Goal: Task Accomplishment & Management: Use online tool/utility

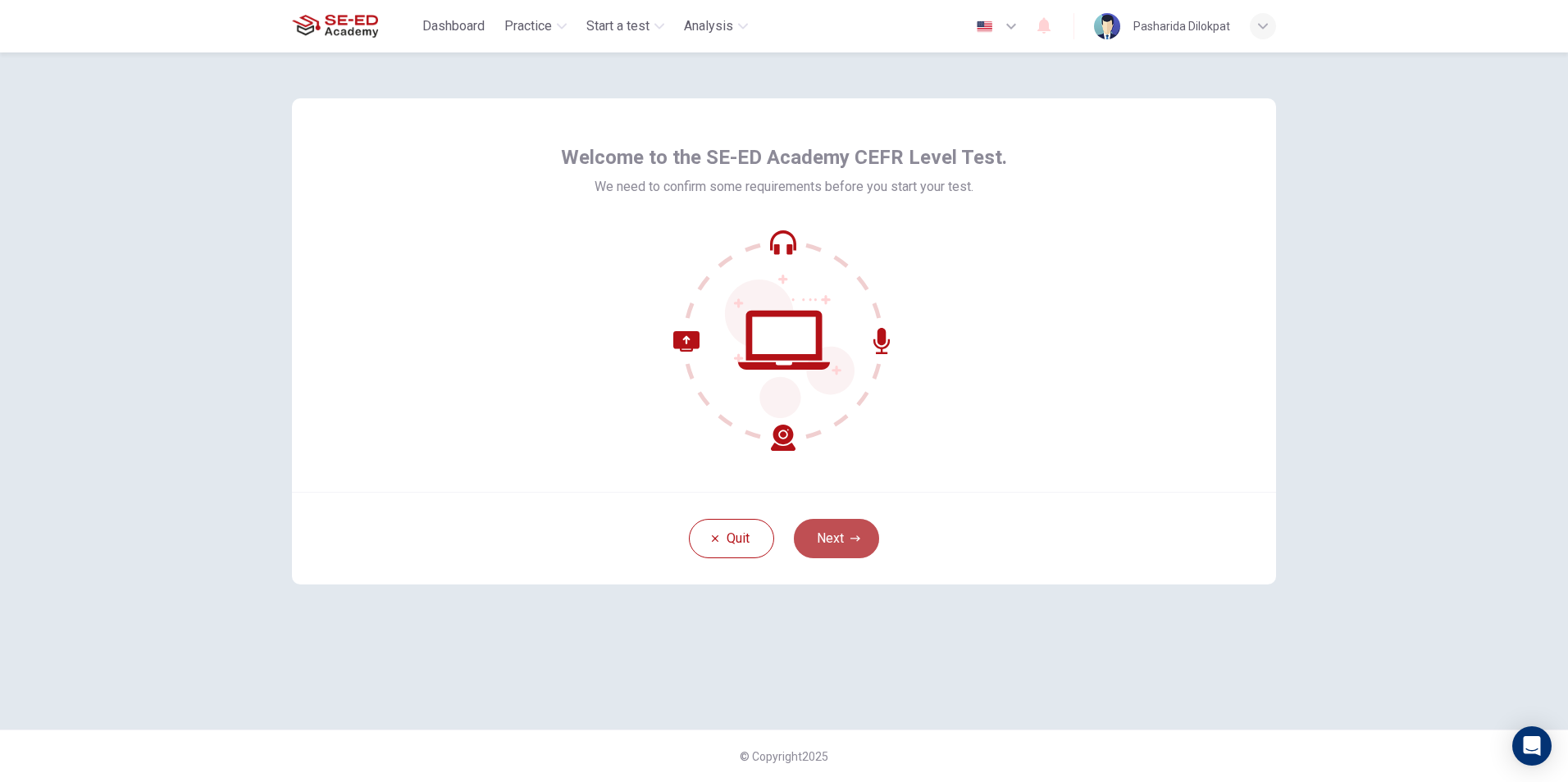
click at [855, 540] on icon "button" at bounding box center [855, 538] width 10 height 10
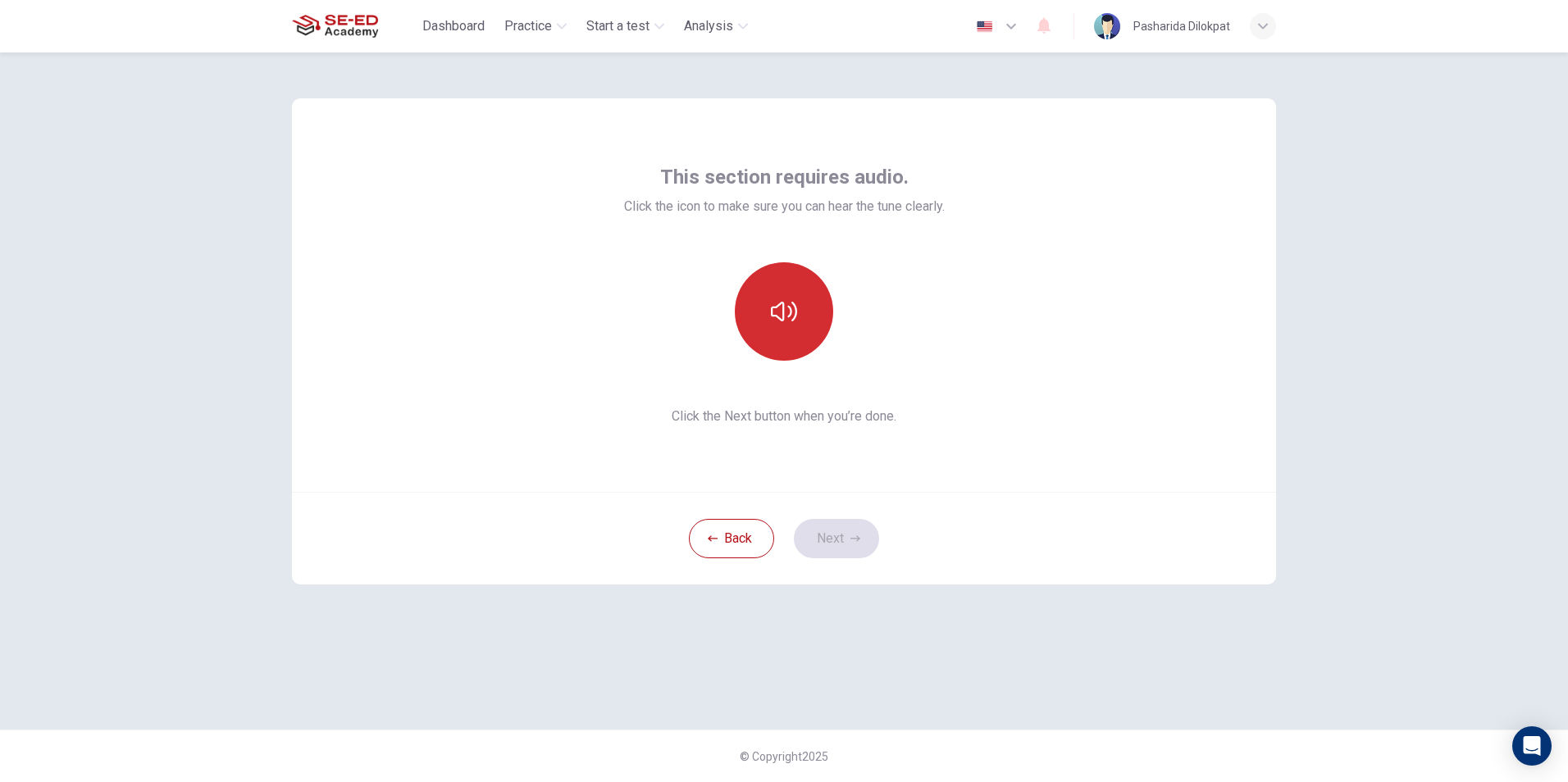
click at [807, 294] on button "button" at bounding box center [784, 311] width 98 height 98
click at [769, 317] on button "button" at bounding box center [784, 311] width 98 height 98
click at [772, 315] on icon "button" at bounding box center [783, 312] width 26 height 20
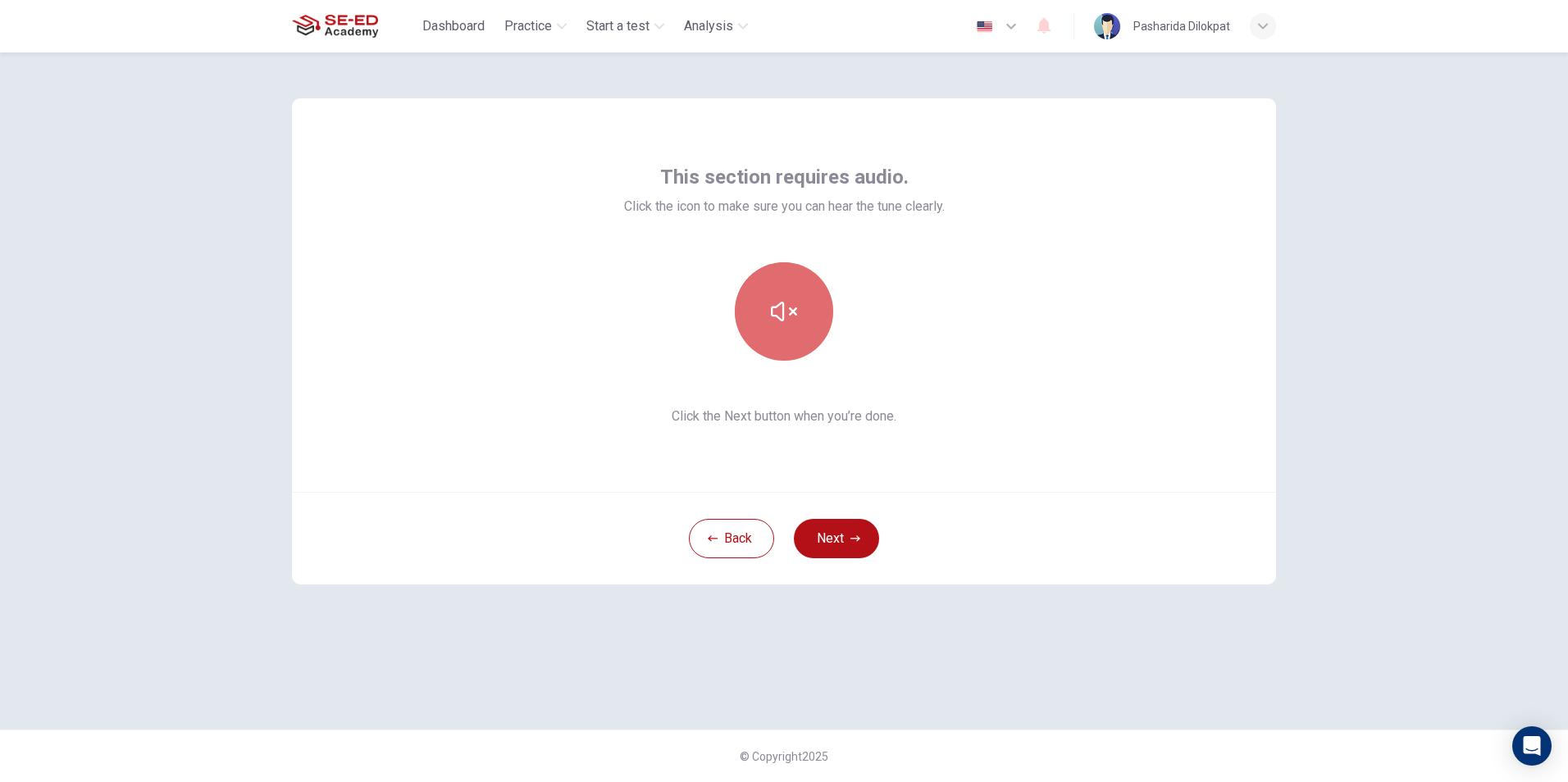
click at [772, 315] on icon "button" at bounding box center [783, 312] width 26 height 20
click at [838, 540] on button "Next" at bounding box center [837, 538] width 85 height 39
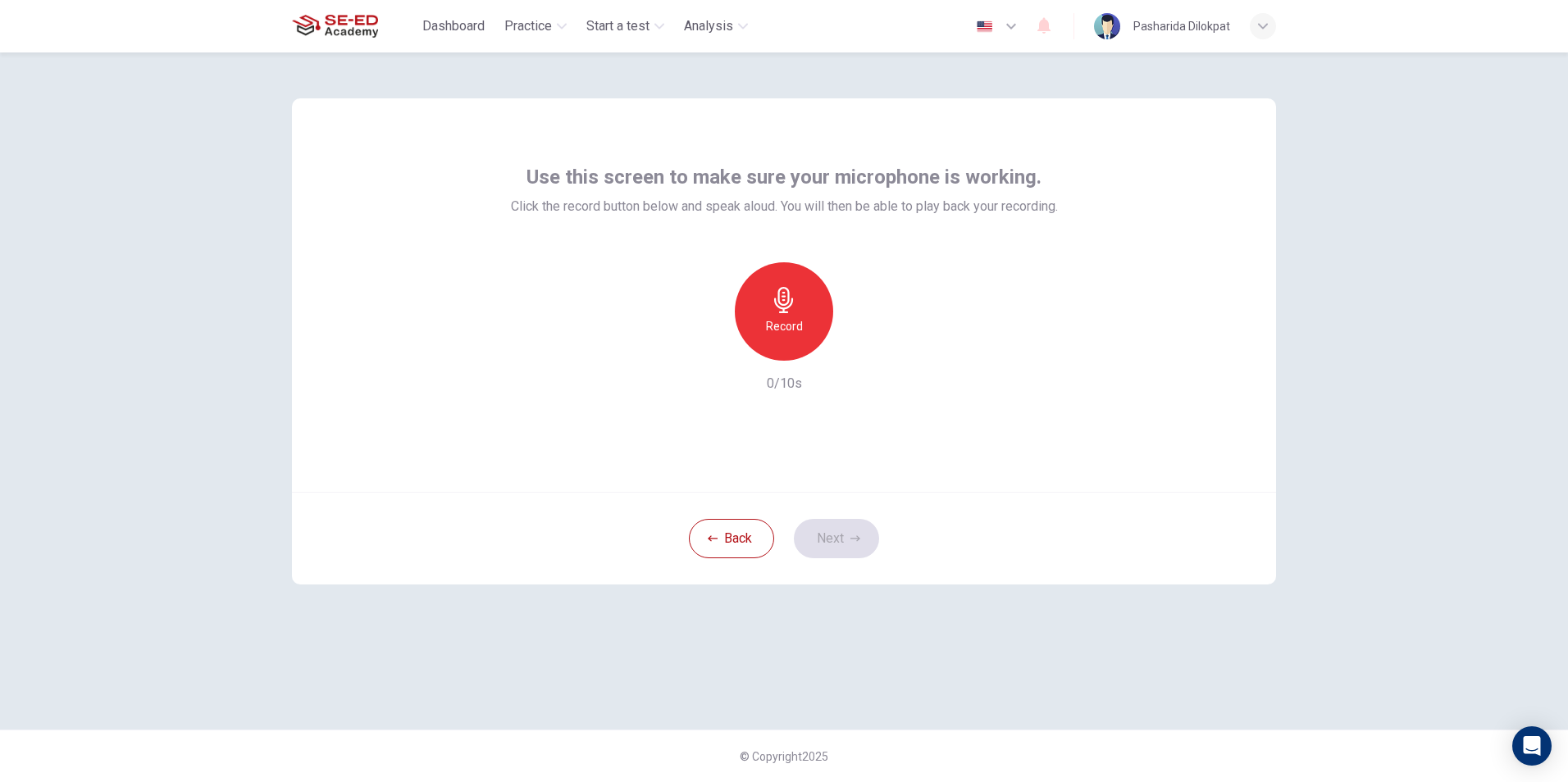
click at [791, 324] on h6 "Record" at bounding box center [784, 327] width 37 height 20
click at [849, 351] on div "button" at bounding box center [859, 347] width 26 height 26
click at [859, 540] on button "Next" at bounding box center [837, 538] width 85 height 39
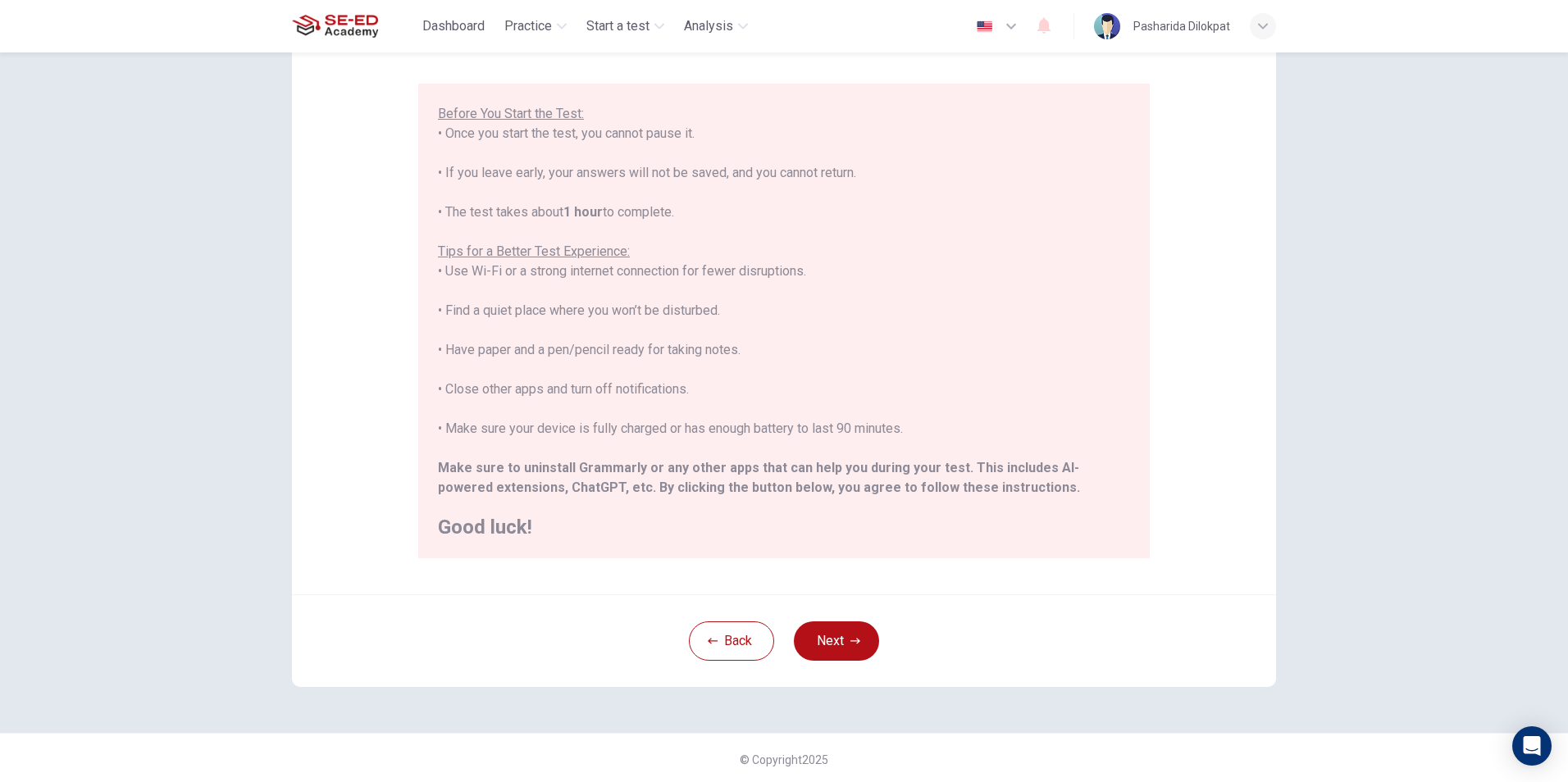
scroll to position [130, 0]
click at [829, 641] on button "Next" at bounding box center [837, 637] width 85 height 39
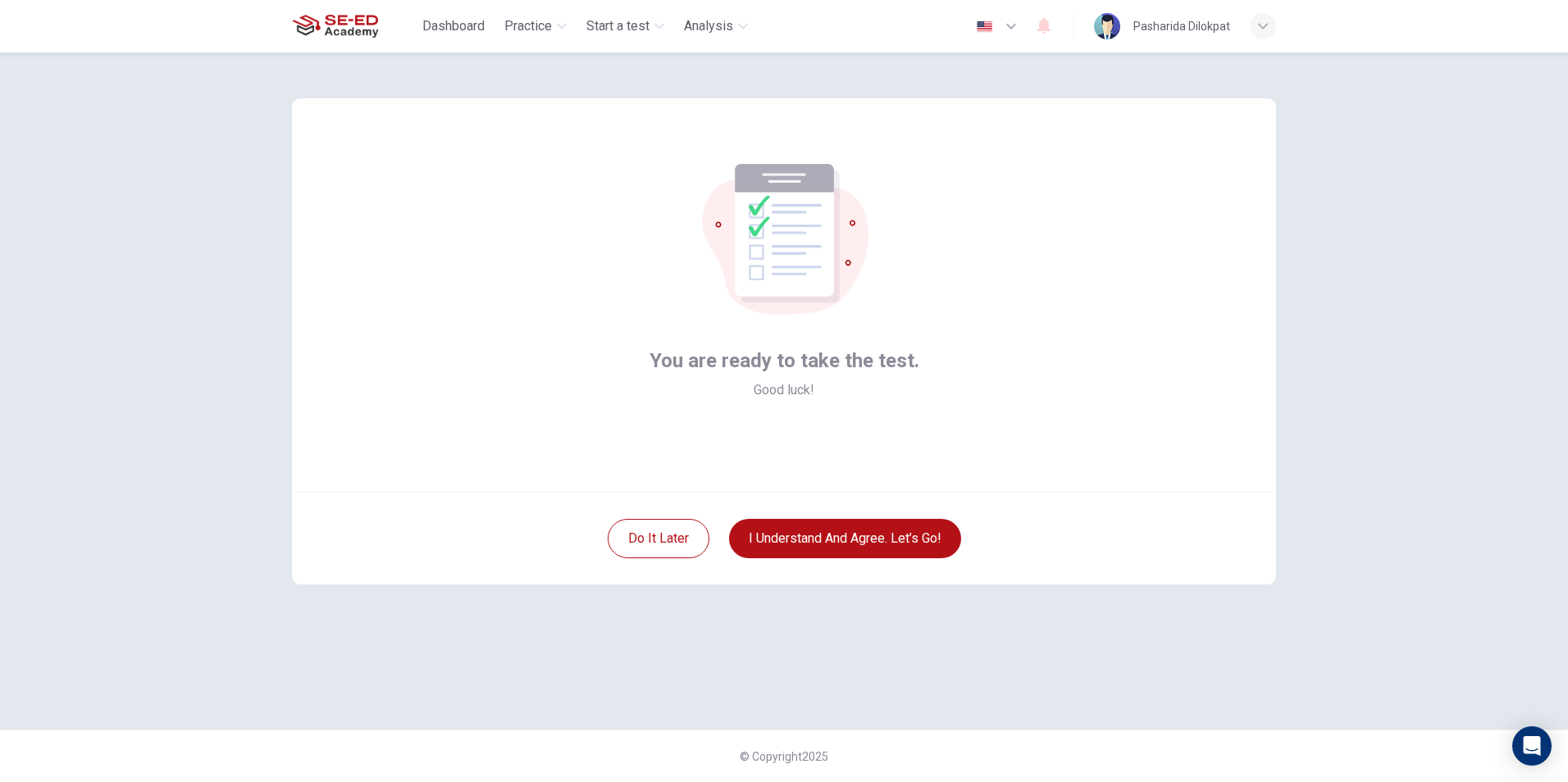
click at [819, 611] on div "You are ready to take the test. Good luck! Do it later I understand and agree. …" at bounding box center [784, 391] width 1036 height 677
click at [815, 543] on button "I understand and agree. Let’s go!" at bounding box center [845, 538] width 232 height 39
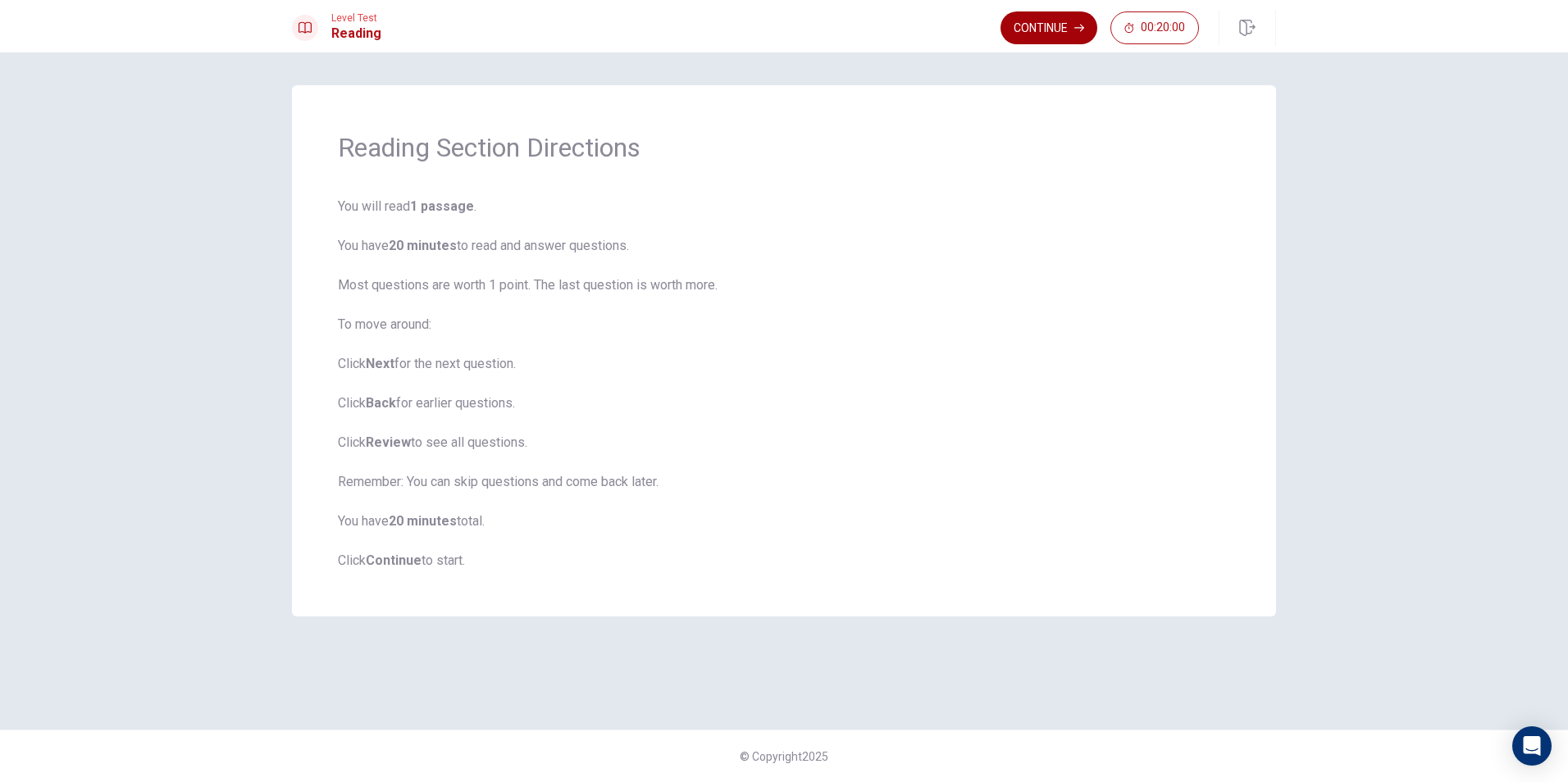
click at [1024, 31] on button "Continue" at bounding box center [1048, 28] width 97 height 33
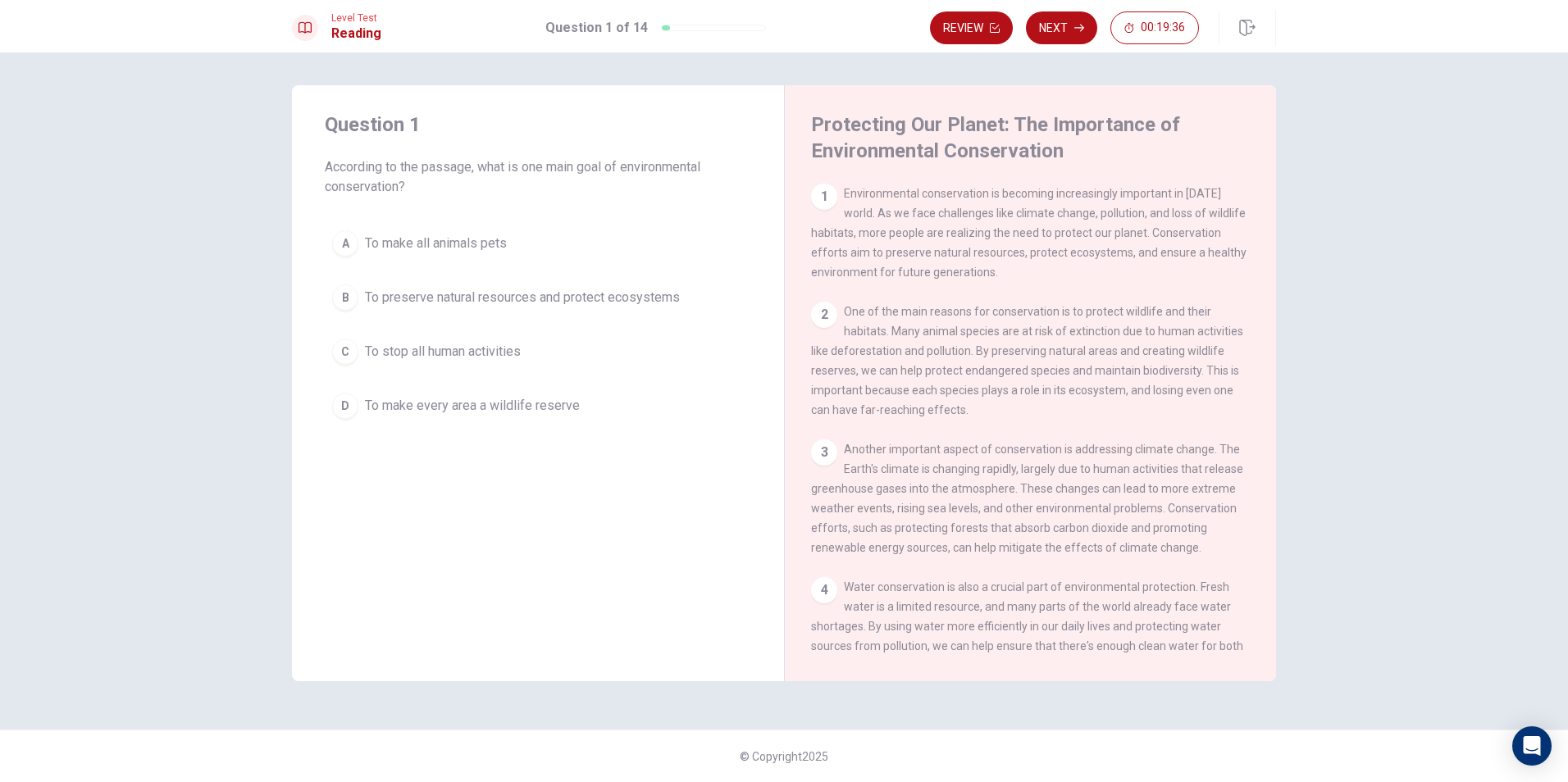
drag, startPoint x: 847, startPoint y: 189, endPoint x: 916, endPoint y: 264, distance: 101.9
click at [944, 264] on div "1 Environmental conservation is becoming increasingly important in [DATE] world…" at bounding box center [1031, 232] width 439 height 98
drag, startPoint x: 1221, startPoint y: 260, endPoint x: 1230, endPoint y: 261, distance: 9.1
click at [1230, 261] on div "1 Environmental conservation is becoming increasingly important in [DATE] world…" at bounding box center [1031, 232] width 439 height 98
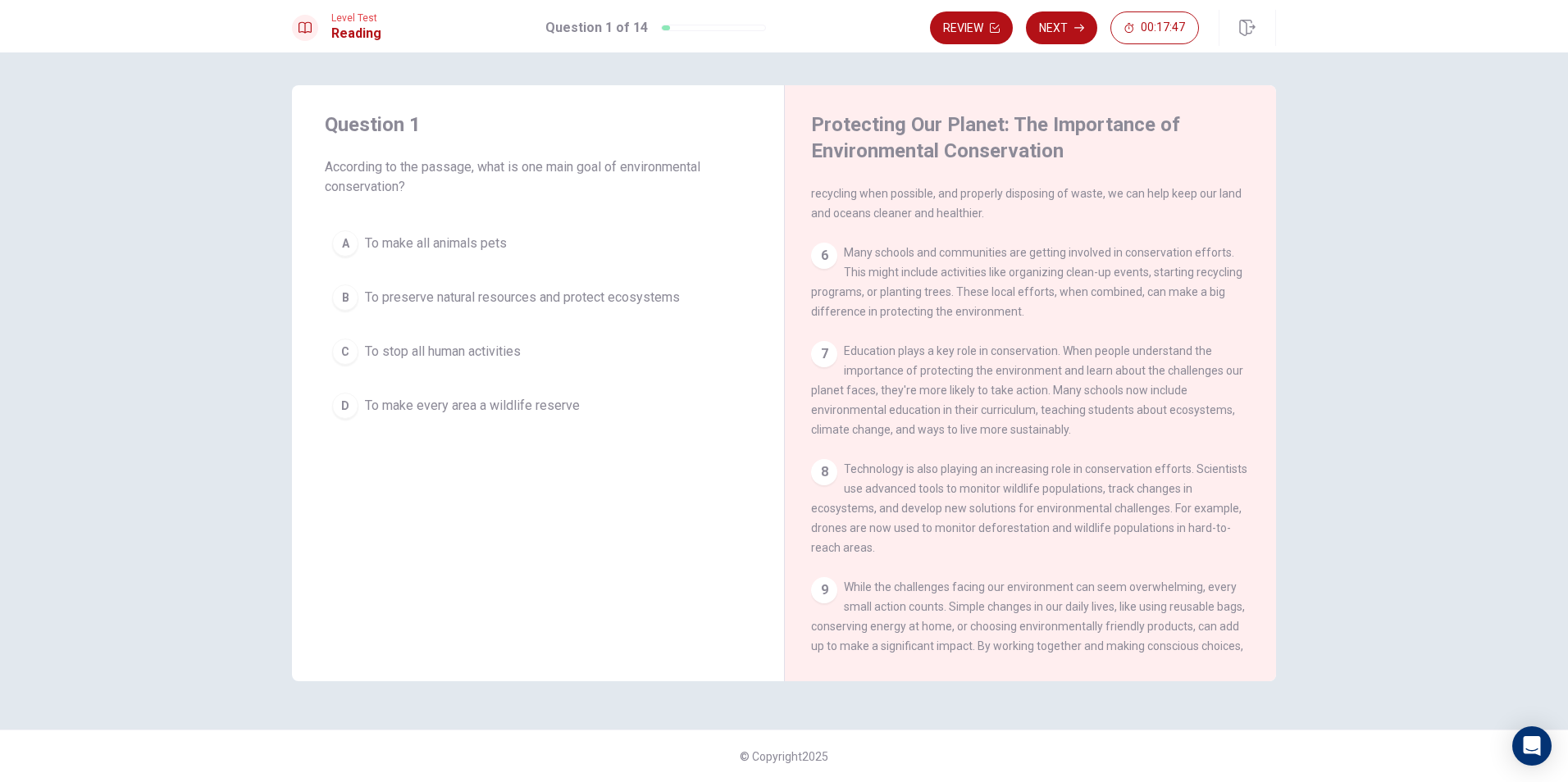
scroll to position [574, 0]
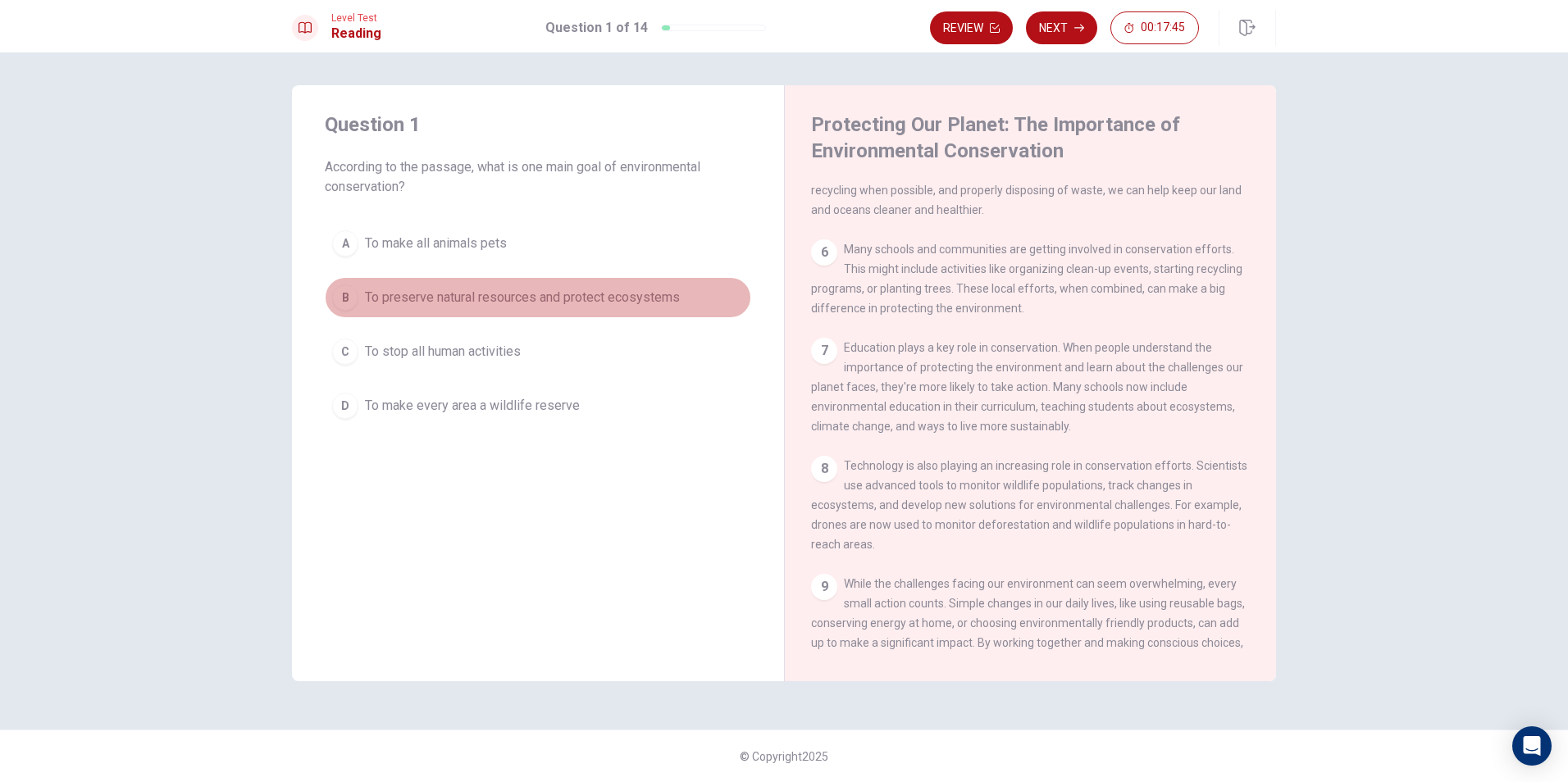
click at [353, 291] on div "B" at bounding box center [345, 298] width 26 height 26
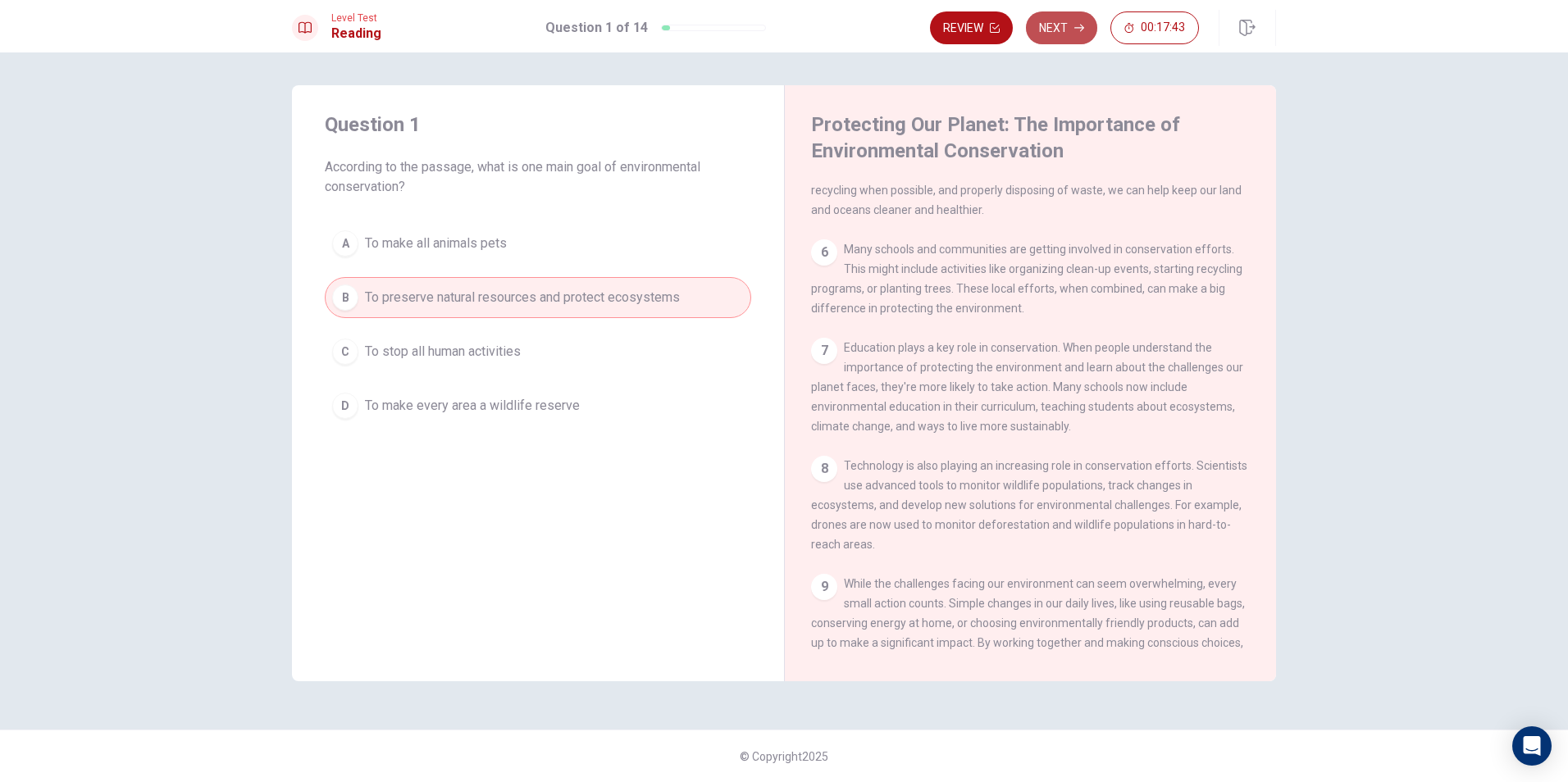
click at [1068, 35] on button "Next" at bounding box center [1061, 28] width 72 height 33
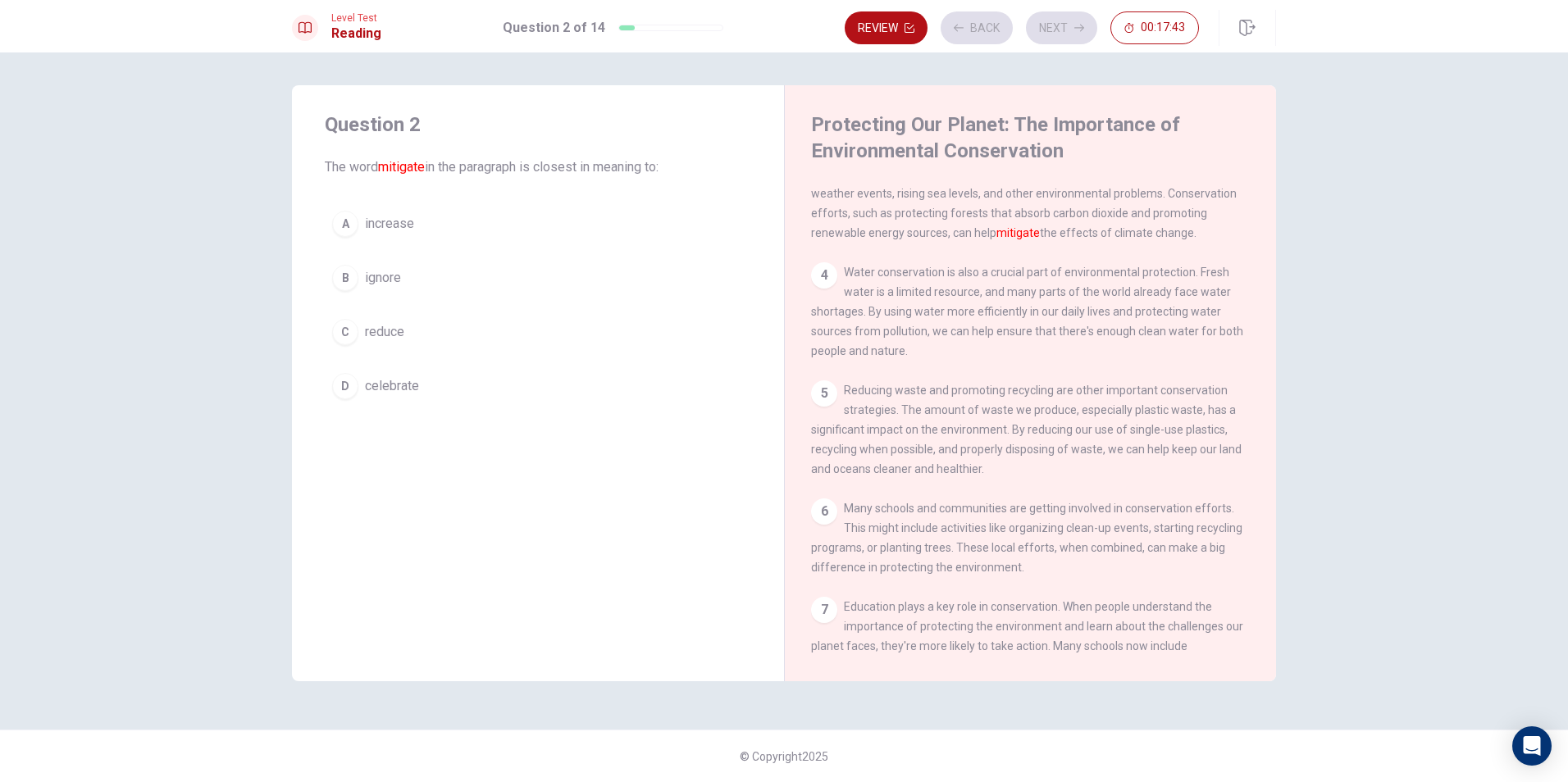
scroll to position [265, 0]
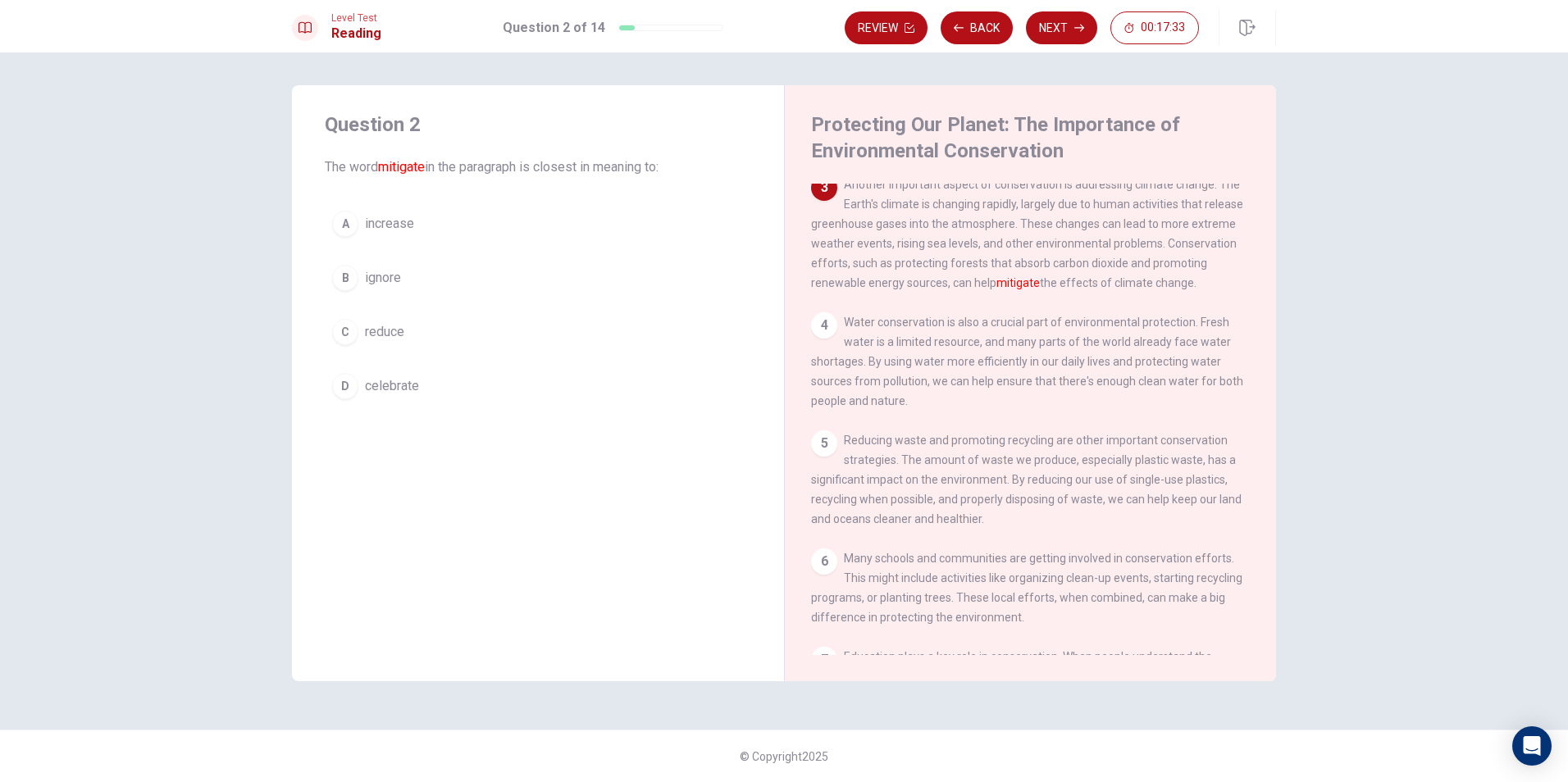
click at [362, 332] on button "C reduce" at bounding box center [538, 331] width 426 height 41
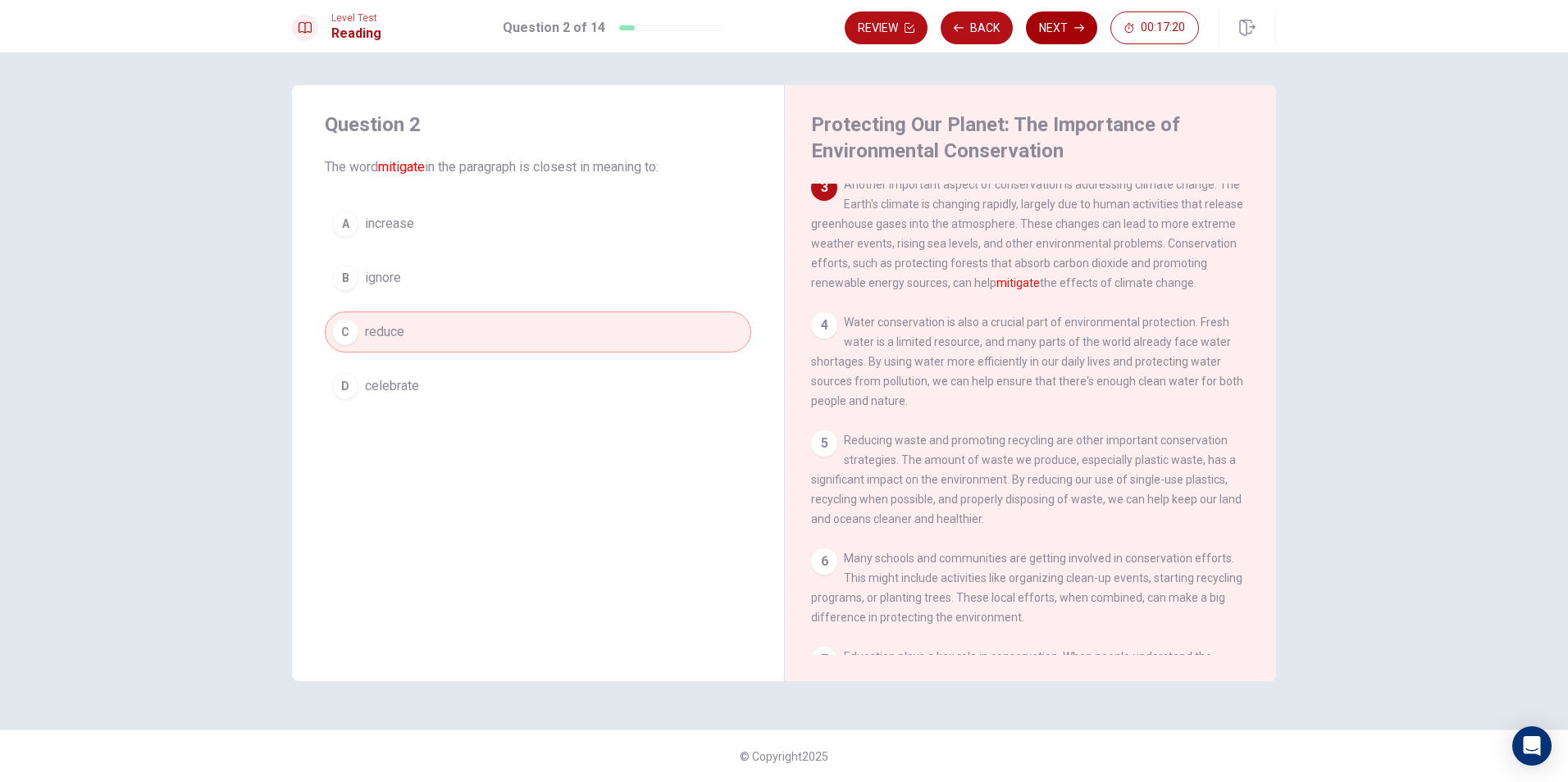
click at [1073, 38] on button "Next" at bounding box center [1061, 28] width 72 height 33
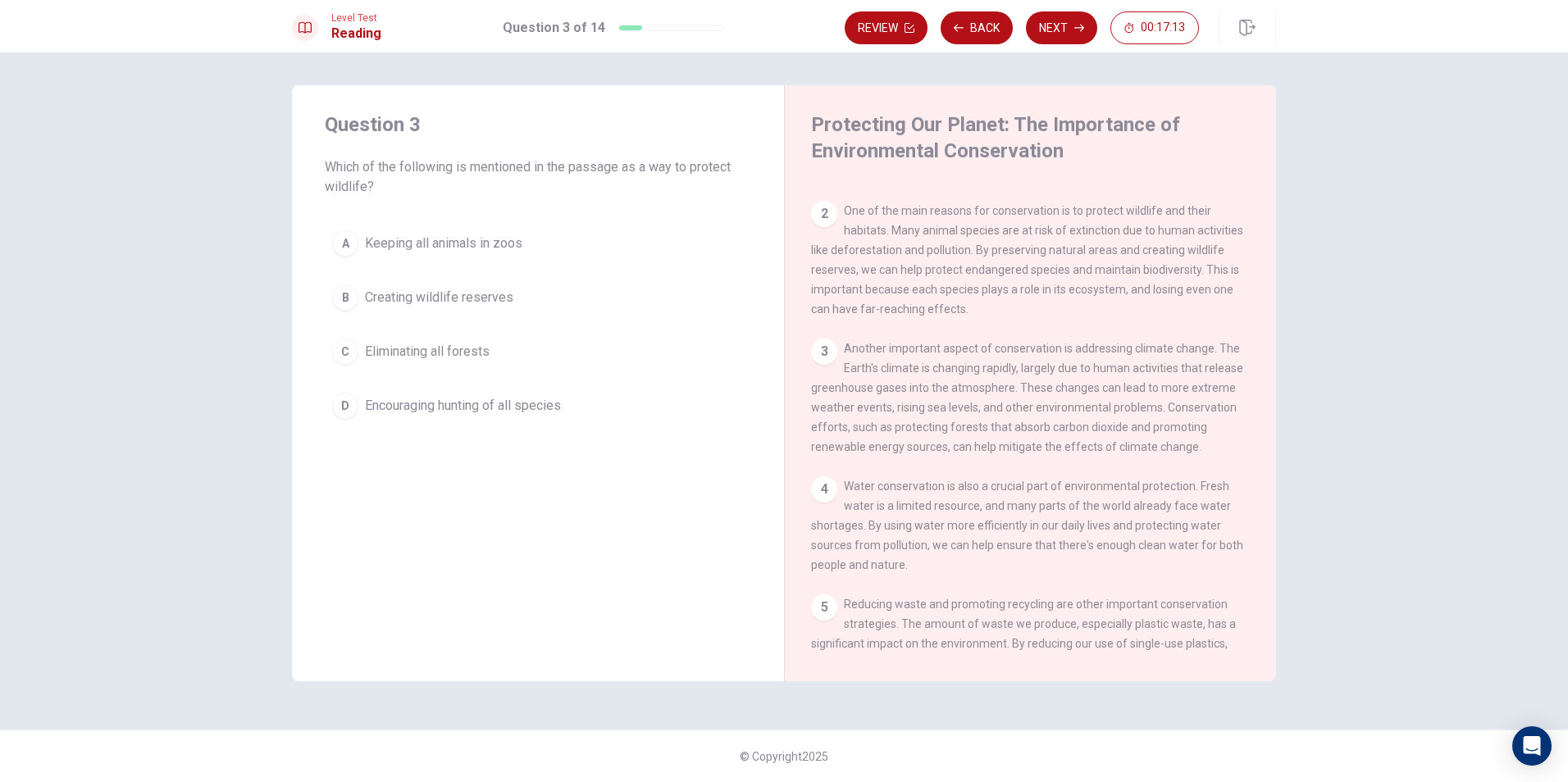
scroll to position [0, 0]
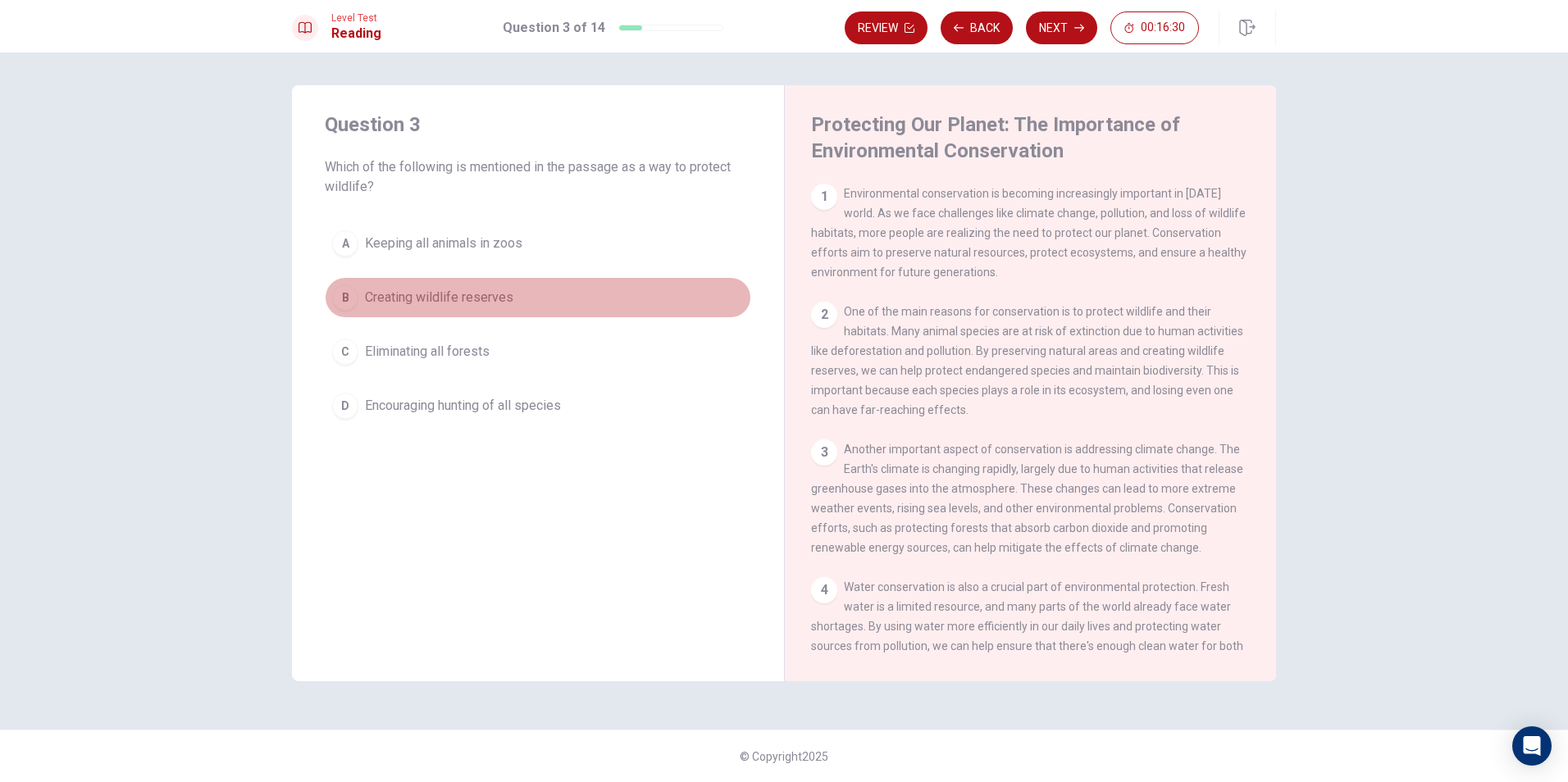
click at [358, 291] on button "B Creating wildlife reserves" at bounding box center [538, 297] width 426 height 41
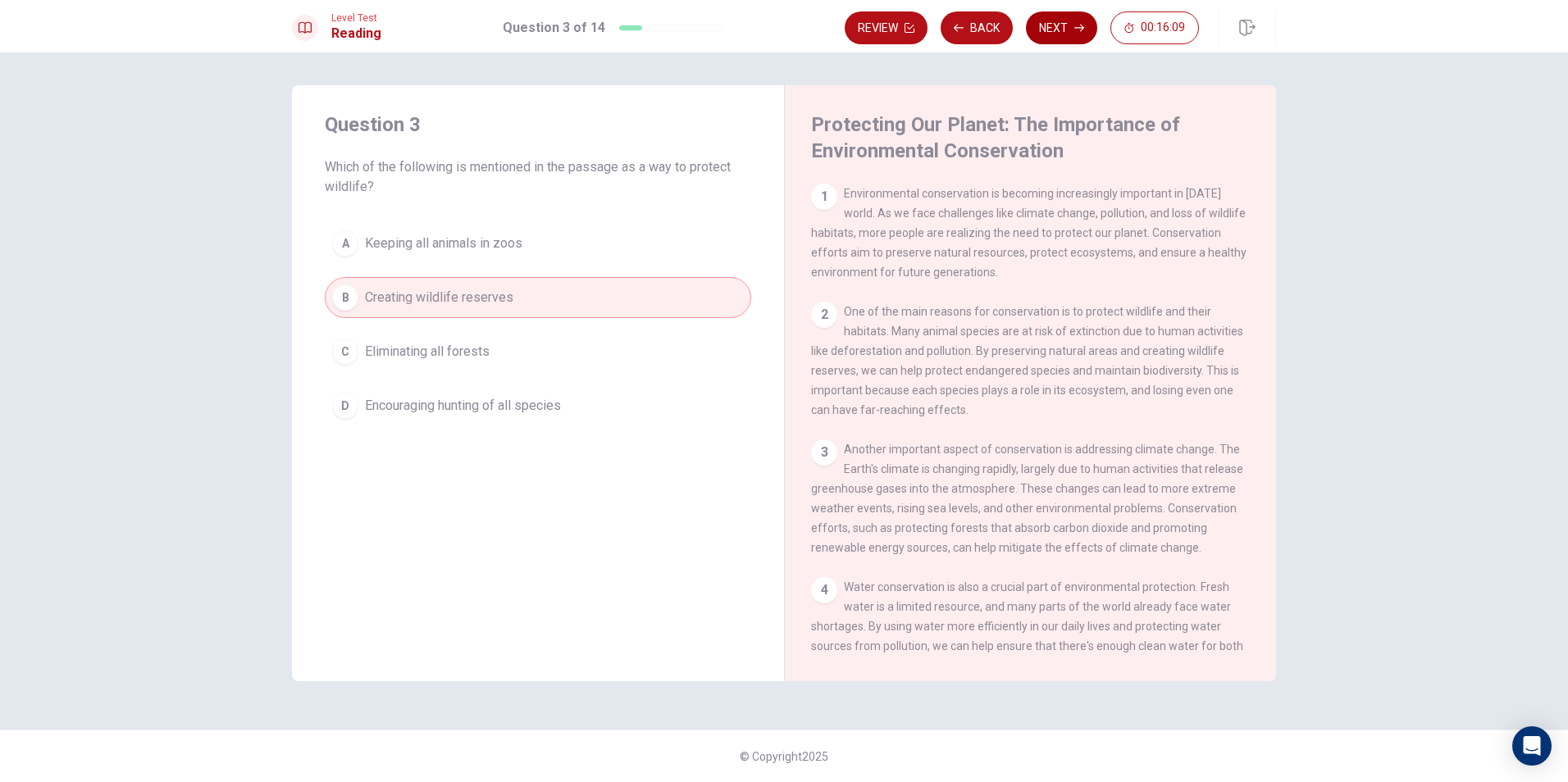
click at [1074, 32] on icon "button" at bounding box center [1079, 27] width 10 height 10
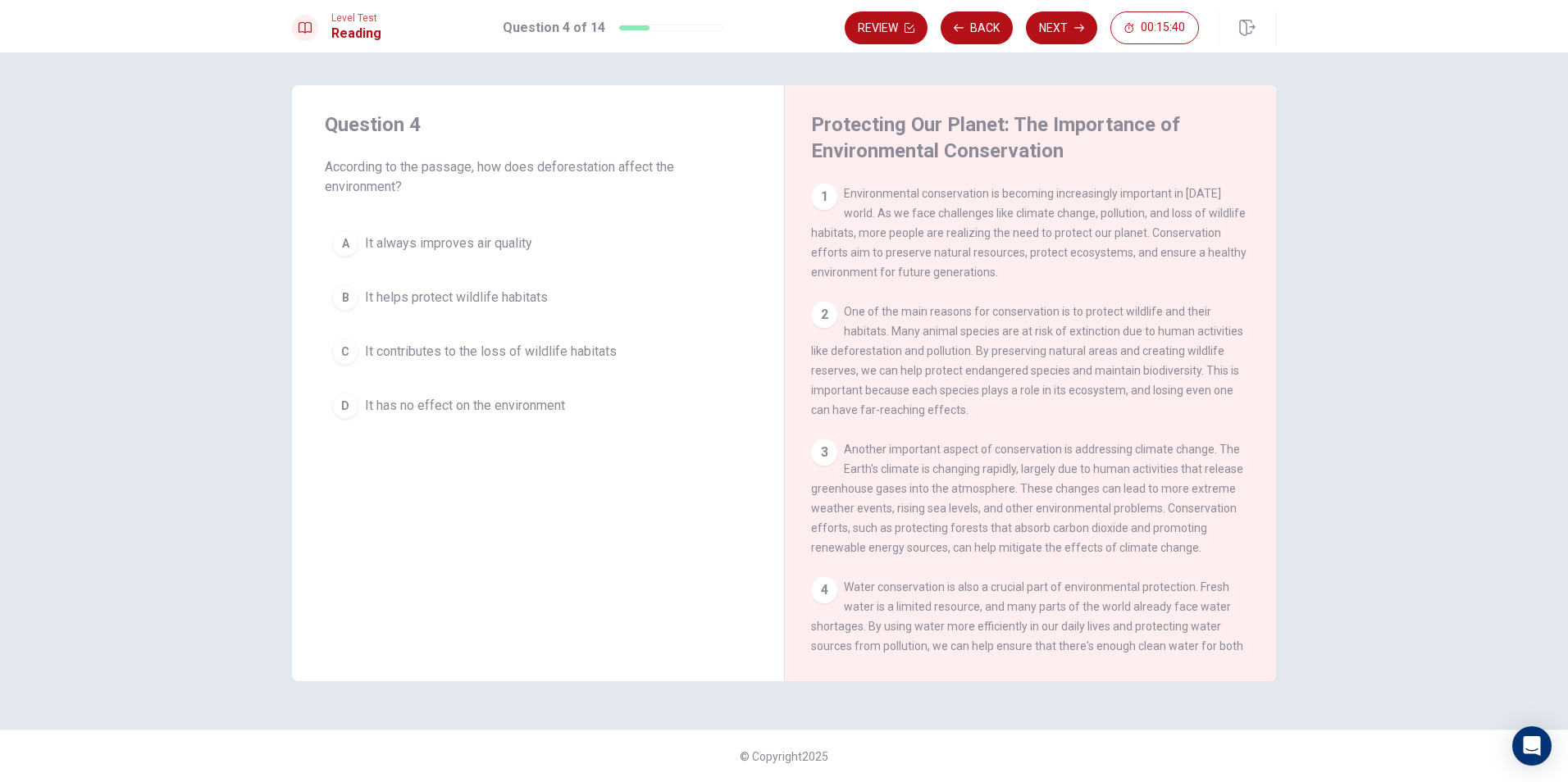
click at [609, 350] on span "It contributes to the loss of wildlife habitats" at bounding box center [490, 352] width 251 height 20
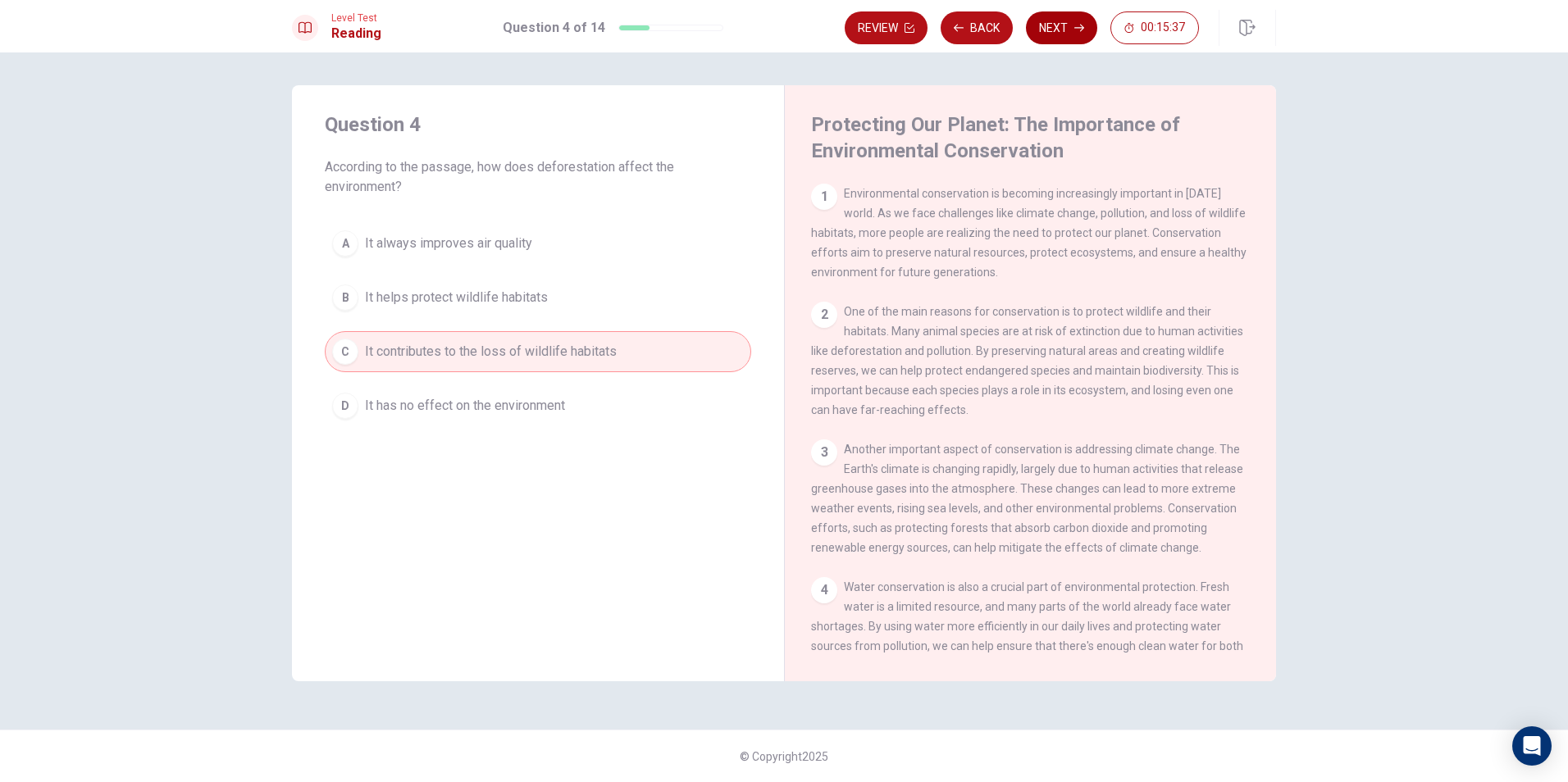
click at [1063, 30] on button "Next" at bounding box center [1061, 28] width 72 height 33
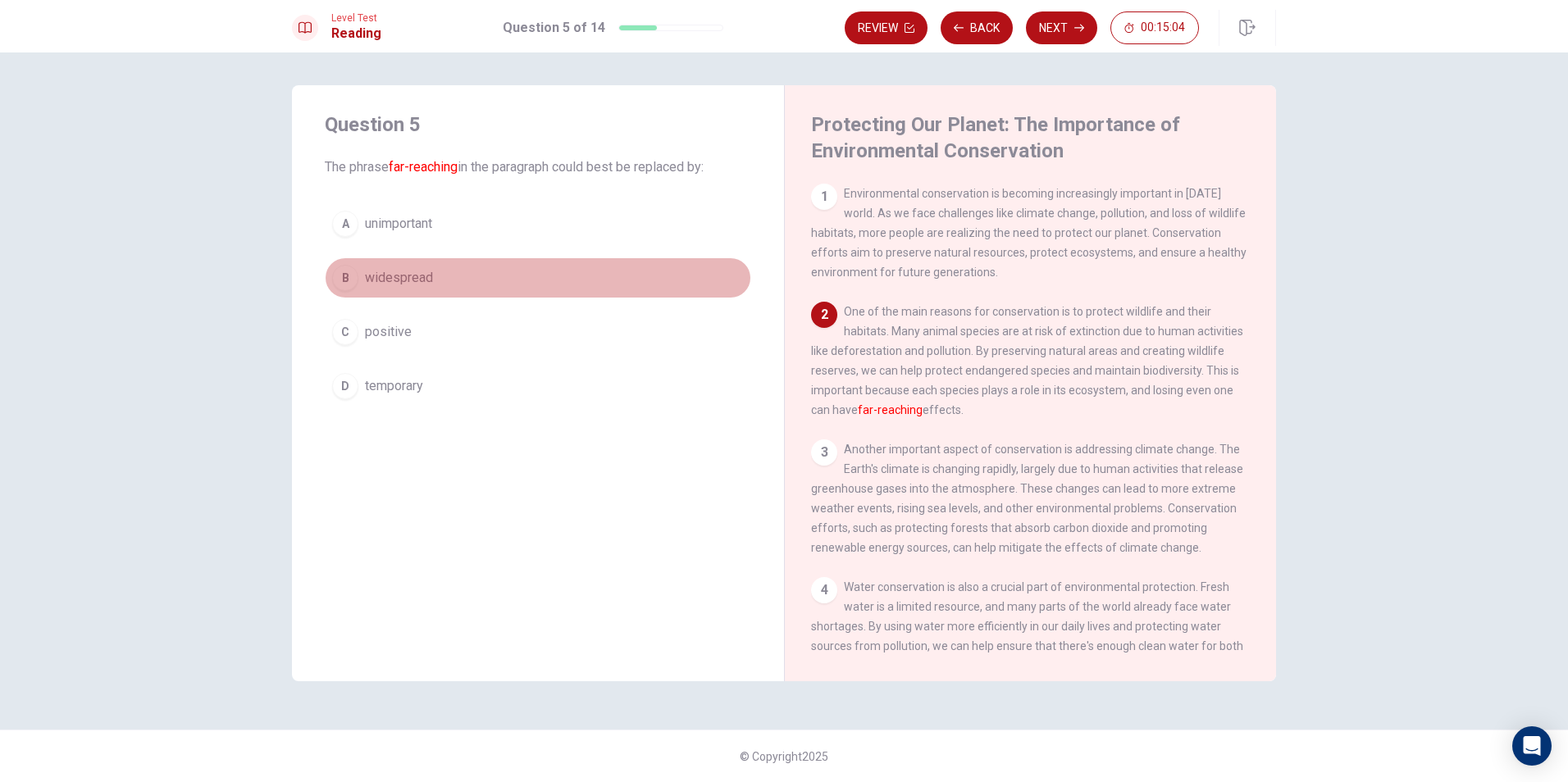
click at [608, 274] on button "B widespread" at bounding box center [538, 278] width 426 height 41
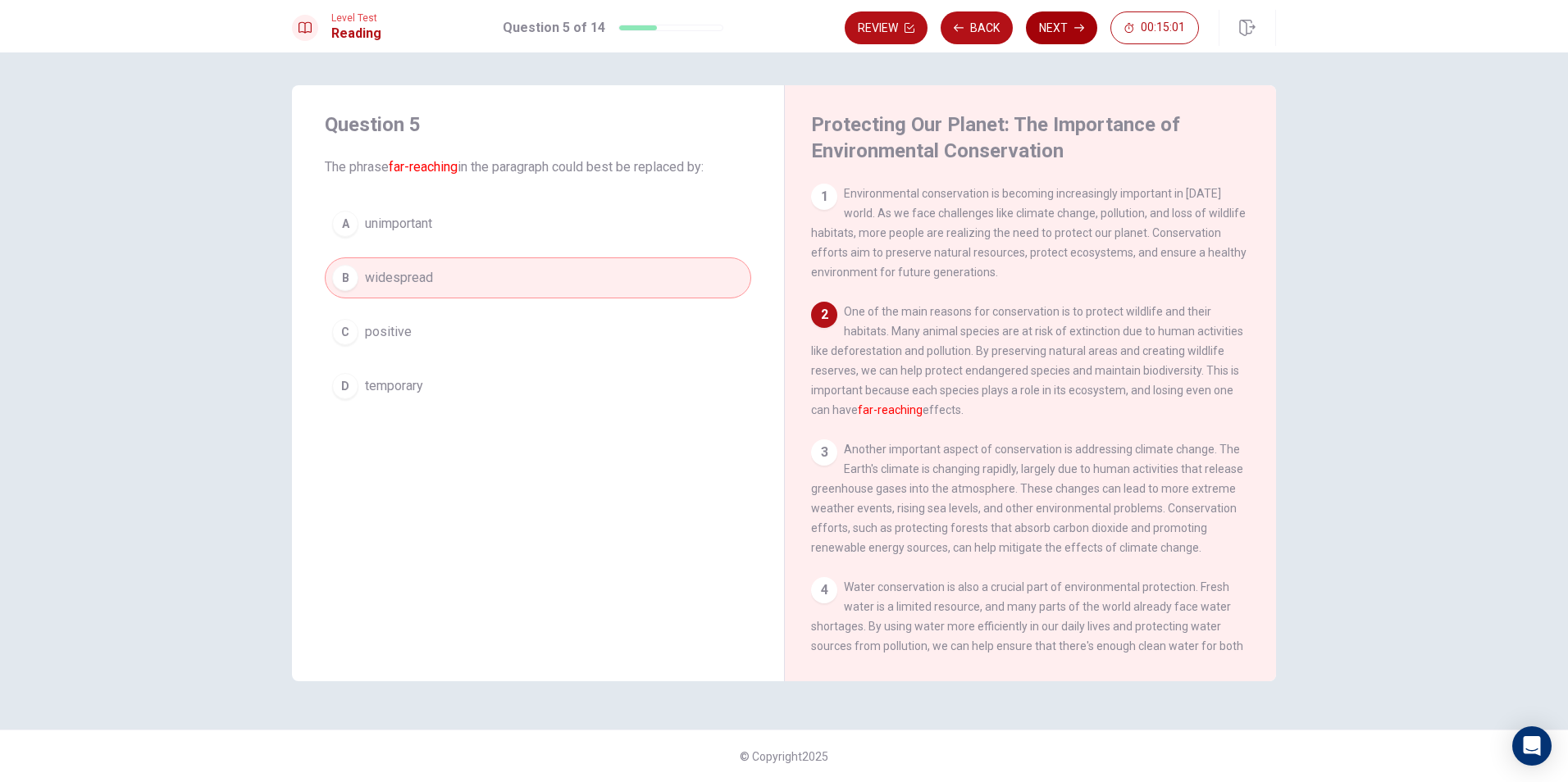
click at [1034, 29] on button "Next" at bounding box center [1061, 28] width 72 height 33
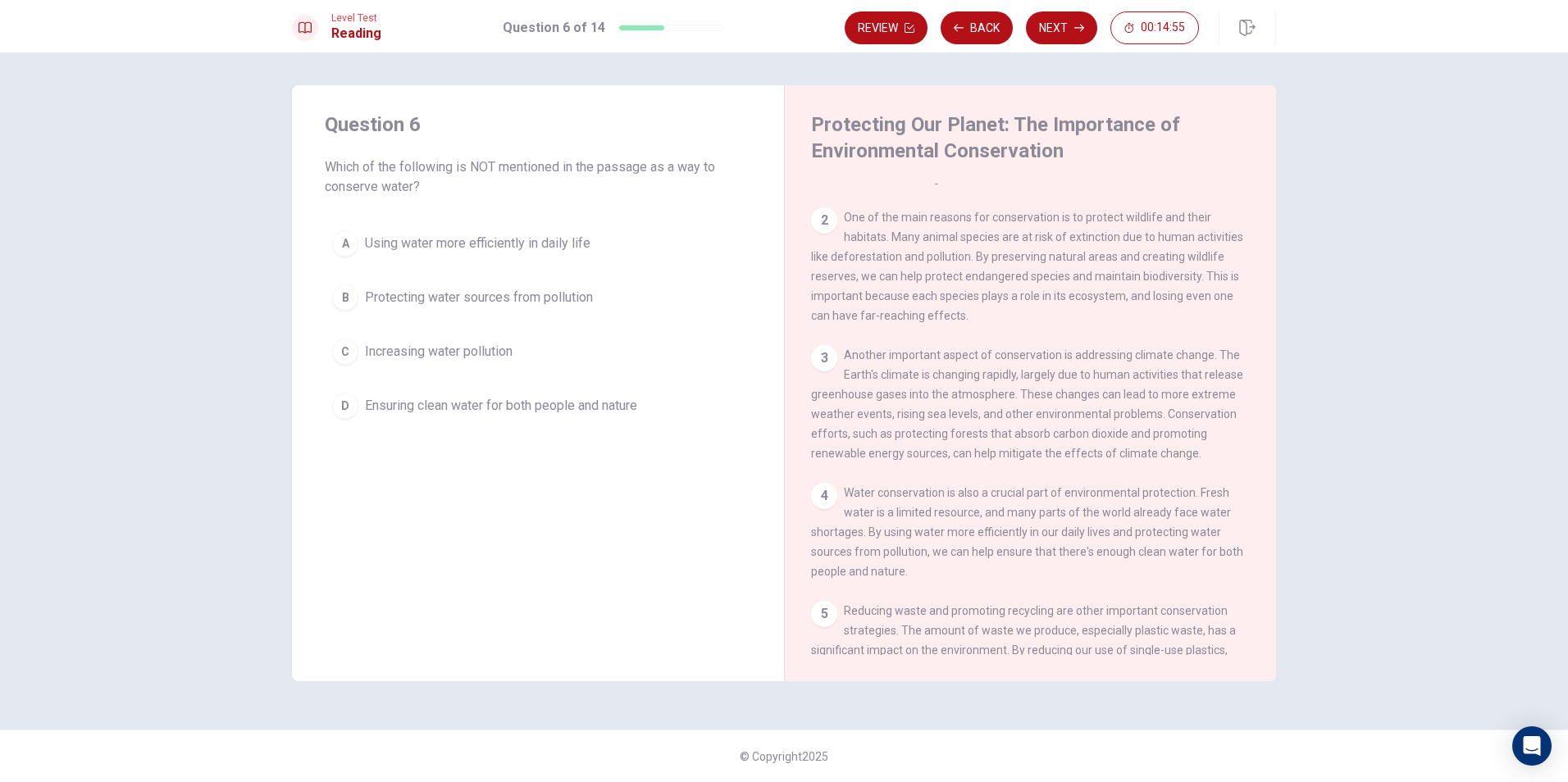
scroll to position [164, 0]
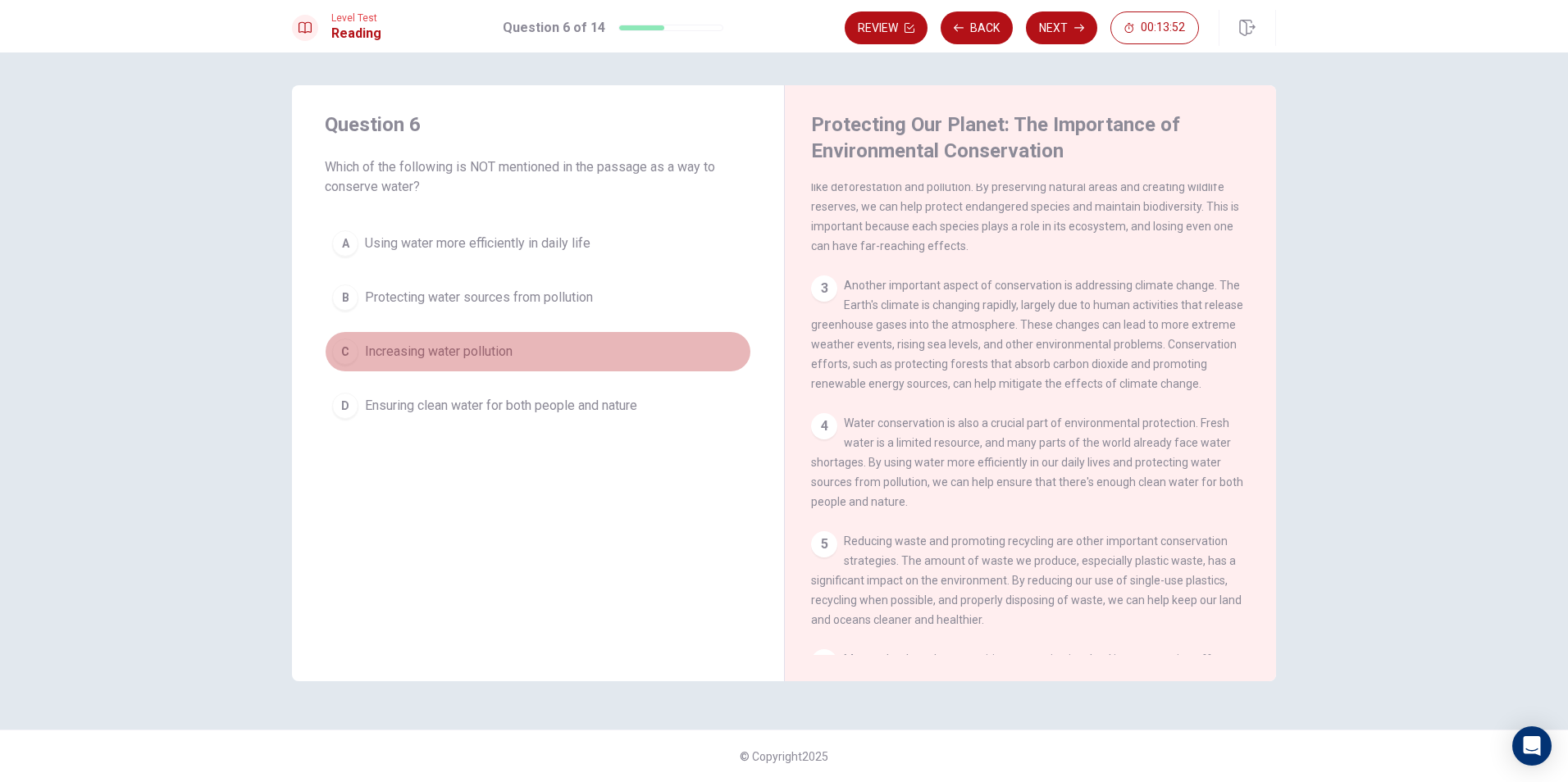
click at [513, 353] on span "Increasing water pollution" at bounding box center [438, 352] width 148 height 20
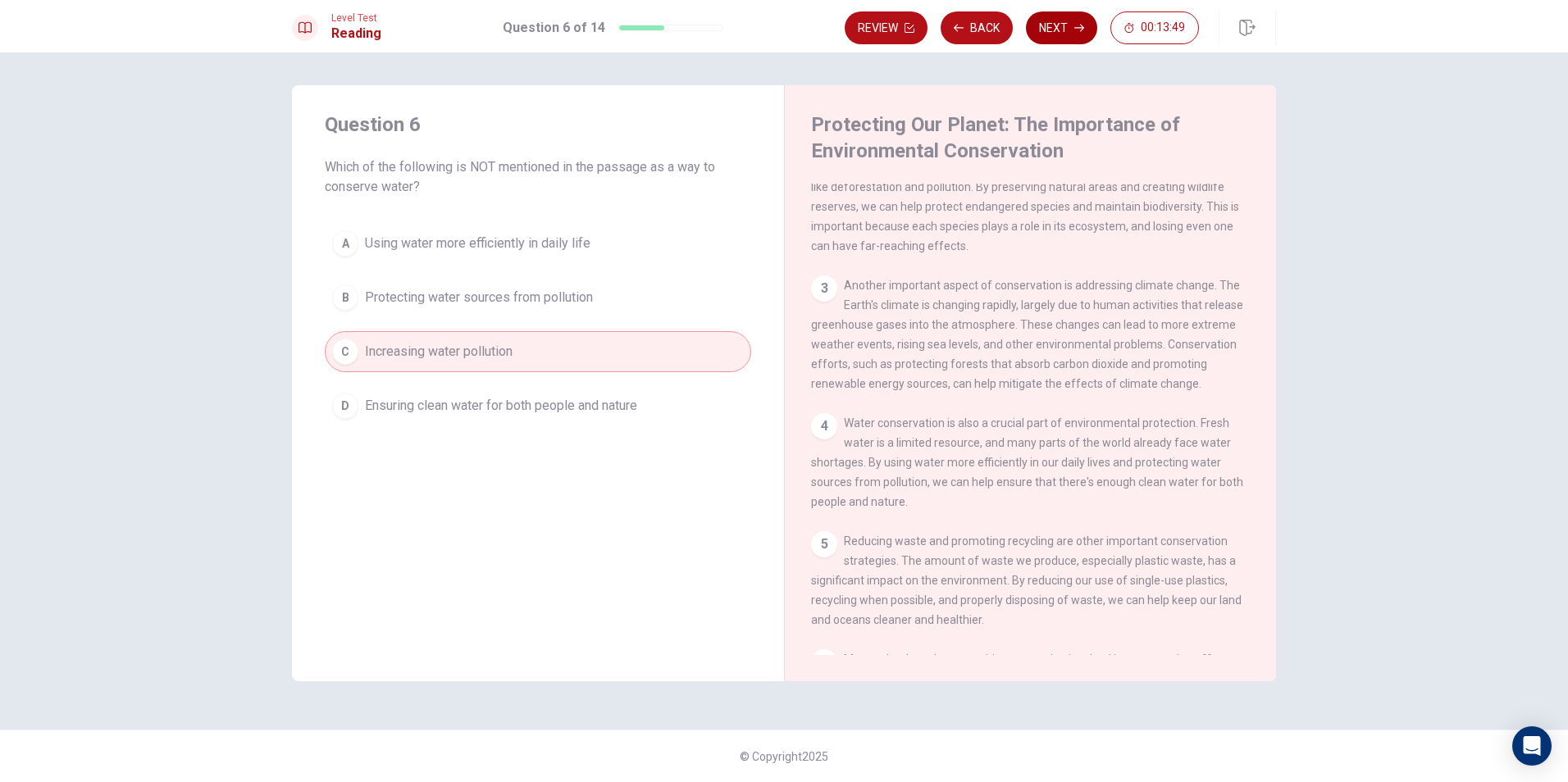
click at [1049, 29] on button "Next" at bounding box center [1061, 28] width 72 height 33
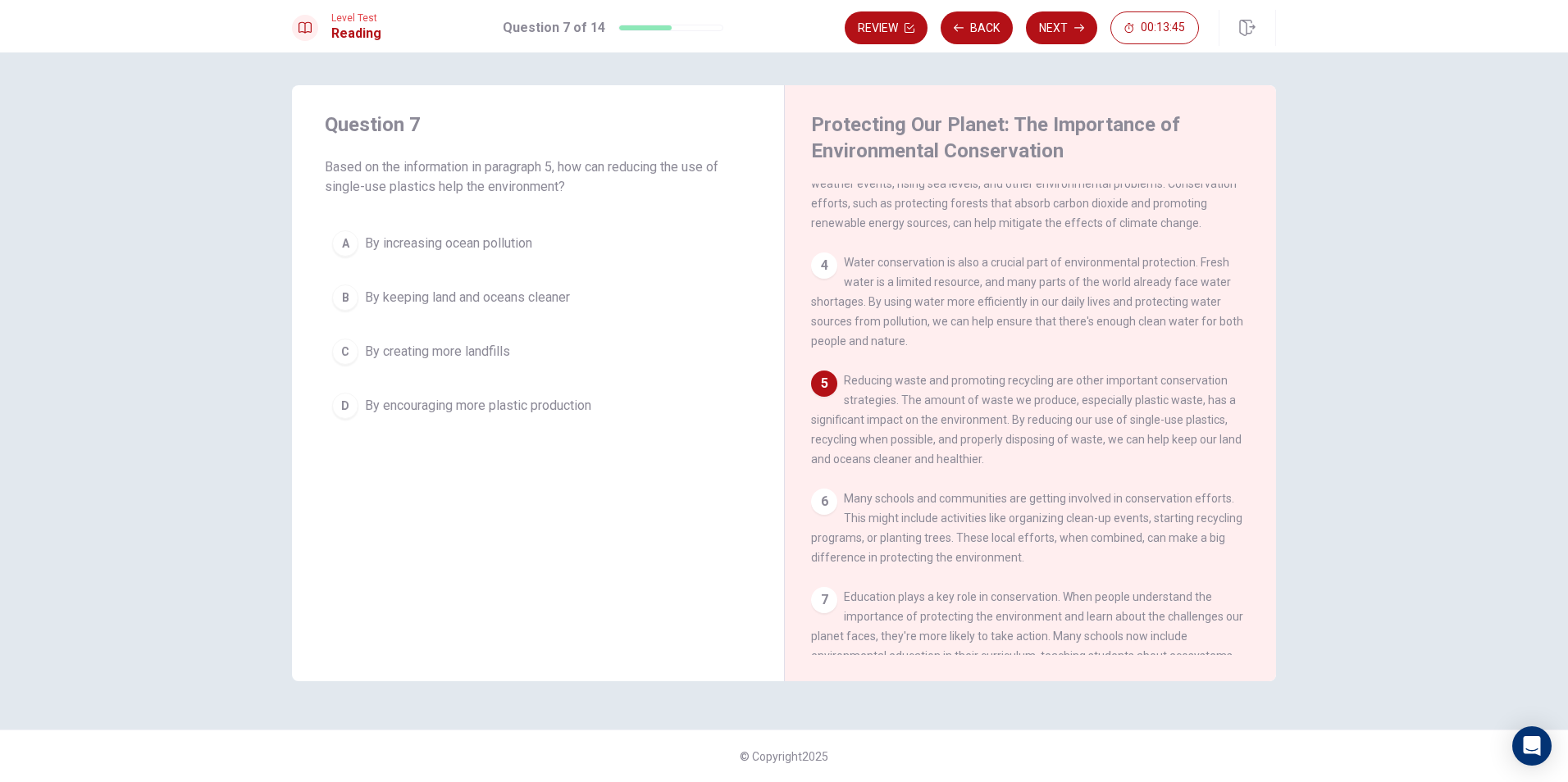
scroll to position [406, 0]
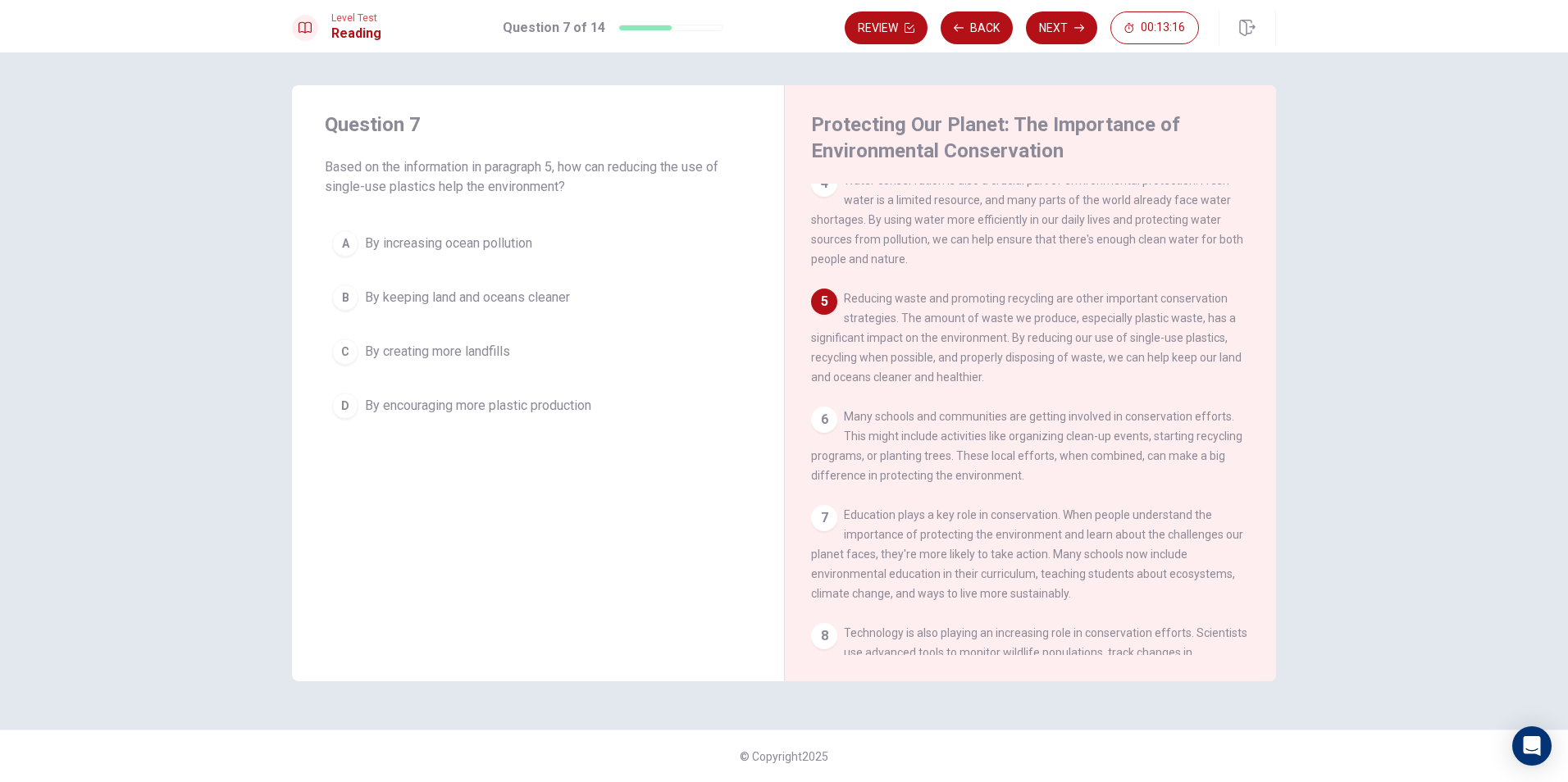
click at [607, 309] on button "B By keeping land and oceans cleaner" at bounding box center [538, 297] width 426 height 41
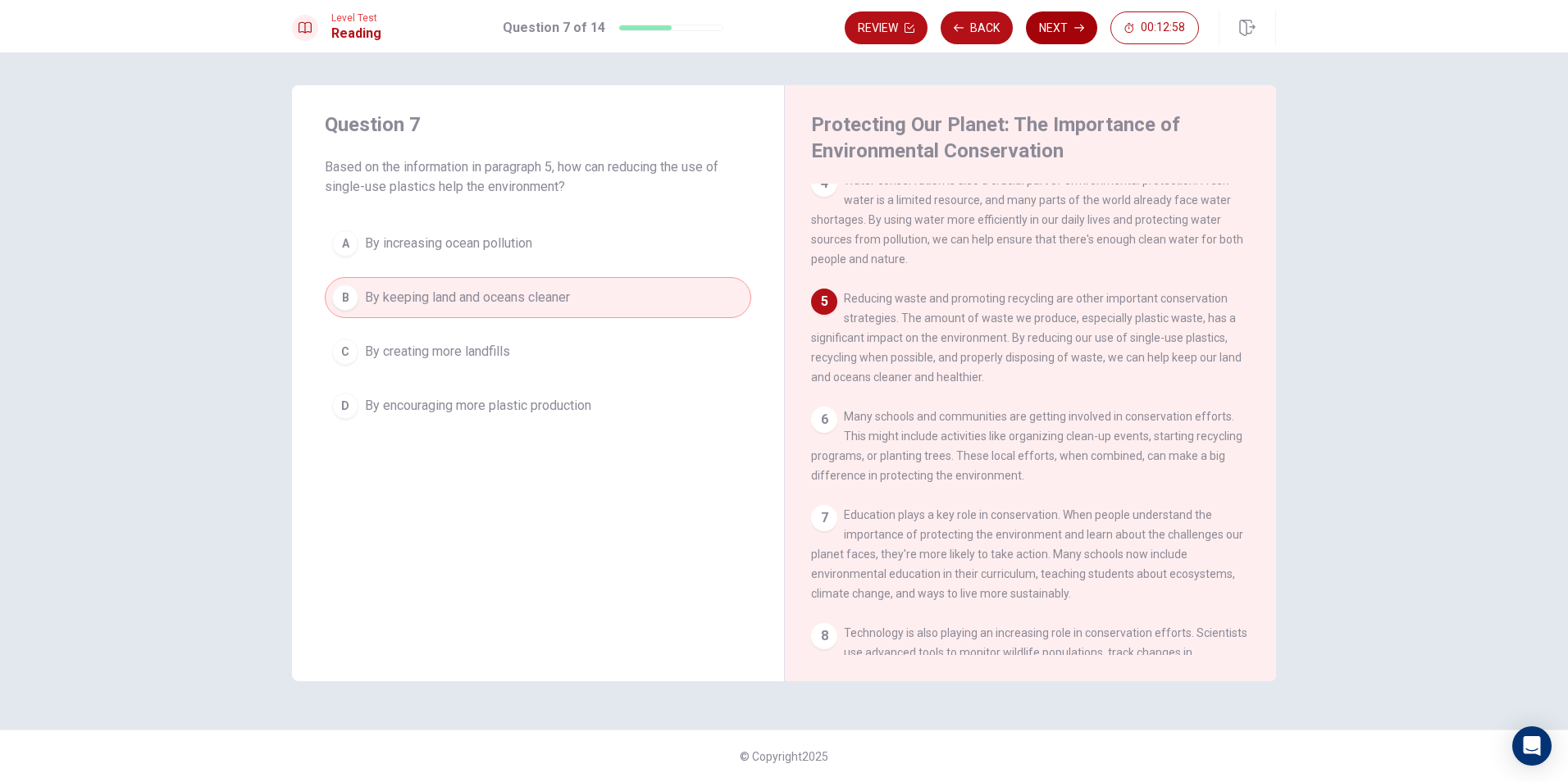
click at [1034, 27] on button "Next" at bounding box center [1061, 28] width 72 height 33
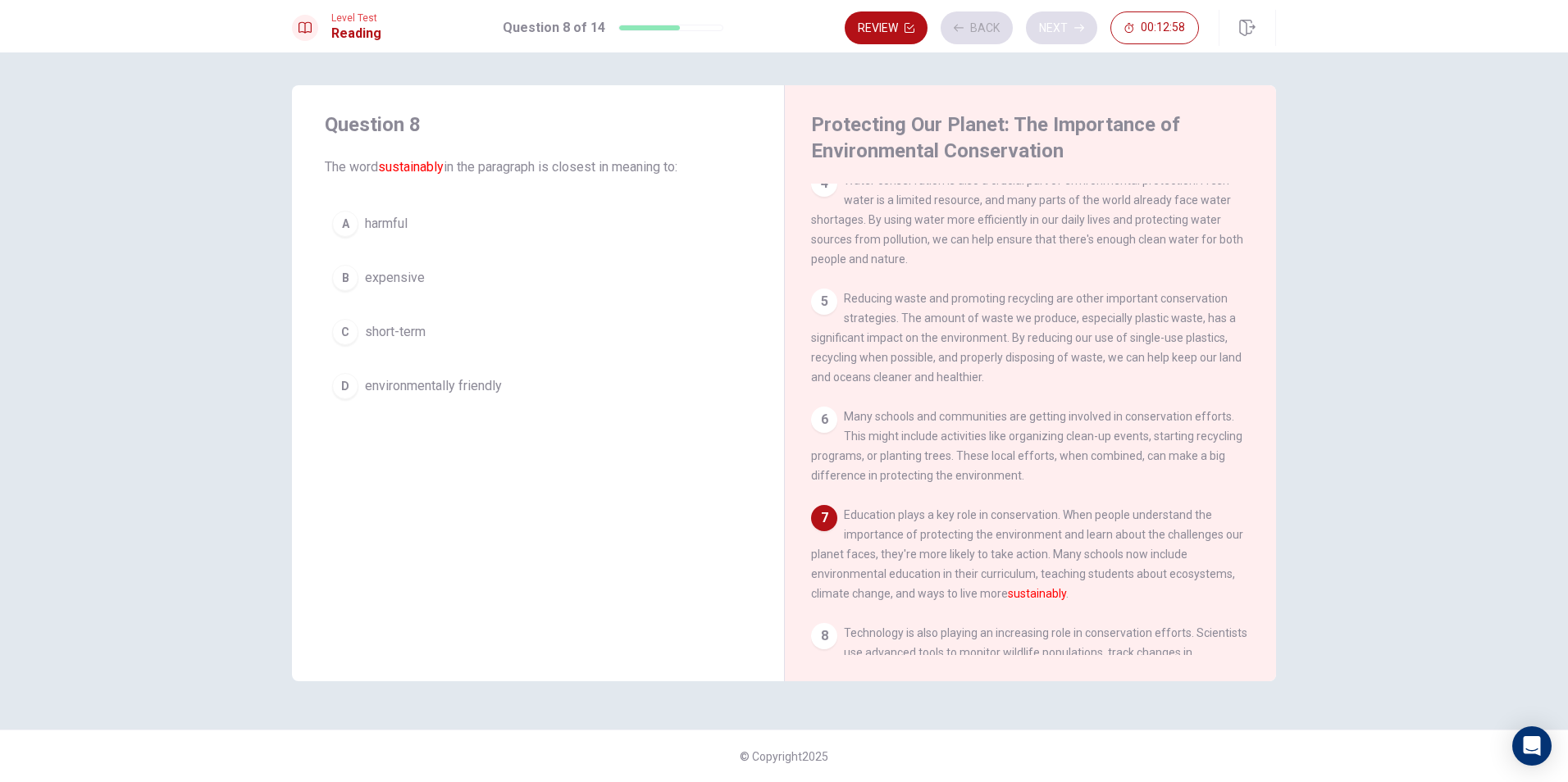
scroll to position [549, 0]
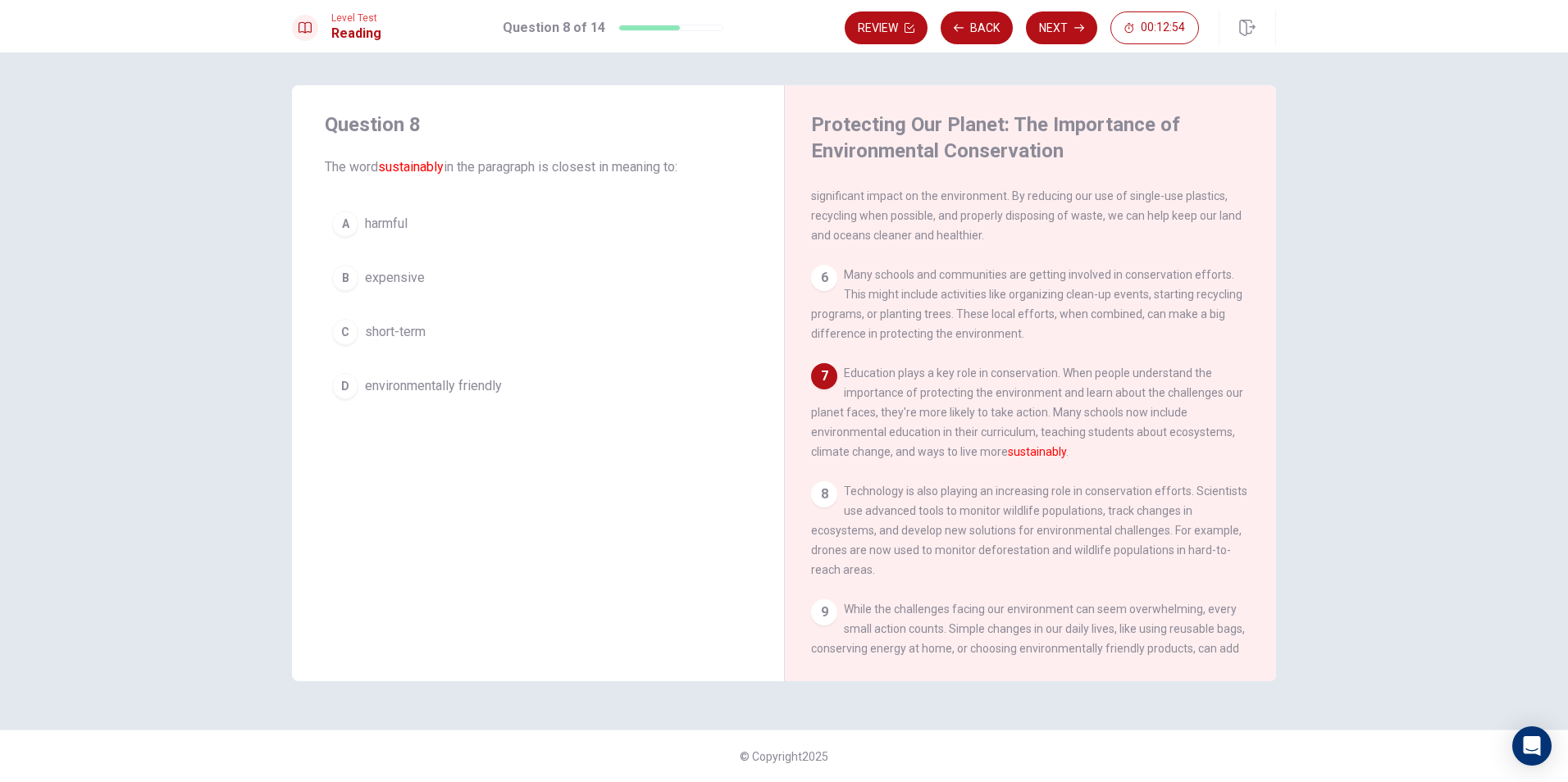
click at [462, 380] on span "environmentally friendly" at bounding box center [433, 386] width 137 height 20
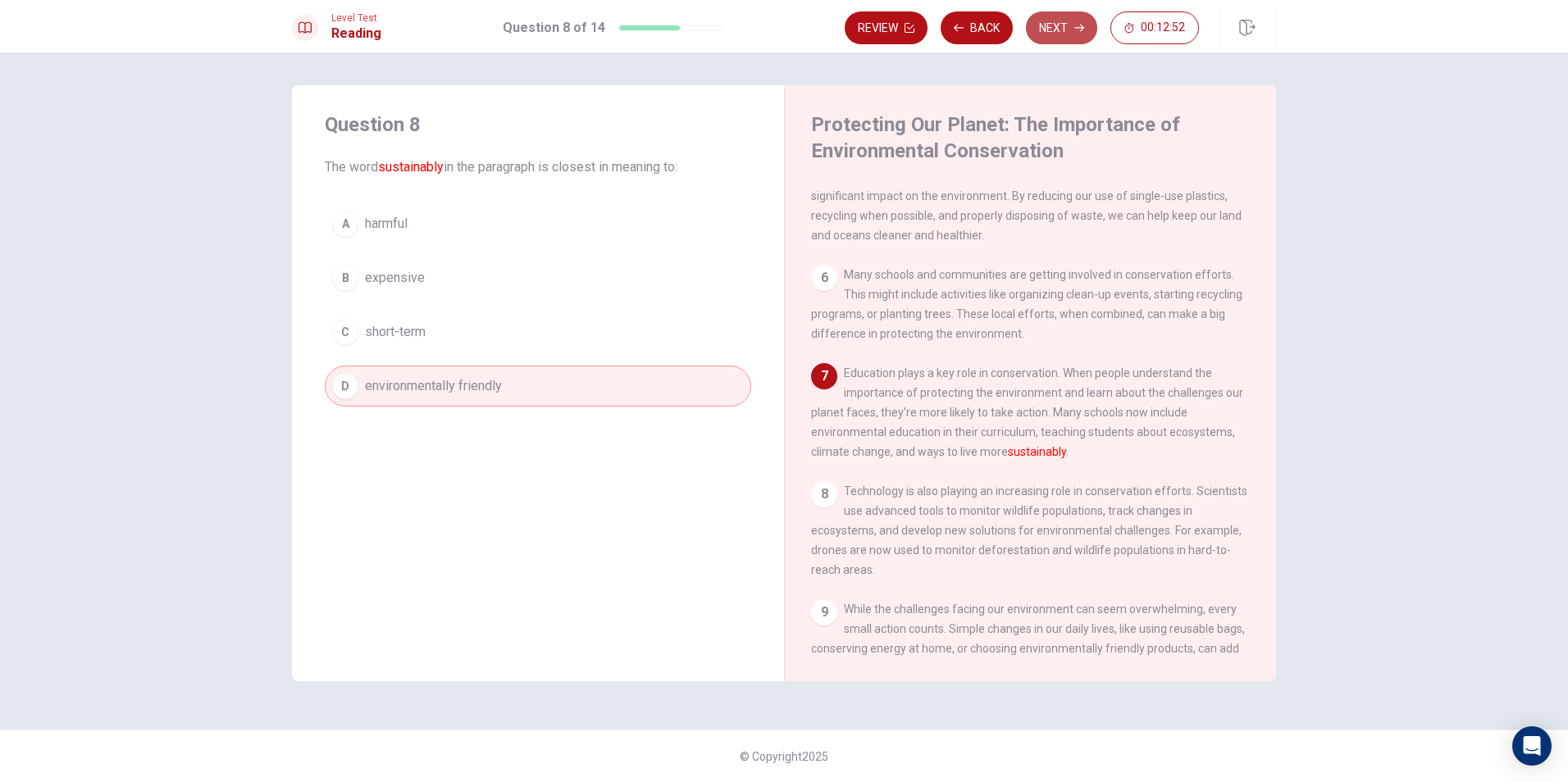
click at [1070, 28] on button "Next" at bounding box center [1061, 28] width 72 height 33
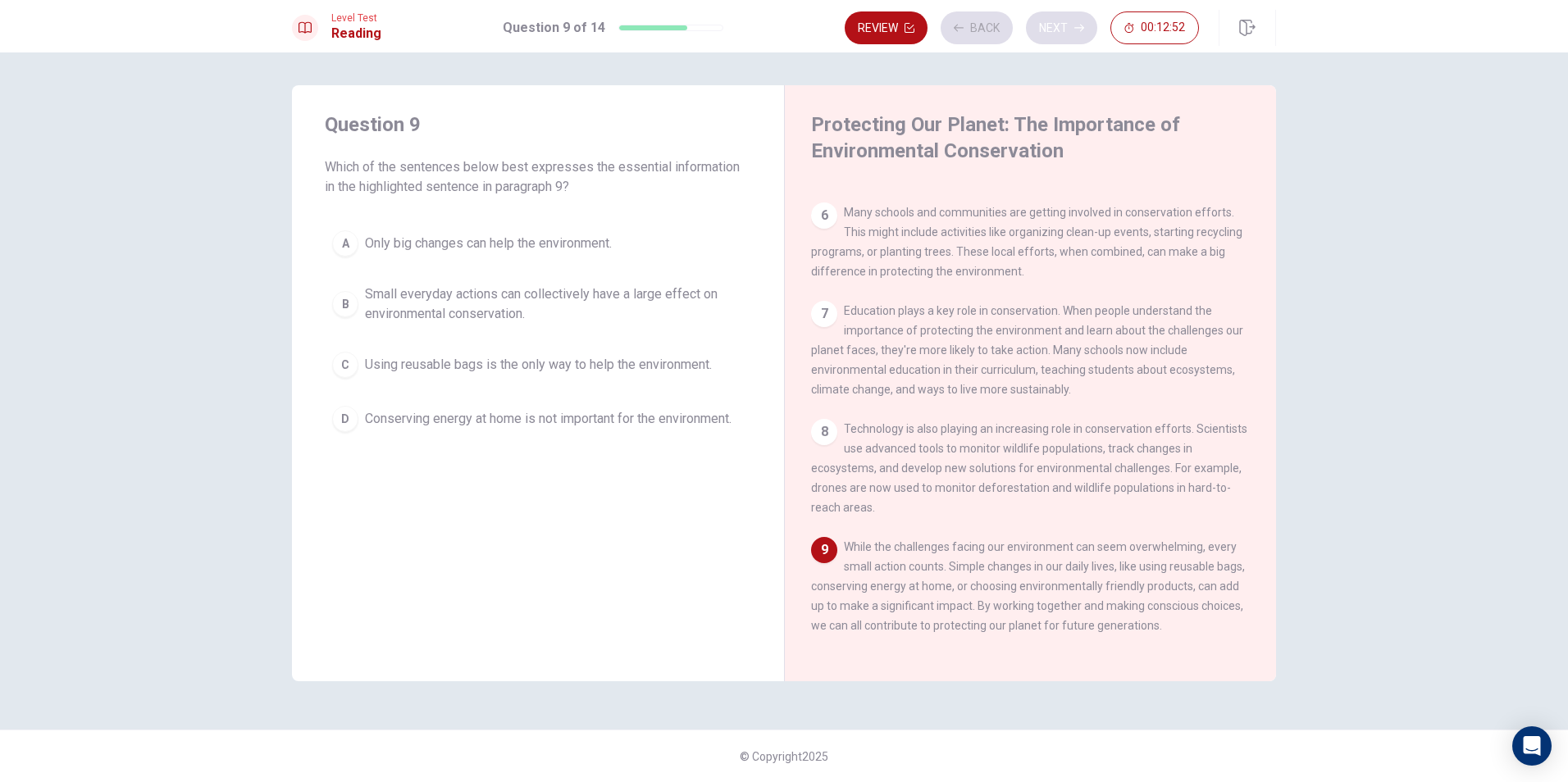
scroll to position [649, 0]
click at [553, 282] on button "B Small everyday actions can collectively have a large effect on environmental …" at bounding box center [538, 304] width 426 height 54
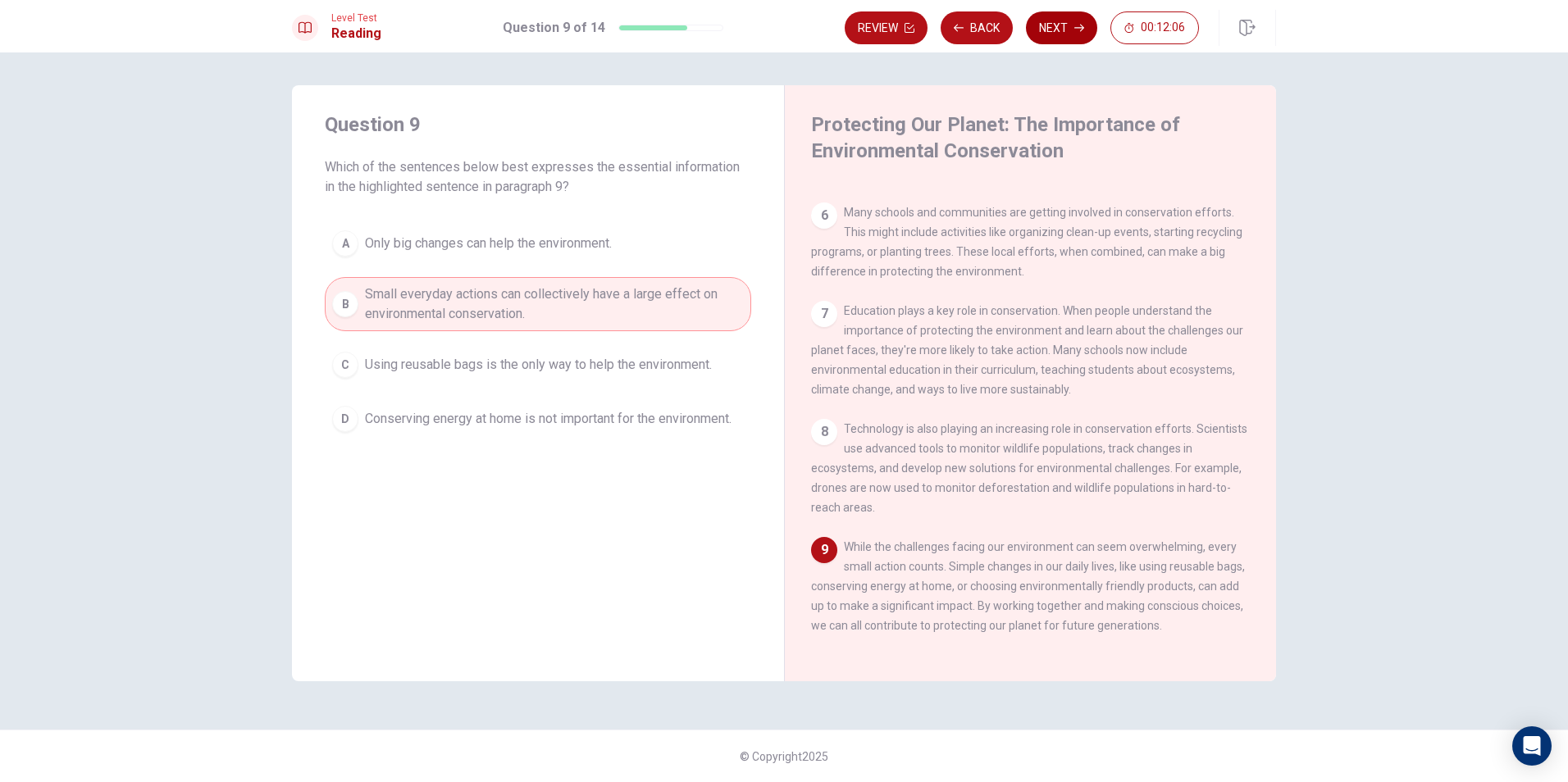
click at [1076, 24] on icon "button" at bounding box center [1079, 27] width 10 height 10
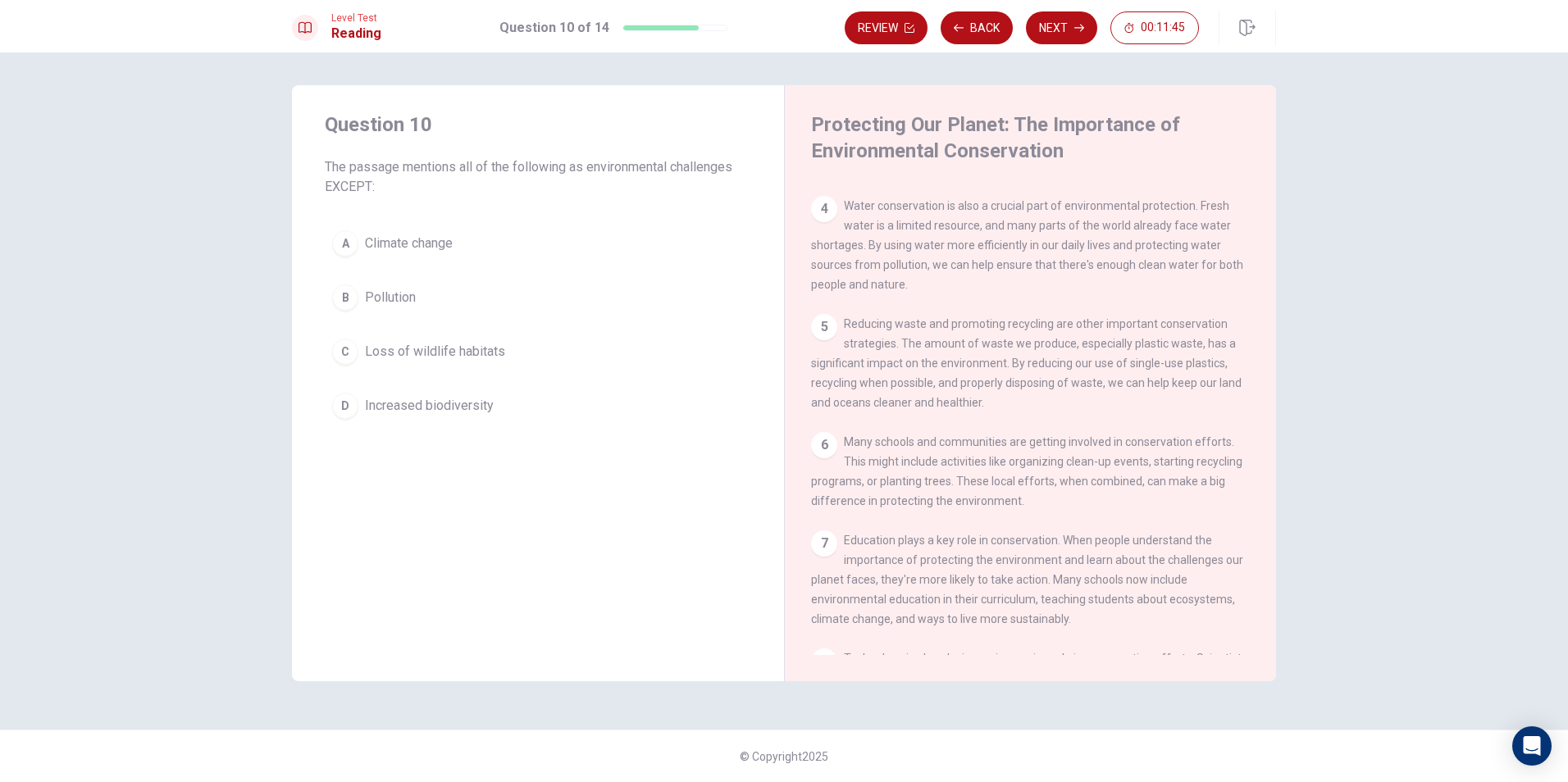
scroll to position [0, 0]
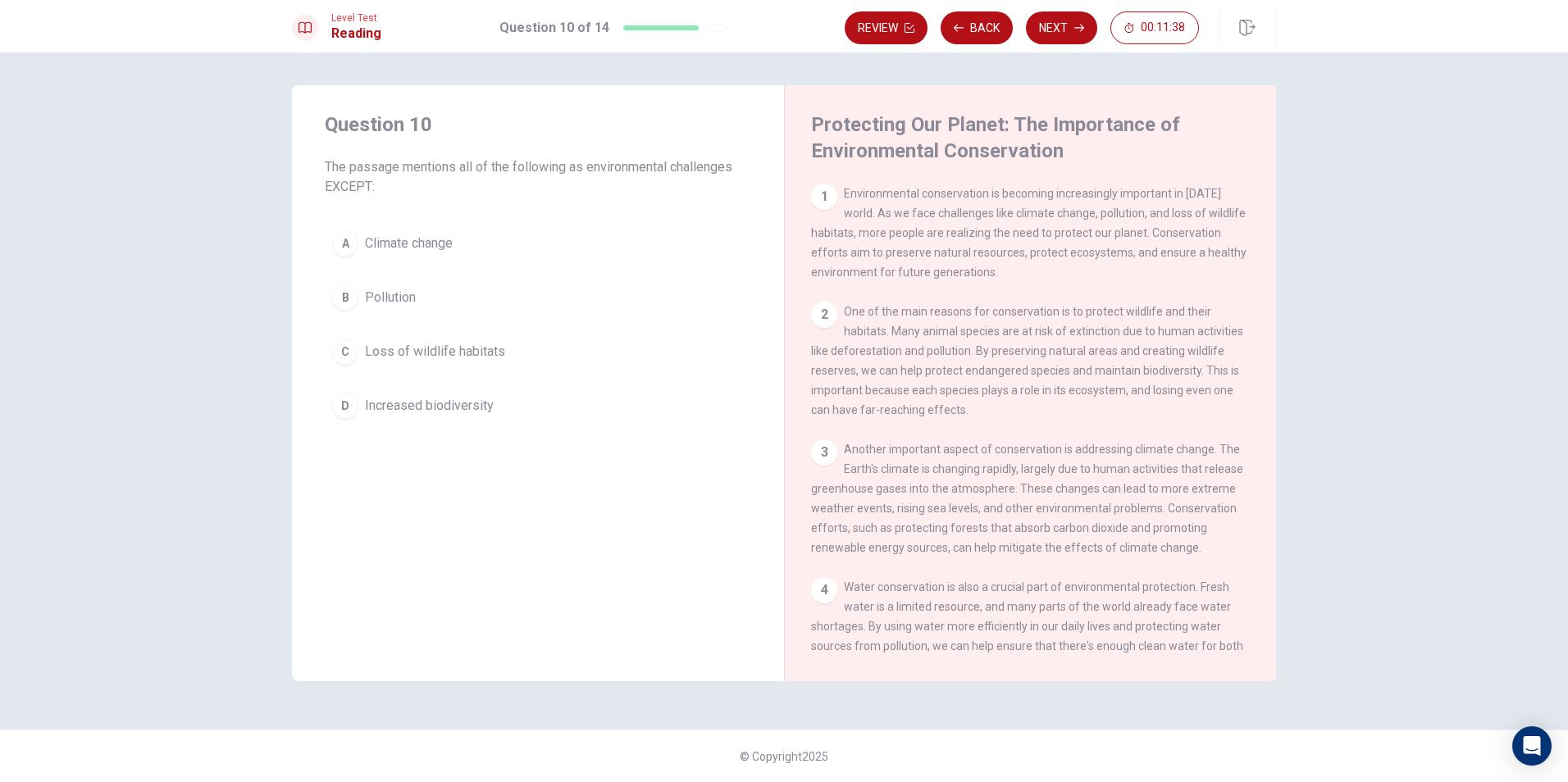
click at [555, 401] on button "D Increased biodiversity" at bounding box center [538, 406] width 426 height 41
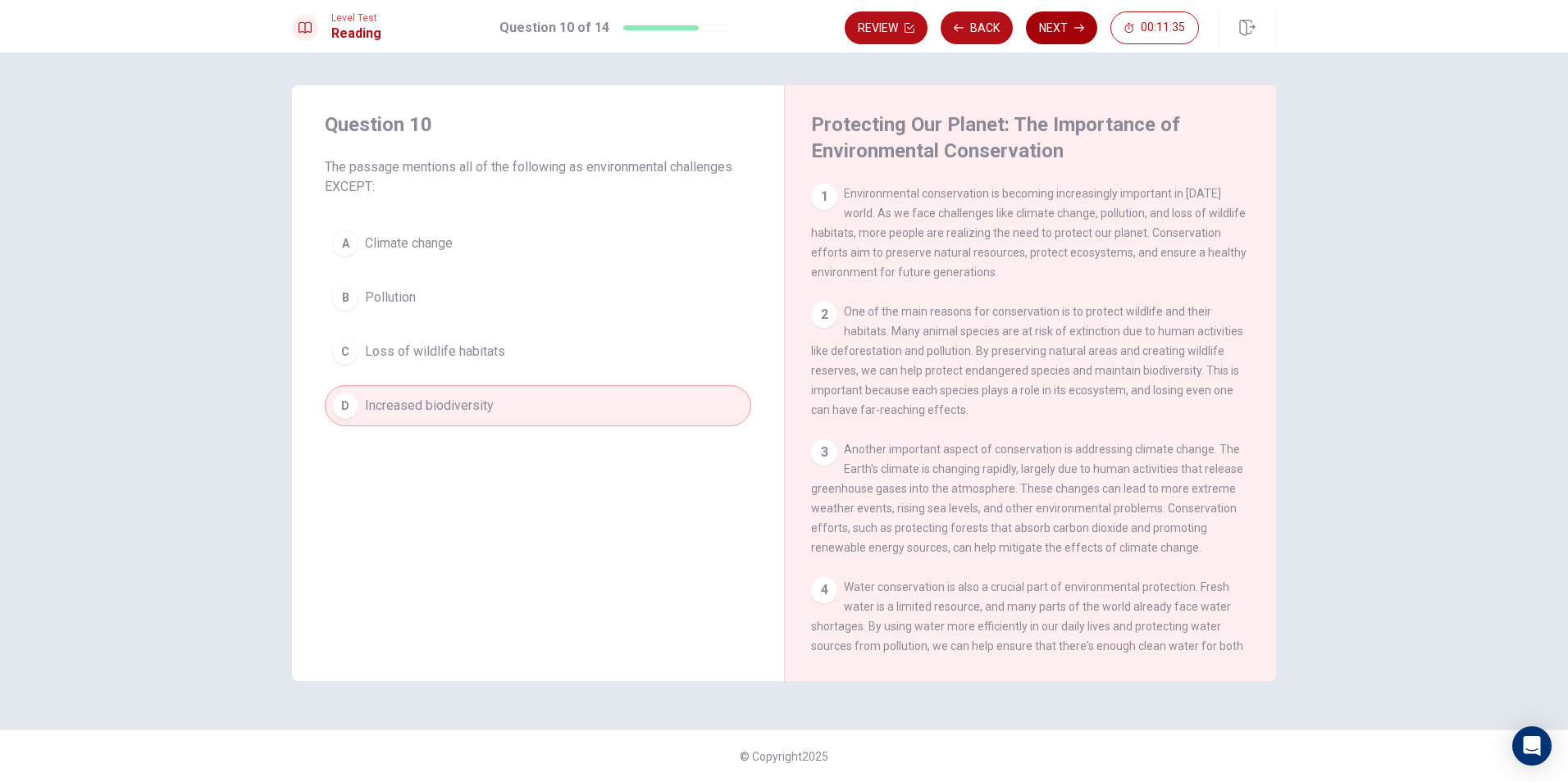
click at [1056, 25] on button "Next" at bounding box center [1061, 28] width 72 height 33
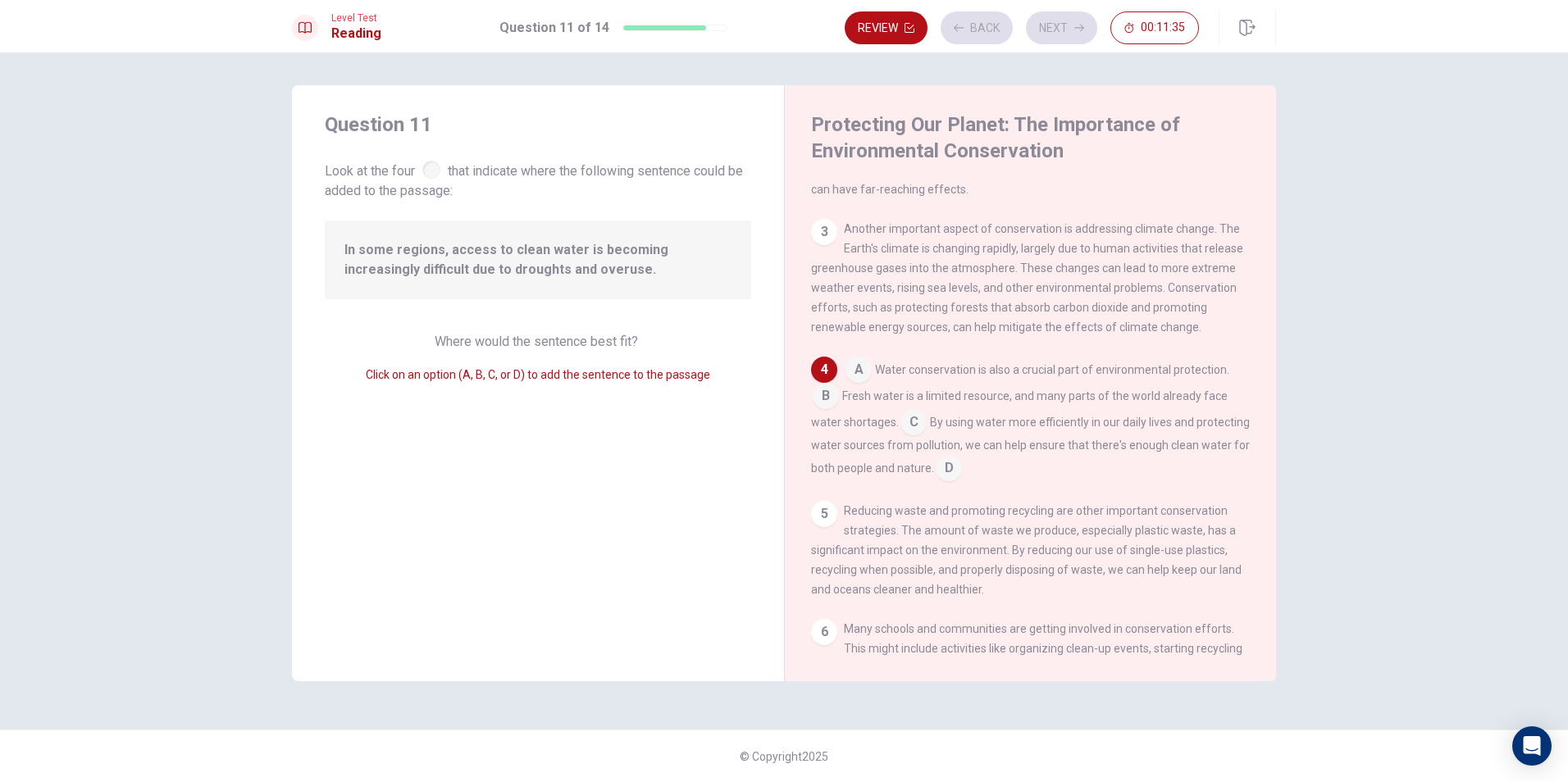
scroll to position [225, 0]
click at [962, 472] on input at bounding box center [948, 465] width 26 height 26
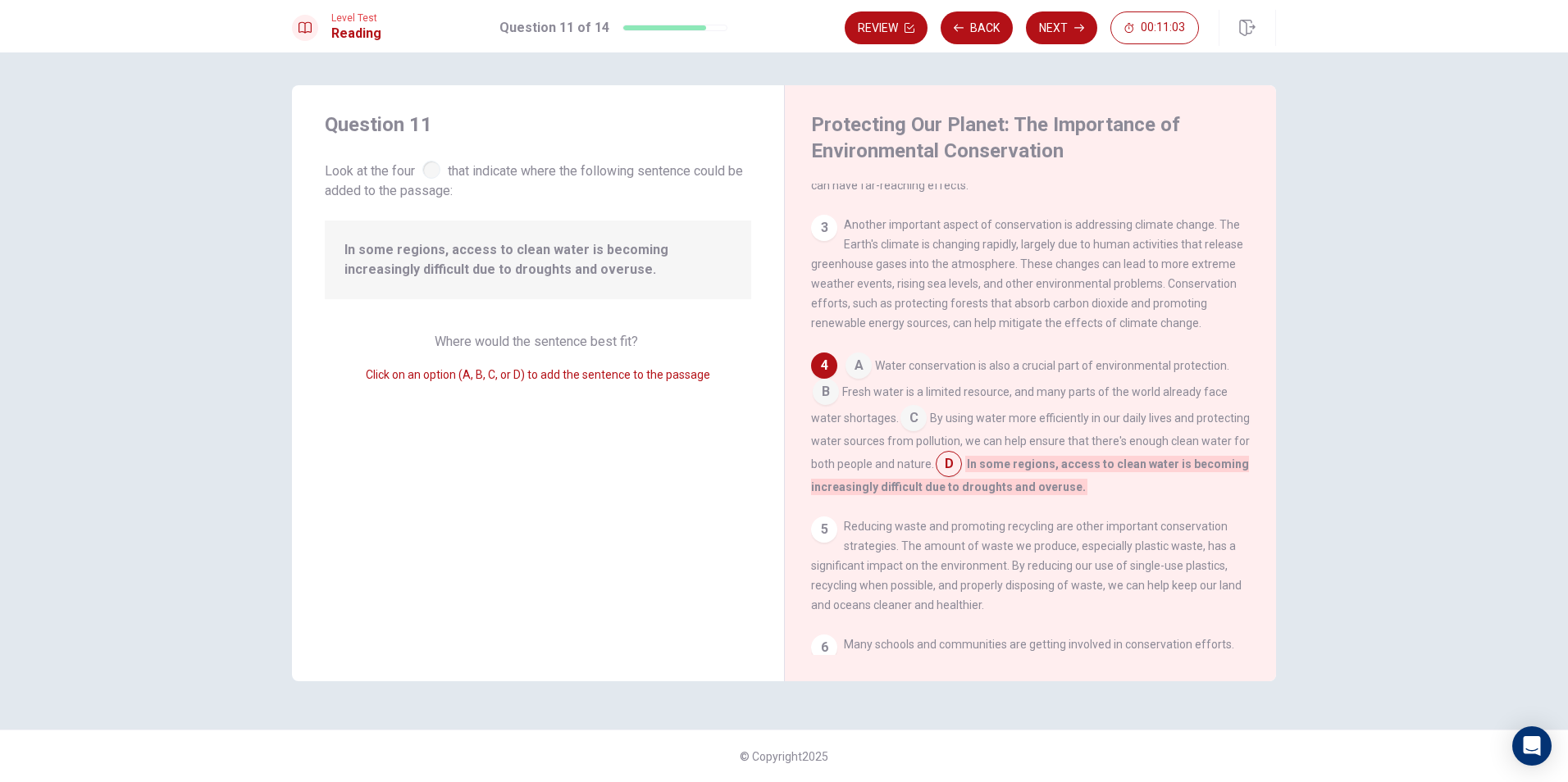
click at [923, 426] on input at bounding box center [913, 419] width 26 height 26
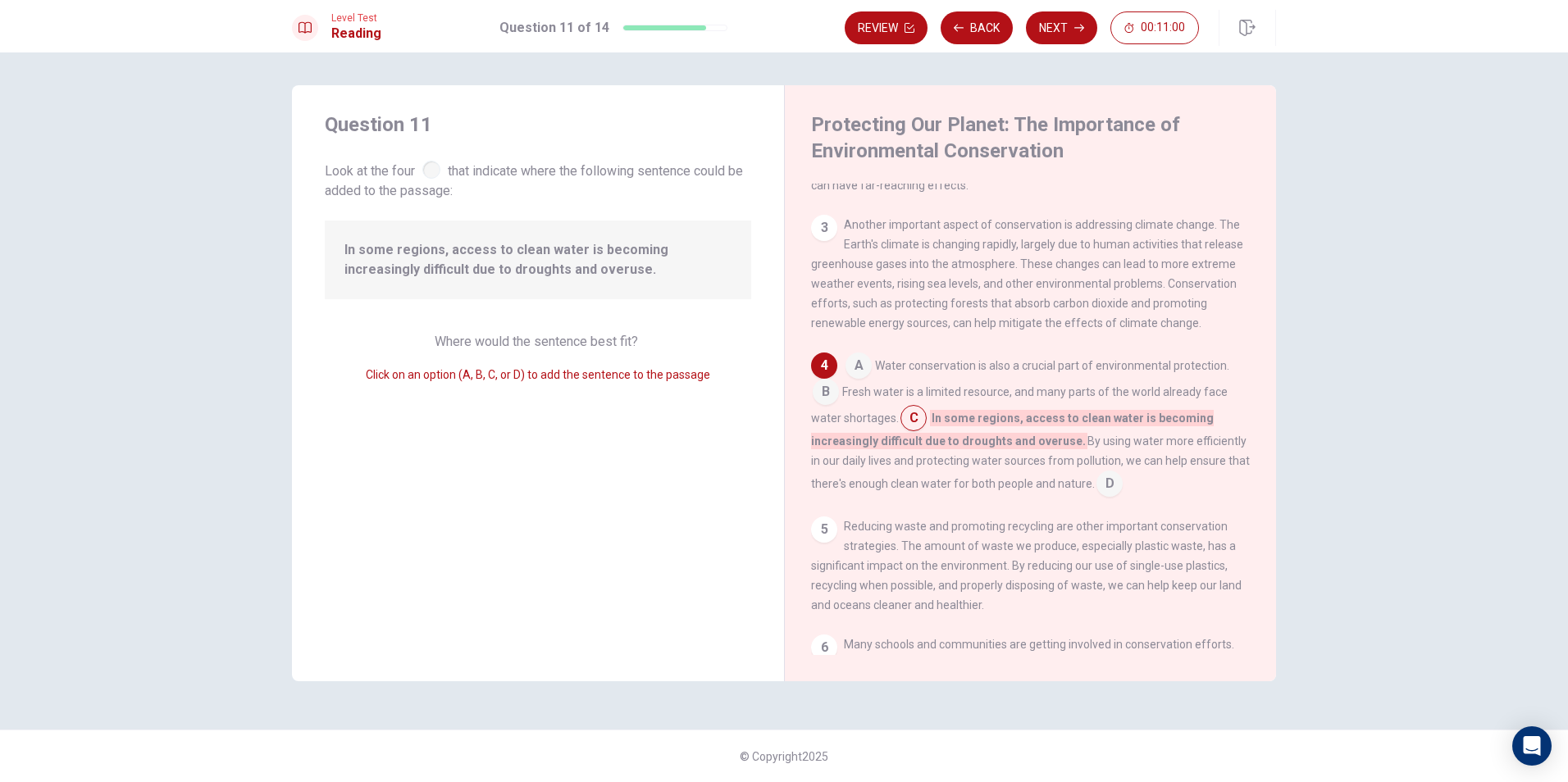
click at [865, 380] on input at bounding box center [858, 367] width 26 height 26
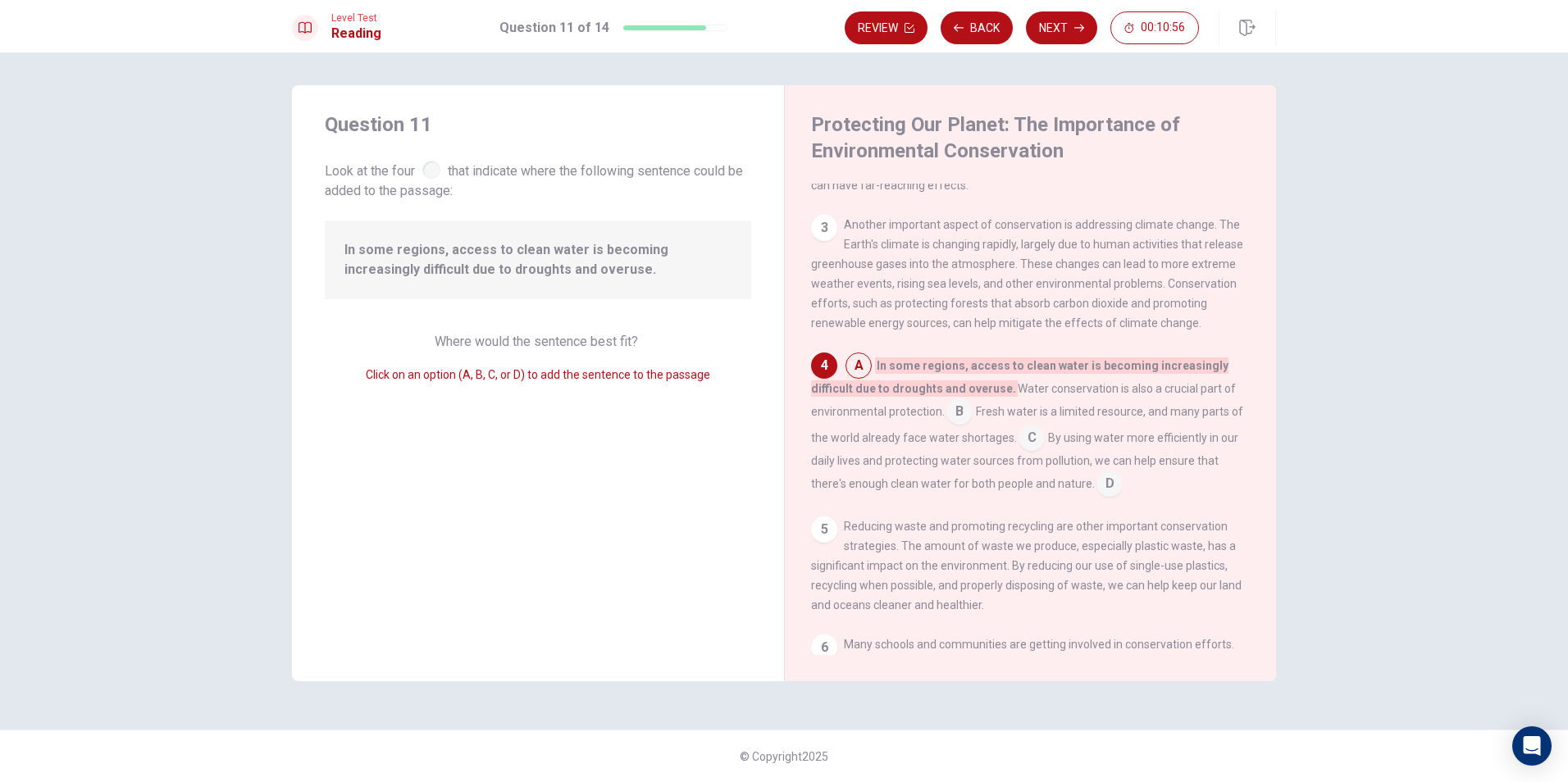
click at [973, 436] on div "A In some regions, access to clean water is becoming increasingly difficult due…" at bounding box center [1031, 425] width 439 height 144
click at [969, 426] on input at bounding box center [959, 413] width 26 height 26
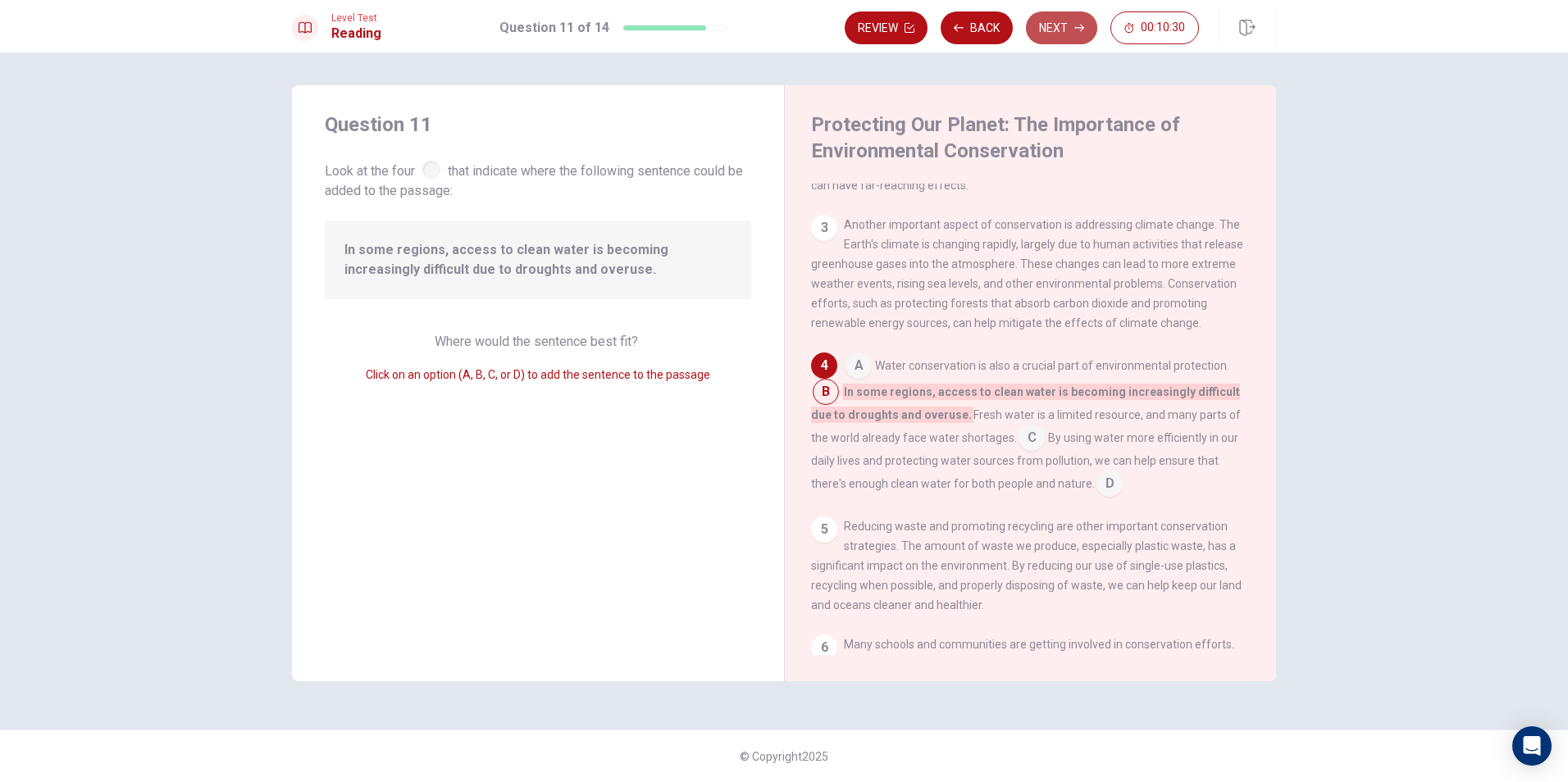
click at [1068, 34] on button "Next" at bounding box center [1061, 28] width 72 height 33
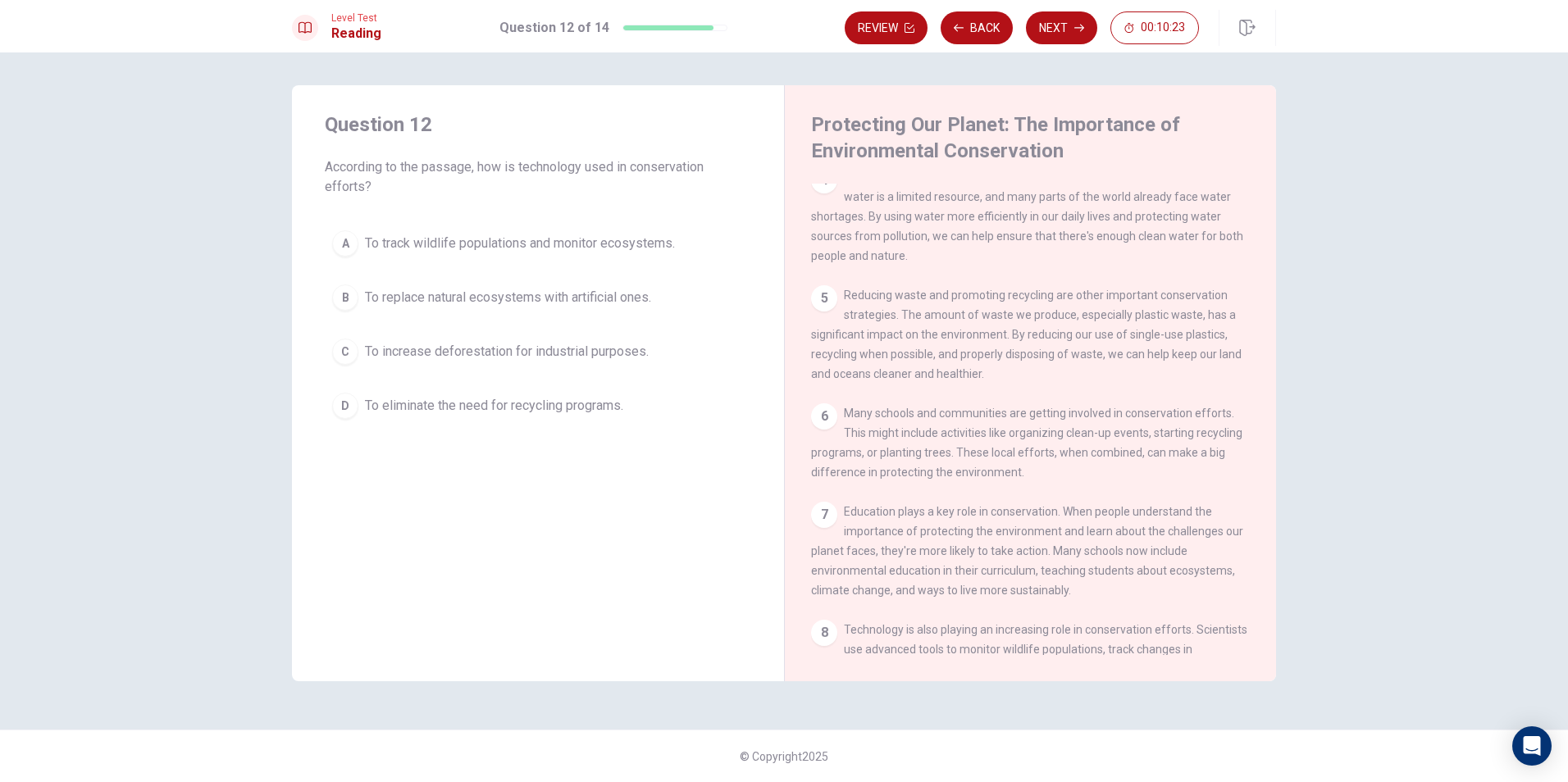
scroll to position [649, 0]
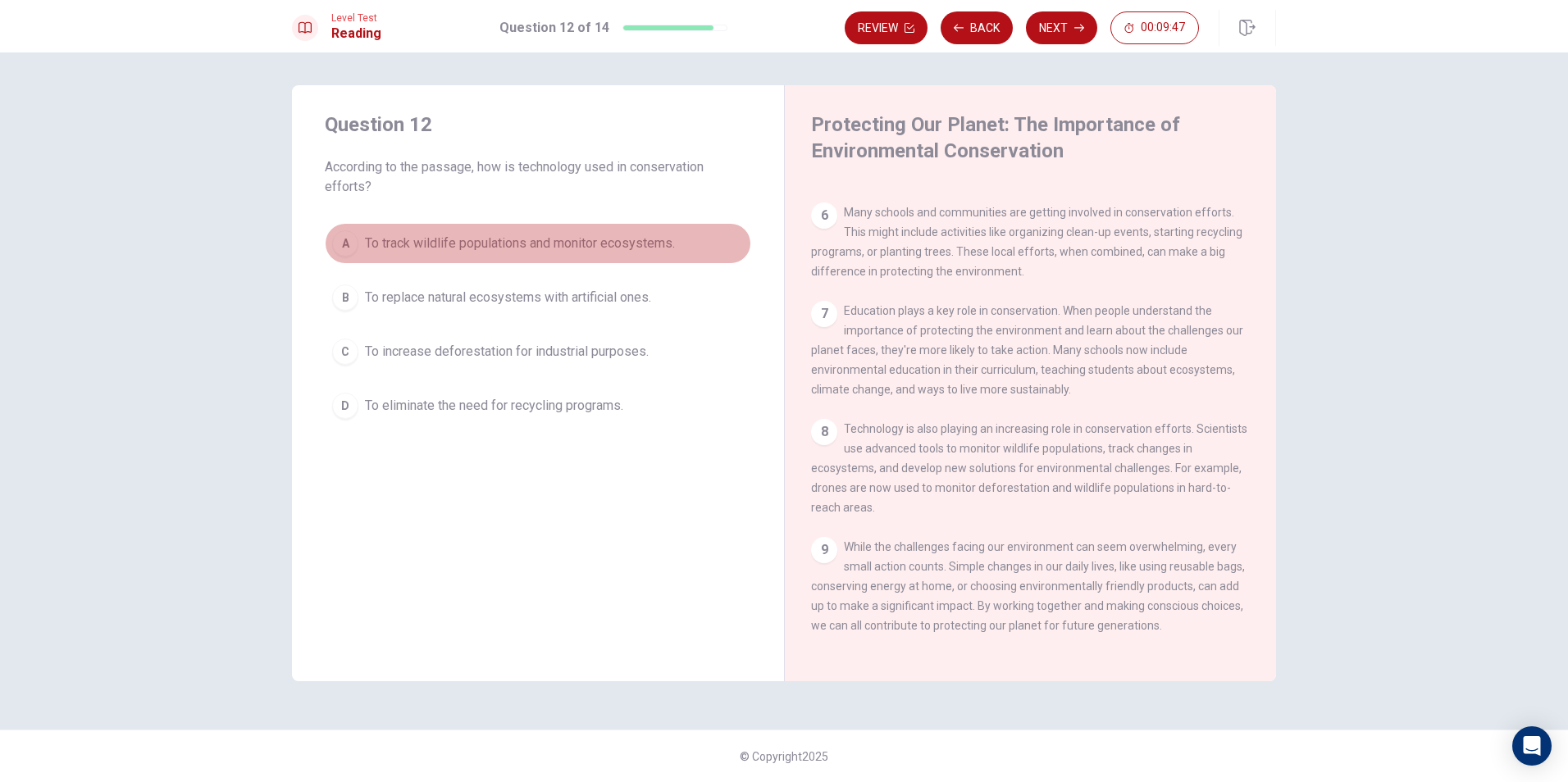
click at [548, 248] on span "To track wildlife populations and monitor ecosystems." at bounding box center [520, 244] width 310 height 20
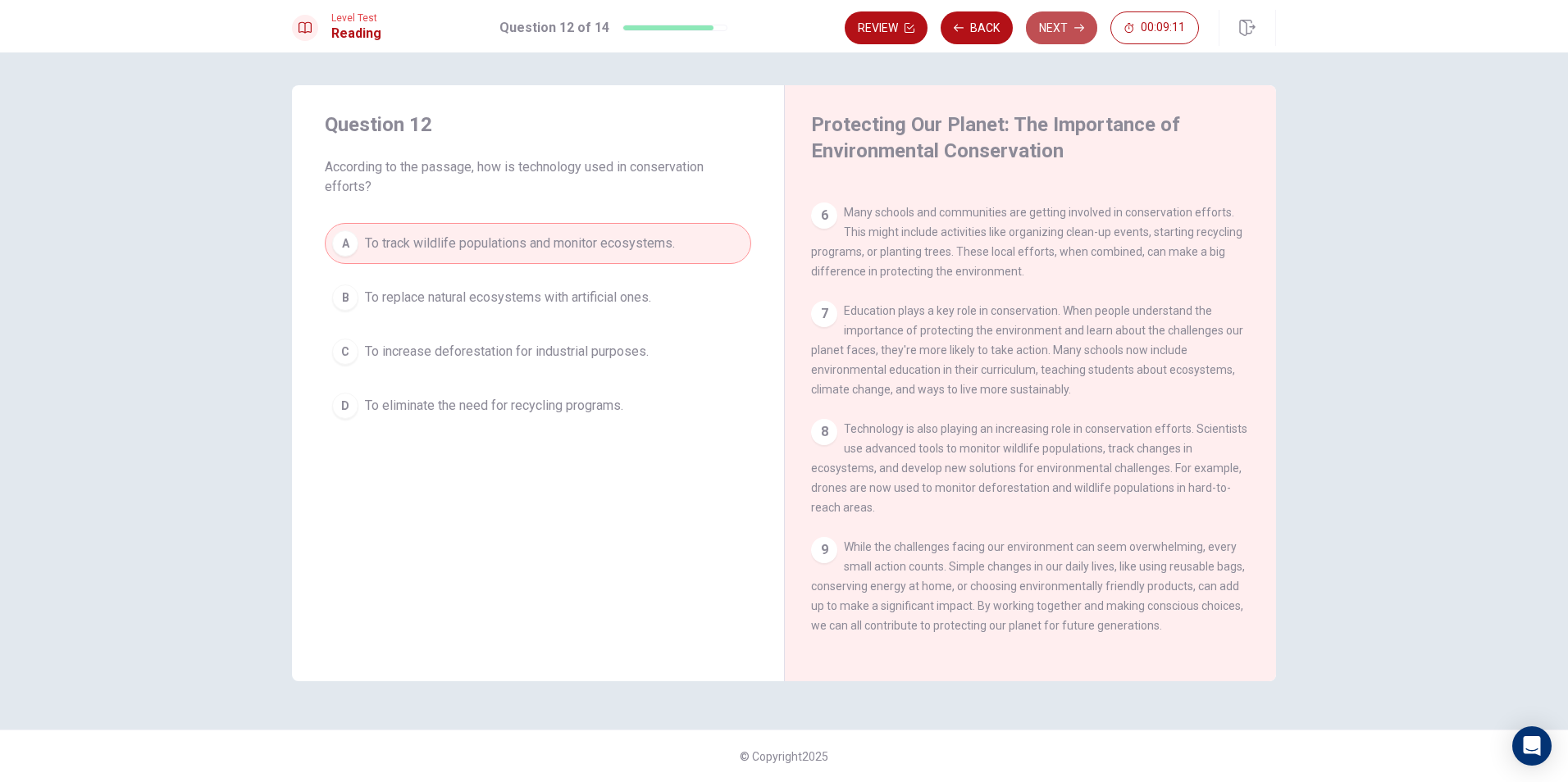
click at [1038, 25] on button "Next" at bounding box center [1061, 28] width 72 height 33
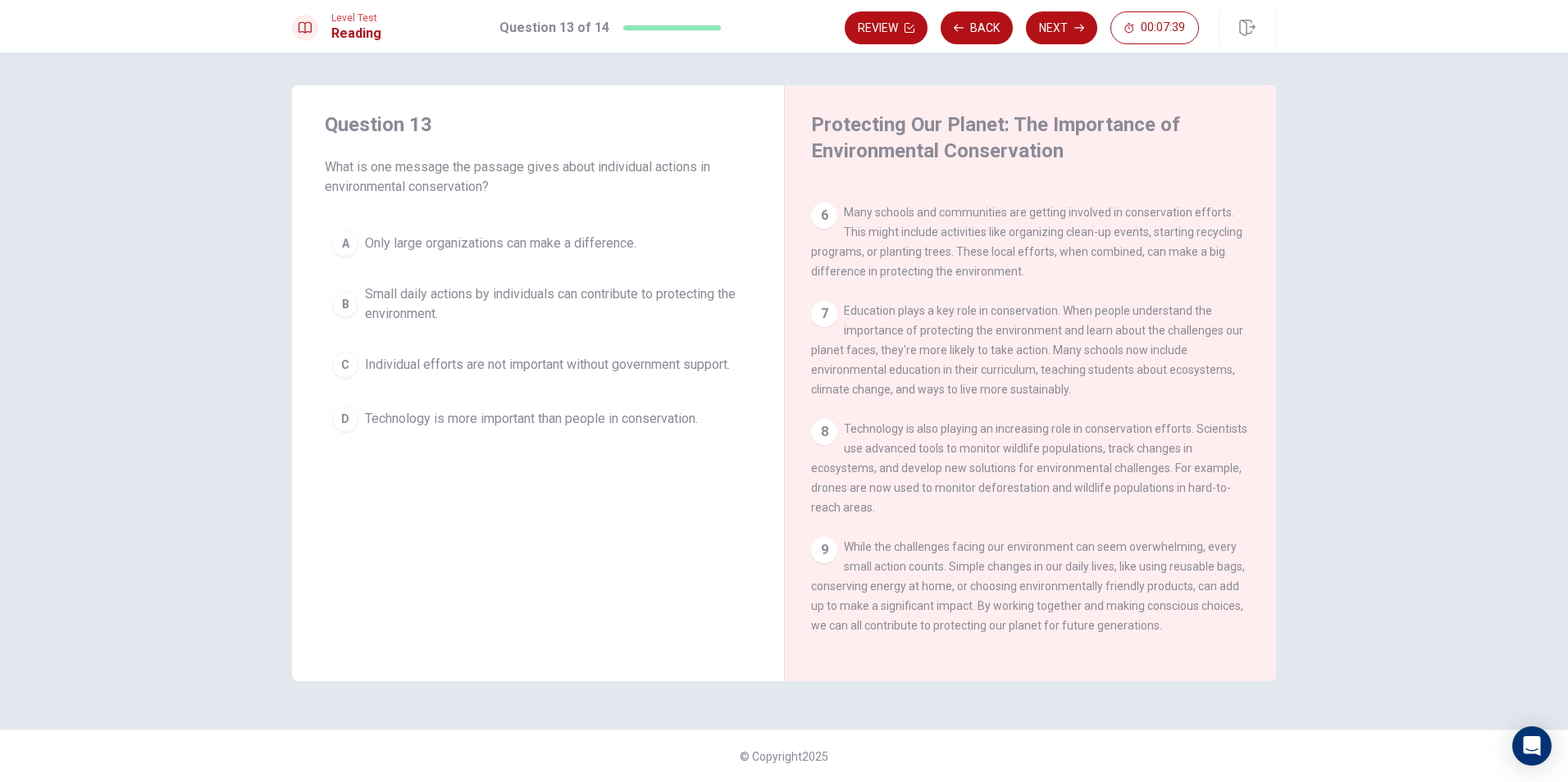
click at [455, 310] on span "Small daily actions by individuals can contribute to protecting the environment." at bounding box center [554, 304] width 378 height 39
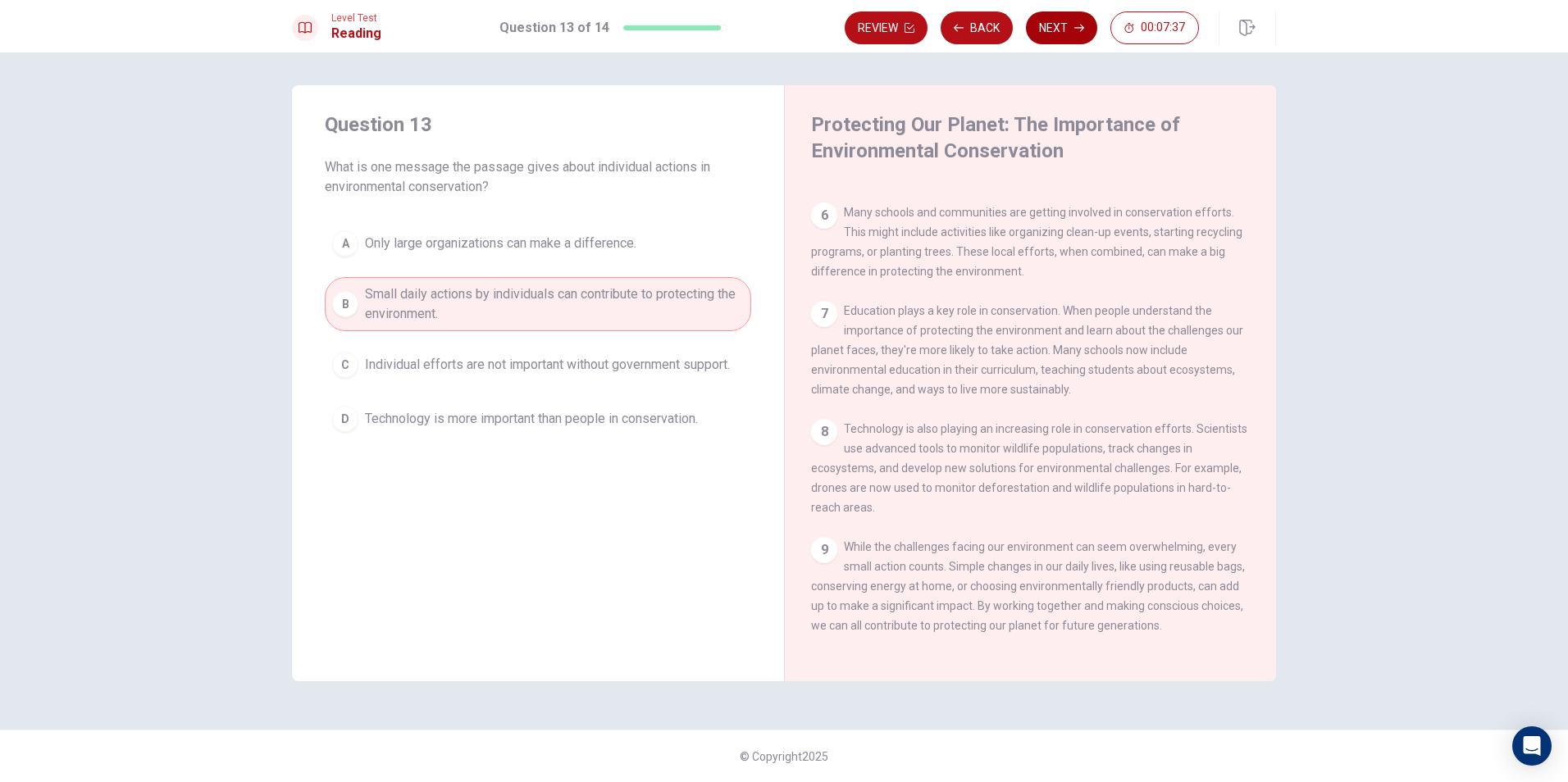
click at [1049, 21] on button "Next" at bounding box center [1061, 28] width 72 height 33
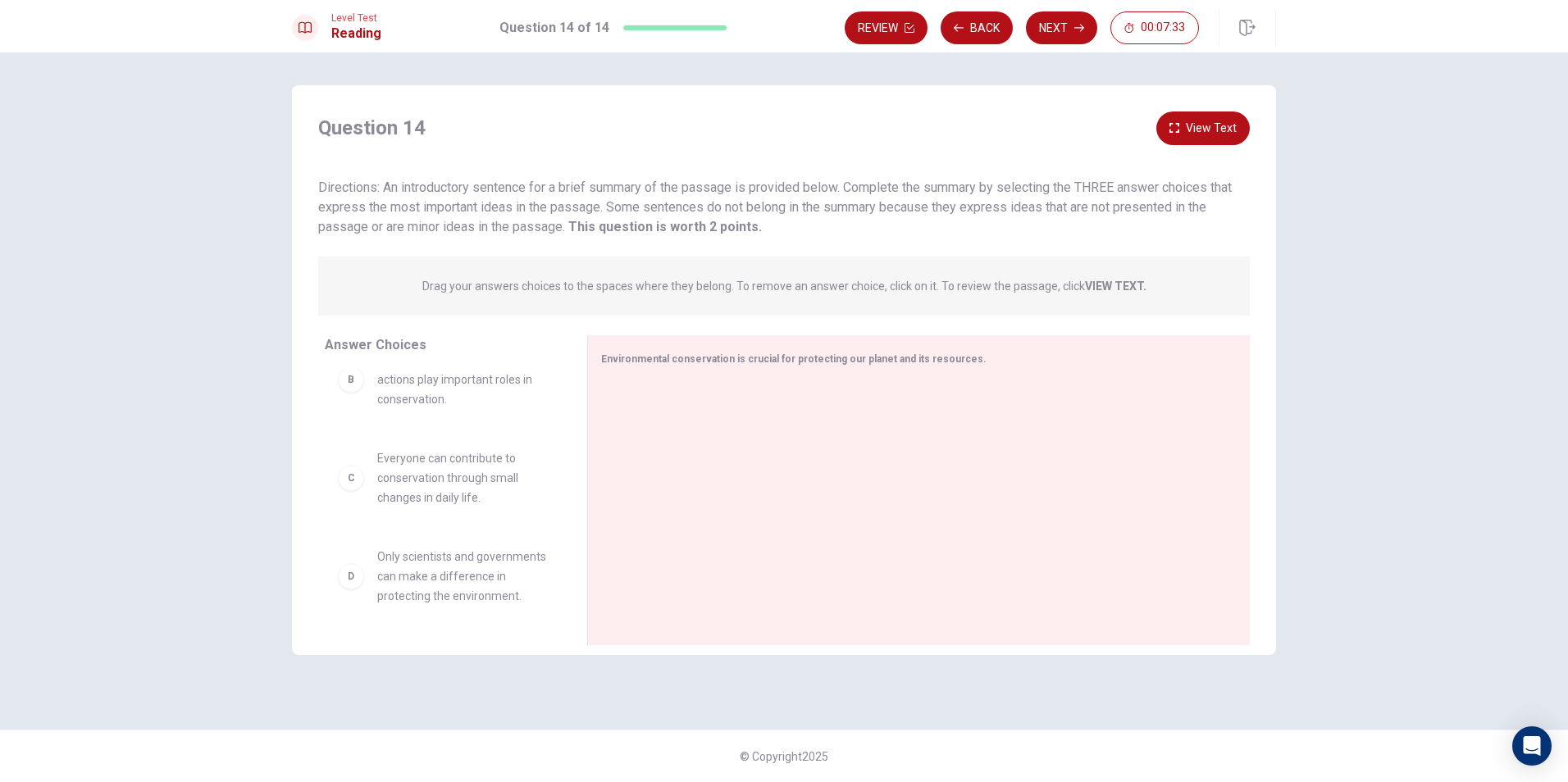
scroll to position [0, 0]
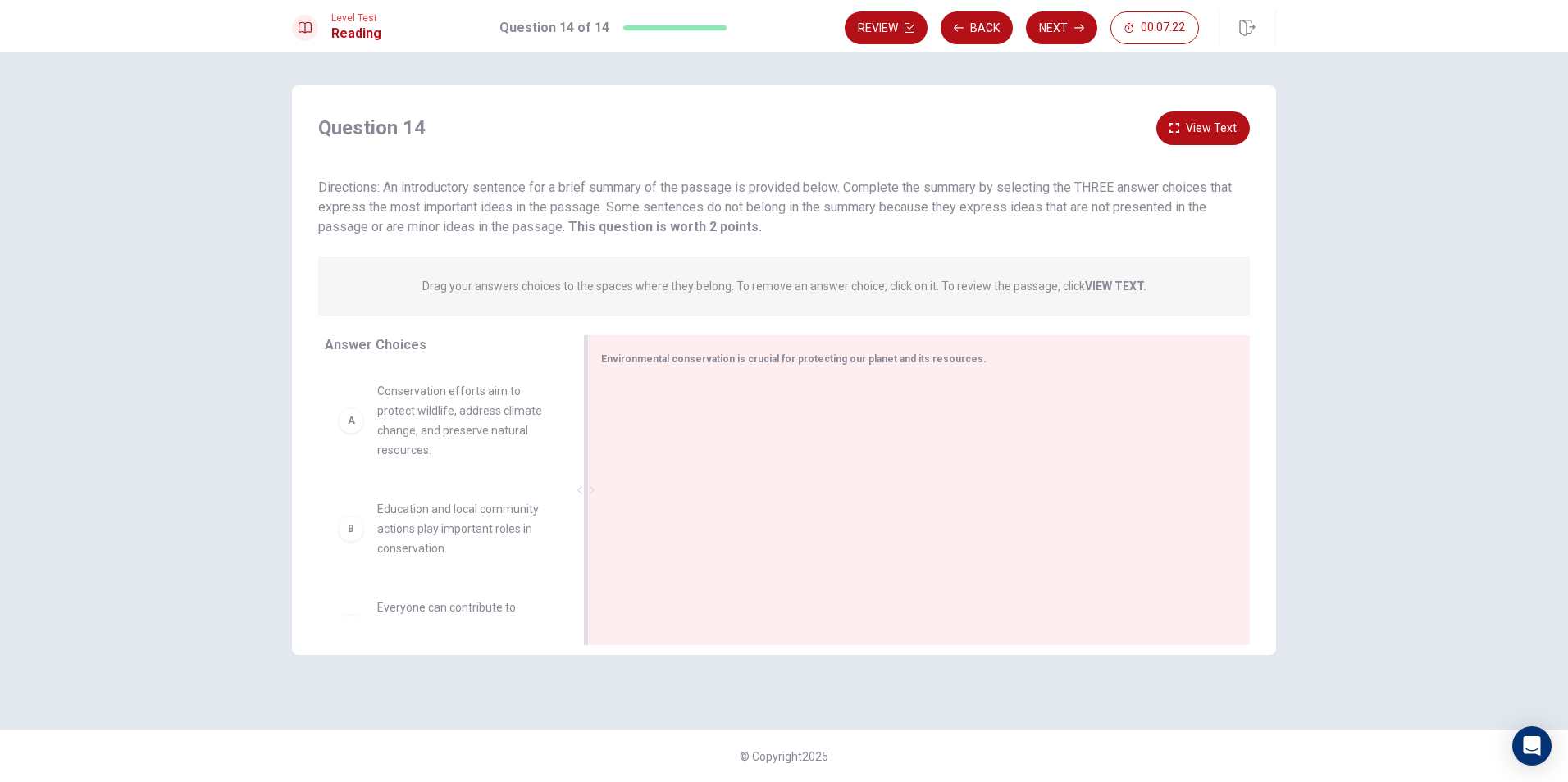
click at [847, 367] on div "Environmental conservation is crucial for protecting our planet and its resourc…" at bounding box center [908, 358] width 616 height 21
click at [1119, 285] on strong "VIEW TEXT." at bounding box center [1116, 286] width 62 height 13
click at [1200, 122] on button "View Text" at bounding box center [1202, 128] width 93 height 34
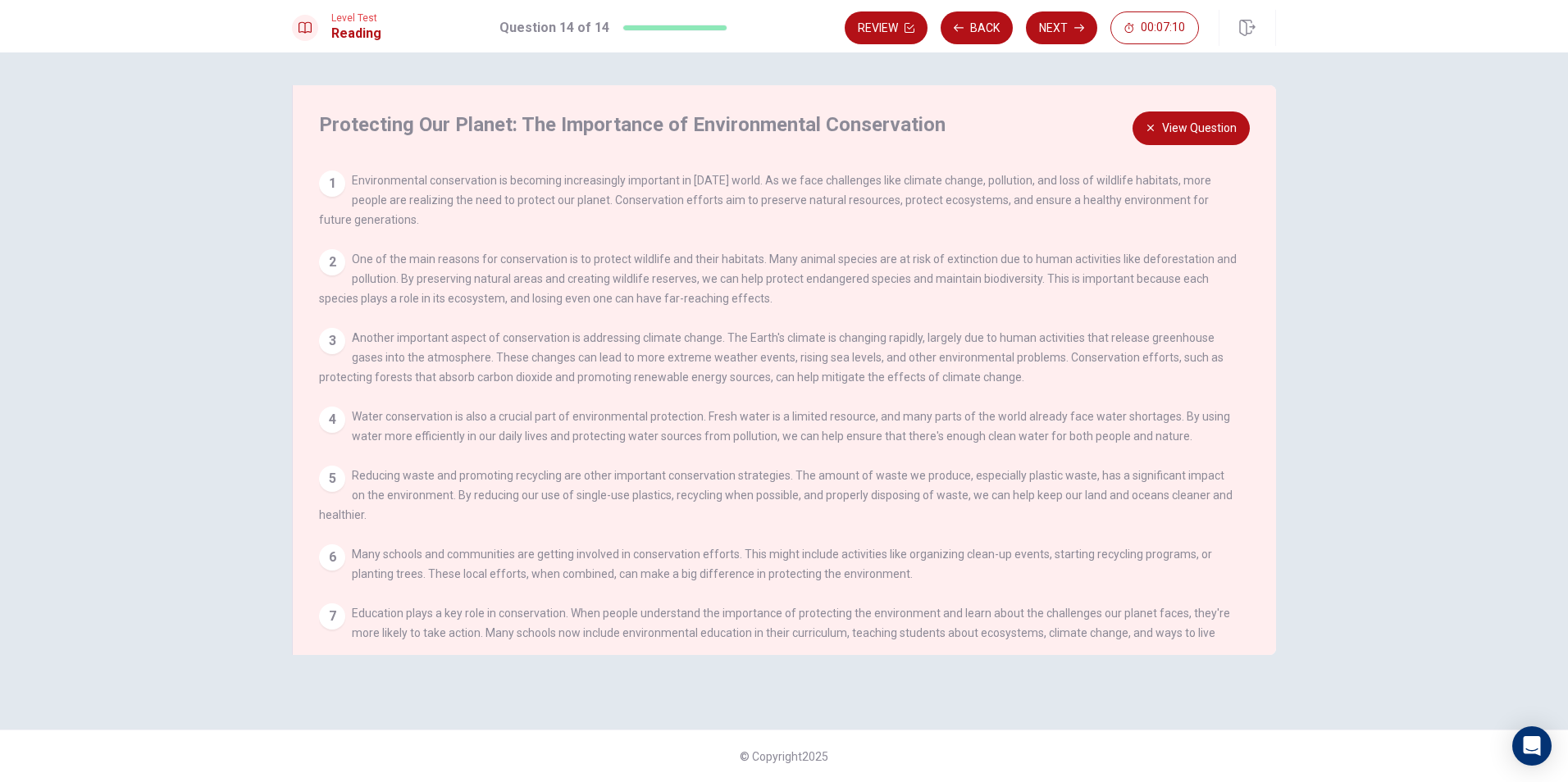
click at [1171, 142] on button "View Question" at bounding box center [1191, 128] width 117 height 34
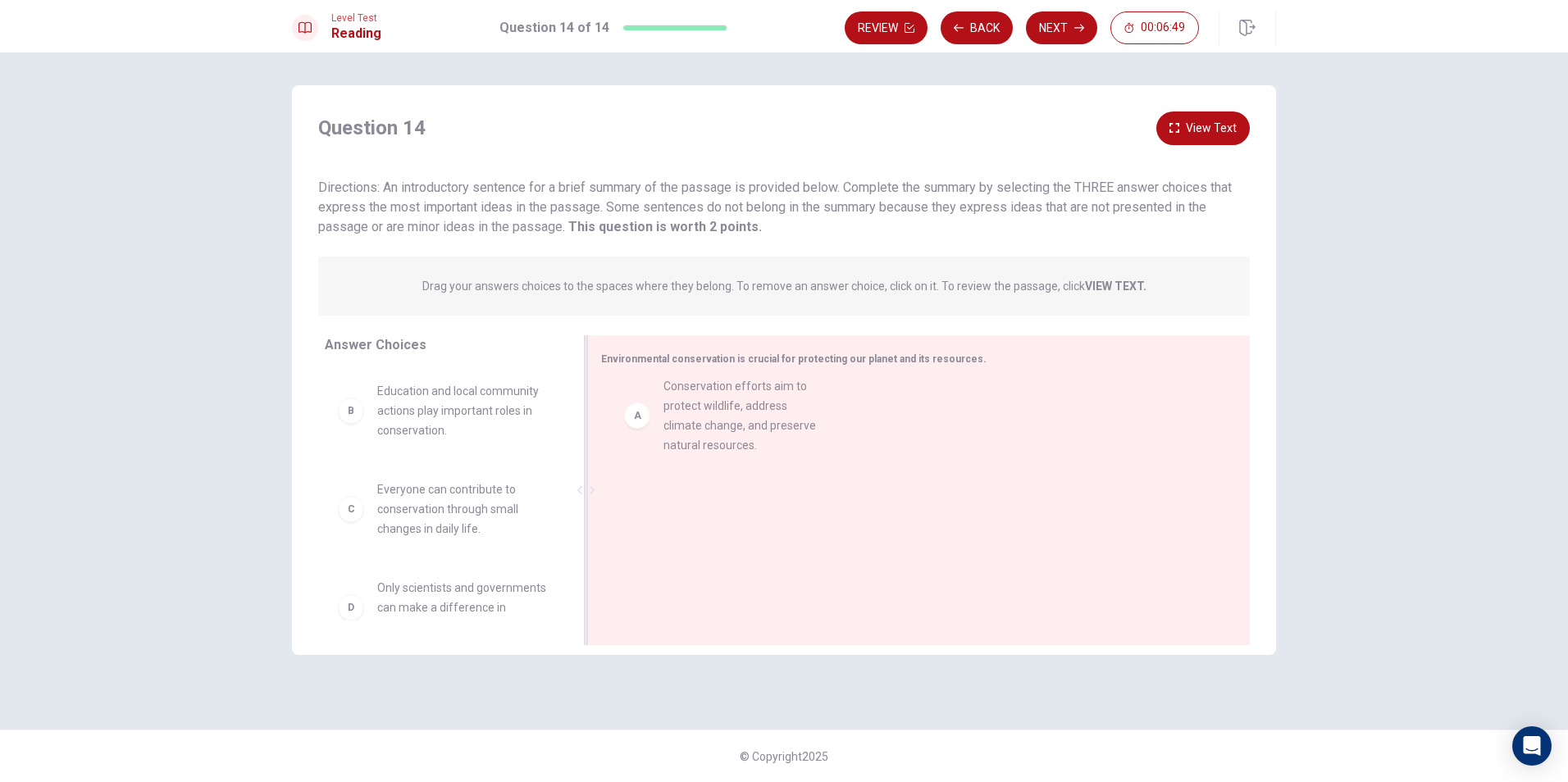
drag, startPoint x: 472, startPoint y: 437, endPoint x: 761, endPoint y: 430, distance: 289.1
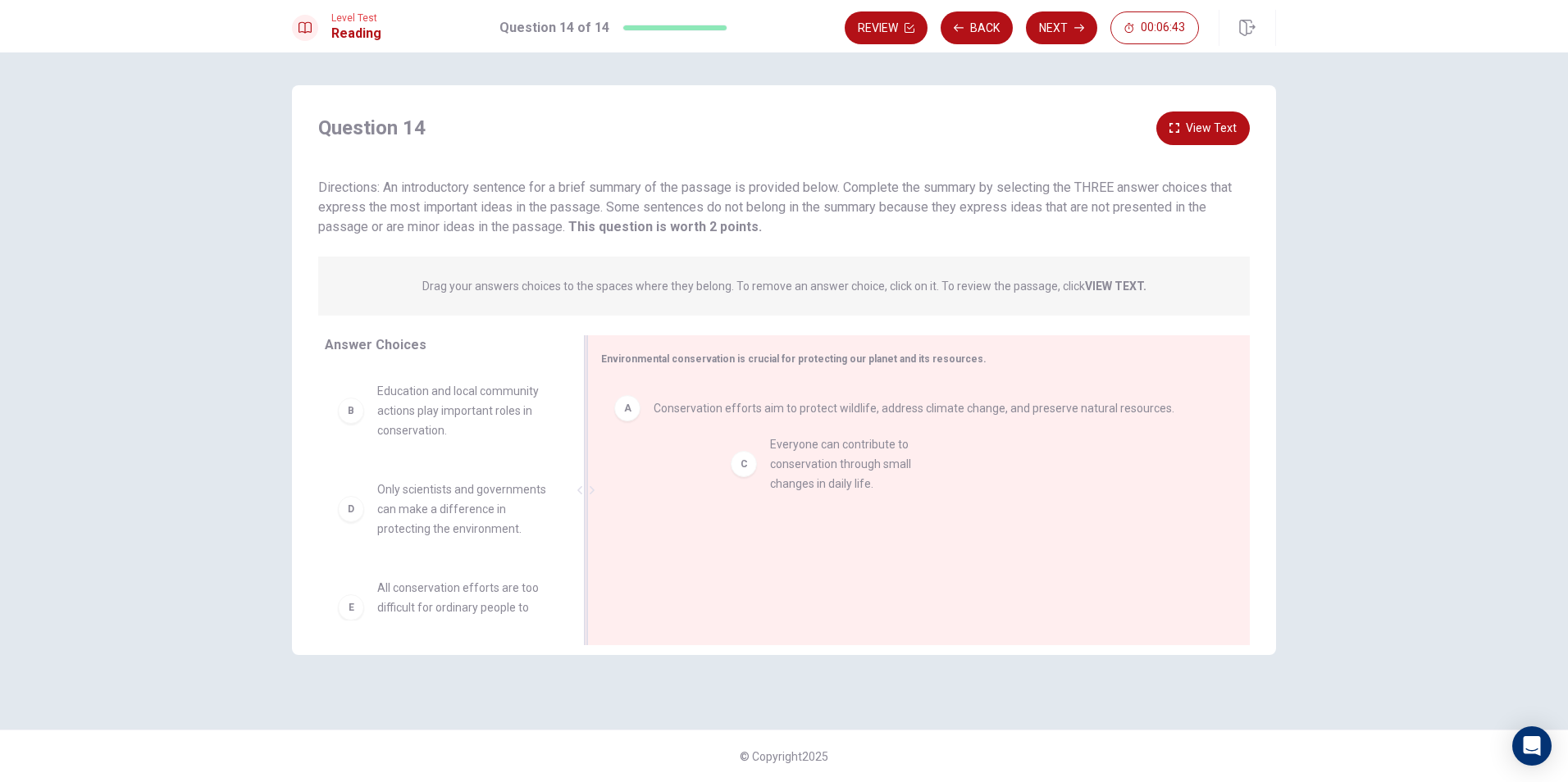
drag, startPoint x: 455, startPoint y: 535, endPoint x: 851, endPoint y: 490, distance: 398.5
drag, startPoint x: 426, startPoint y: 408, endPoint x: 842, endPoint y: 574, distance: 447.9
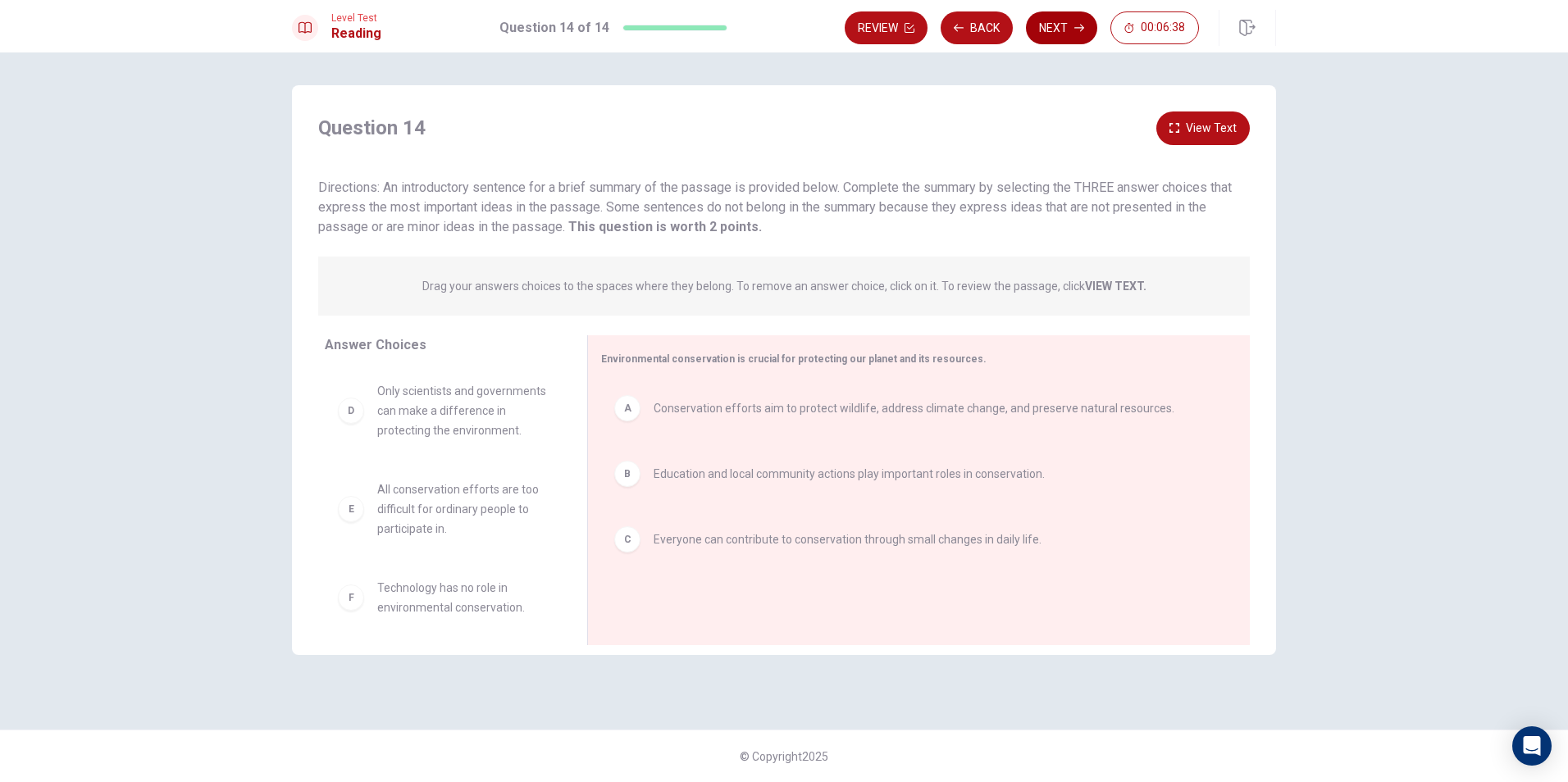
click at [1064, 15] on button "Next" at bounding box center [1061, 28] width 72 height 33
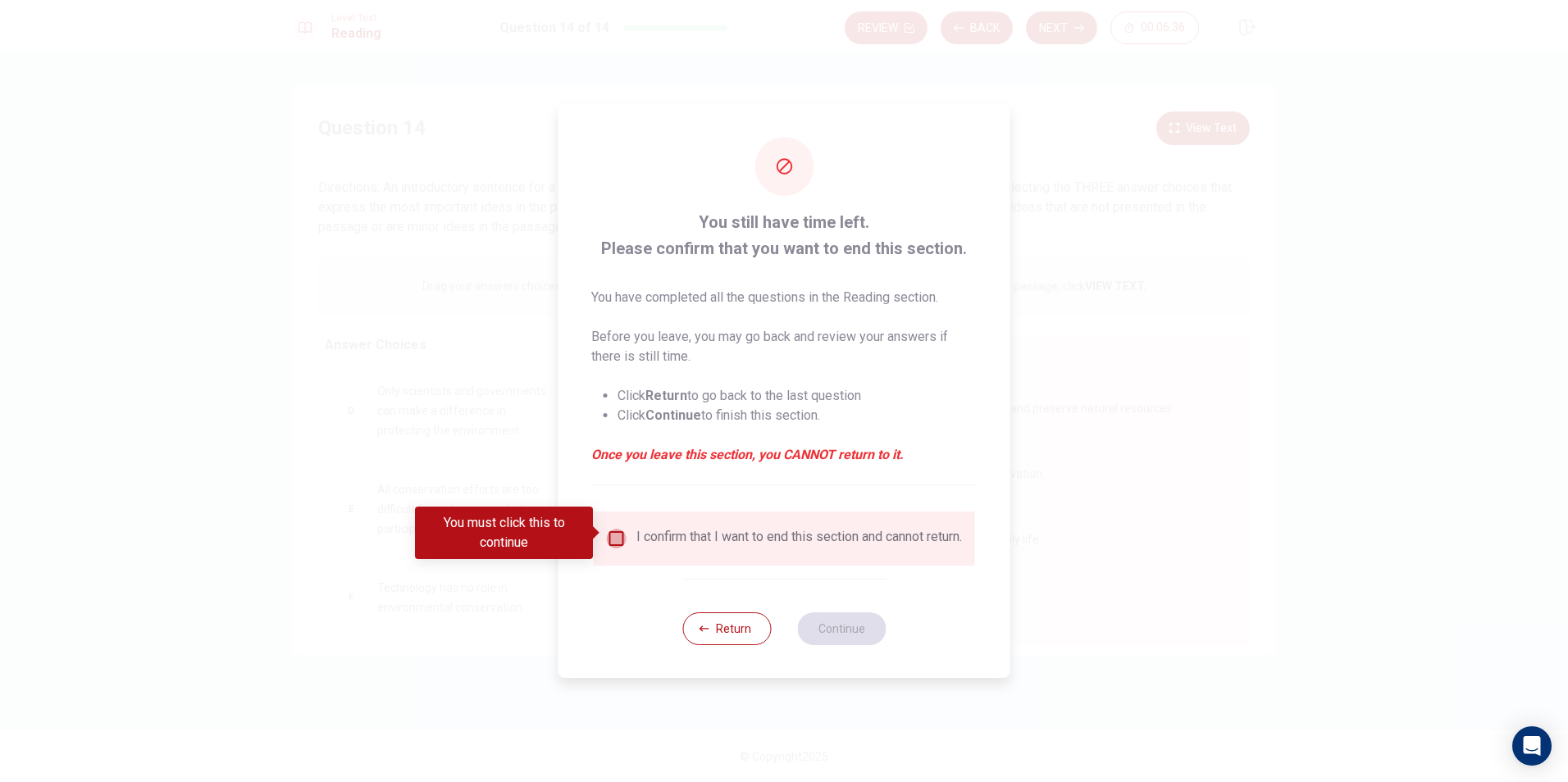
click at [623, 531] on input "You must click this to continue" at bounding box center [617, 539] width 20 height 20
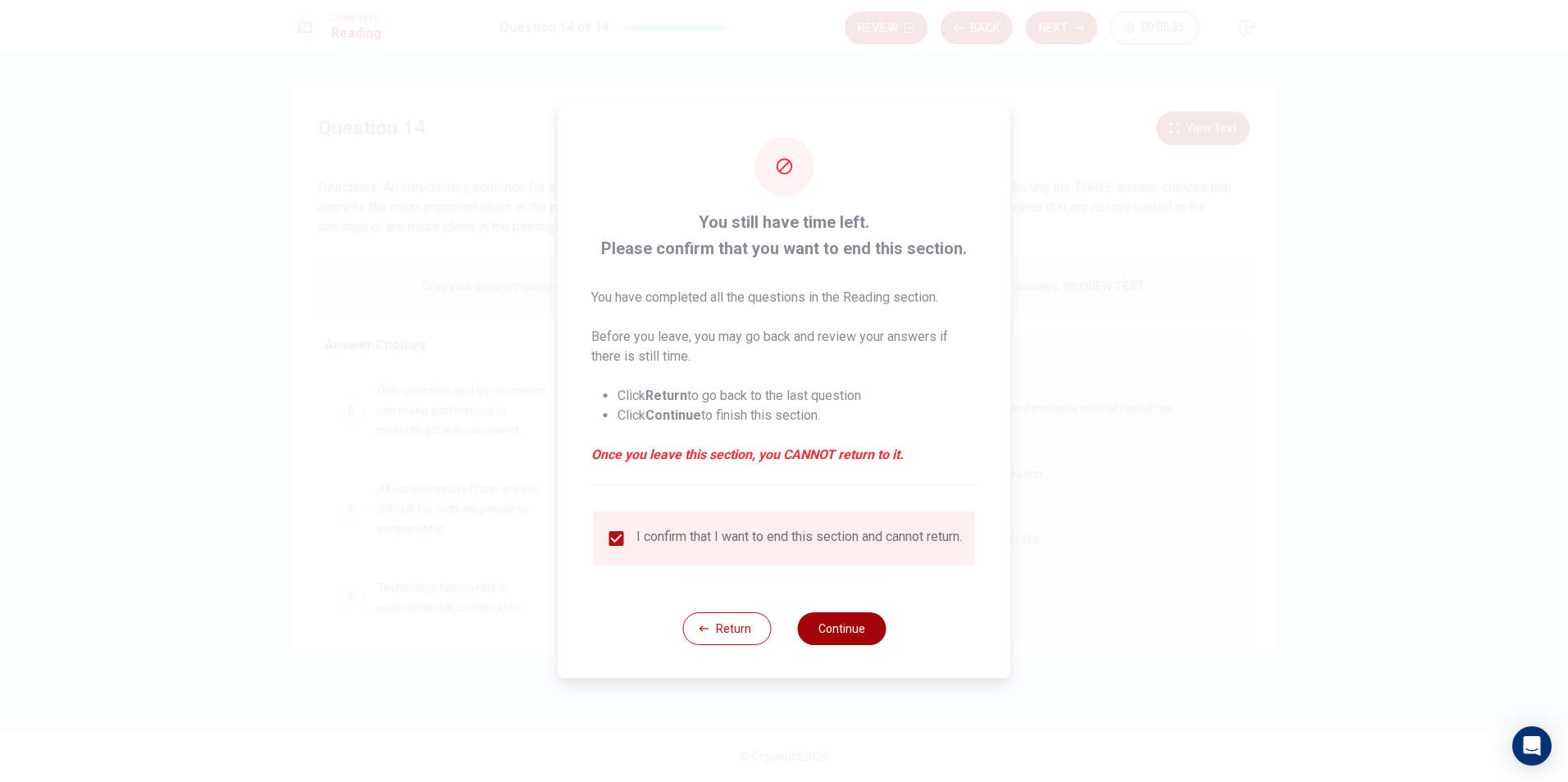
click at [822, 637] on button "Continue" at bounding box center [841, 629] width 89 height 33
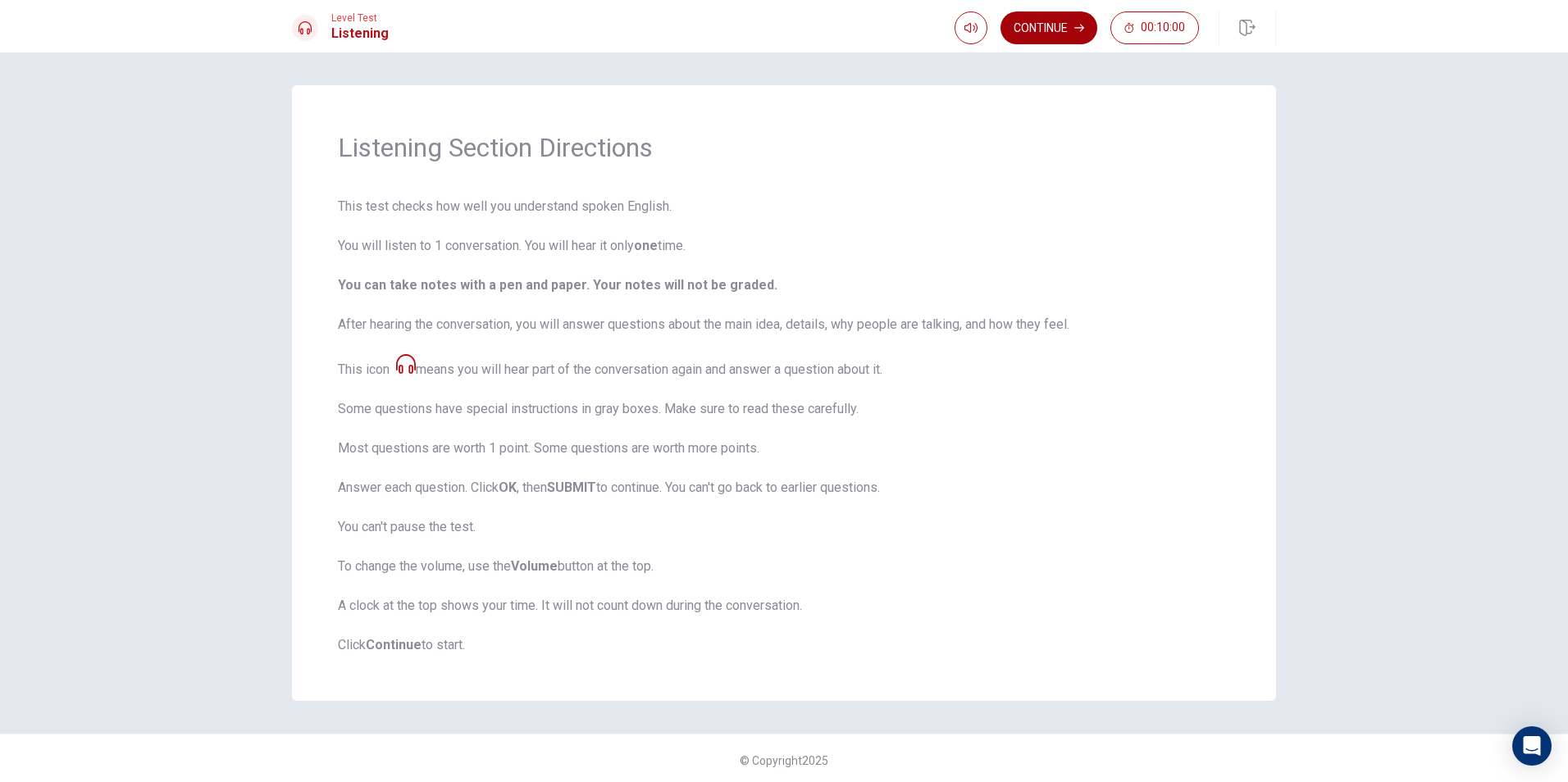
click at [1075, 38] on button "Continue" at bounding box center [1048, 28] width 97 height 33
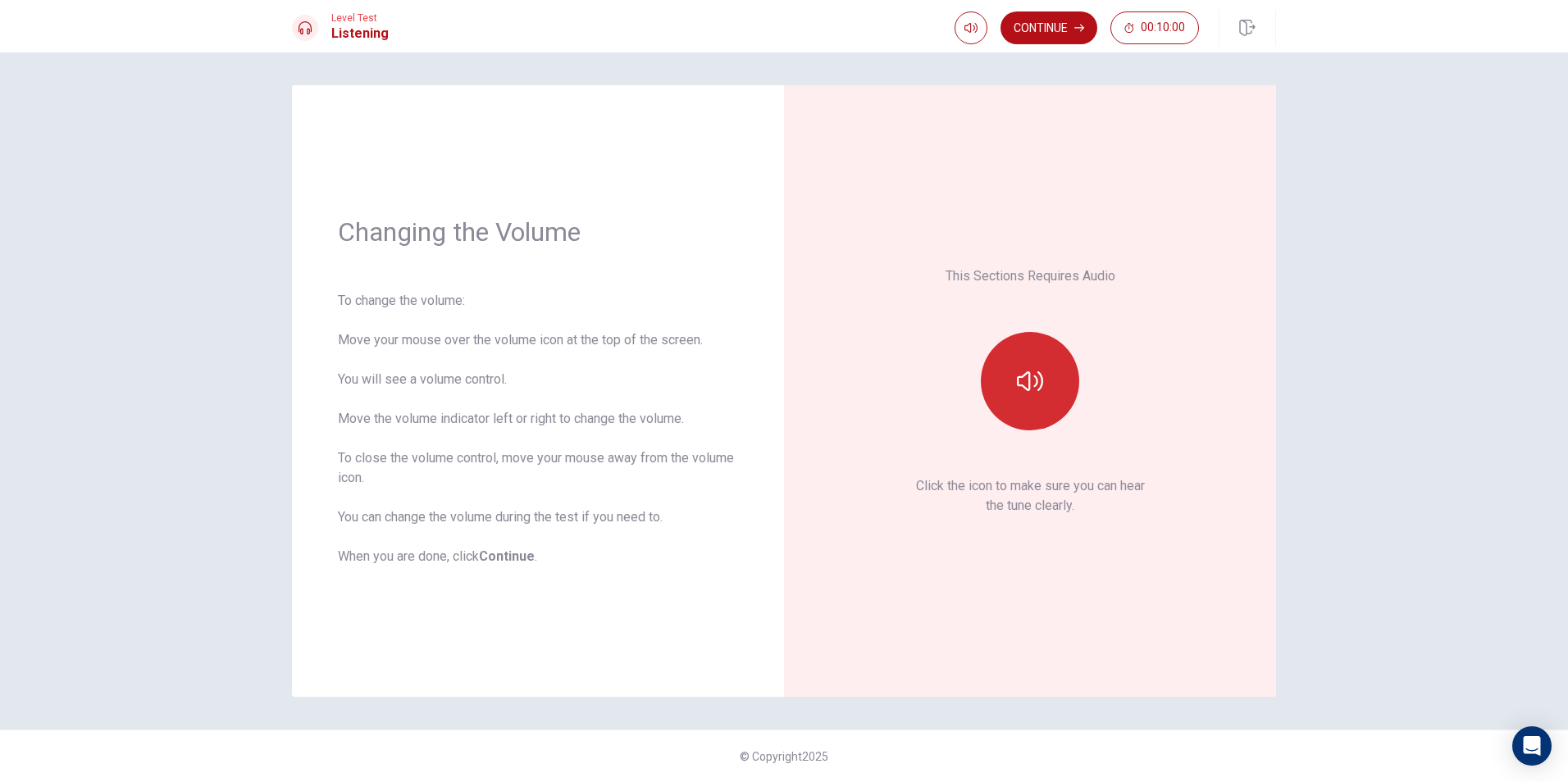
click at [1035, 368] on icon "button" at bounding box center [1030, 381] width 26 height 26
click at [1034, 378] on icon "button" at bounding box center [1030, 381] width 26 height 26
click at [1060, 371] on button "button" at bounding box center [1030, 381] width 98 height 98
click at [1024, 22] on button "Continue" at bounding box center [1048, 28] width 97 height 33
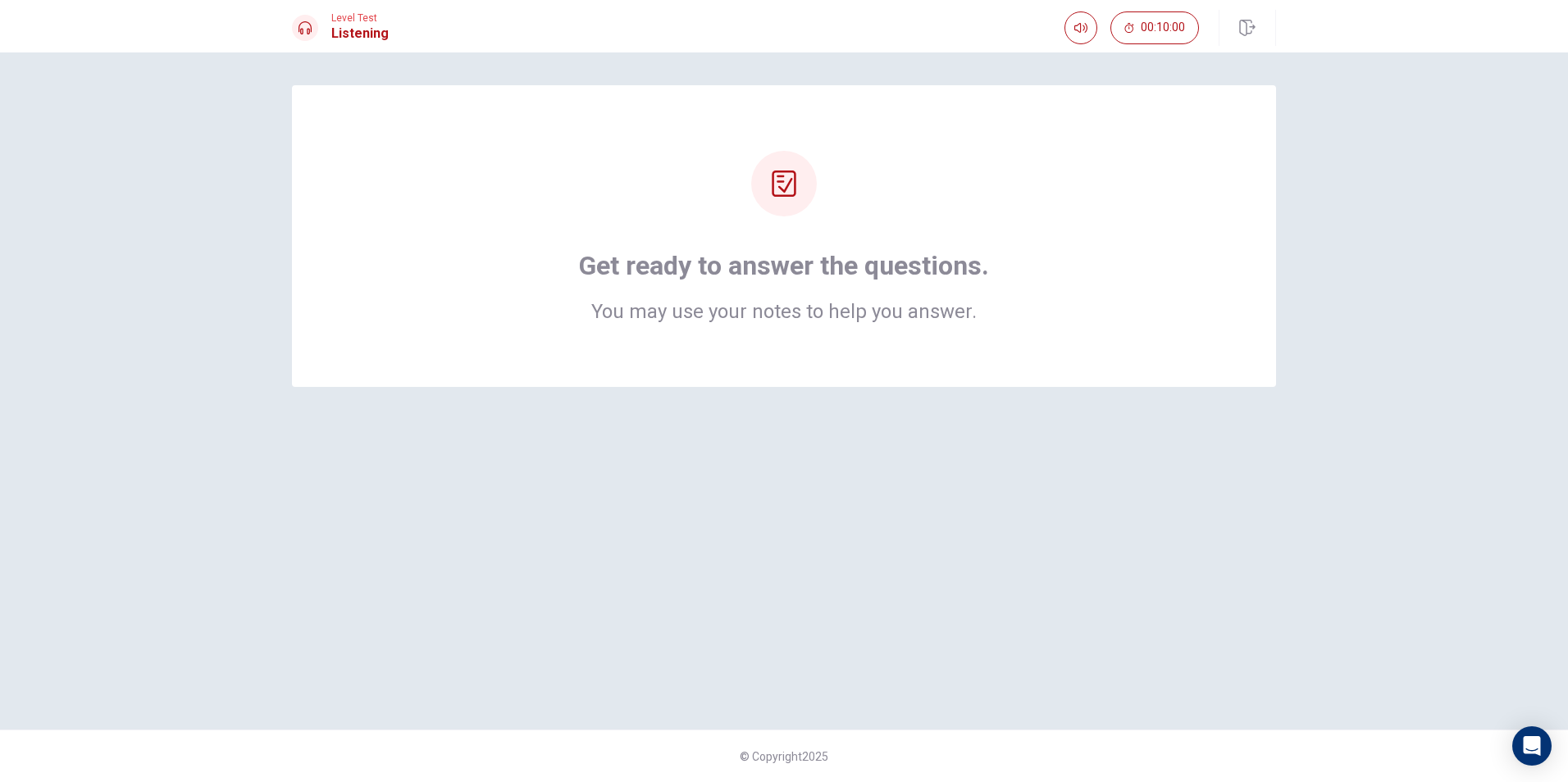
click at [948, 294] on div "Get ready to answer the questions. You may use your notes to help you answer." at bounding box center [784, 286] width 410 height 73
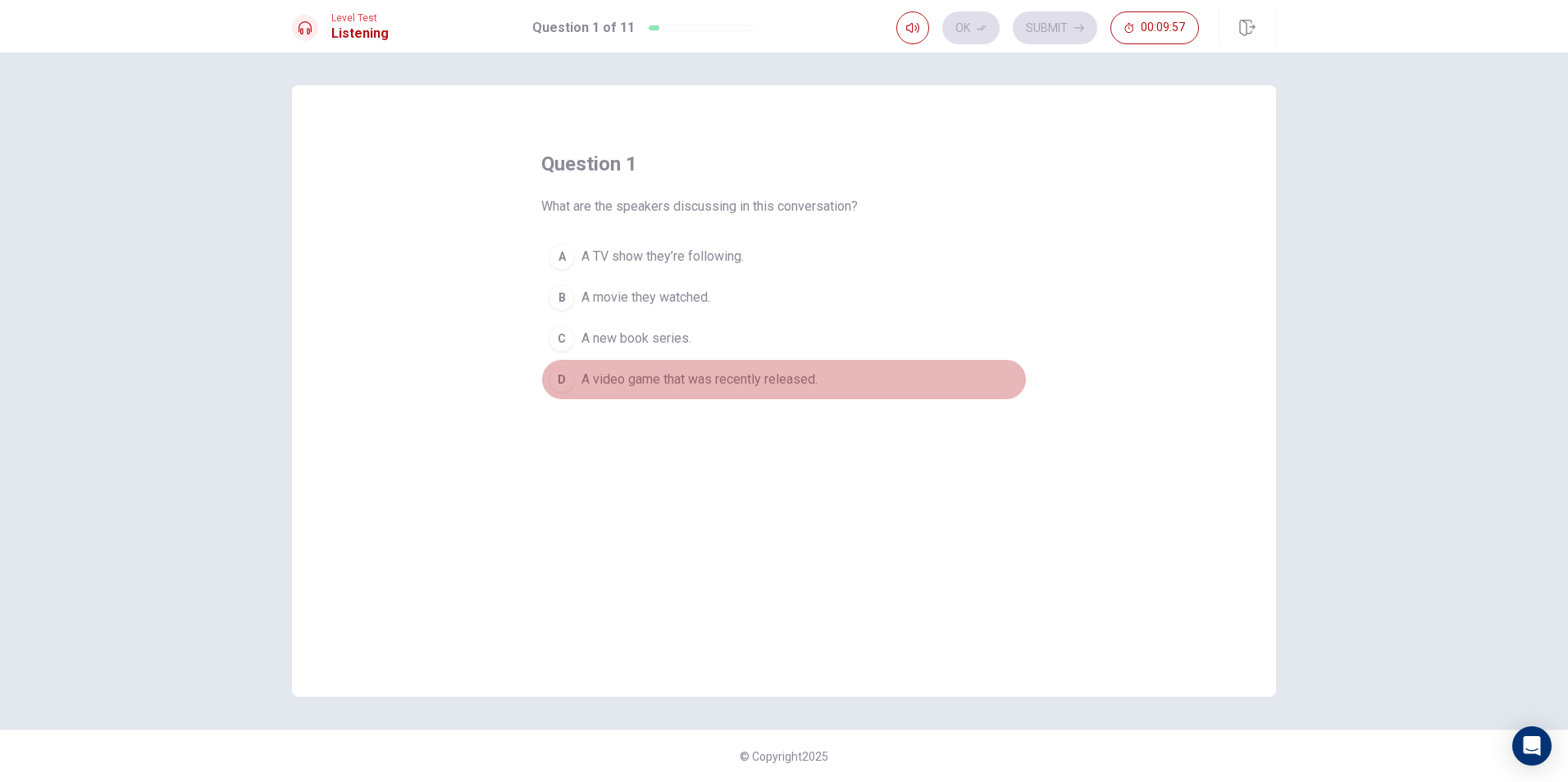
click at [728, 379] on span "A video game that was recently released." at bounding box center [700, 380] width 236 height 20
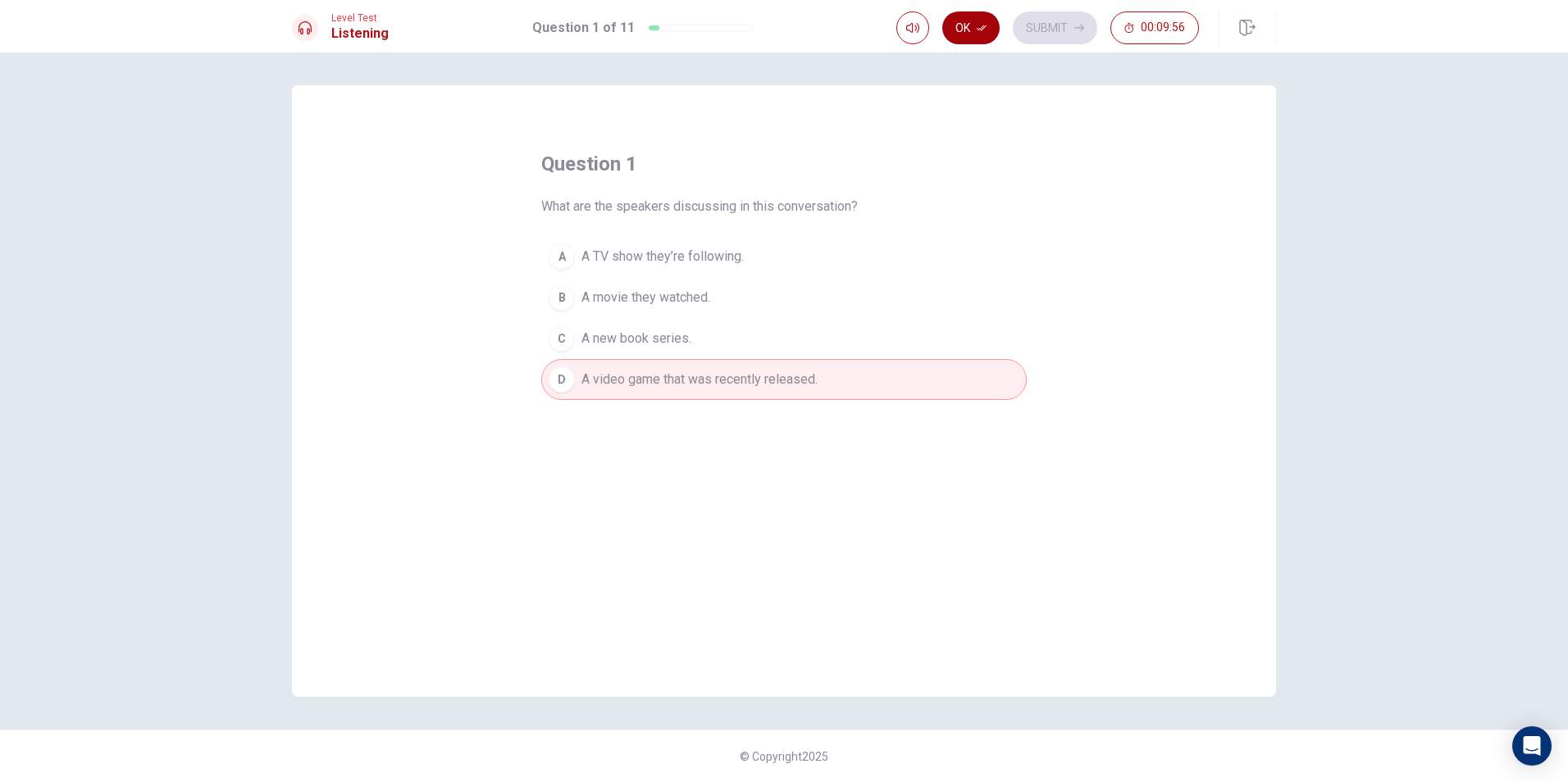
click at [965, 27] on button "Ok" at bounding box center [970, 28] width 57 height 33
click at [1051, 27] on button "Submit" at bounding box center [1054, 28] width 84 height 33
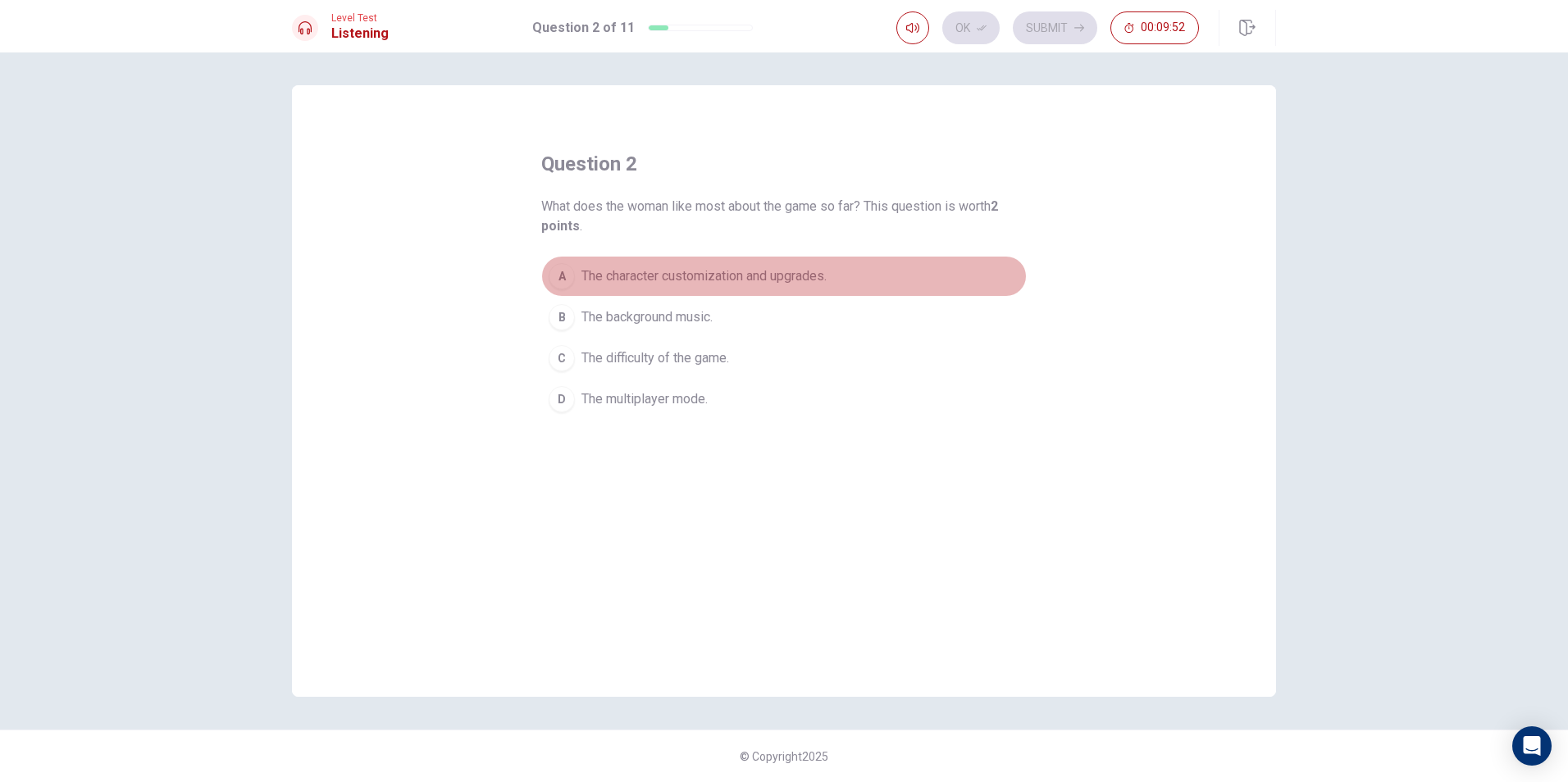
click at [821, 279] on span "The character customization and upgrades." at bounding box center [704, 277] width 245 height 20
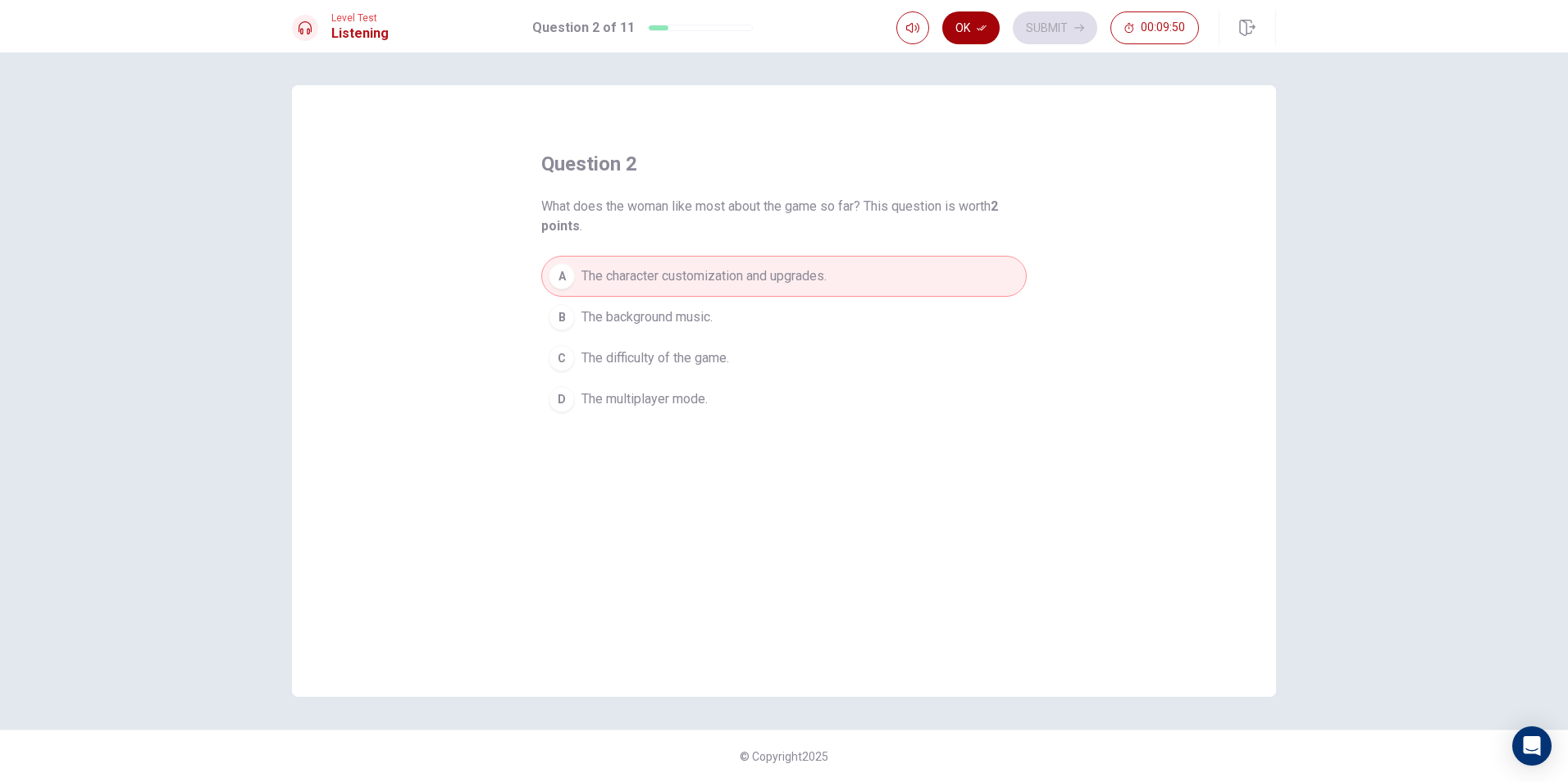
click at [970, 34] on button "Ok" at bounding box center [970, 28] width 57 height 33
click at [1062, 38] on button "Submit" at bounding box center [1054, 28] width 84 height 33
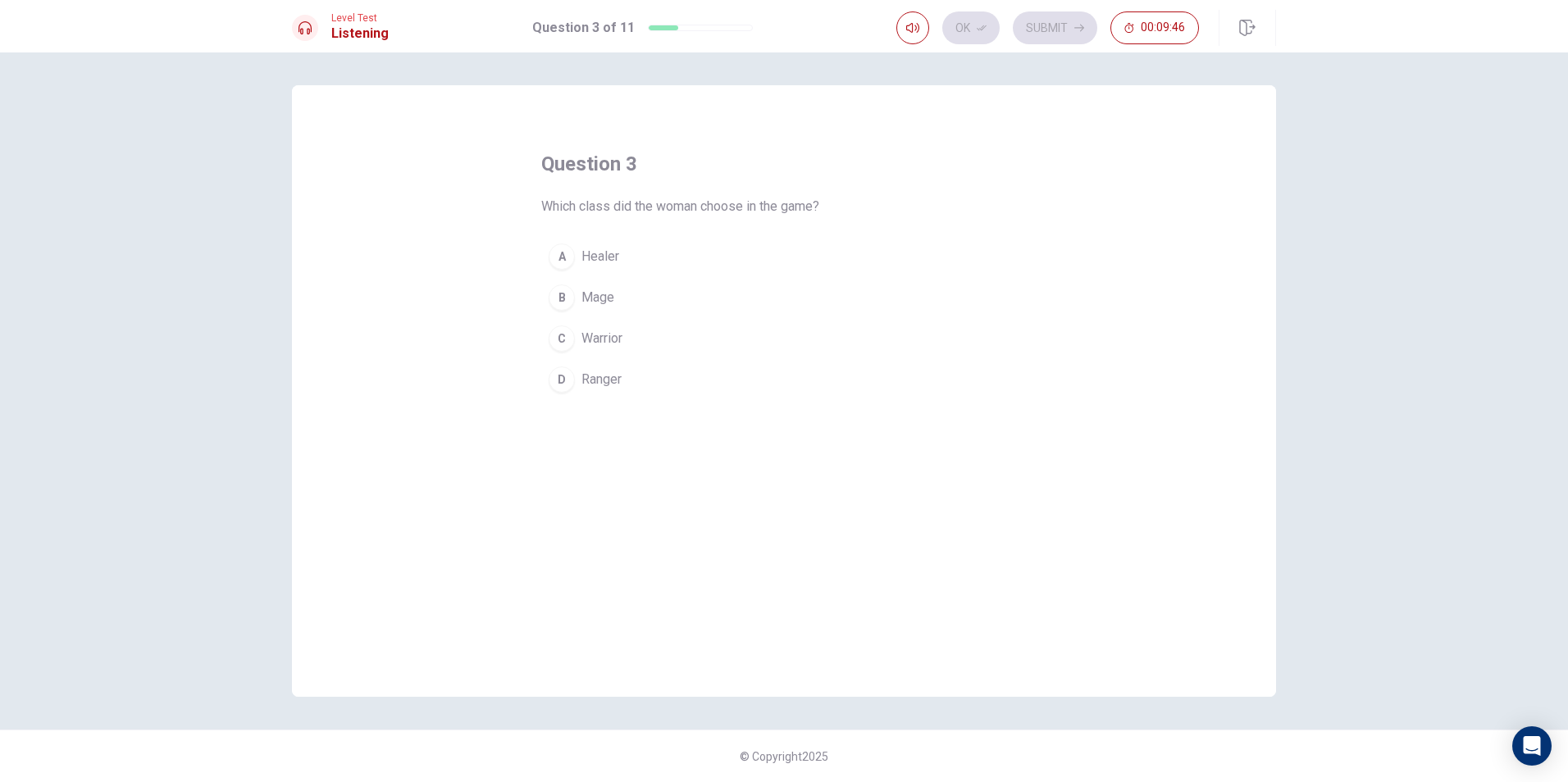
click at [612, 378] on span "Ranger" at bounding box center [602, 380] width 40 height 20
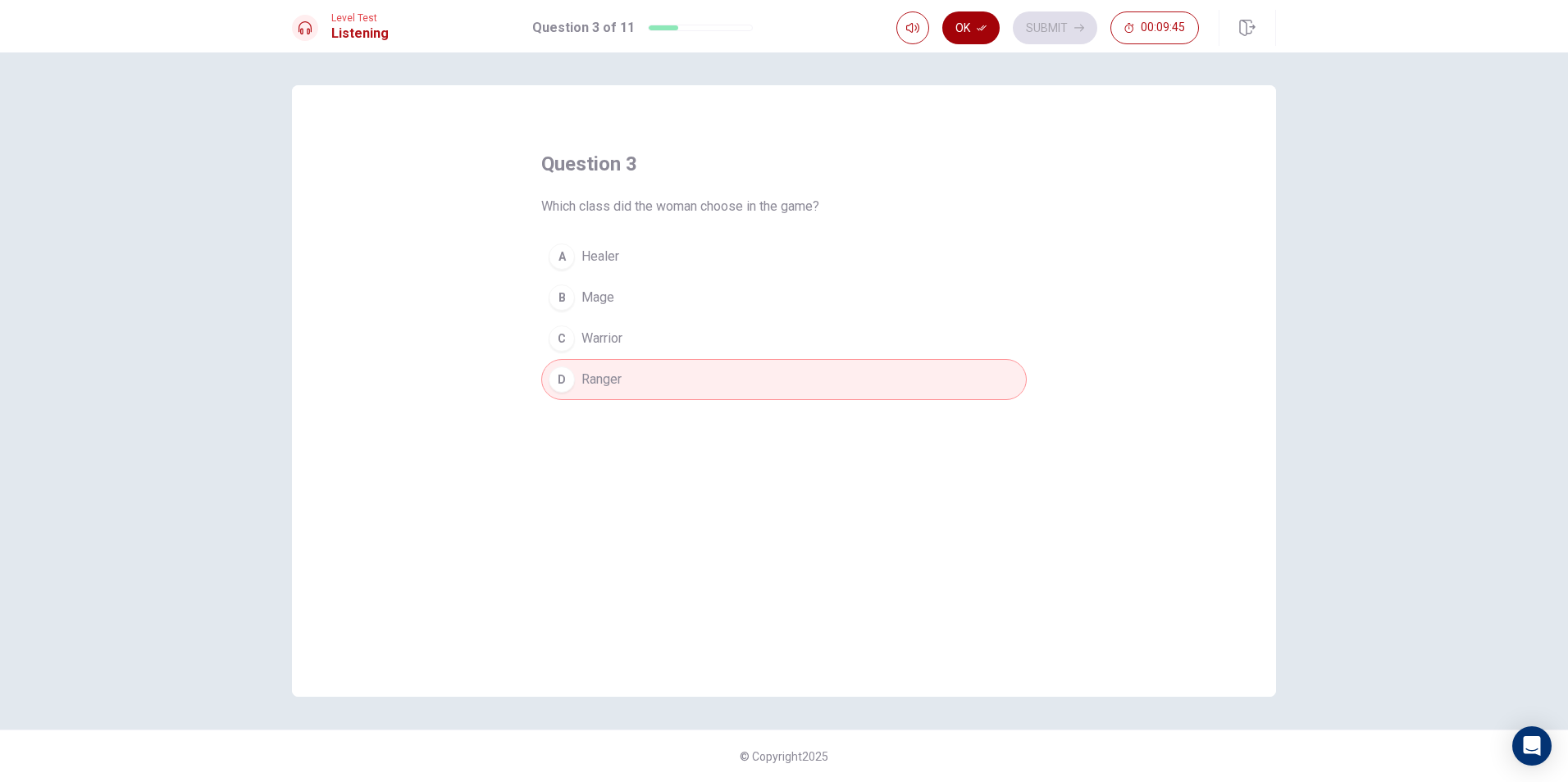
click at [990, 31] on button "Ok" at bounding box center [970, 28] width 57 height 33
click at [1054, 22] on button "Submit" at bounding box center [1054, 28] width 84 height 33
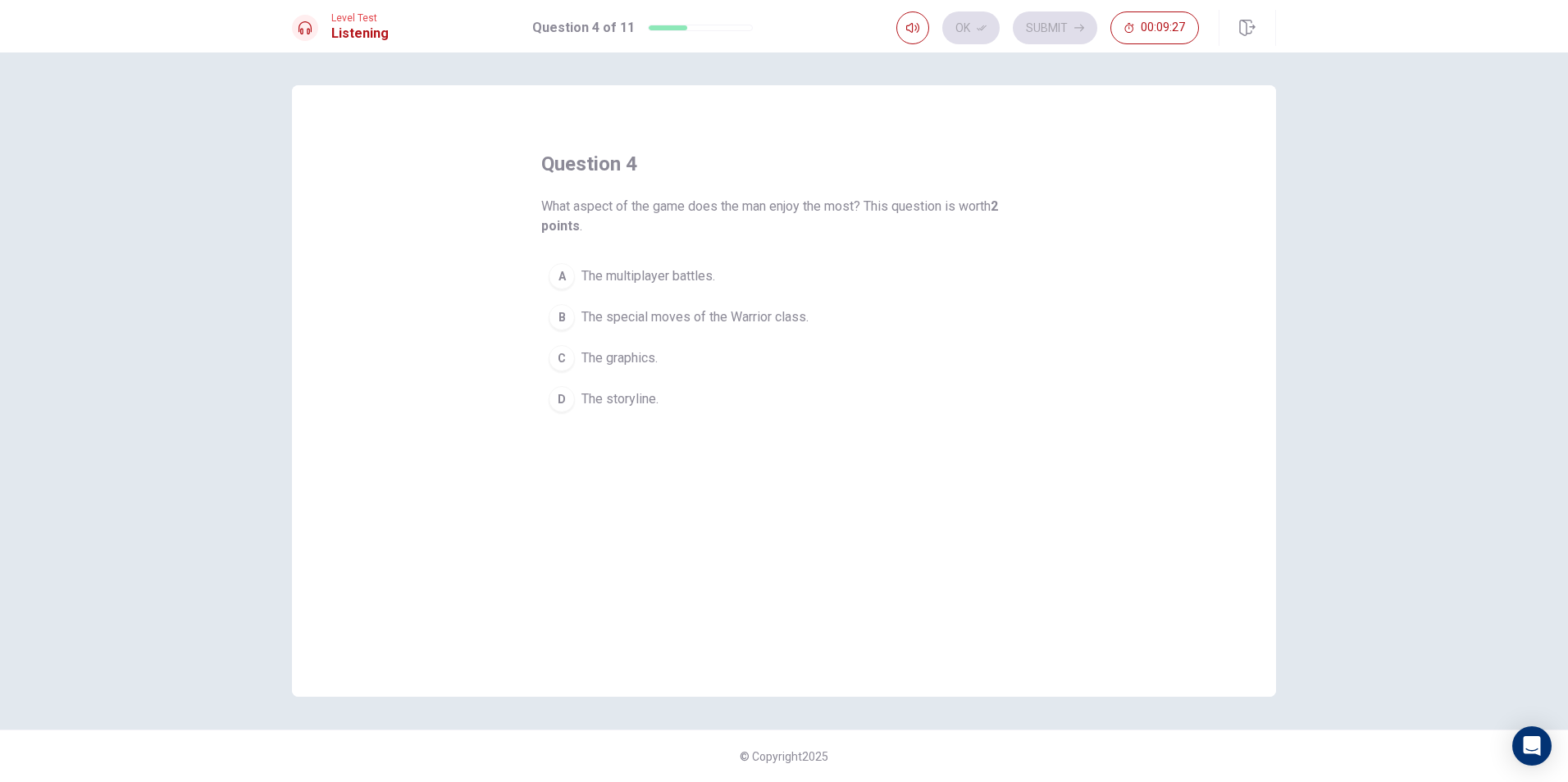
click at [684, 396] on button "D The storyline." at bounding box center [783, 398] width 485 height 41
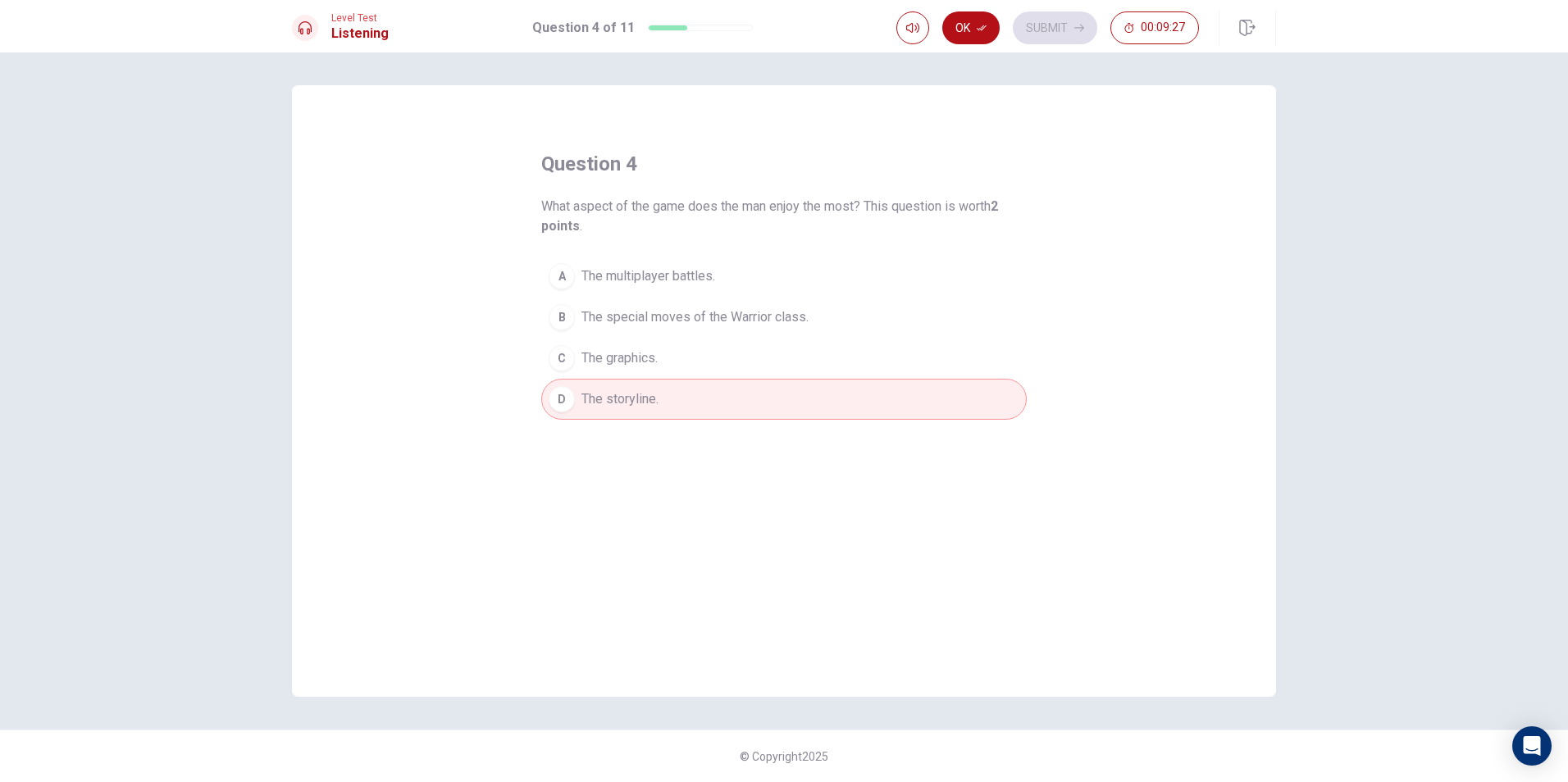
click at [677, 381] on button "D The storyline." at bounding box center [783, 398] width 485 height 41
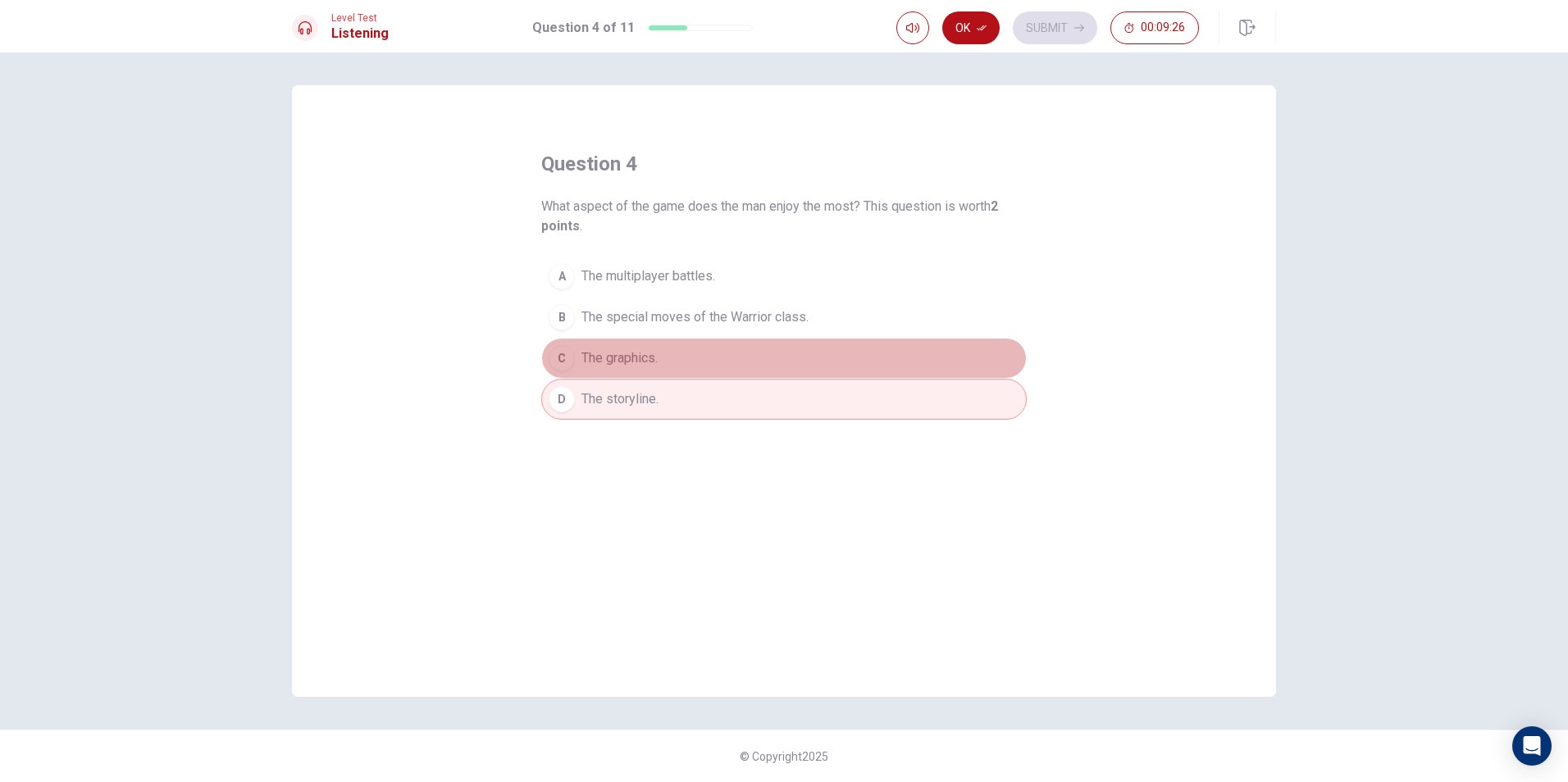
click at [676, 367] on button "C The graphics." at bounding box center [783, 357] width 485 height 41
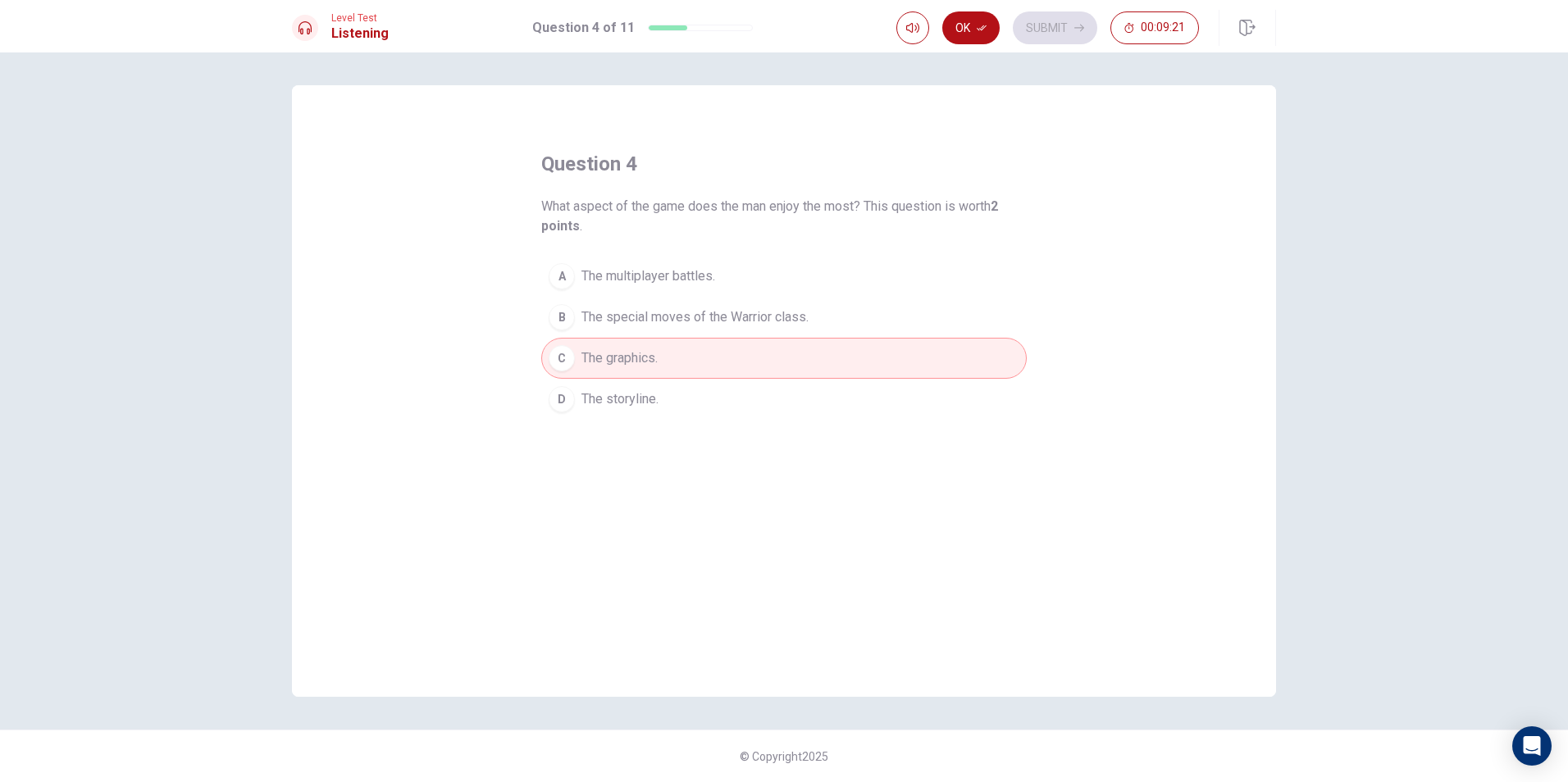
click at [701, 324] on span "The special moves of the Warrior class." at bounding box center [695, 318] width 227 height 20
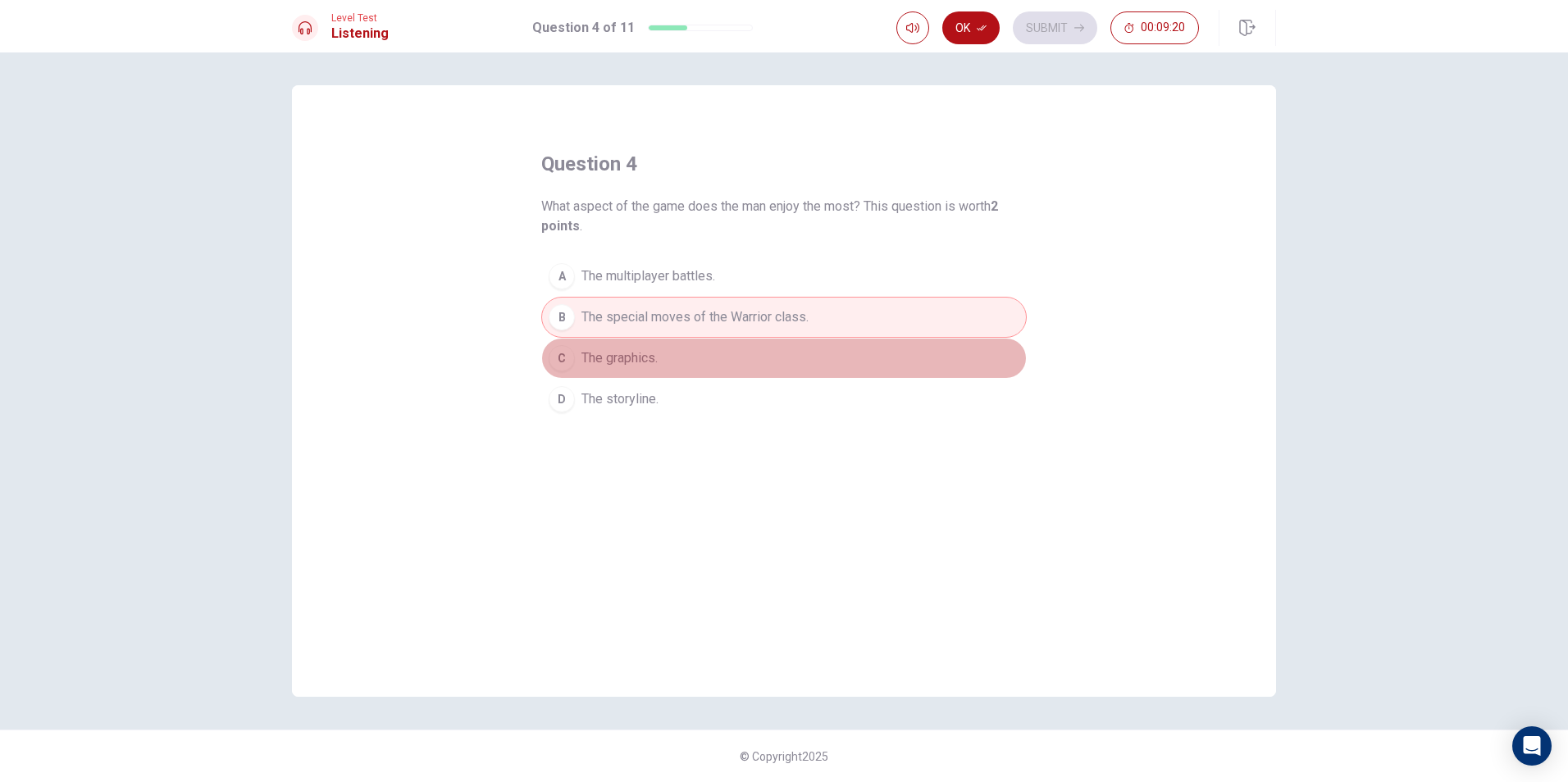
click at [707, 345] on button "C The graphics." at bounding box center [783, 357] width 485 height 41
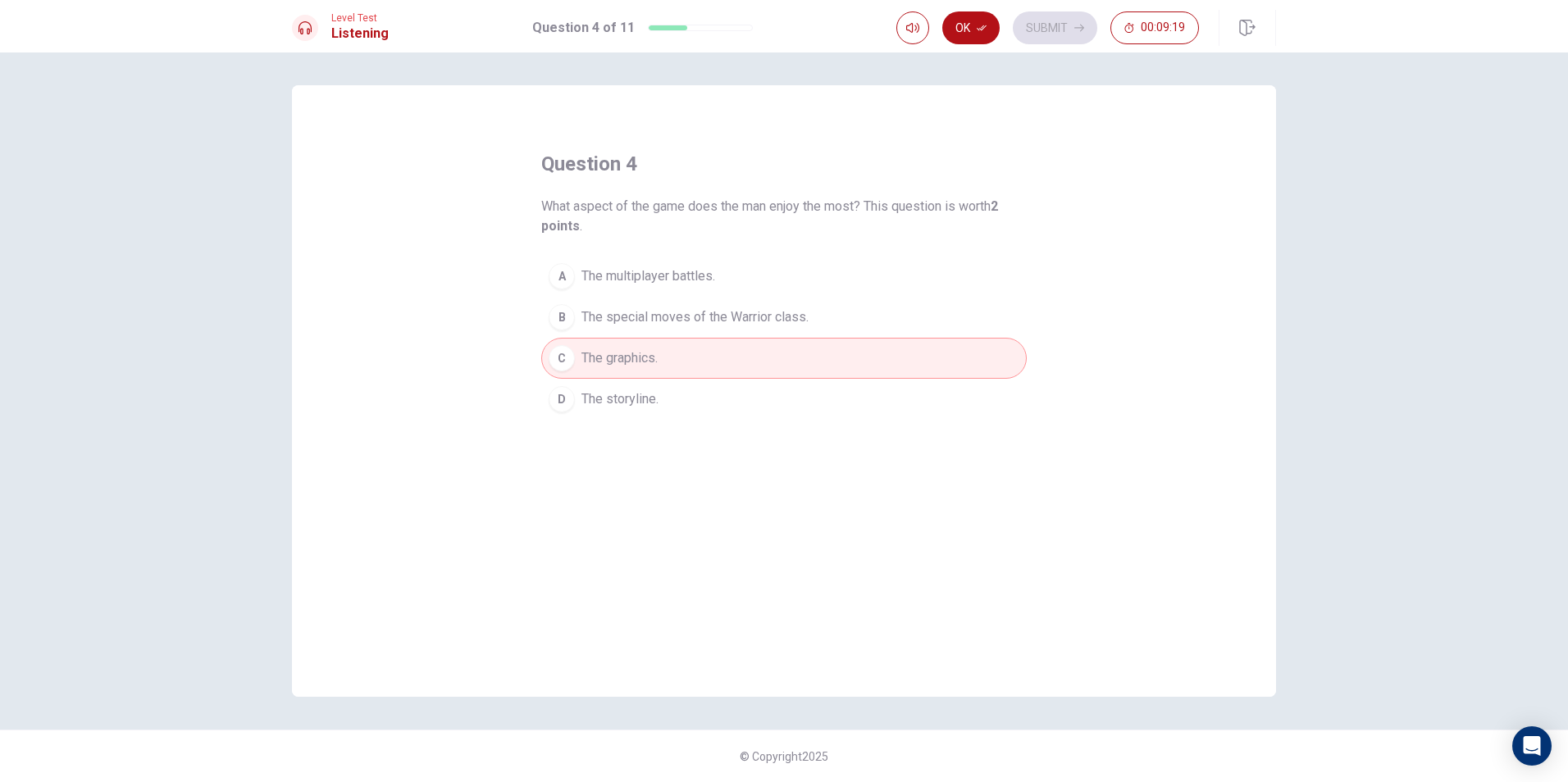
click at [706, 386] on button "D The storyline." at bounding box center [783, 398] width 485 height 41
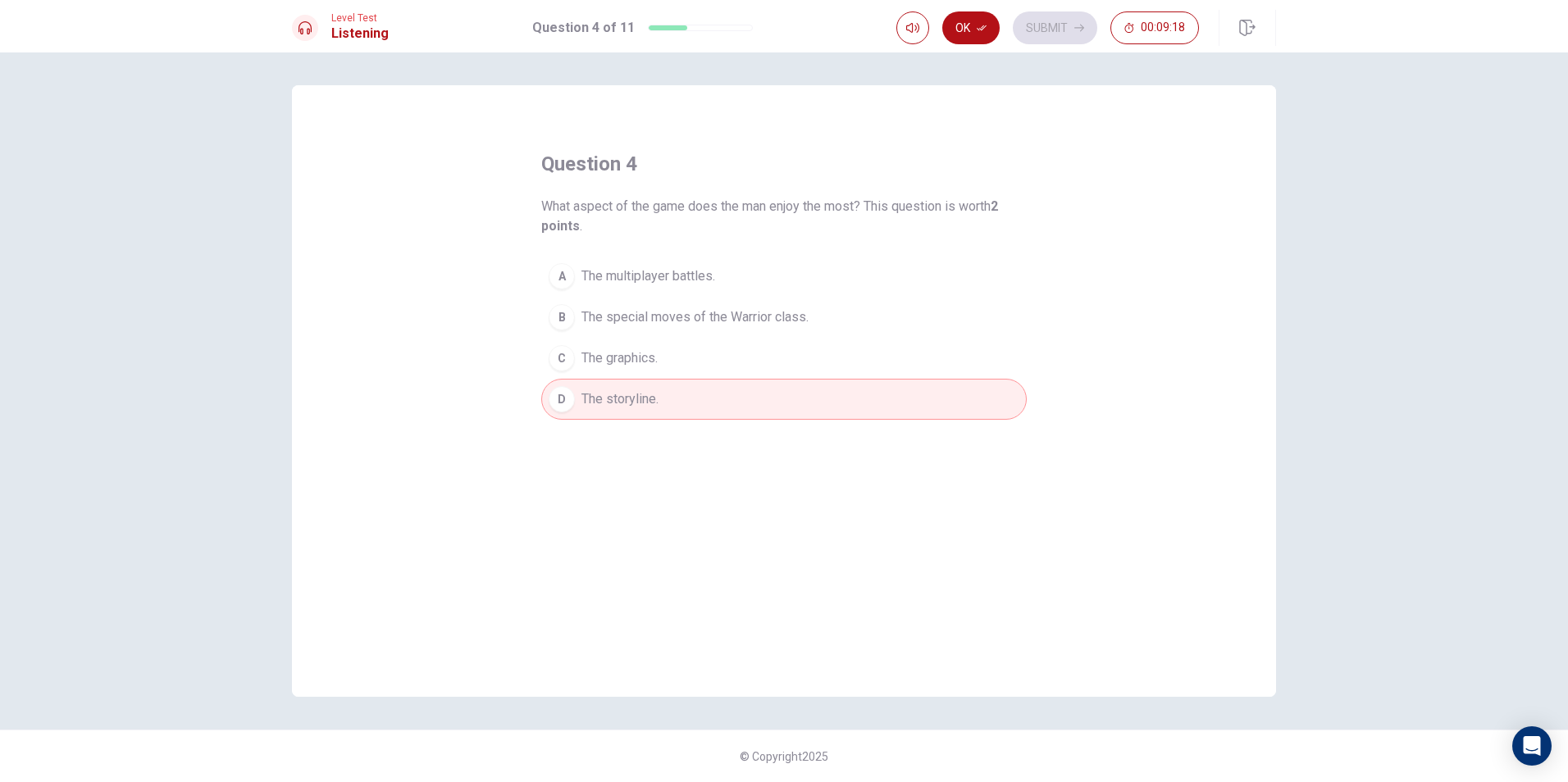
click at [706, 367] on button "C The graphics." at bounding box center [783, 357] width 485 height 41
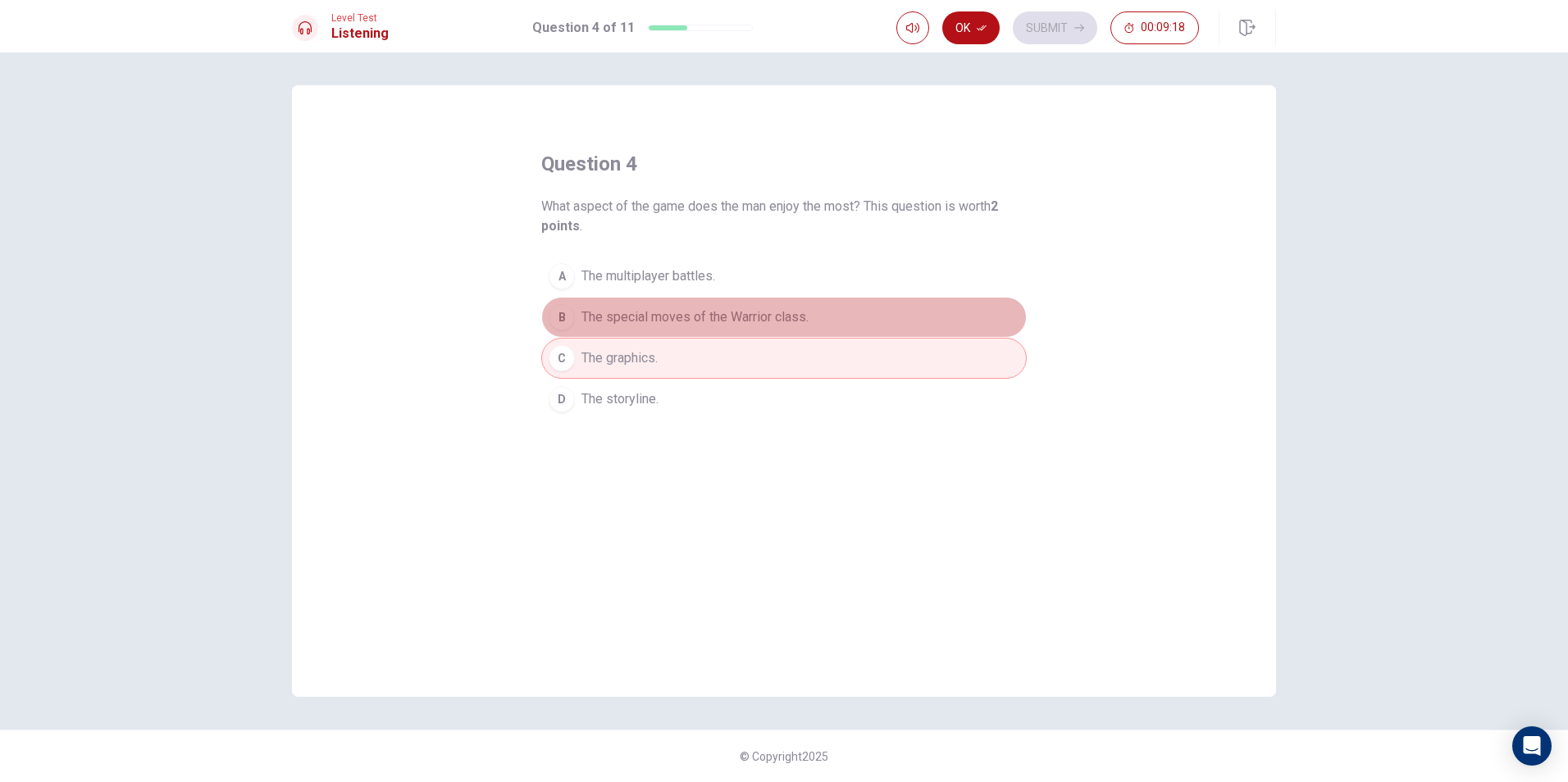
click at [716, 323] on span "The special moves of the Warrior class." at bounding box center [695, 318] width 227 height 20
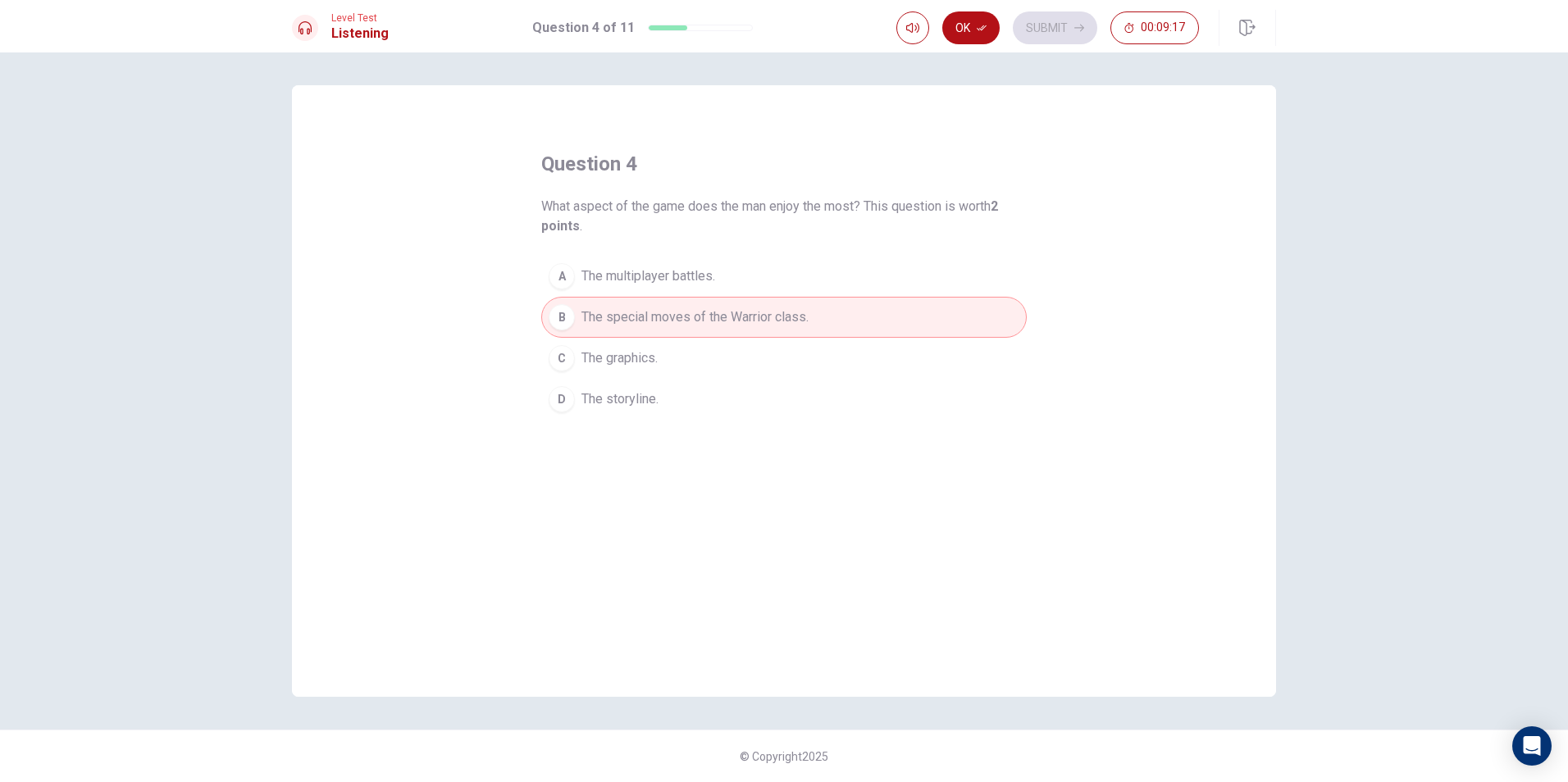
click at [717, 362] on button "C The graphics." at bounding box center [783, 357] width 485 height 41
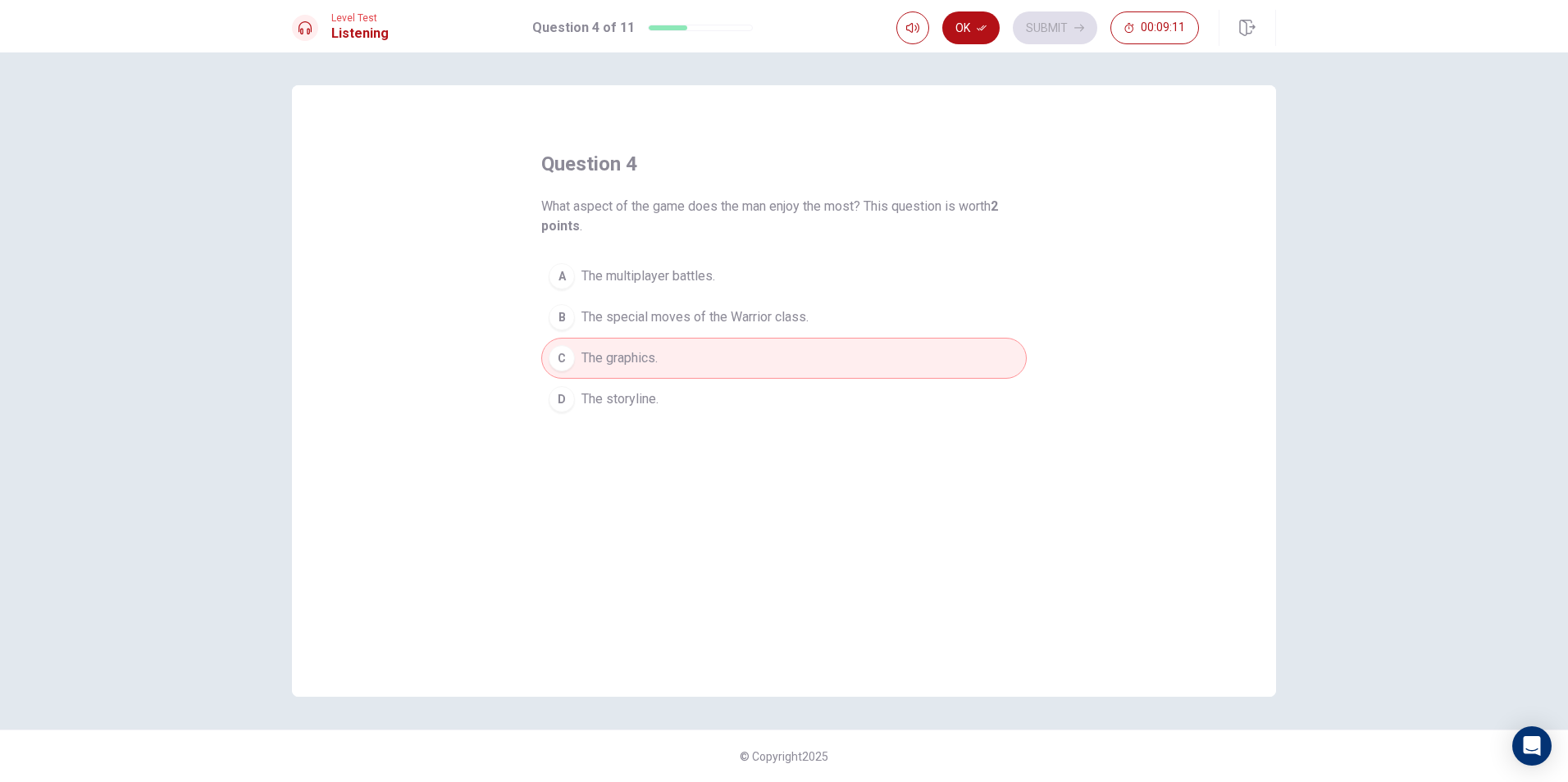
click at [693, 406] on button "D The storyline." at bounding box center [783, 398] width 485 height 41
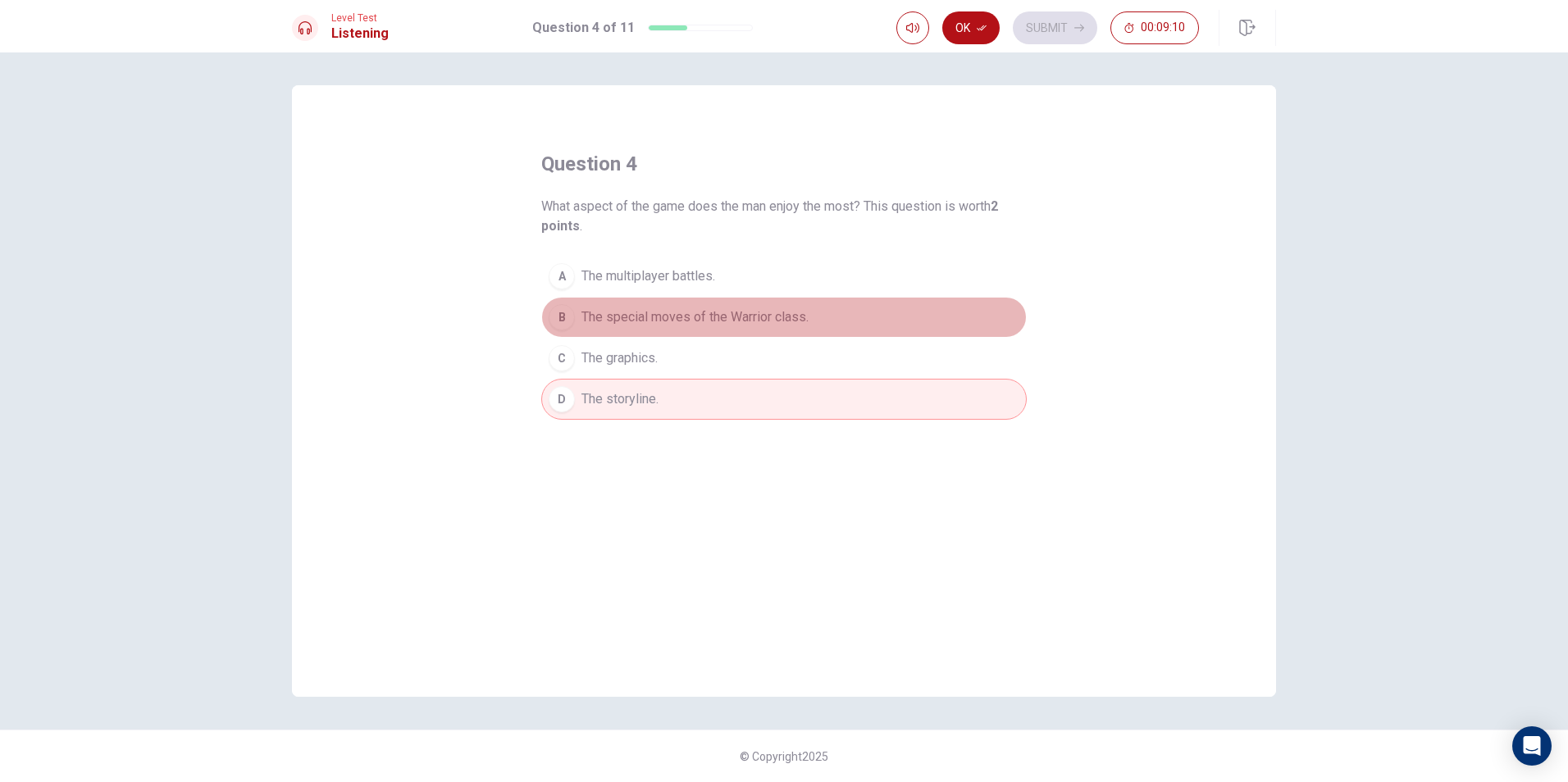
click at [719, 312] on span "The special moves of the Warrior class." at bounding box center [695, 318] width 227 height 20
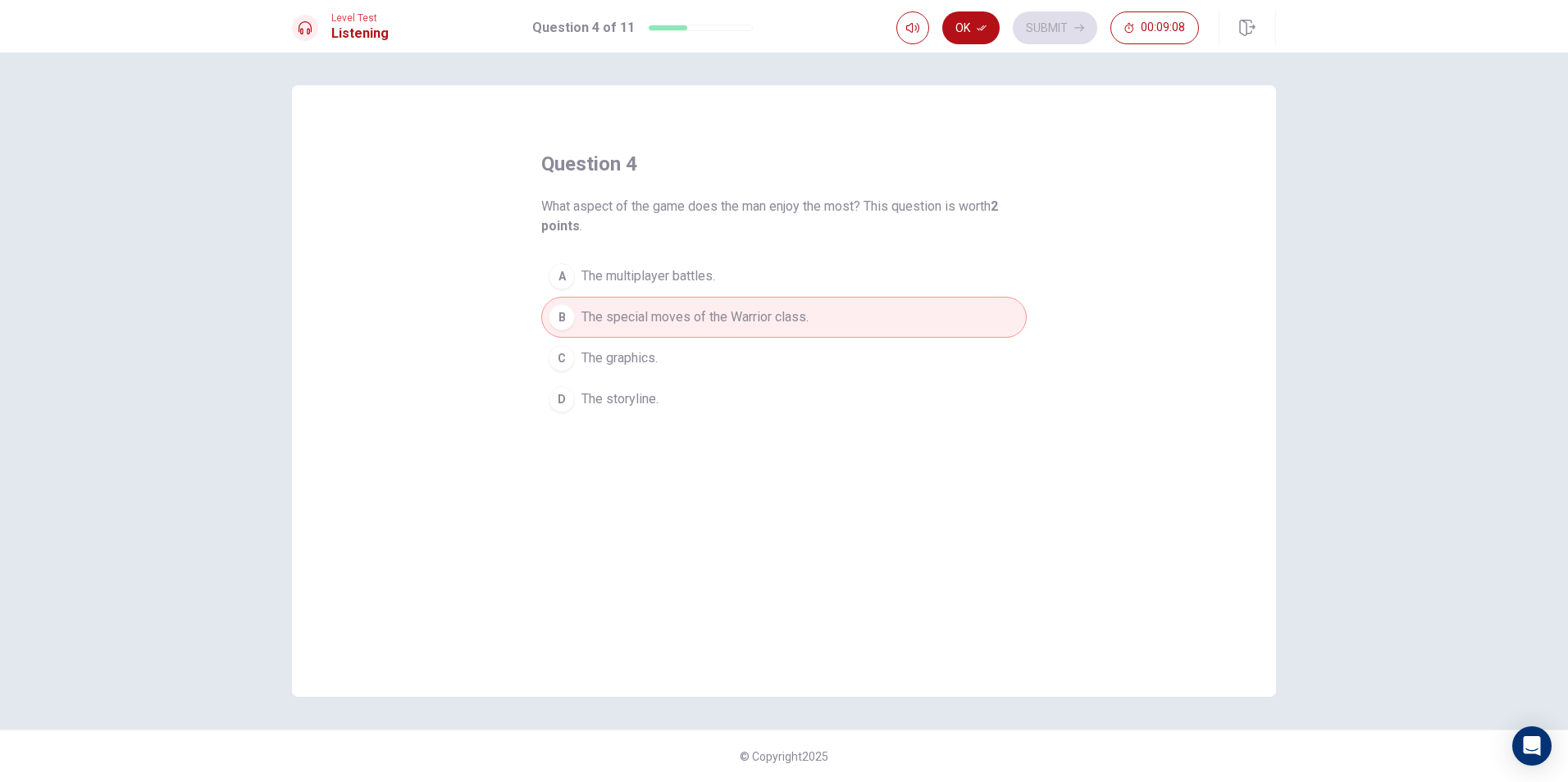
click at [977, 29] on icon "button" at bounding box center [981, 27] width 10 height 10
click at [1024, 30] on button "Submit" at bounding box center [1054, 28] width 84 height 33
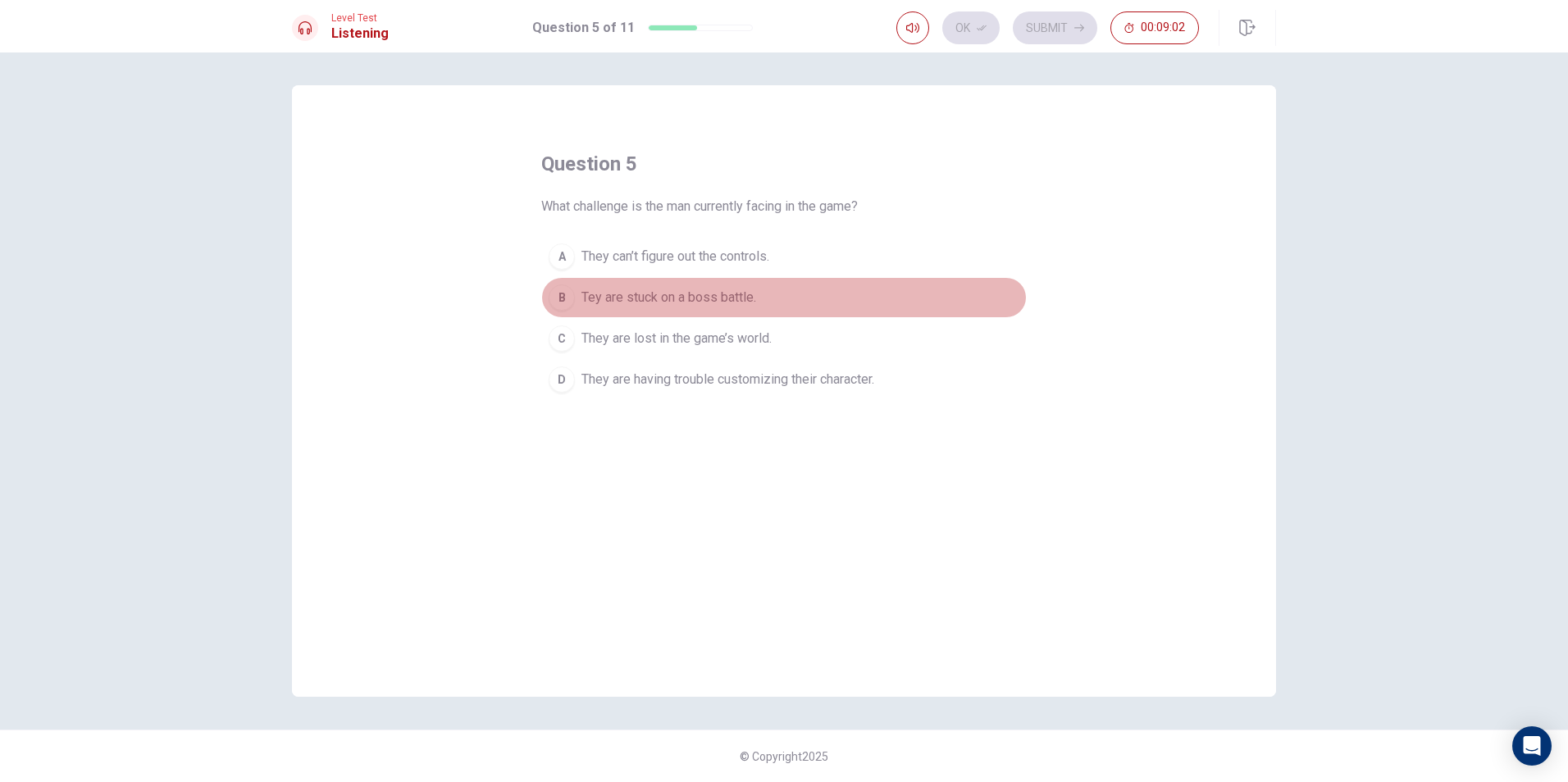
click at [739, 301] on span "Tey are stuck on a boss battle." at bounding box center [669, 298] width 174 height 20
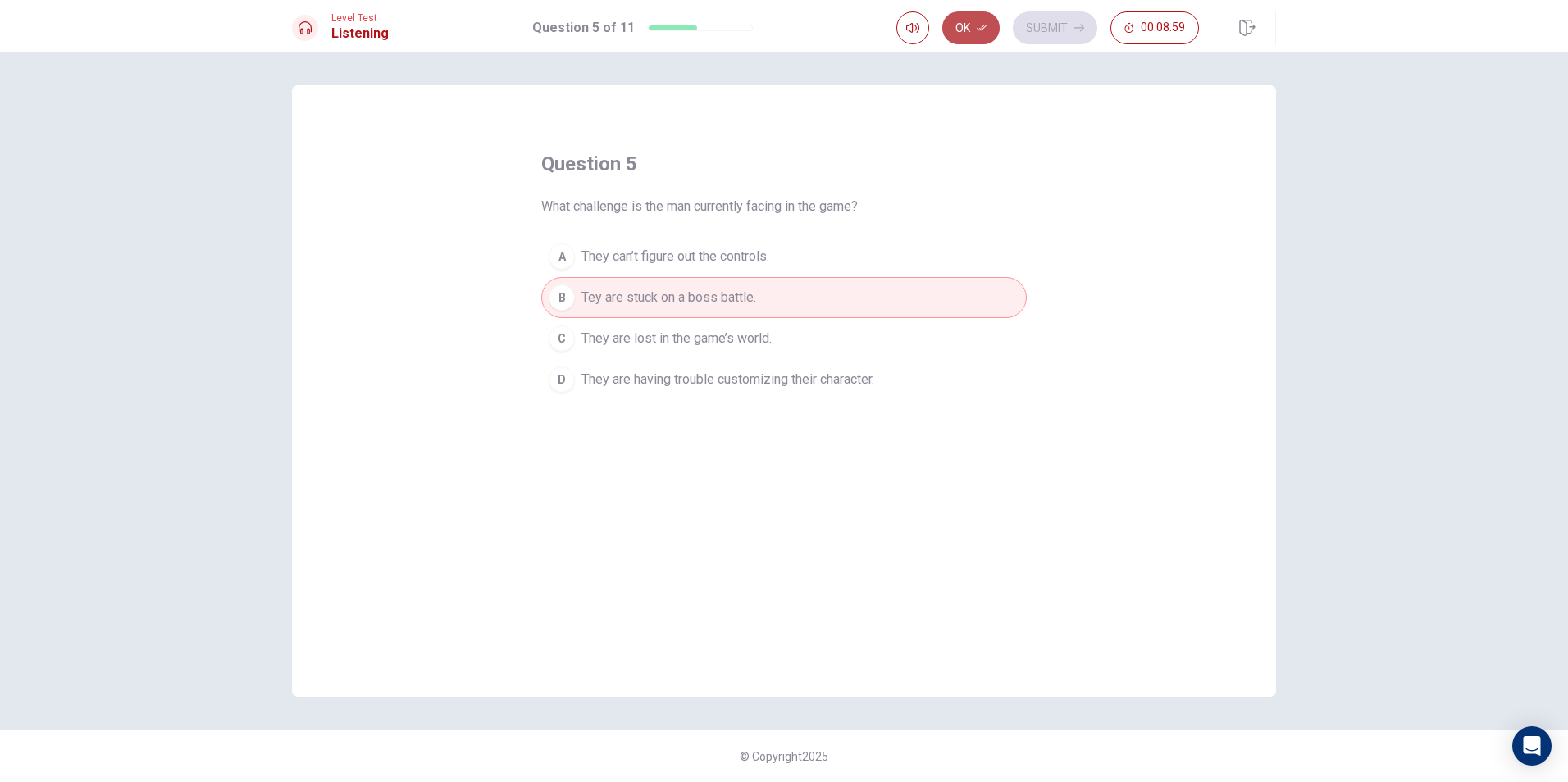
click at [981, 38] on button "Ok" at bounding box center [970, 28] width 57 height 33
click at [1047, 22] on button "Submit" at bounding box center [1054, 28] width 84 height 33
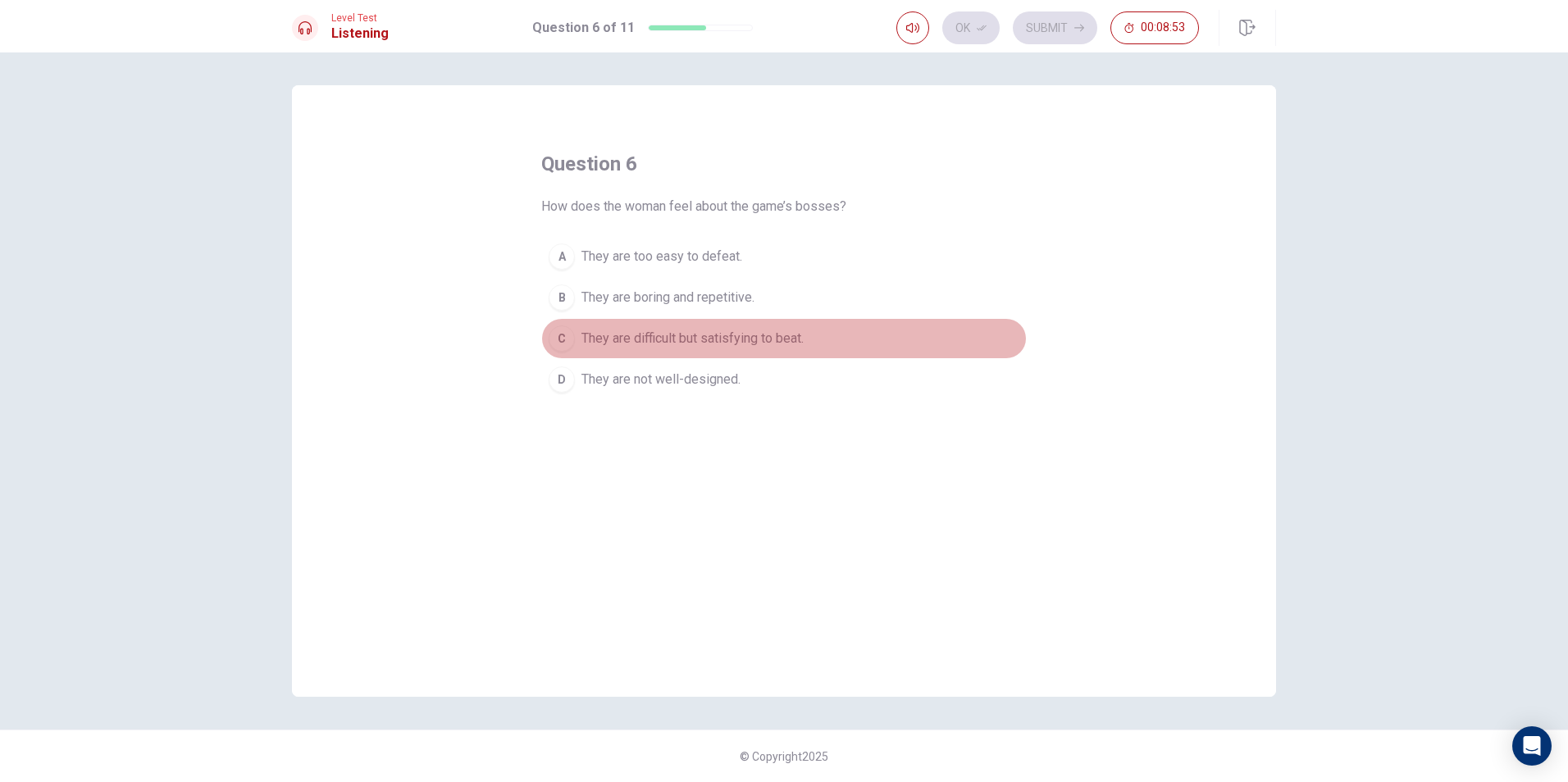
click at [699, 345] on span "They are difficult but satisfying to beat." at bounding box center [692, 338] width 222 height 20
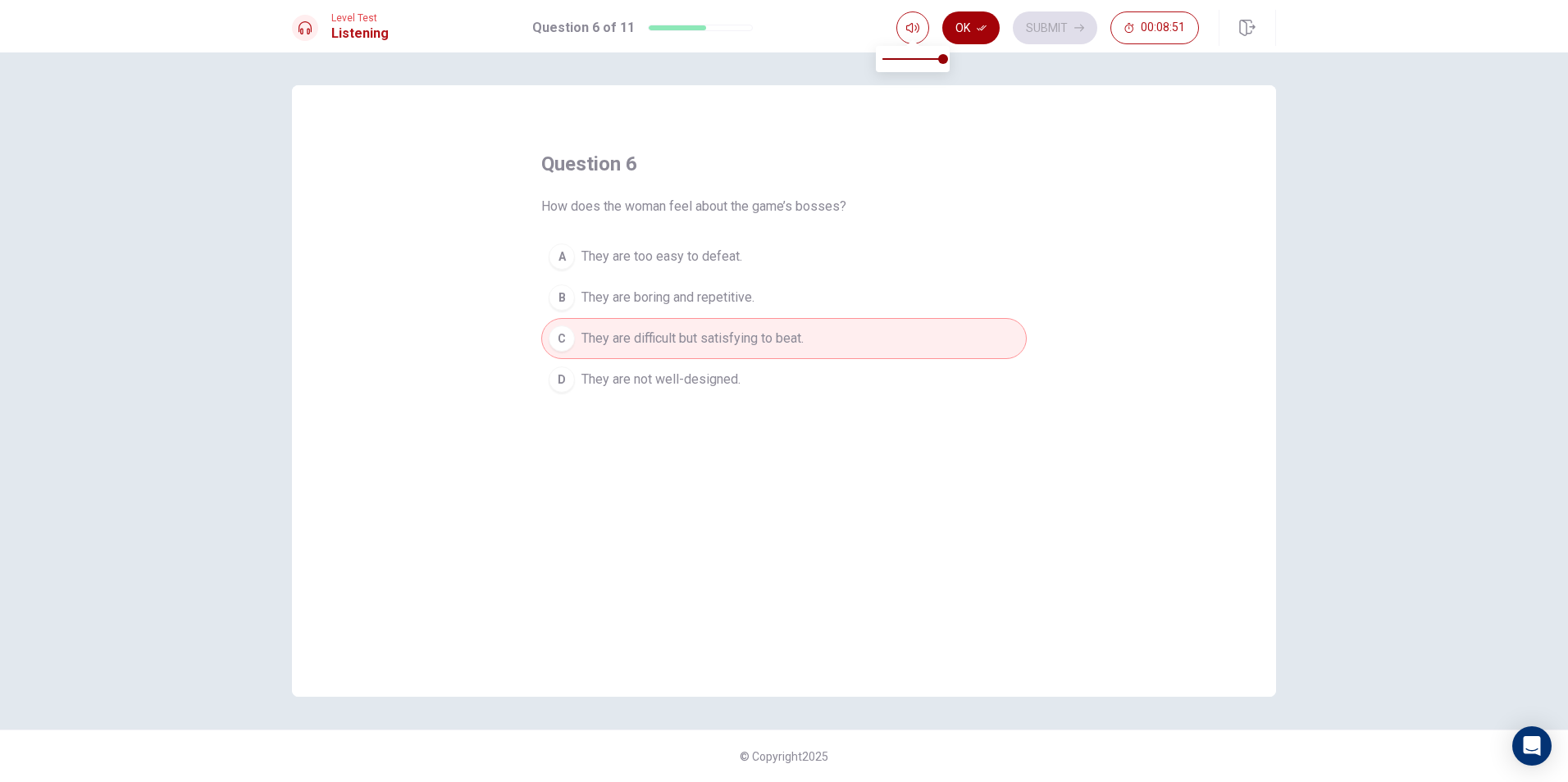
click at [965, 24] on button "Ok" at bounding box center [970, 28] width 57 height 33
click at [1054, 21] on button "Submit" at bounding box center [1054, 28] width 84 height 33
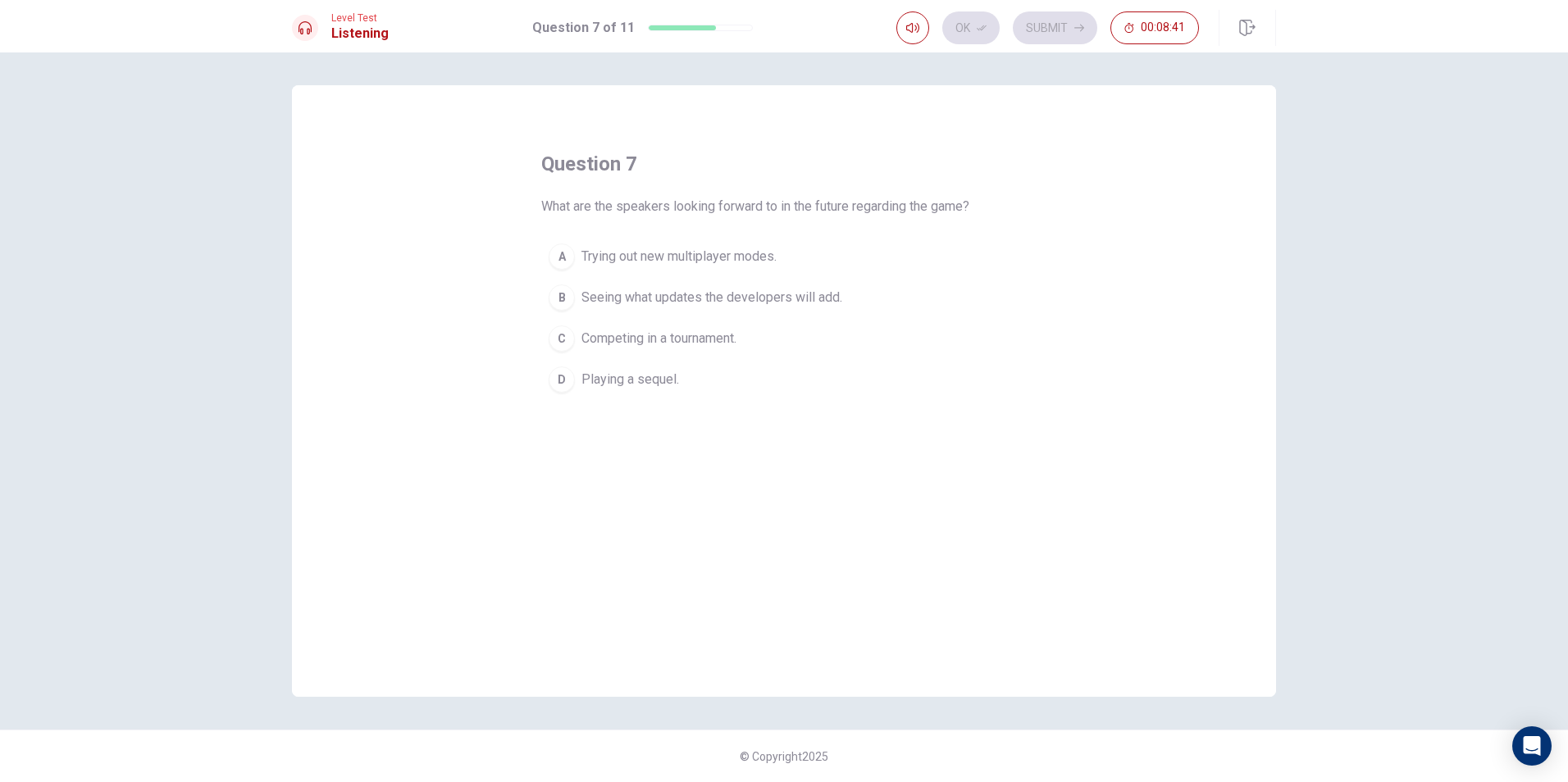
click at [771, 286] on button "B Seeing what updates the developers will add." at bounding box center [783, 297] width 485 height 41
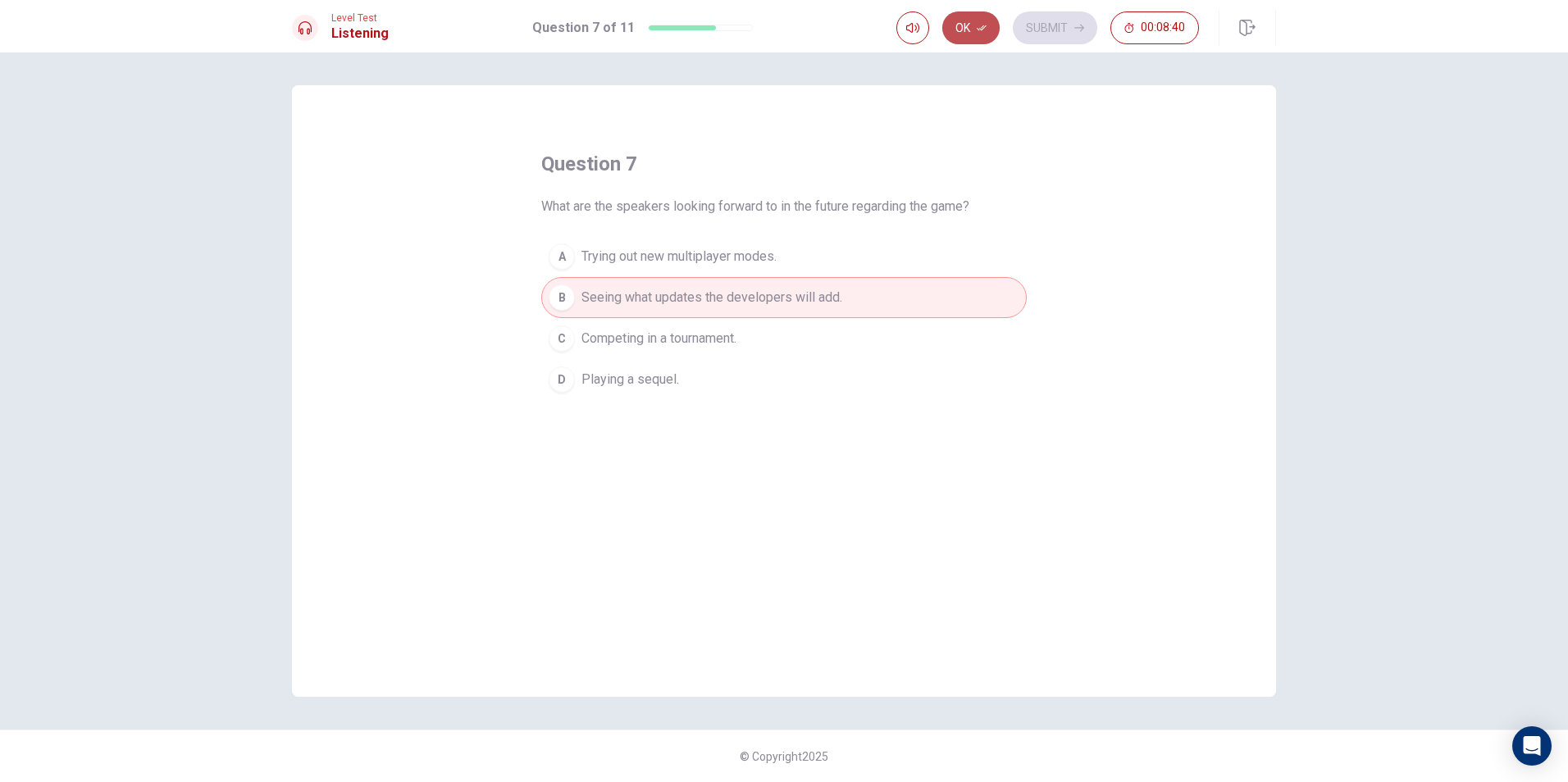
click at [977, 35] on button "Ok" at bounding box center [970, 28] width 57 height 33
click at [1040, 36] on button "Submit" at bounding box center [1054, 28] width 84 height 33
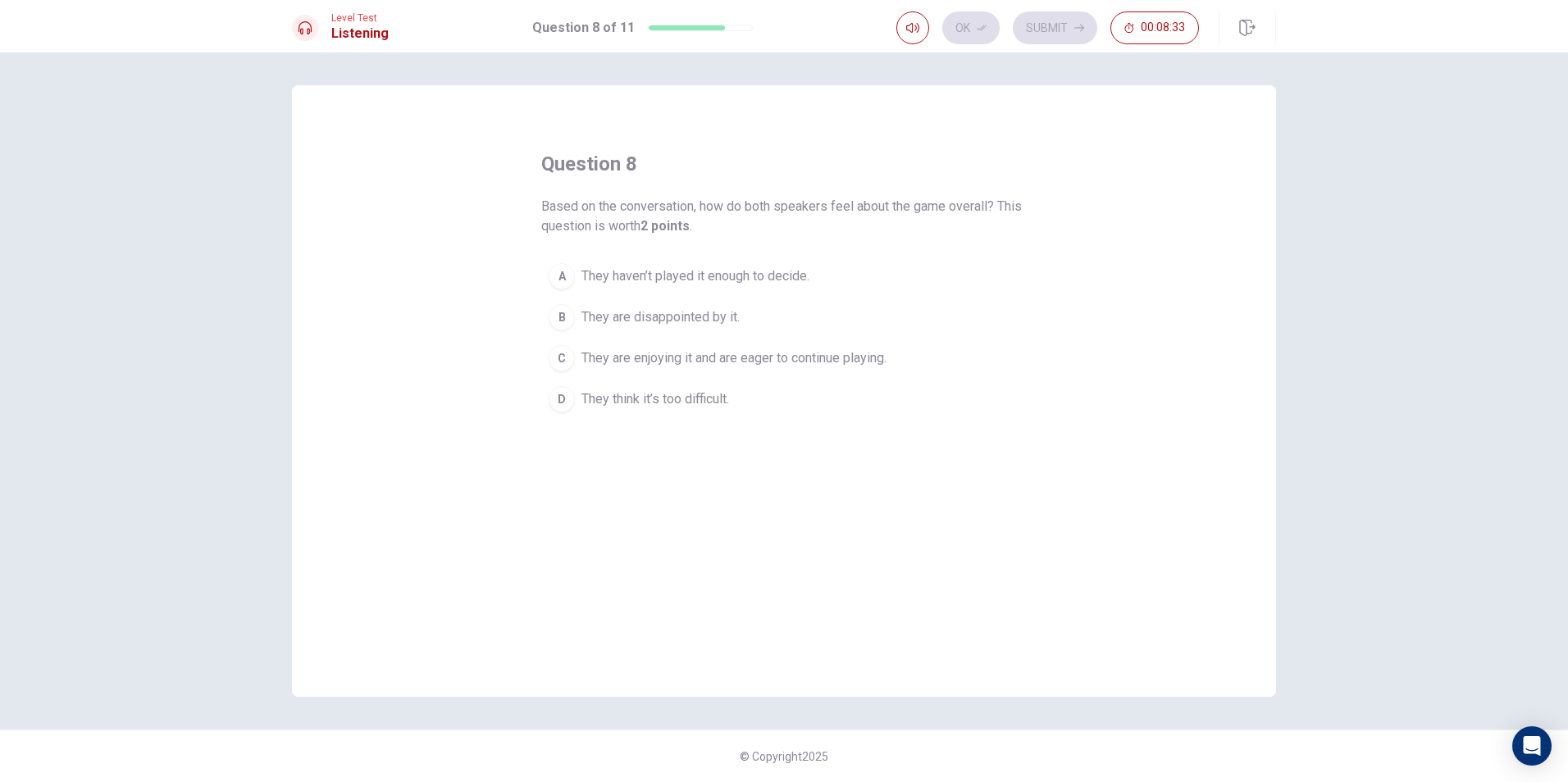
click at [698, 355] on span "They are enjoying it and are eager to continue playing." at bounding box center [734, 358] width 305 height 20
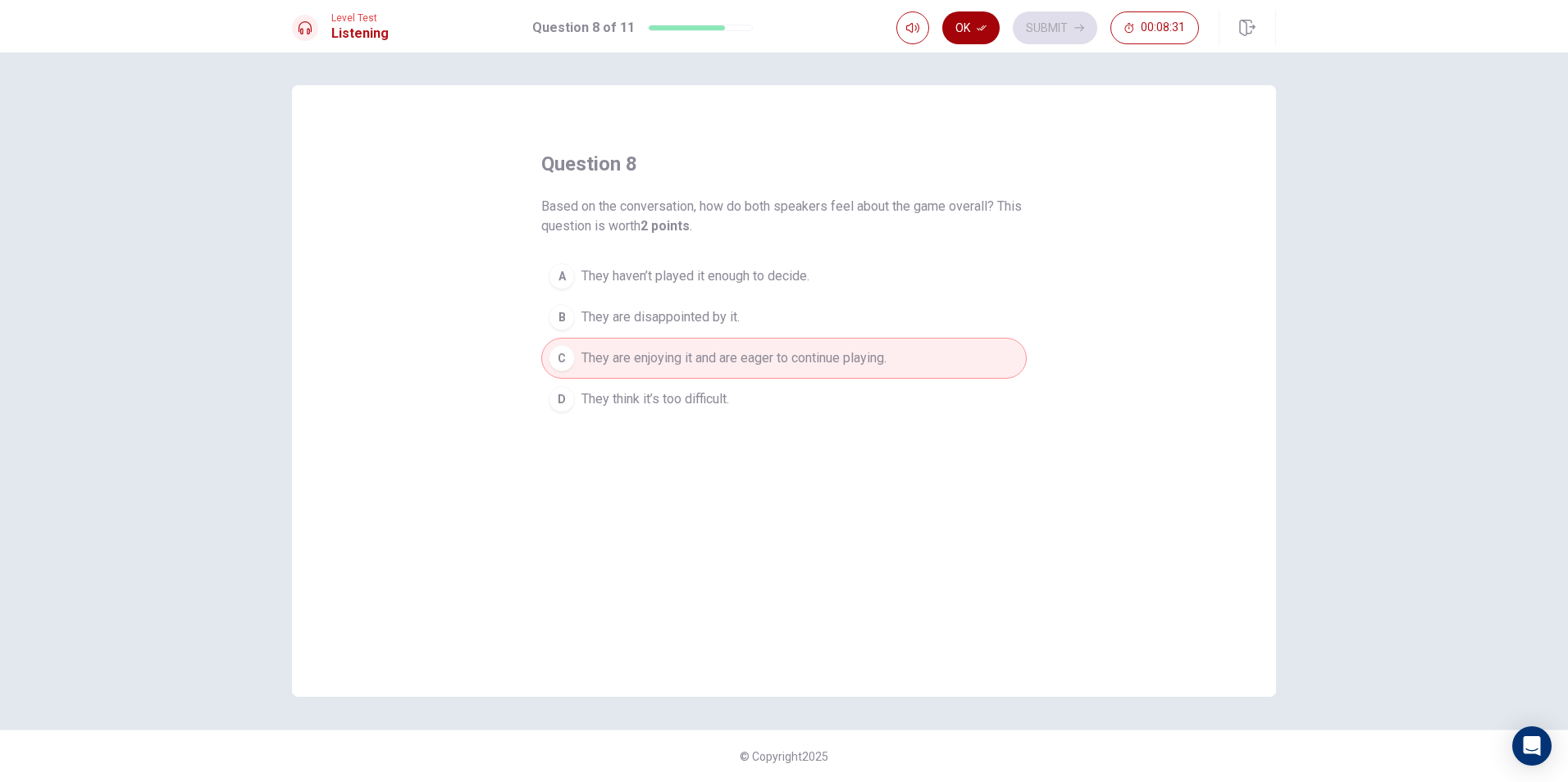
click at [958, 33] on button "Ok" at bounding box center [970, 28] width 57 height 33
click at [1034, 22] on button "Submit" at bounding box center [1054, 28] width 84 height 33
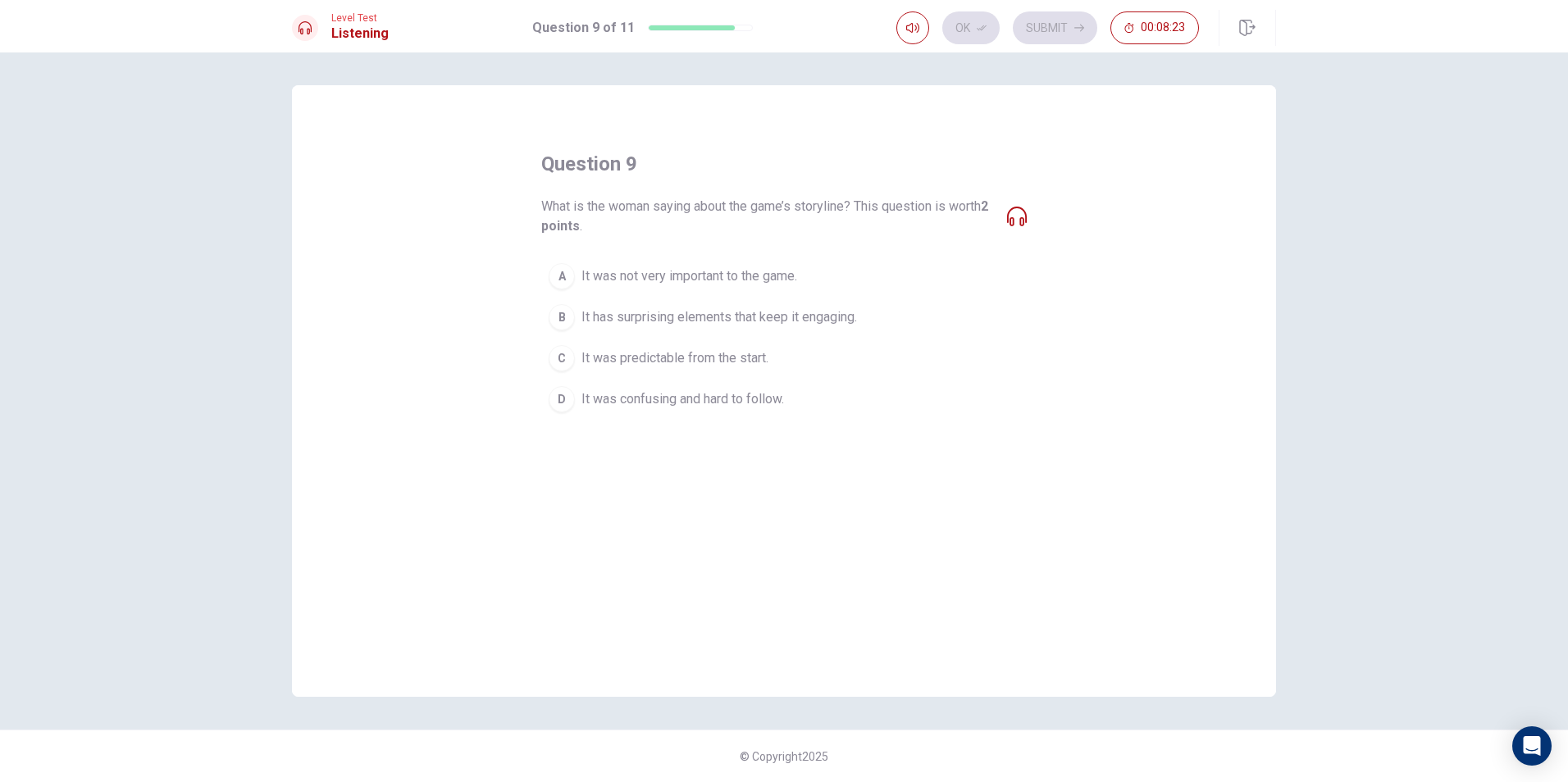
click at [737, 300] on button "B It has surprising elements that keep it engaging." at bounding box center [783, 317] width 485 height 41
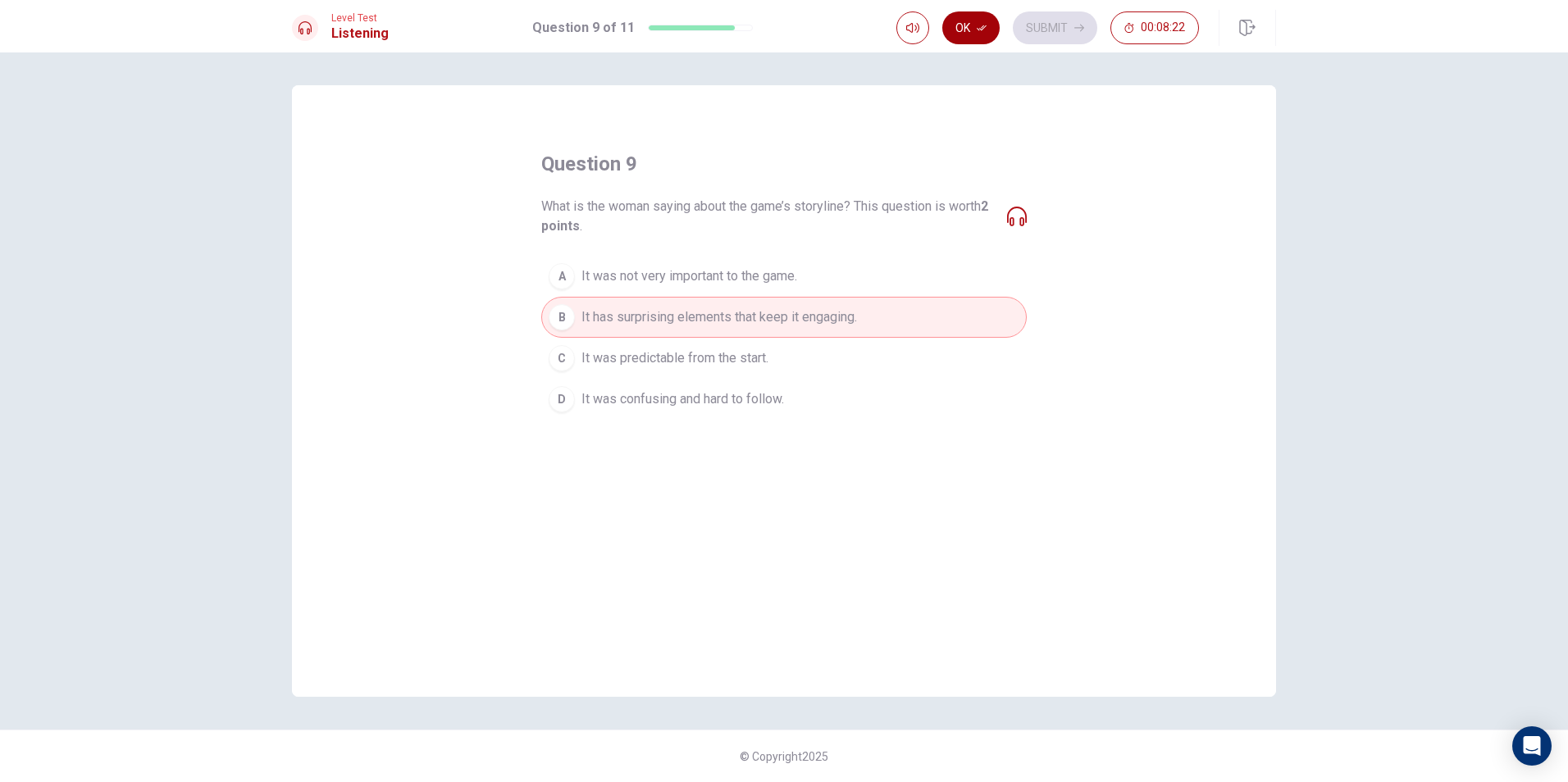
click at [976, 13] on button "Ok" at bounding box center [970, 28] width 57 height 33
click at [1034, 23] on button "Submit" at bounding box center [1054, 28] width 84 height 33
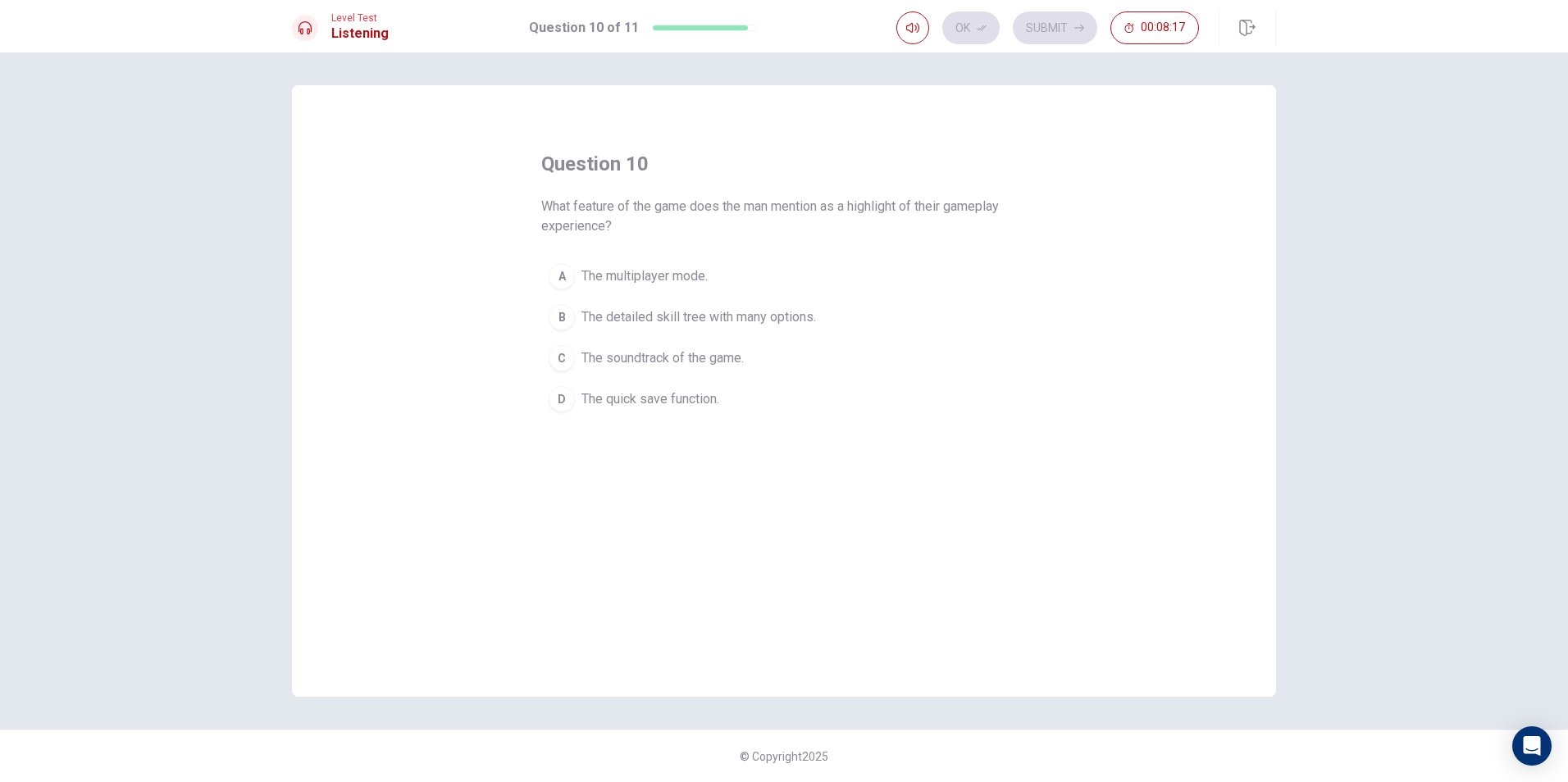
click at [691, 310] on span "The detailed skill tree with many options." at bounding box center [699, 318] width 234 height 20
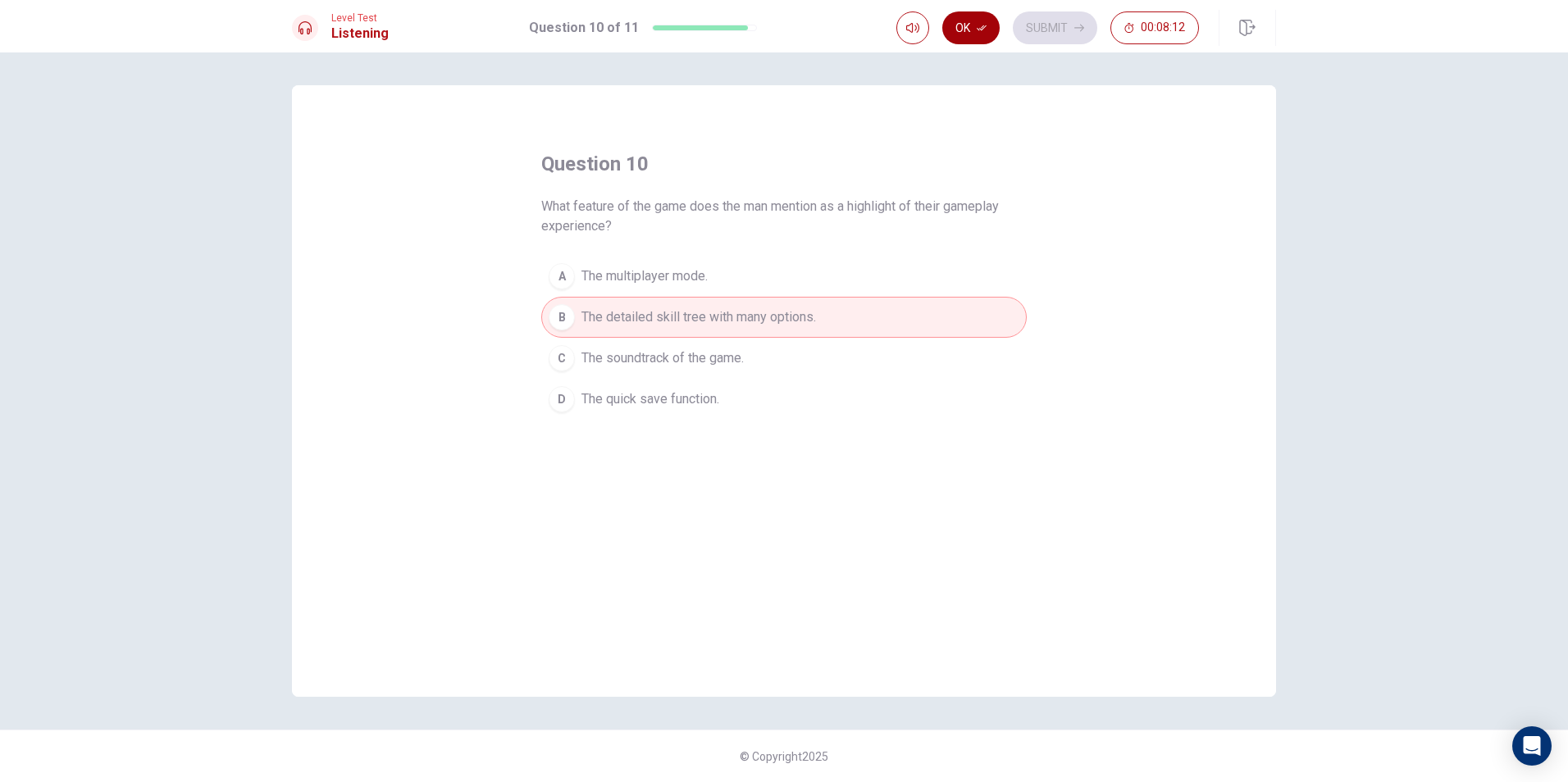
click at [952, 25] on button "Ok" at bounding box center [970, 28] width 57 height 33
click at [1033, 35] on button "Submit" at bounding box center [1054, 28] width 84 height 33
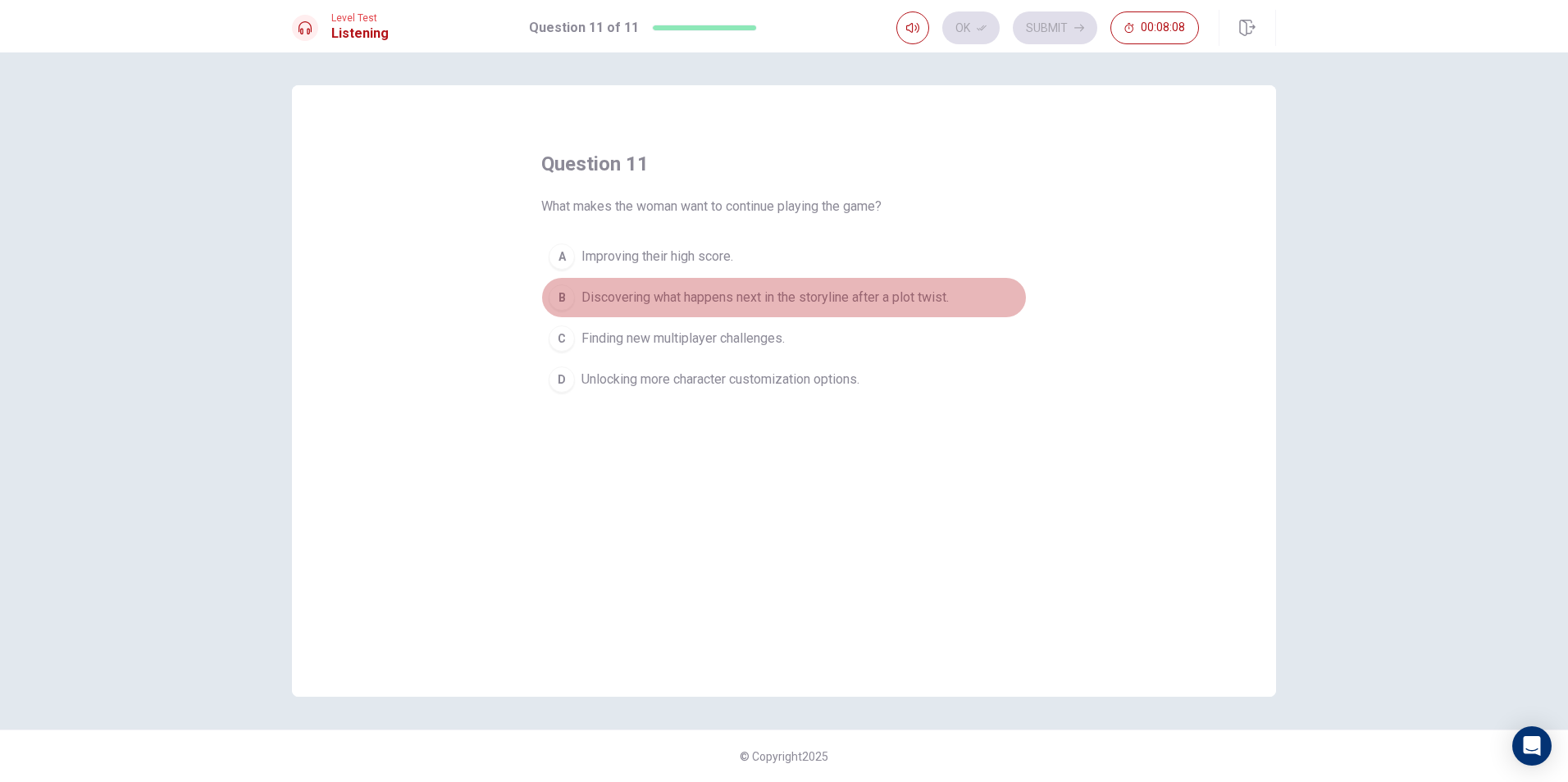
click at [838, 308] on button "B Discovering what happens next in the storyline after a plot twist." at bounding box center [783, 297] width 485 height 41
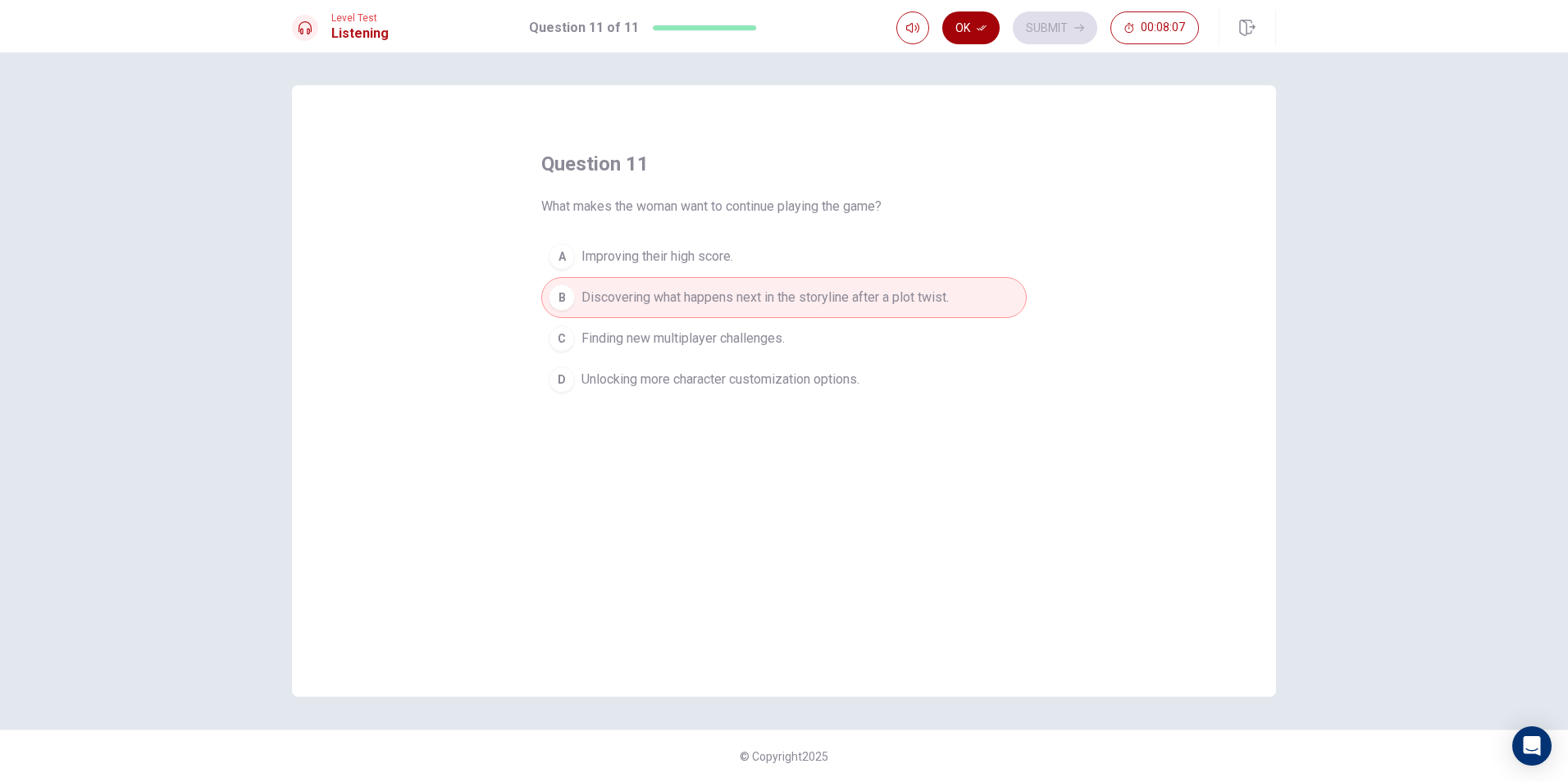
click at [951, 30] on button "Ok" at bounding box center [970, 28] width 57 height 33
click at [1044, 24] on button "Submit" at bounding box center [1054, 28] width 84 height 33
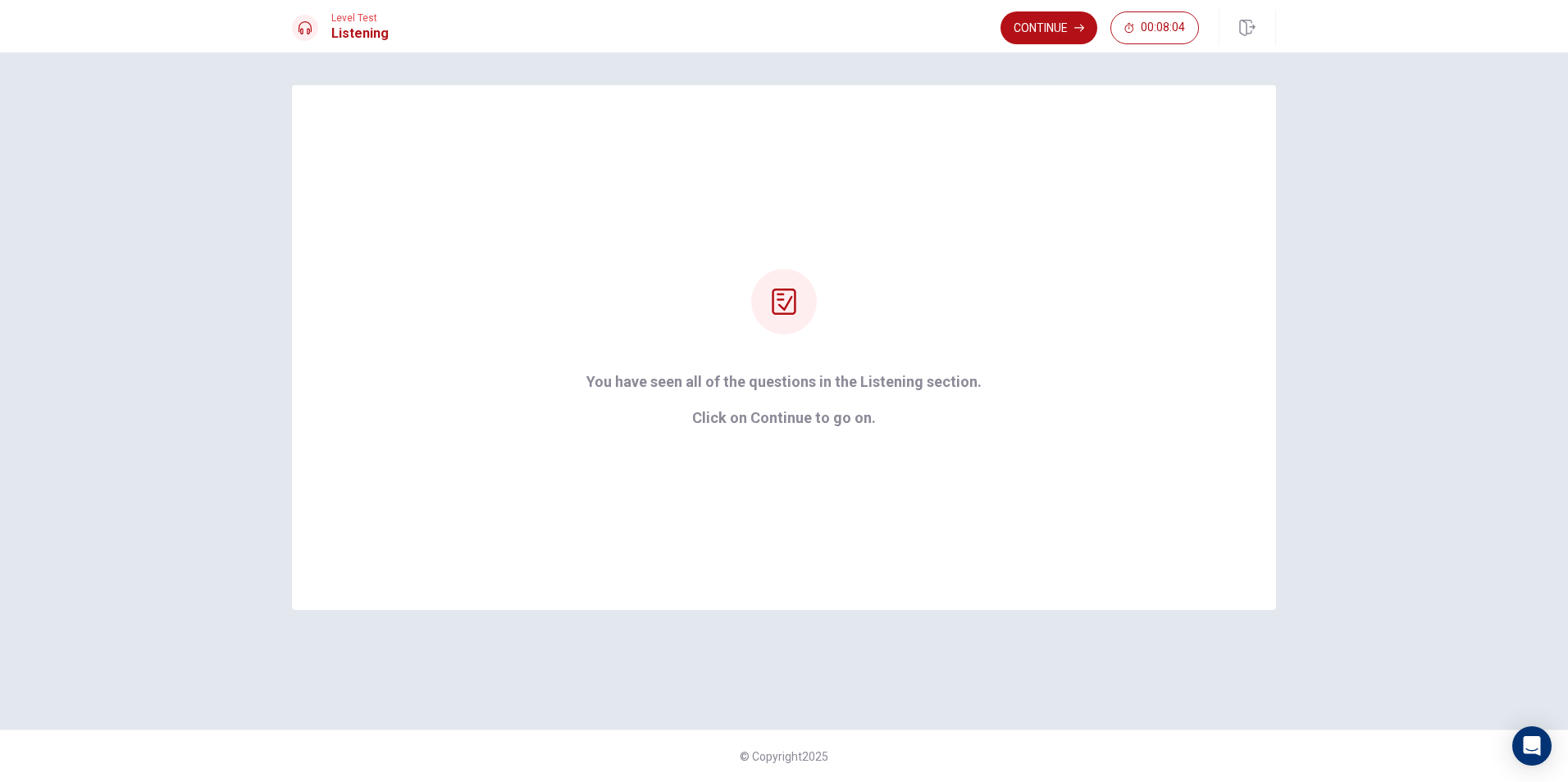
click at [1047, 5] on div "Level Test Listening Continue 00:08:04" at bounding box center [784, 26] width 1568 height 53
click at [1047, 25] on button "Continue" at bounding box center [1048, 28] width 97 height 33
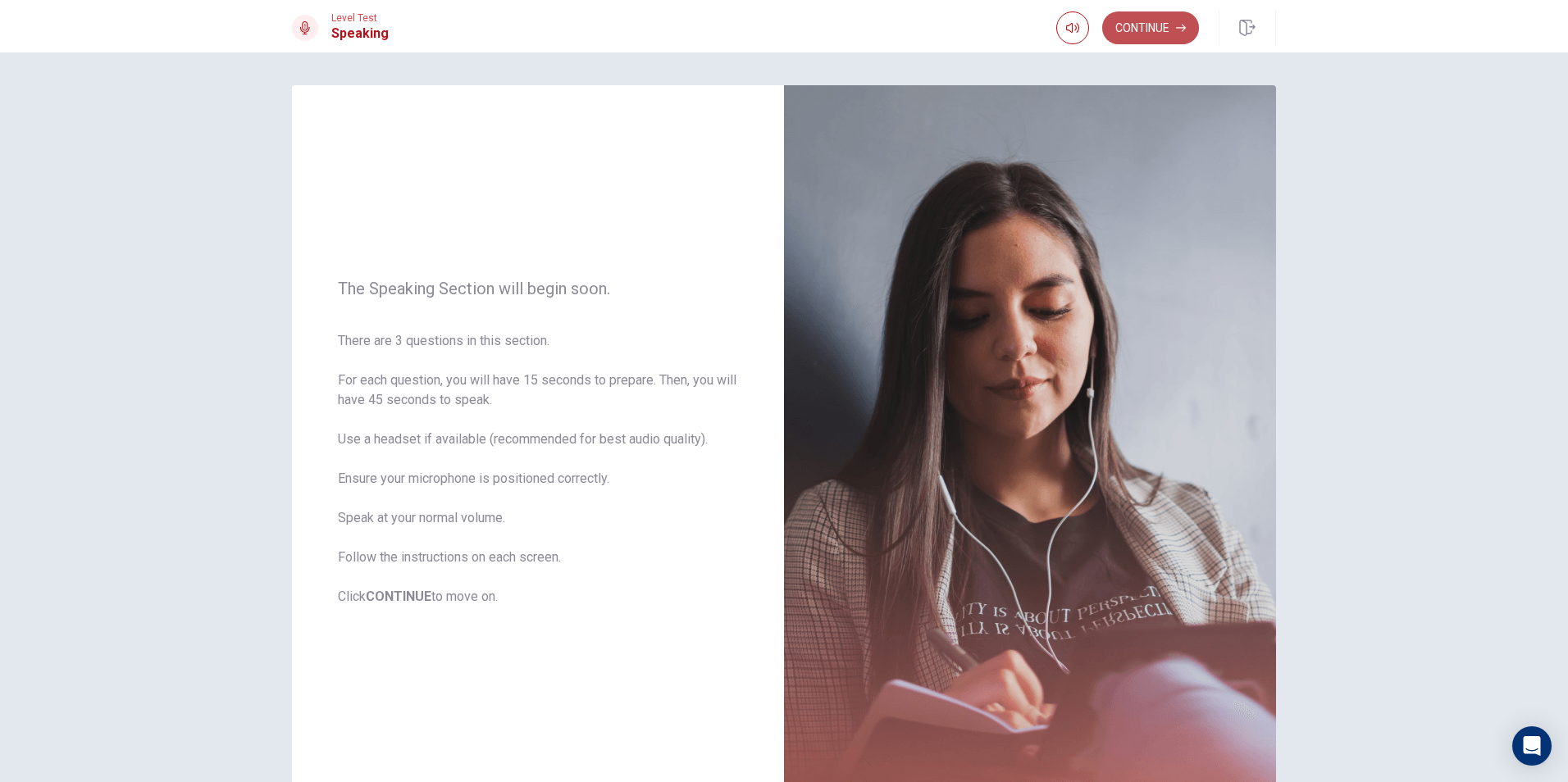
click at [1172, 25] on button "Continue" at bounding box center [1150, 28] width 97 height 33
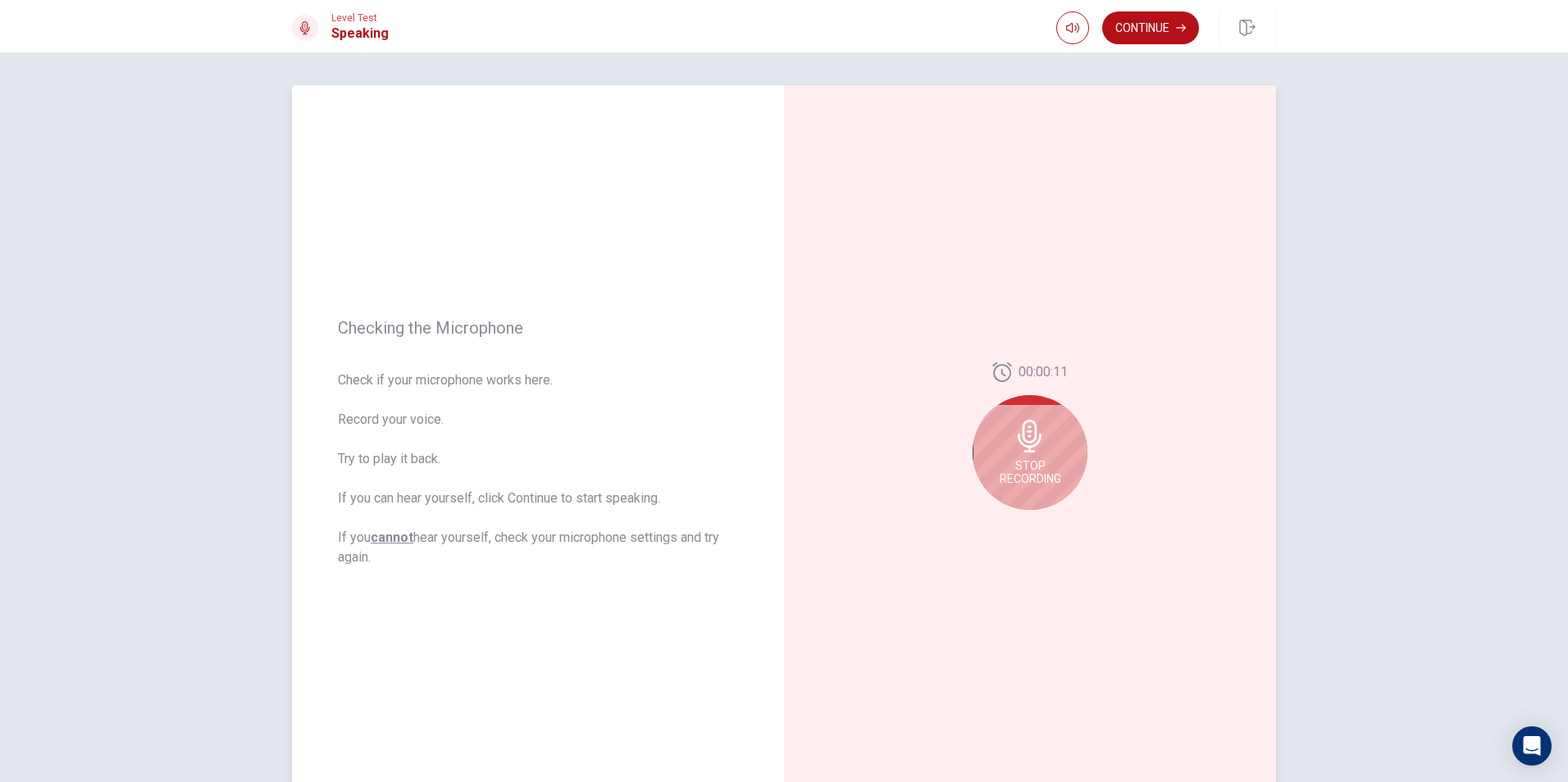
click at [1040, 456] on div "Stop Recording" at bounding box center [1030, 453] width 115 height 115
click at [1044, 460] on div at bounding box center [1030, 441] width 115 height 115
click at [1047, 525] on icon "Play Audio" at bounding box center [1047, 523] width 10 height 10
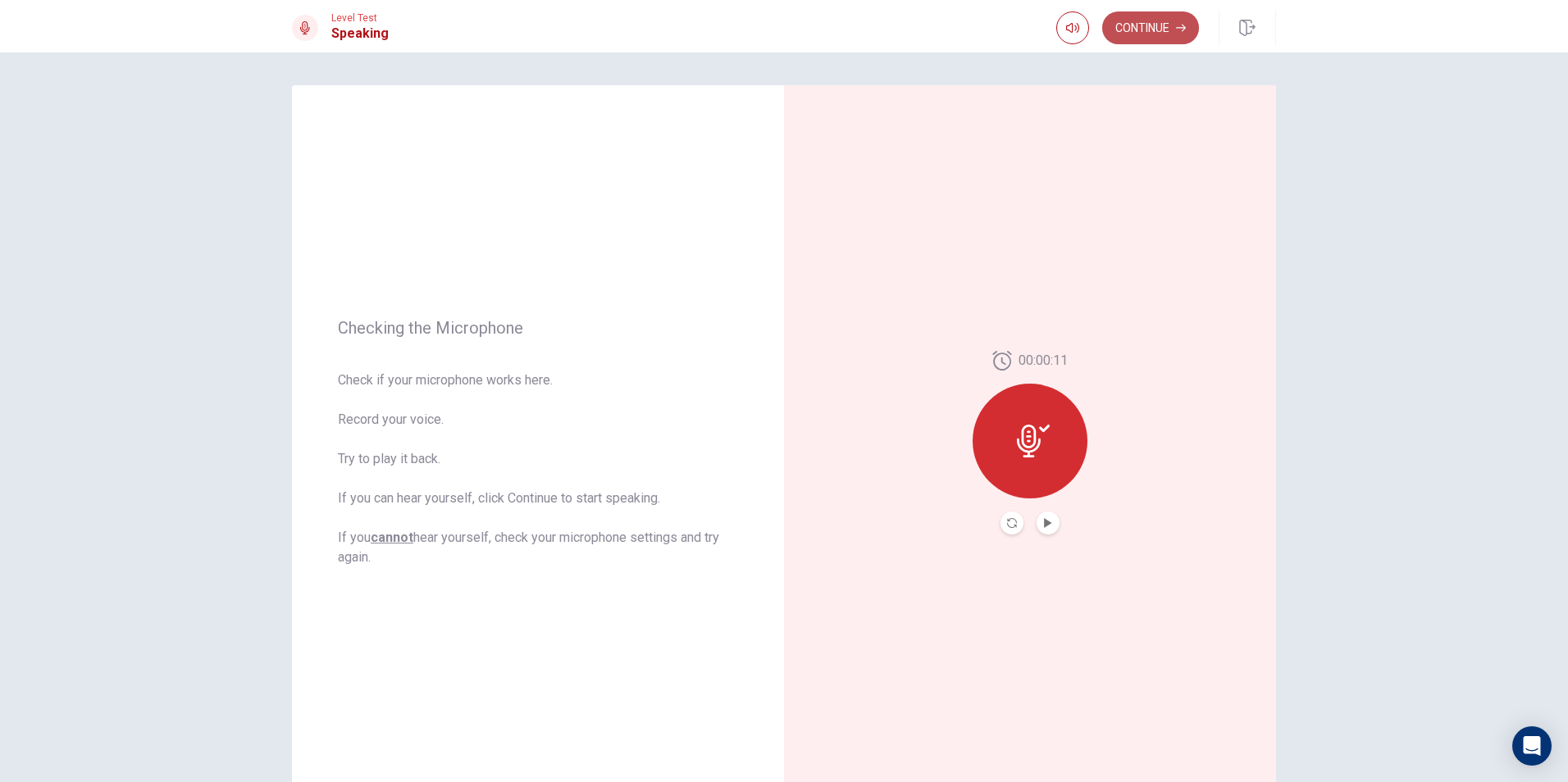
click at [1181, 19] on button "Continue" at bounding box center [1150, 28] width 97 height 33
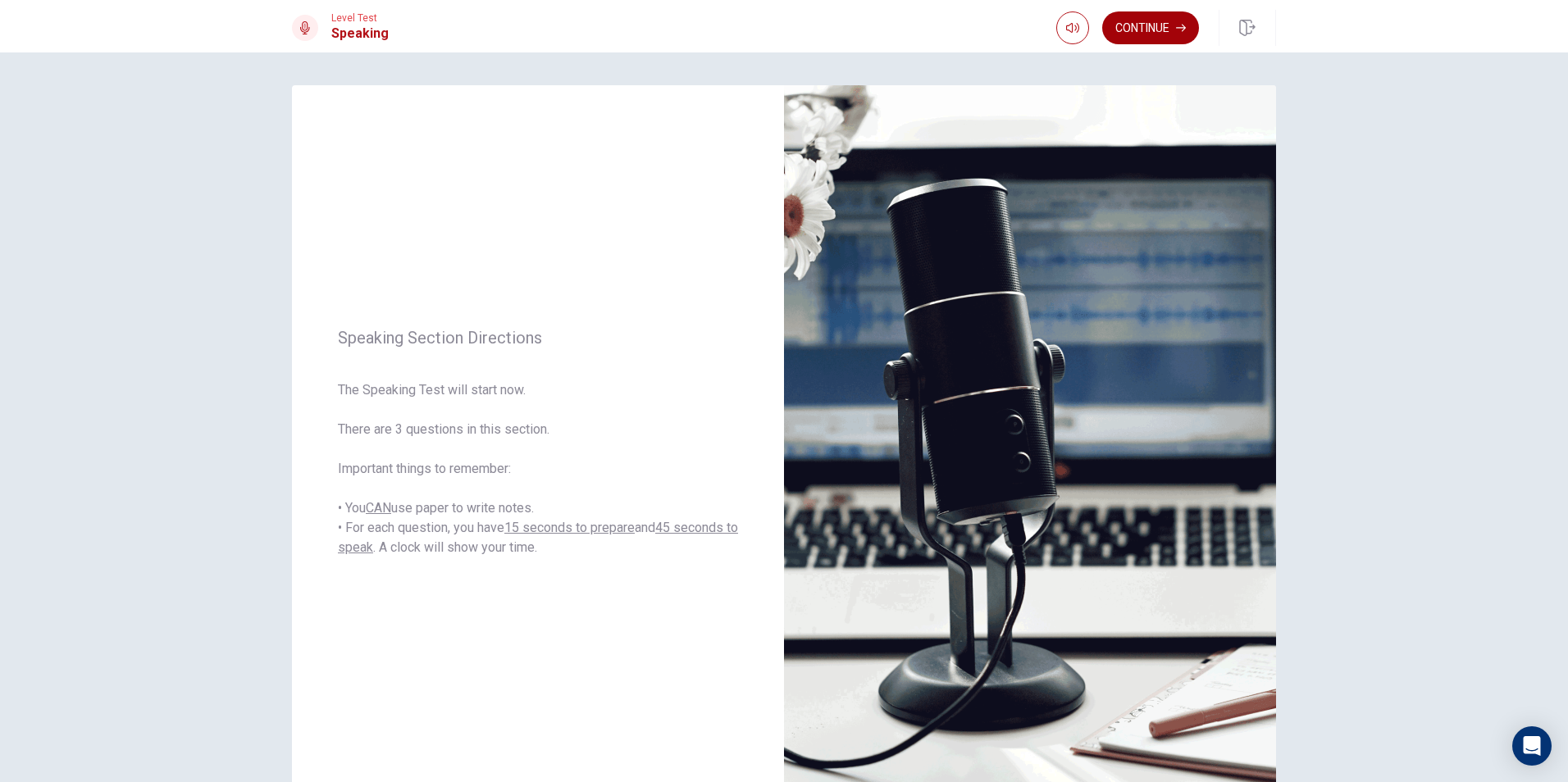
click at [1187, 26] on button "Continue" at bounding box center [1150, 28] width 97 height 33
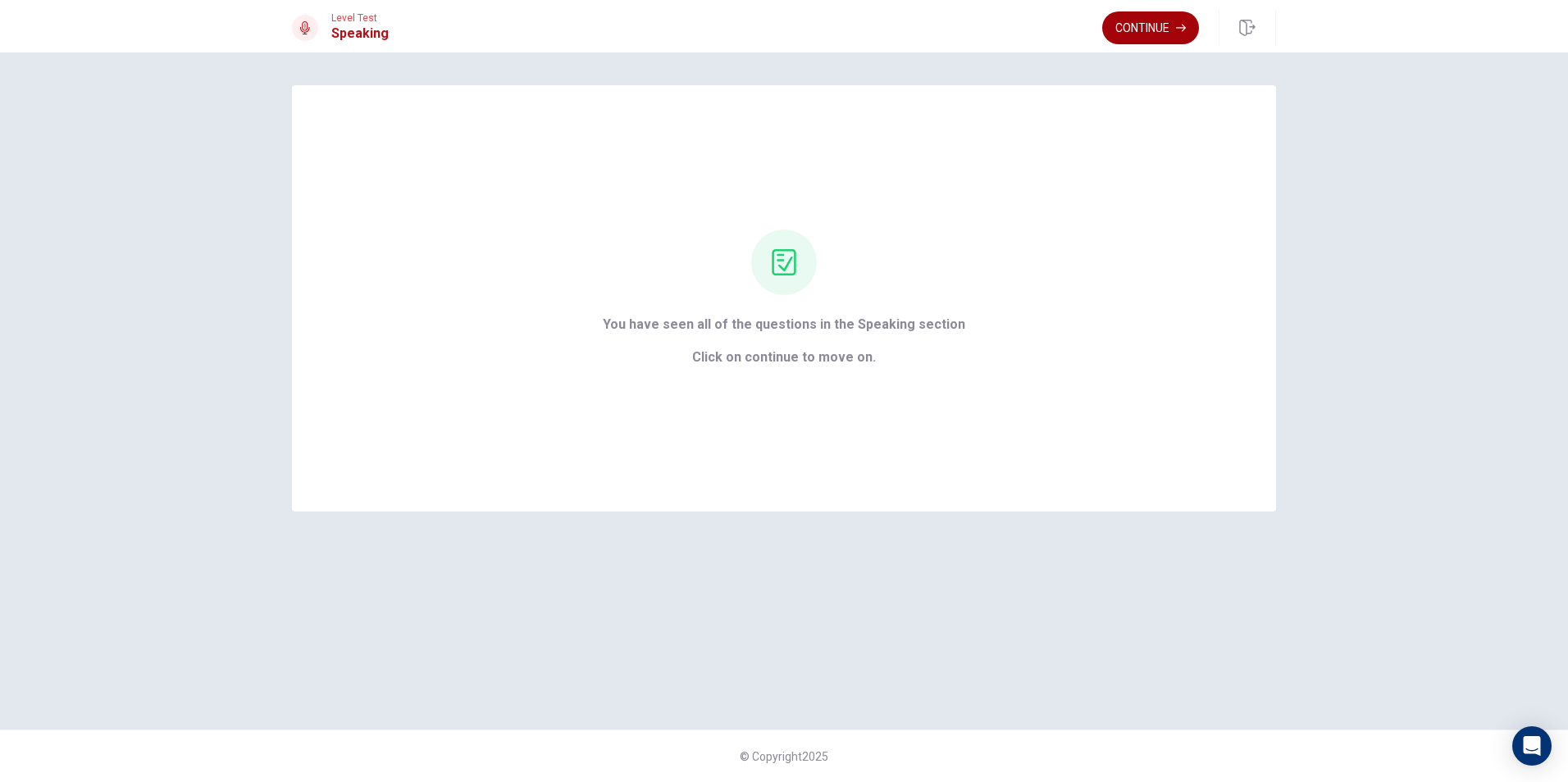
click at [1124, 14] on button "Continue" at bounding box center [1150, 28] width 97 height 33
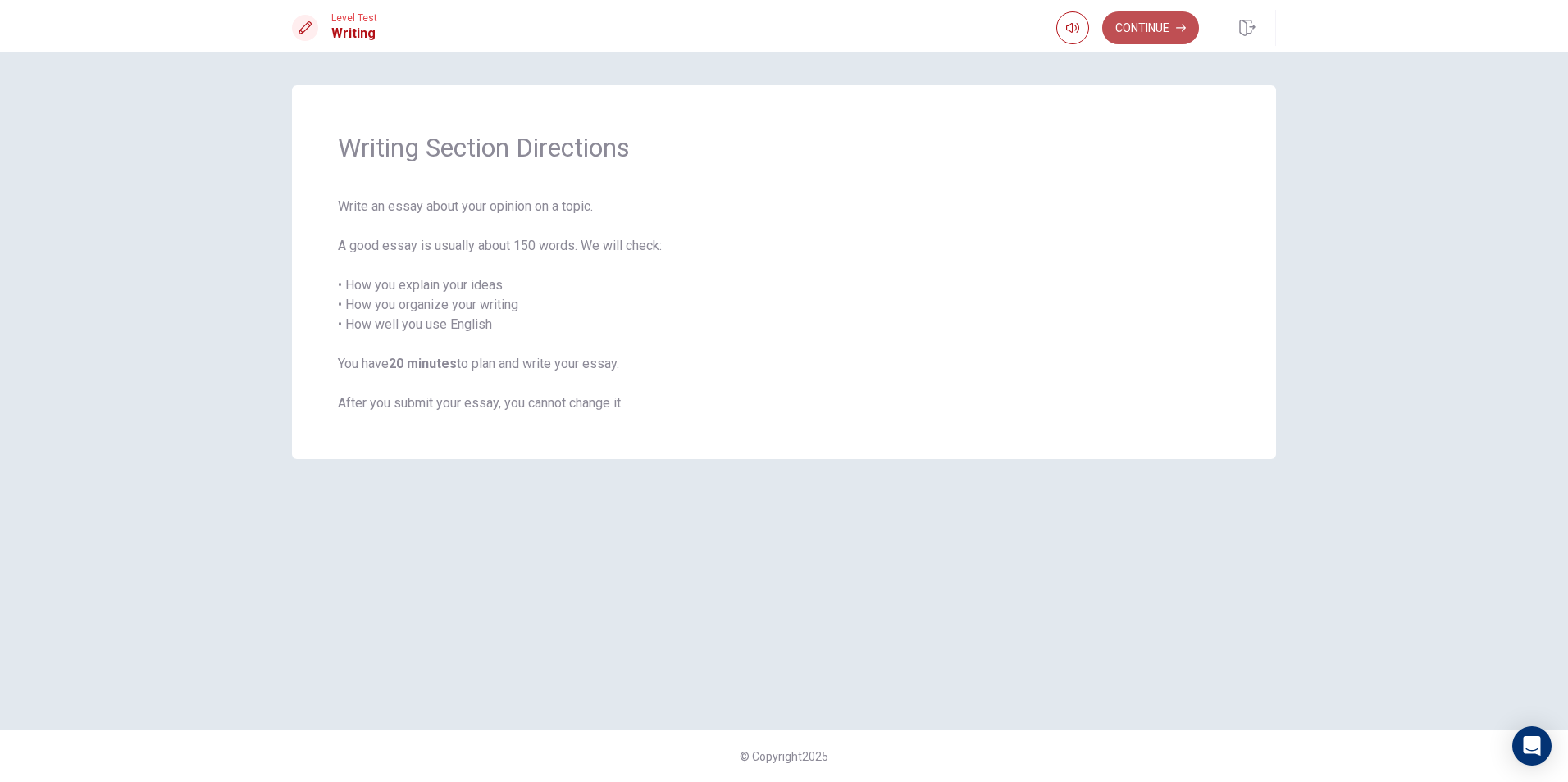
click at [1147, 30] on button "Continue" at bounding box center [1150, 28] width 97 height 33
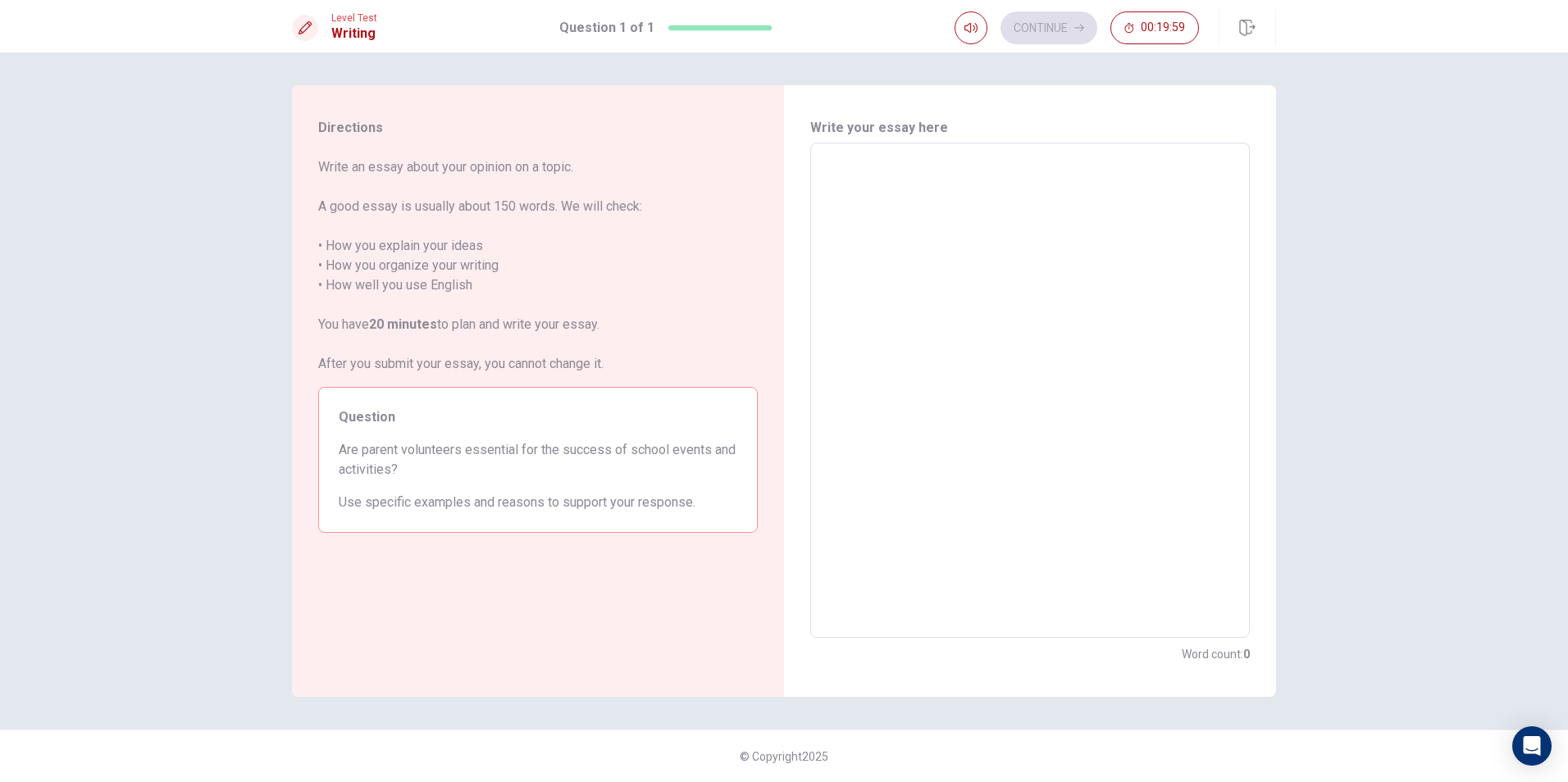
click at [919, 204] on textarea at bounding box center [1029, 391] width 416 height 468
type textarea "M"
type textarea "x"
type textarea "Mi"
type textarea "x"
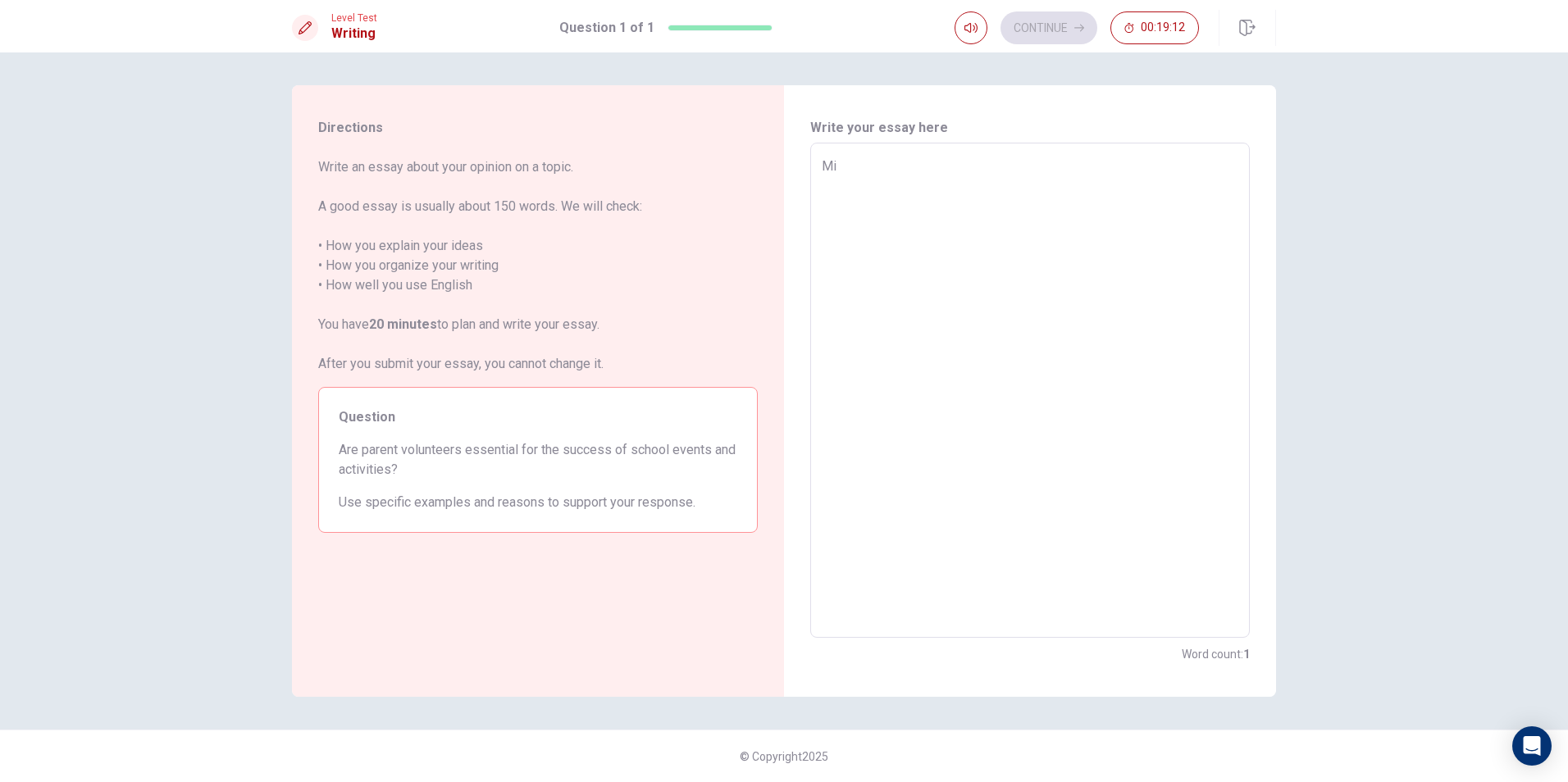
type textarea "Mis"
type textarea "x"
type textarea "Mist"
type textarea "x"
type textarea "Mis"
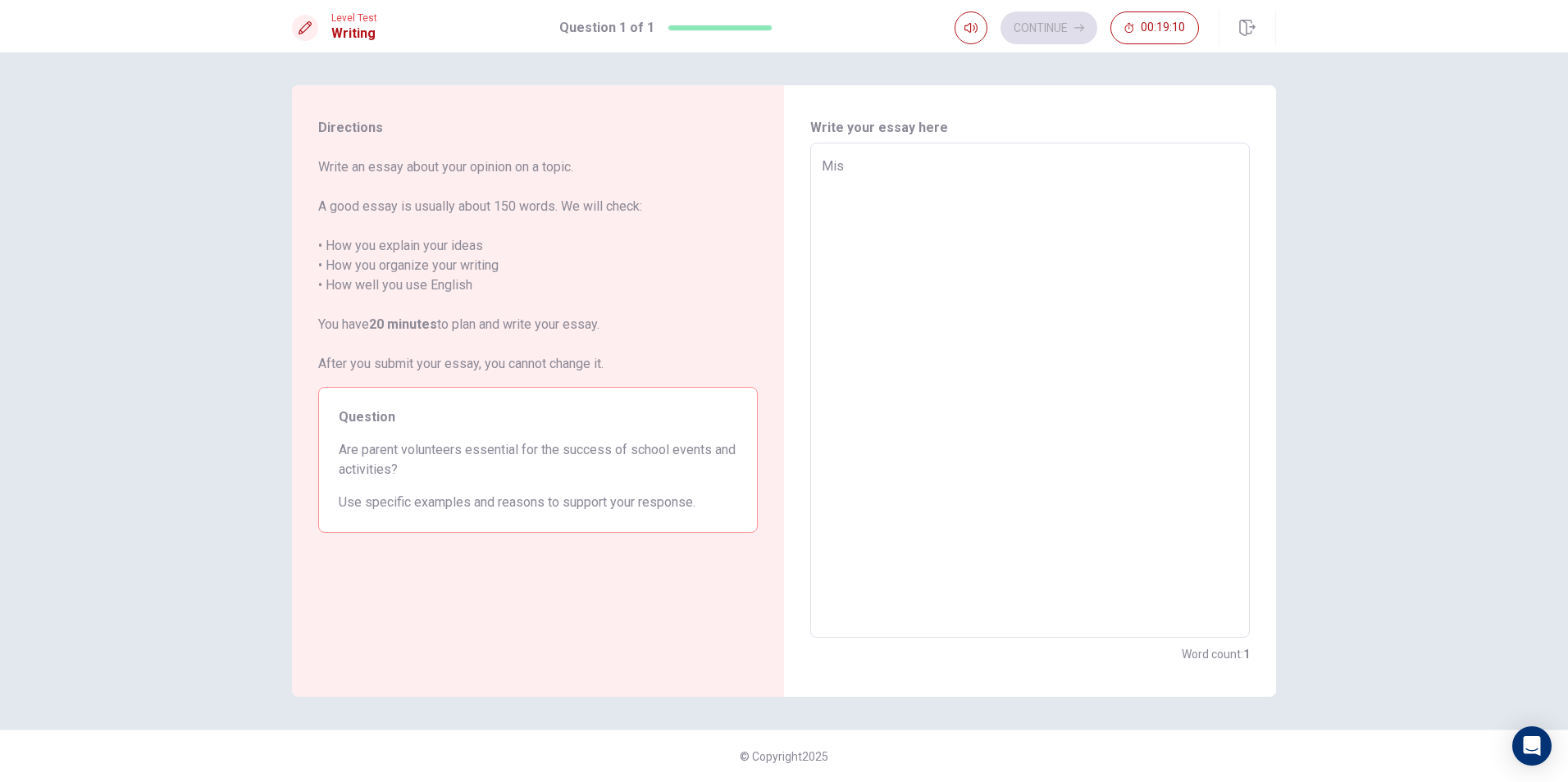
type textarea "x"
type textarea "Mi"
type textarea "x"
type textarea "M"
type textarea "x"
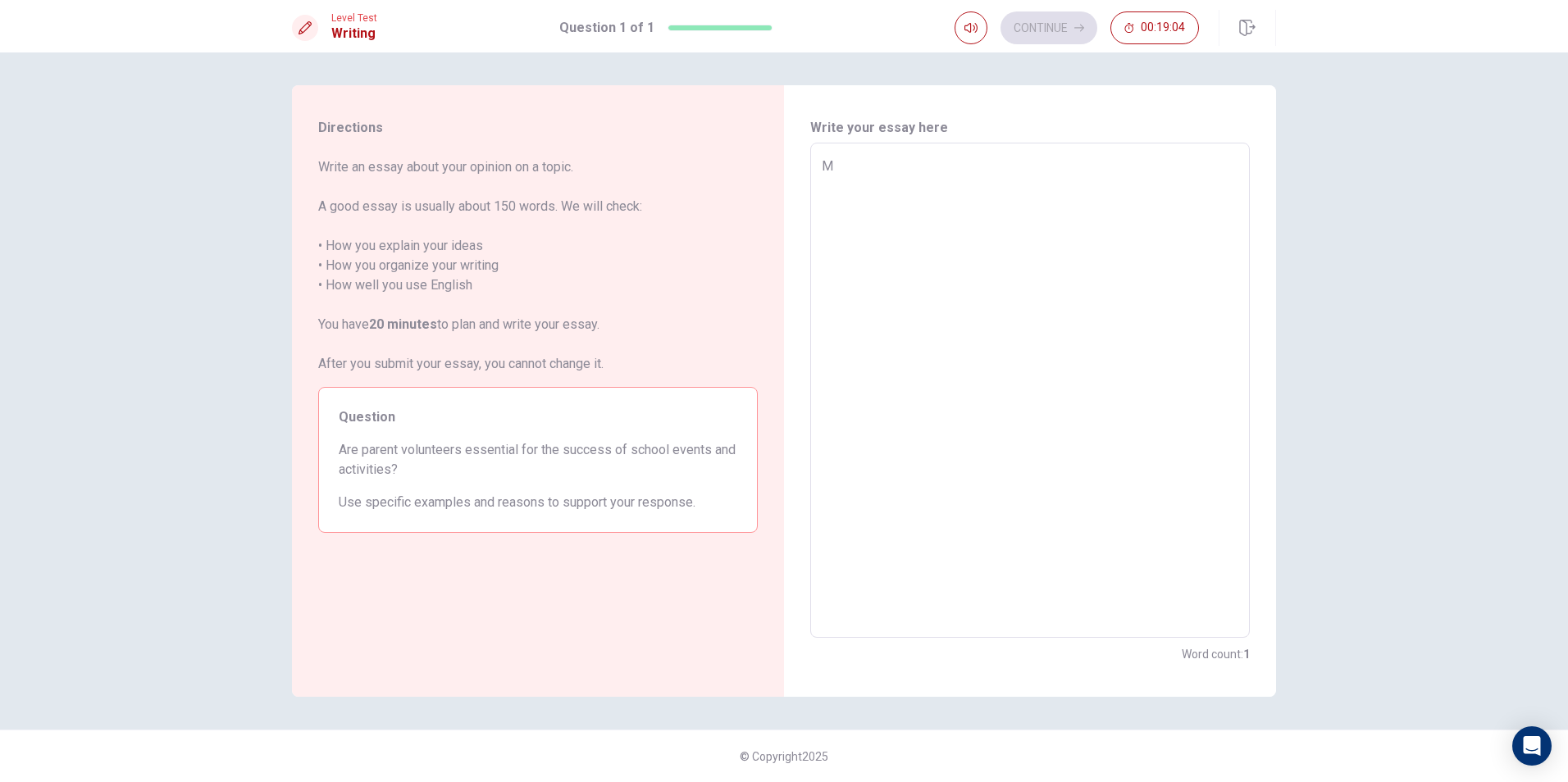
type textarea "Mo"
type textarea "x"
type textarea "Mos"
type textarea "x"
type textarea "Most"
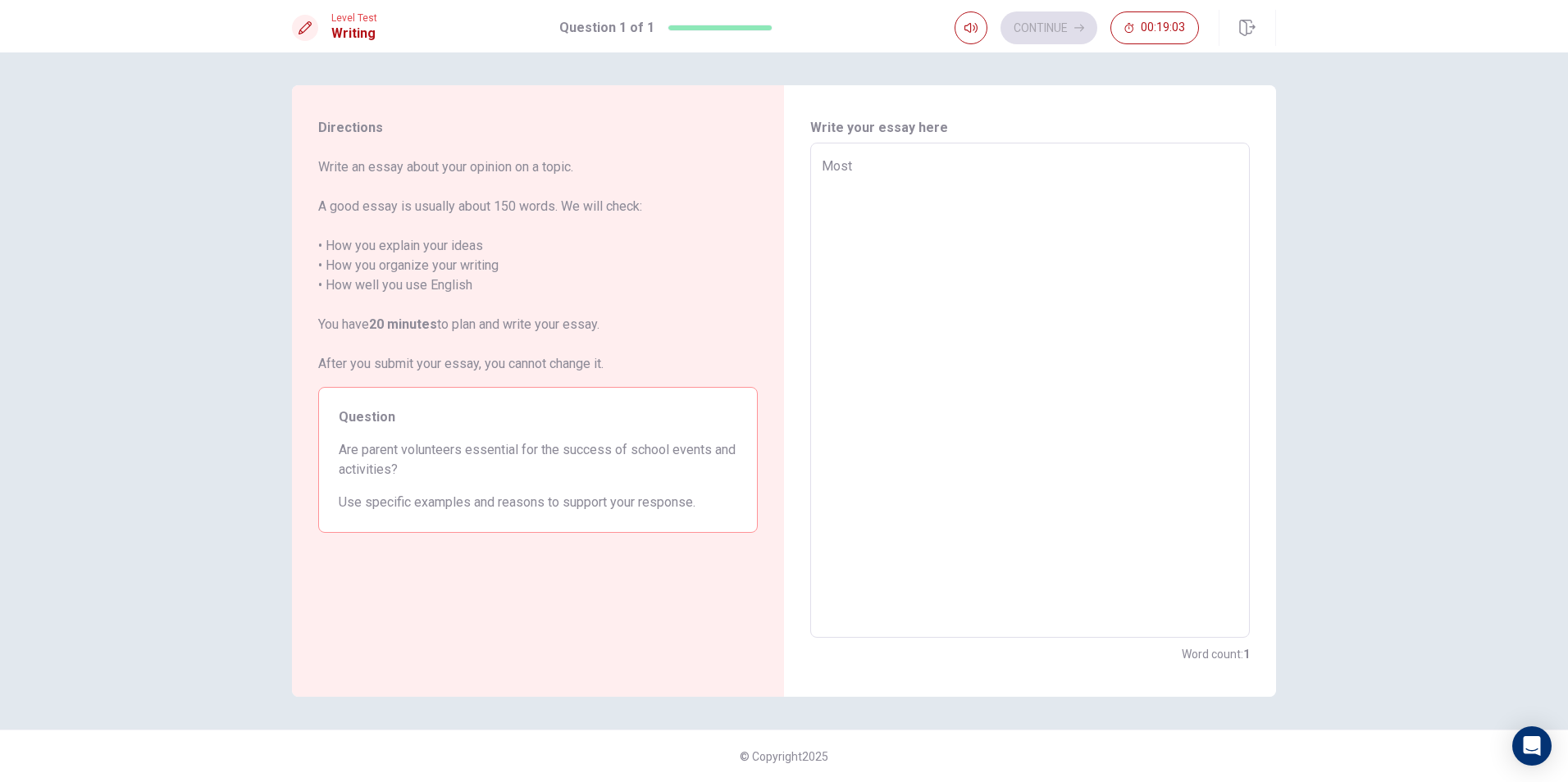
type textarea "x"
type textarea "Most"
type textarea "x"
type textarea "Most i"
type textarea "x"
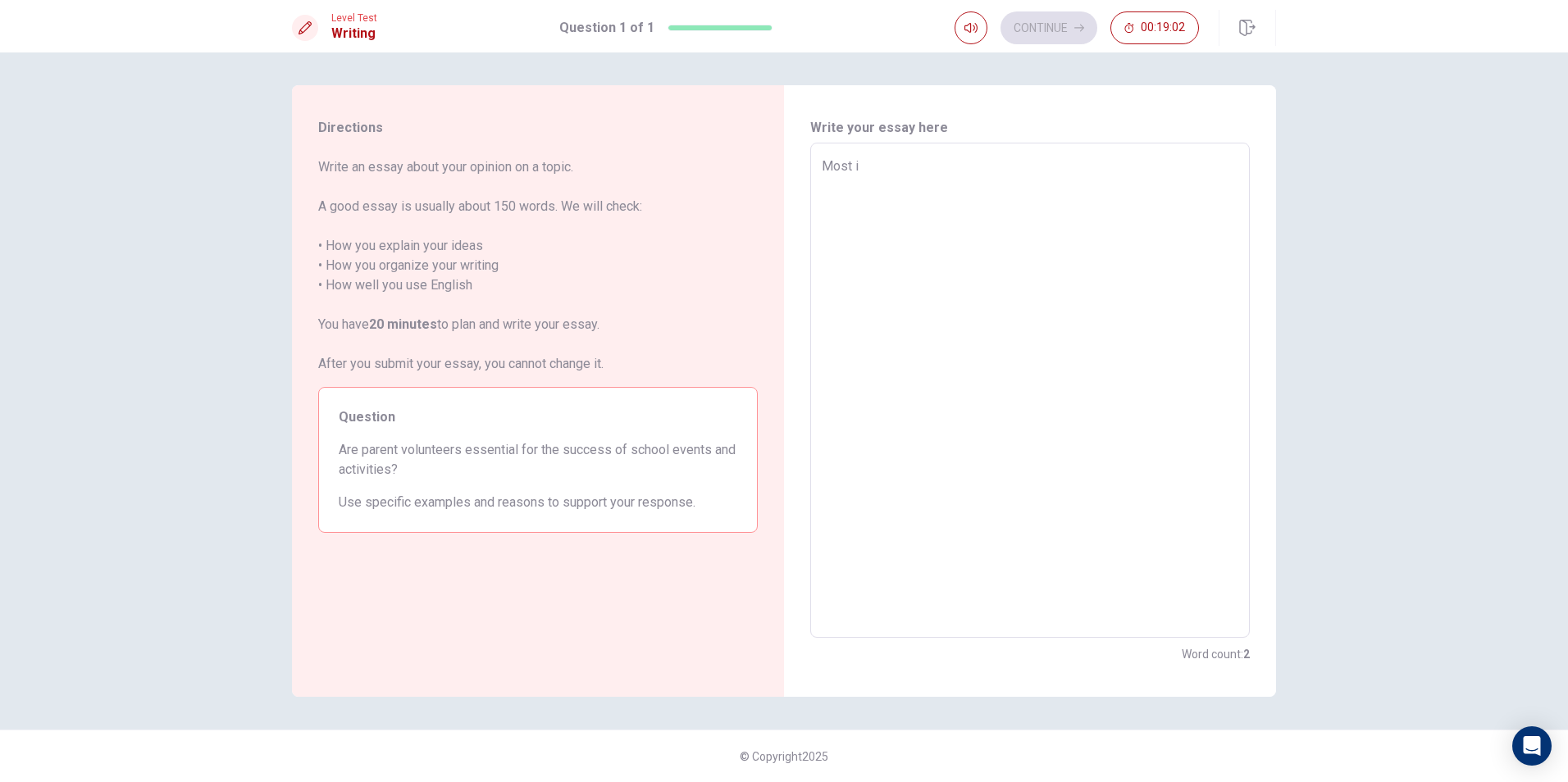
type textarea "Most"
type textarea "x"
type textarea "Most"
type textarea "x"
type textarea "Mos"
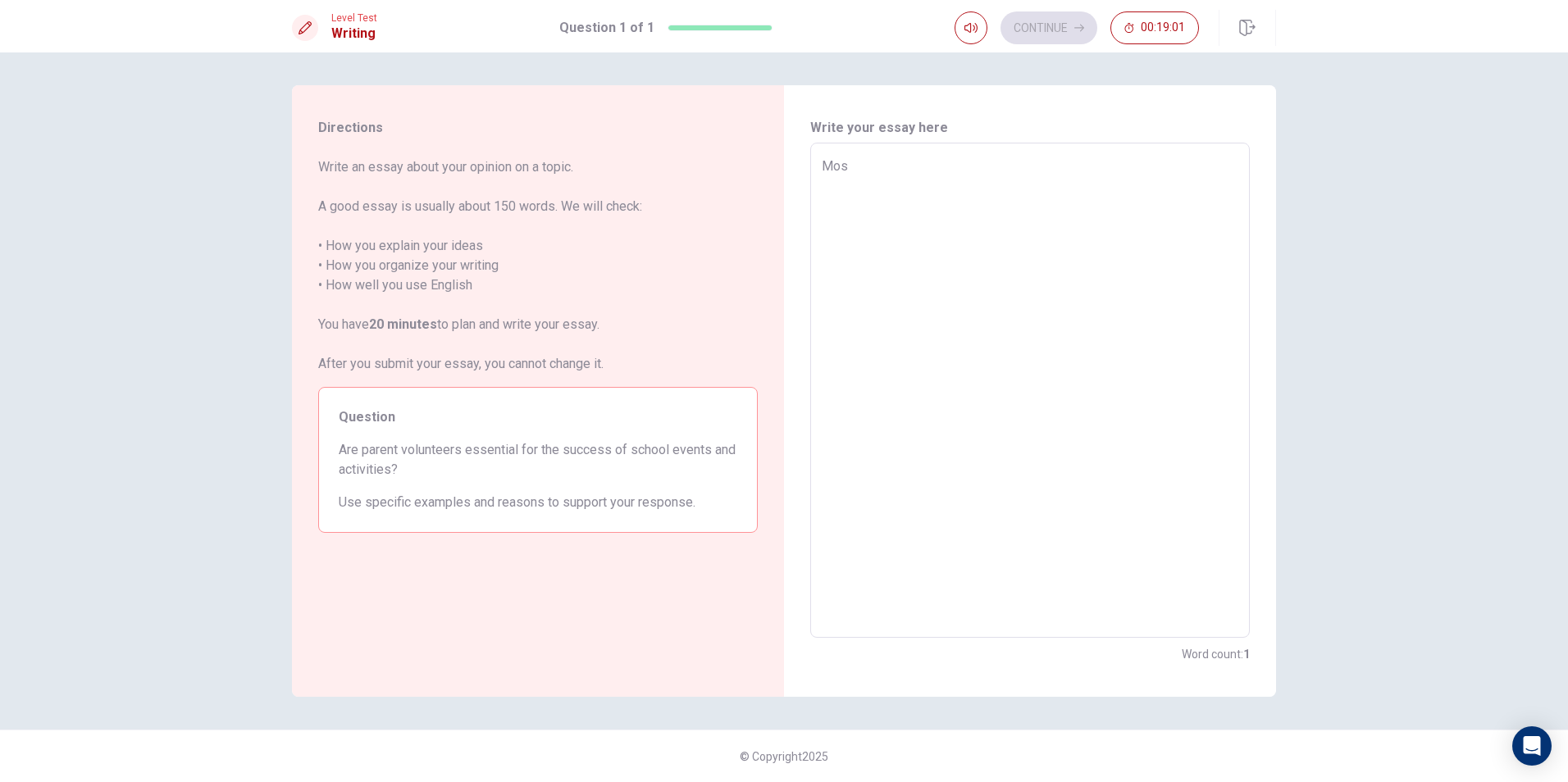
type textarea "x"
type textarea "Mo"
type textarea "x"
type textarea "M"
type textarea "x"
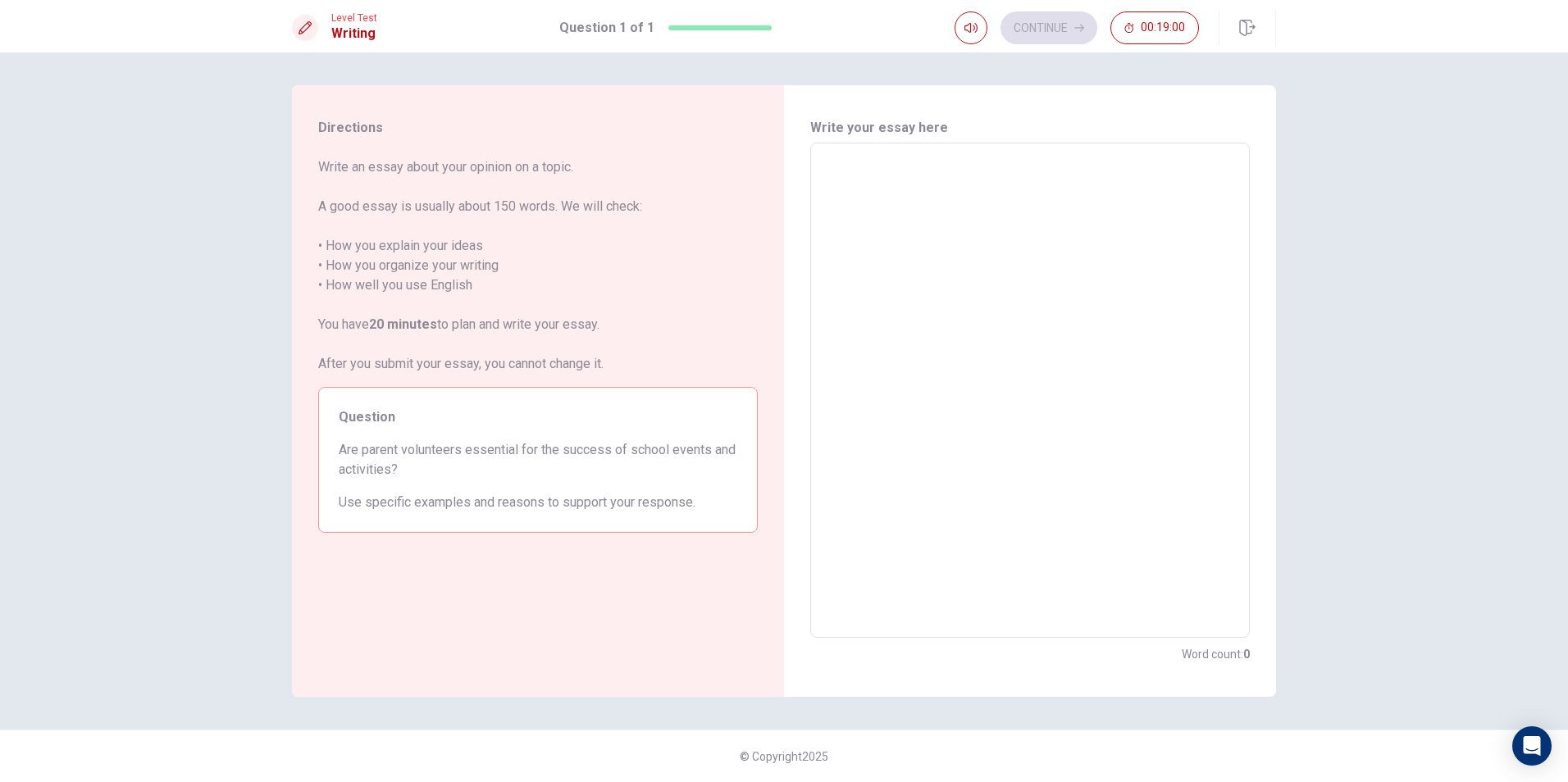
type textarea "M"
type textarea "x"
type textarea "Mo"
type textarea "x"
type textarea "Mos"
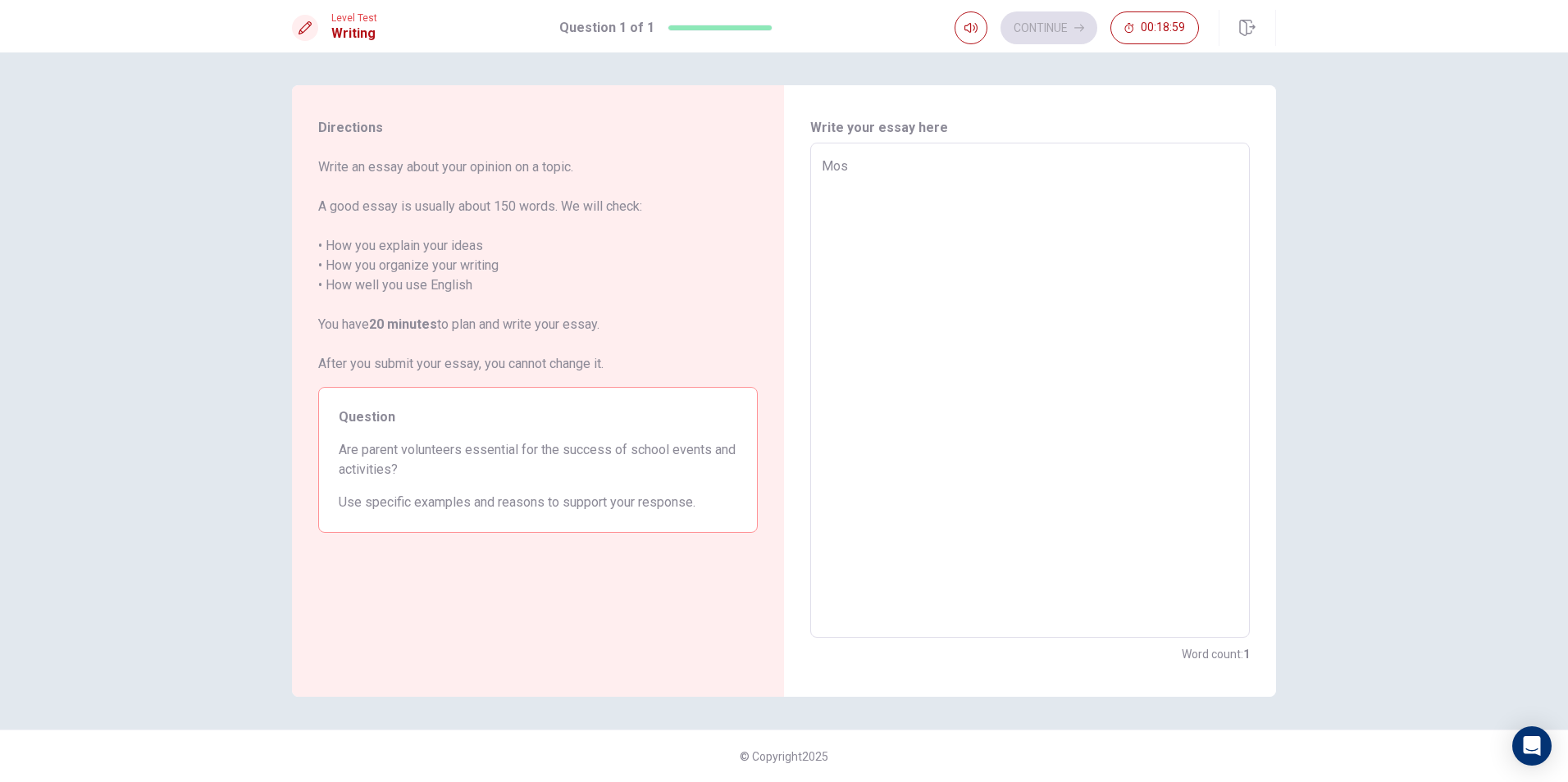
type textarea "x"
type textarea "Most"
type textarea "x"
type textarea "Most"
type textarea "x"
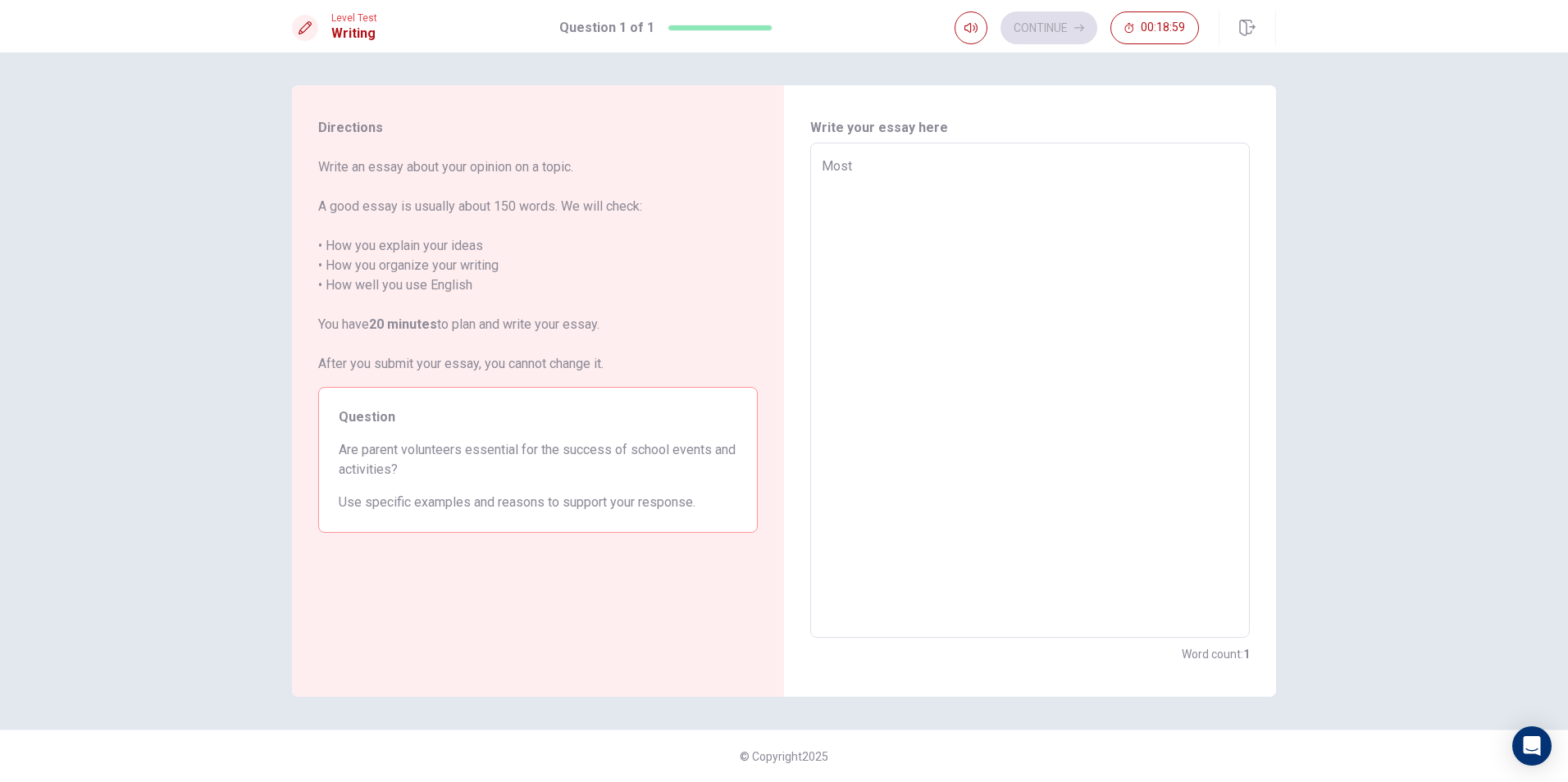
type textarea "Most o"
type textarea "x"
type textarea "Most of"
type textarea "x"
type textarea "Most of"
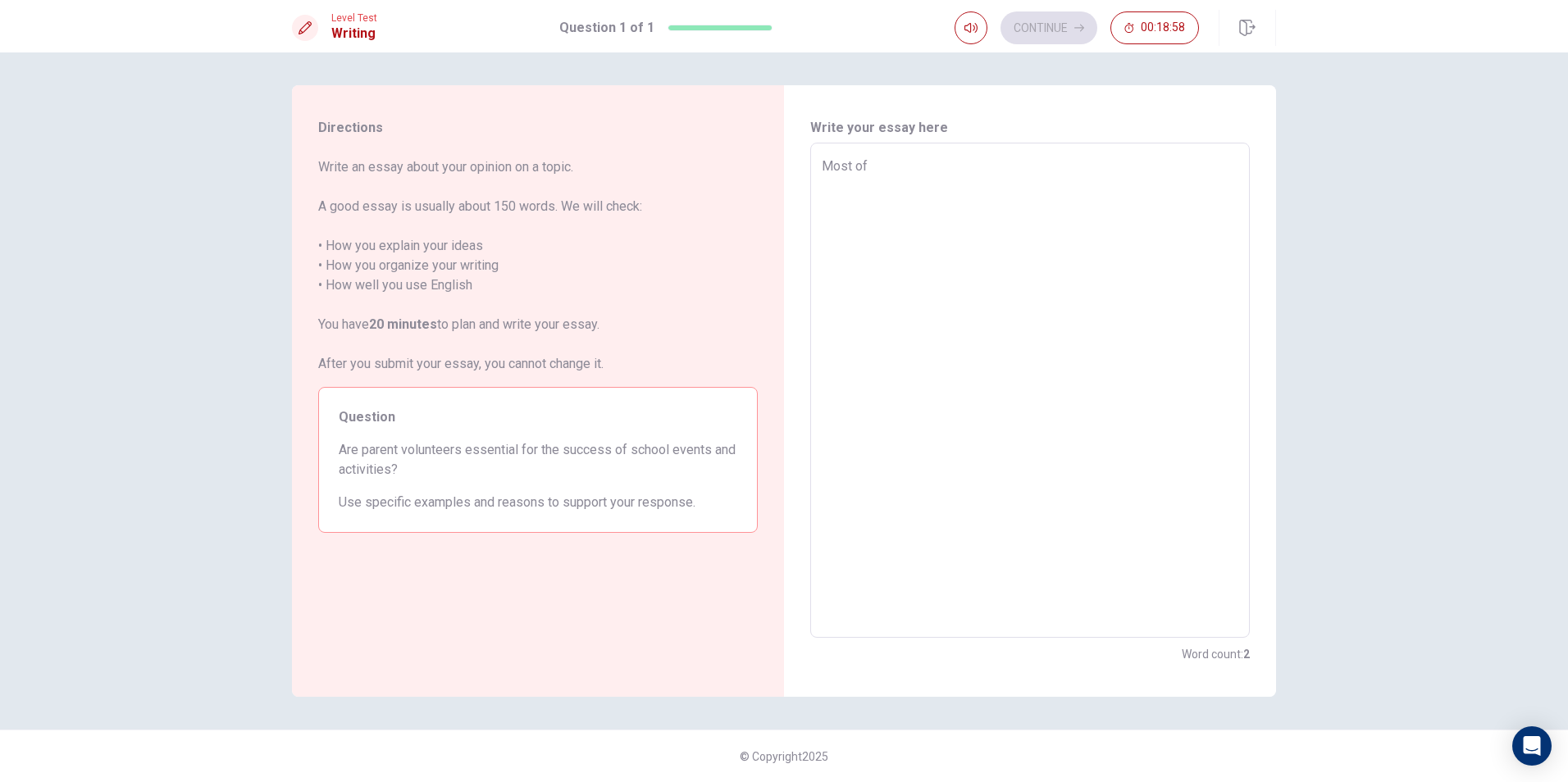
type textarea "x"
type textarea "Most of s"
type textarea "x"
type textarea "Most of sc"
type textarea "x"
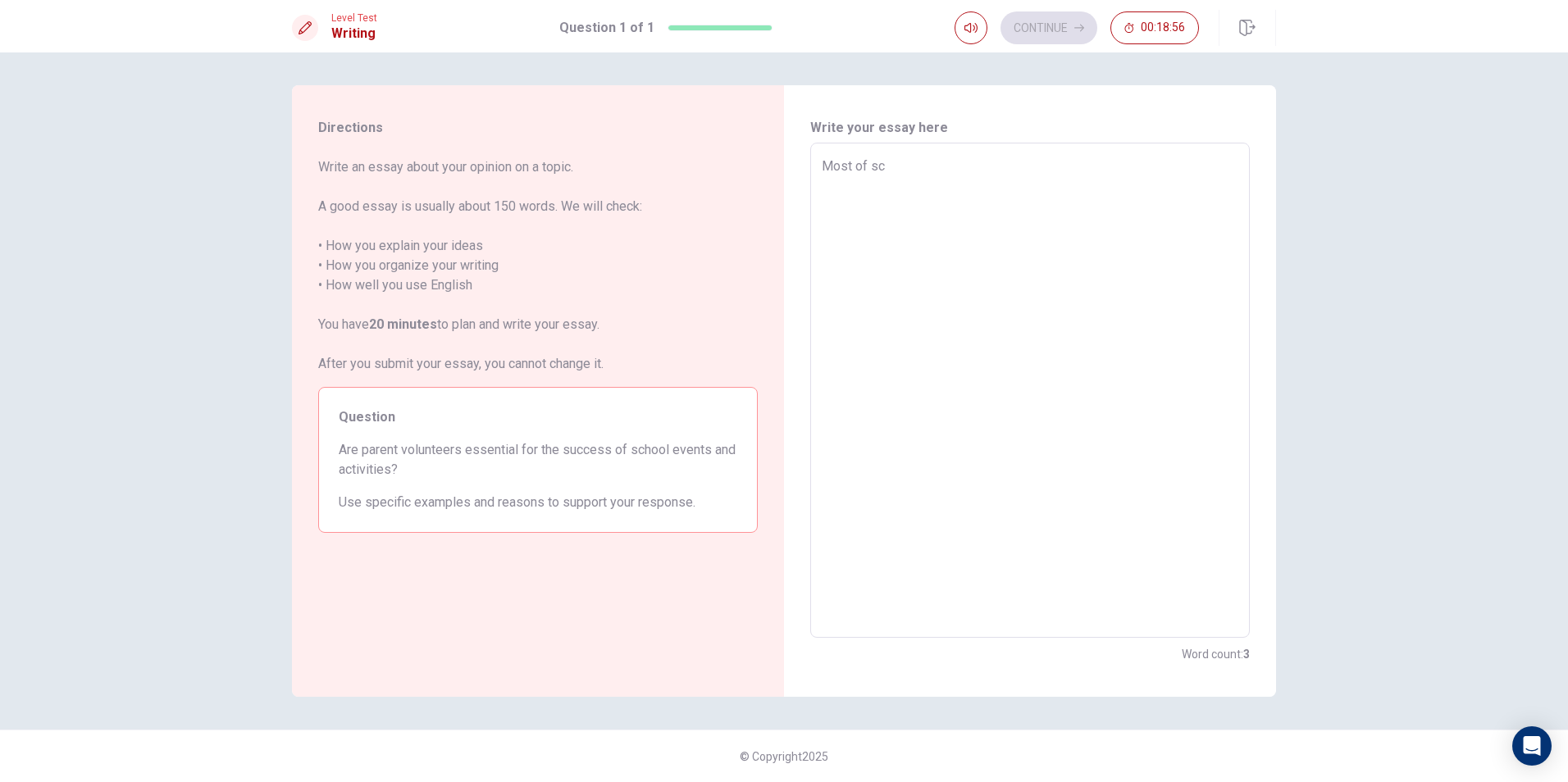
type textarea "Most of sch"
type textarea "x"
type textarea "Most of scho"
type textarea "x"
type textarea "Most of schoo"
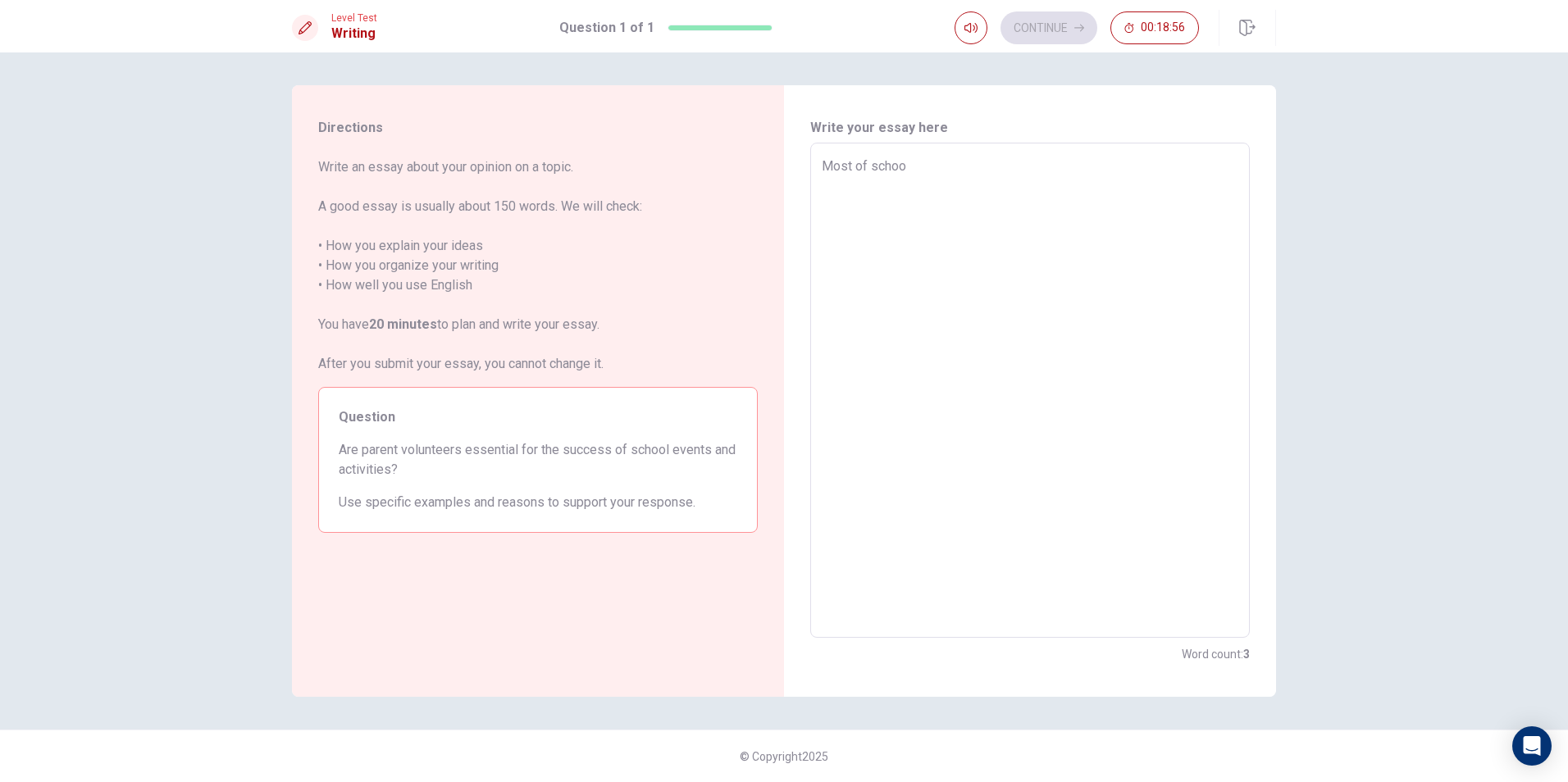
type textarea "x"
type textarea "Most of school"
type textarea "x"
type textarea "Most of school,"
type textarea "x"
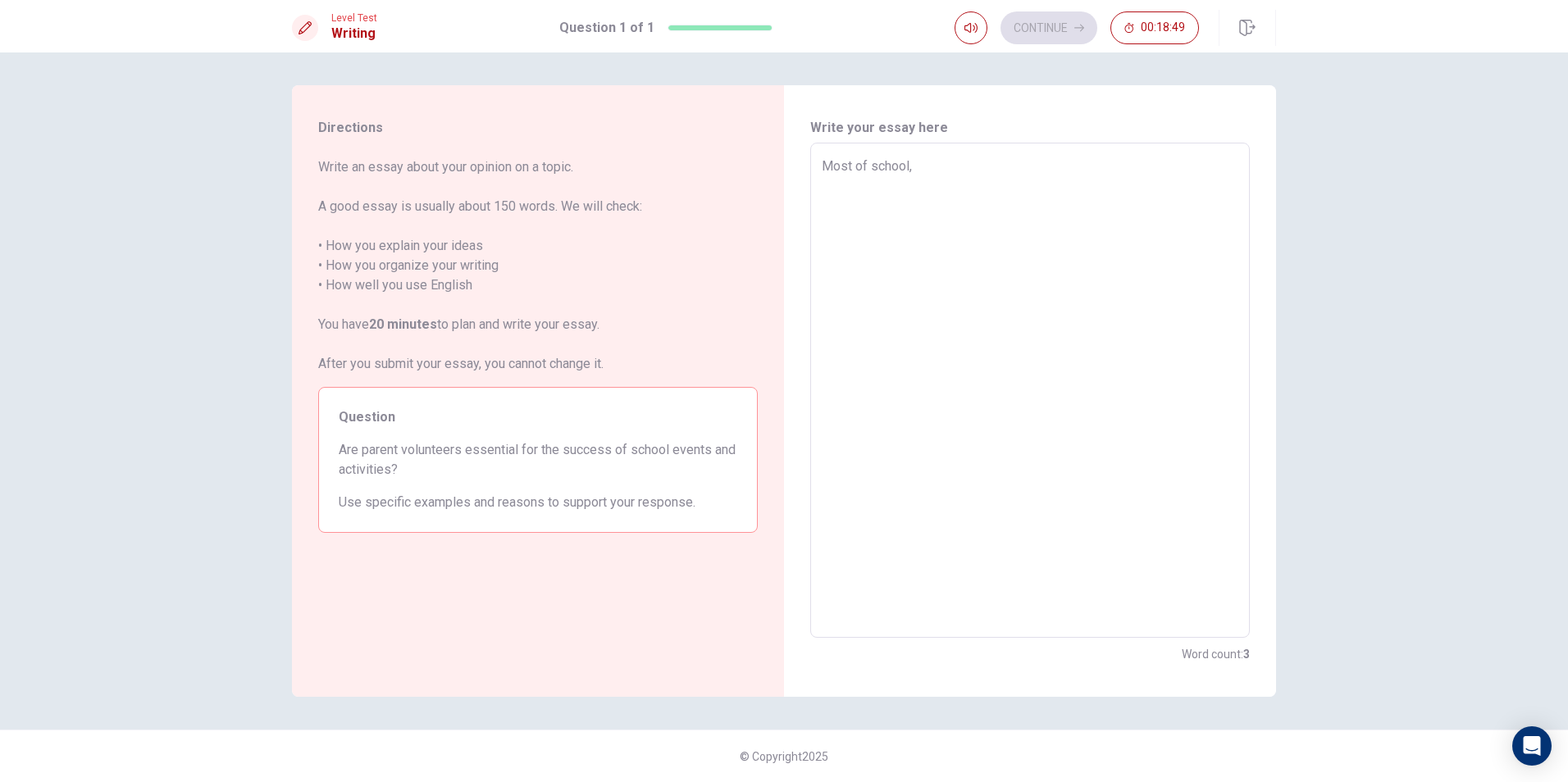
type textarea "Most of school,"
type textarea "x"
type textarea "Most of school, [GEOGRAPHIC_DATA]"
type textarea "x"
type textarea "Most of school, [GEOGRAPHIC_DATA]"
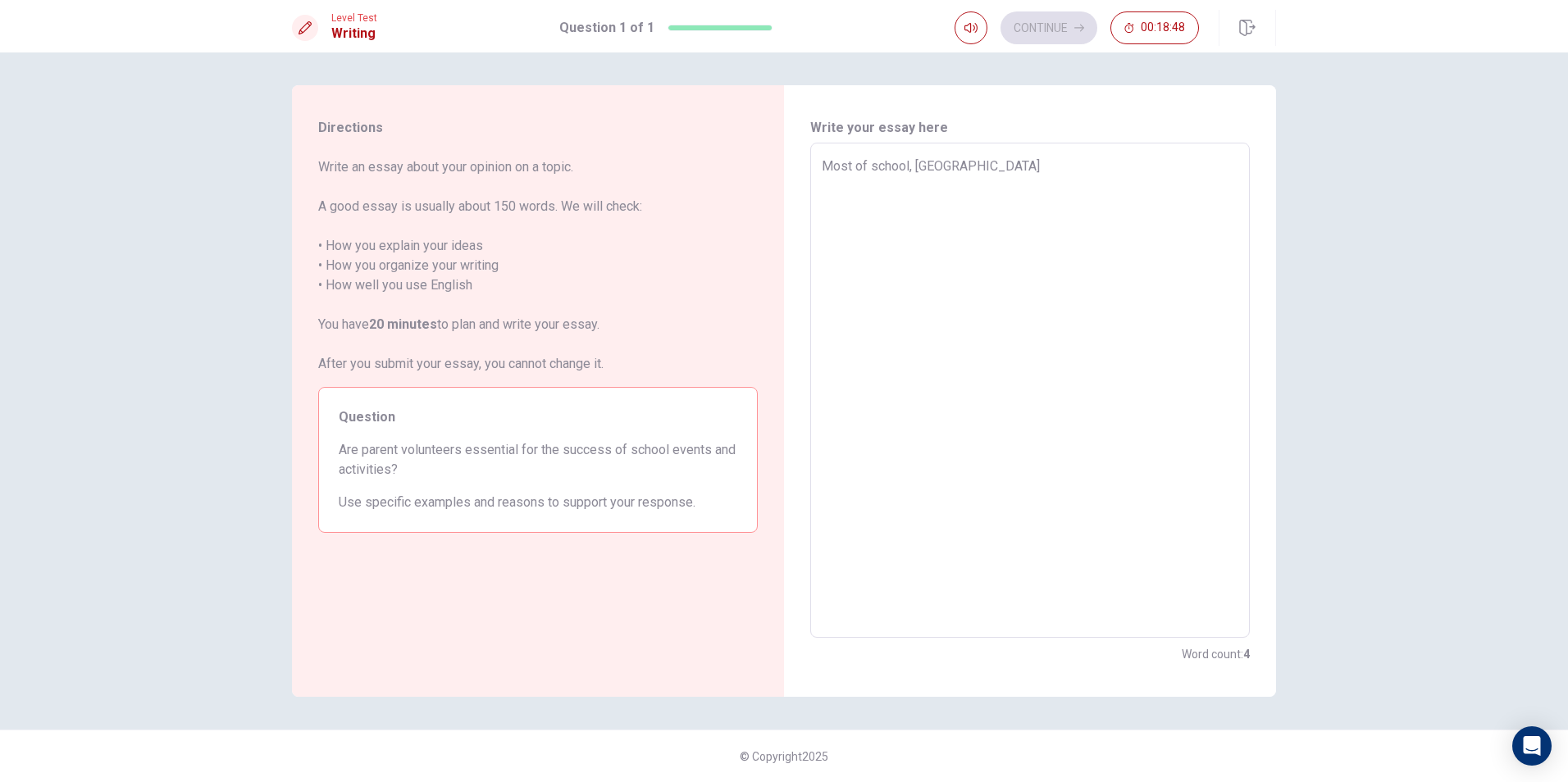
type textarea "x"
type textarea "Most of school, [GEOGRAPHIC_DATA]"
type textarea "x"
type textarea "Most of school, in t"
type textarea "x"
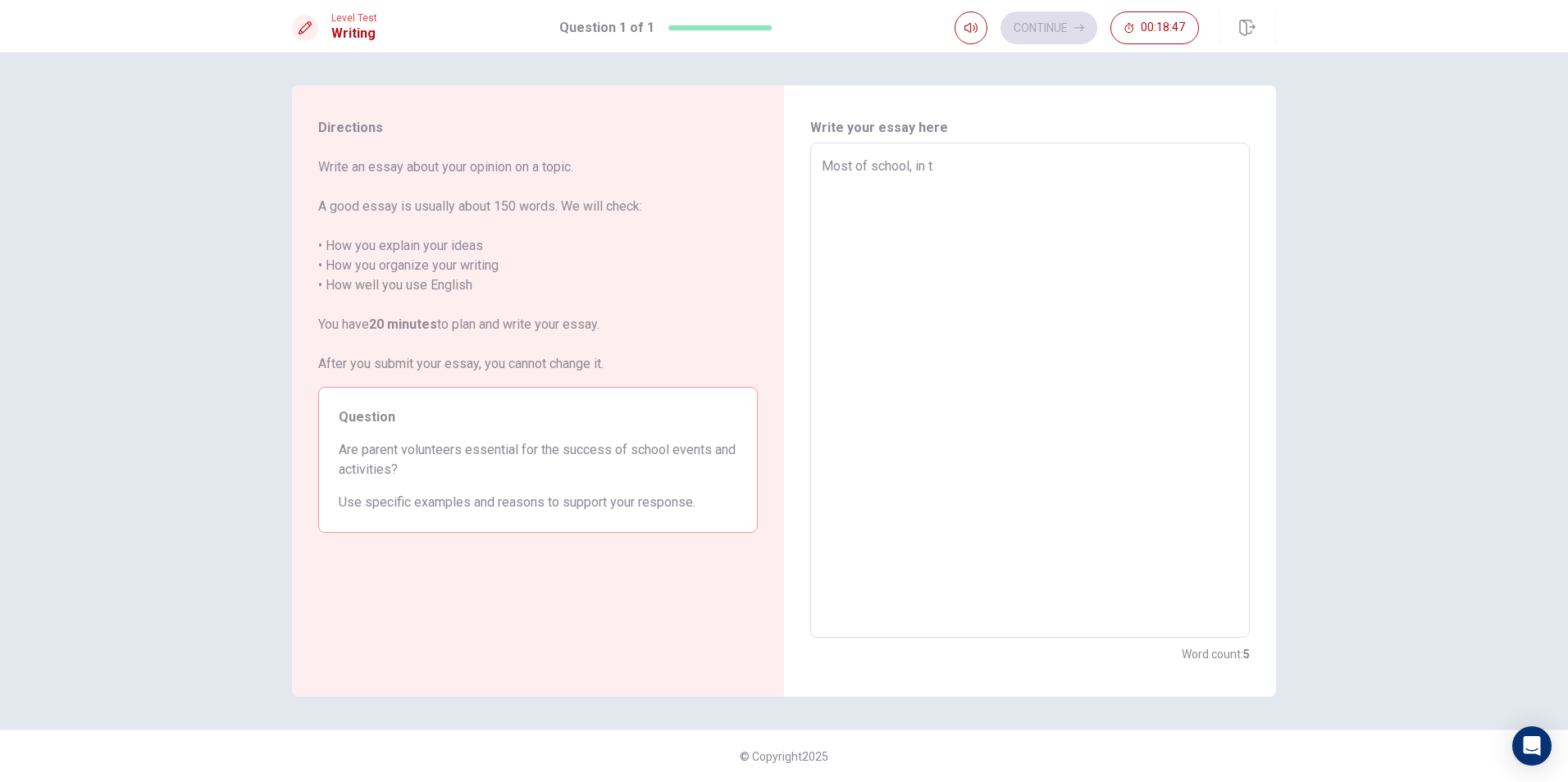
type textarea "Most of school, in th"
type textarea "x"
type textarea "Most of school, in the"
type textarea "x"
type textarea "Most of school, in thee"
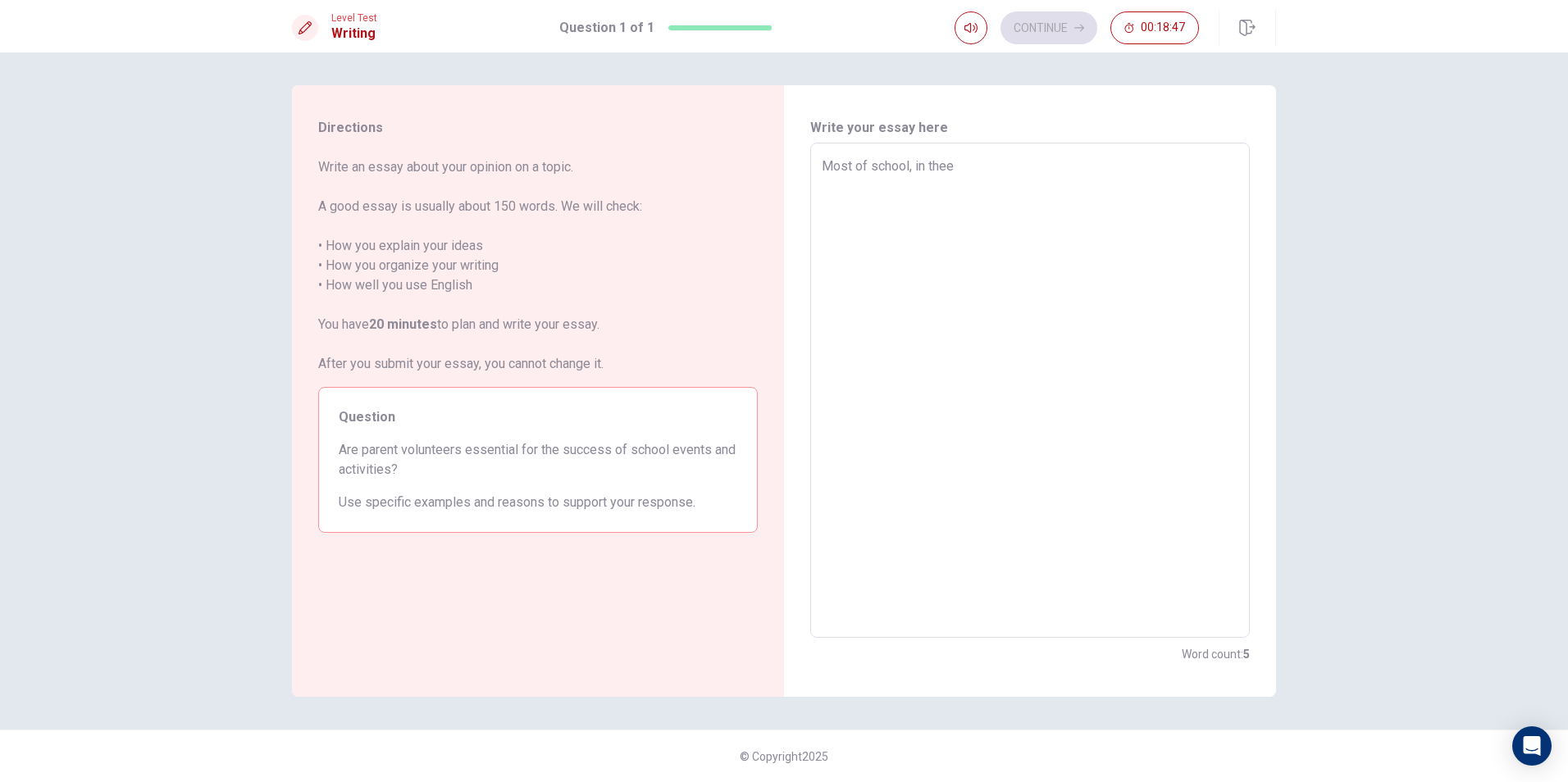
type textarea "x"
type textarea "Most of school, in thees"
type textarea "x"
type textarea "Most of school, in theese"
type textarea "x"
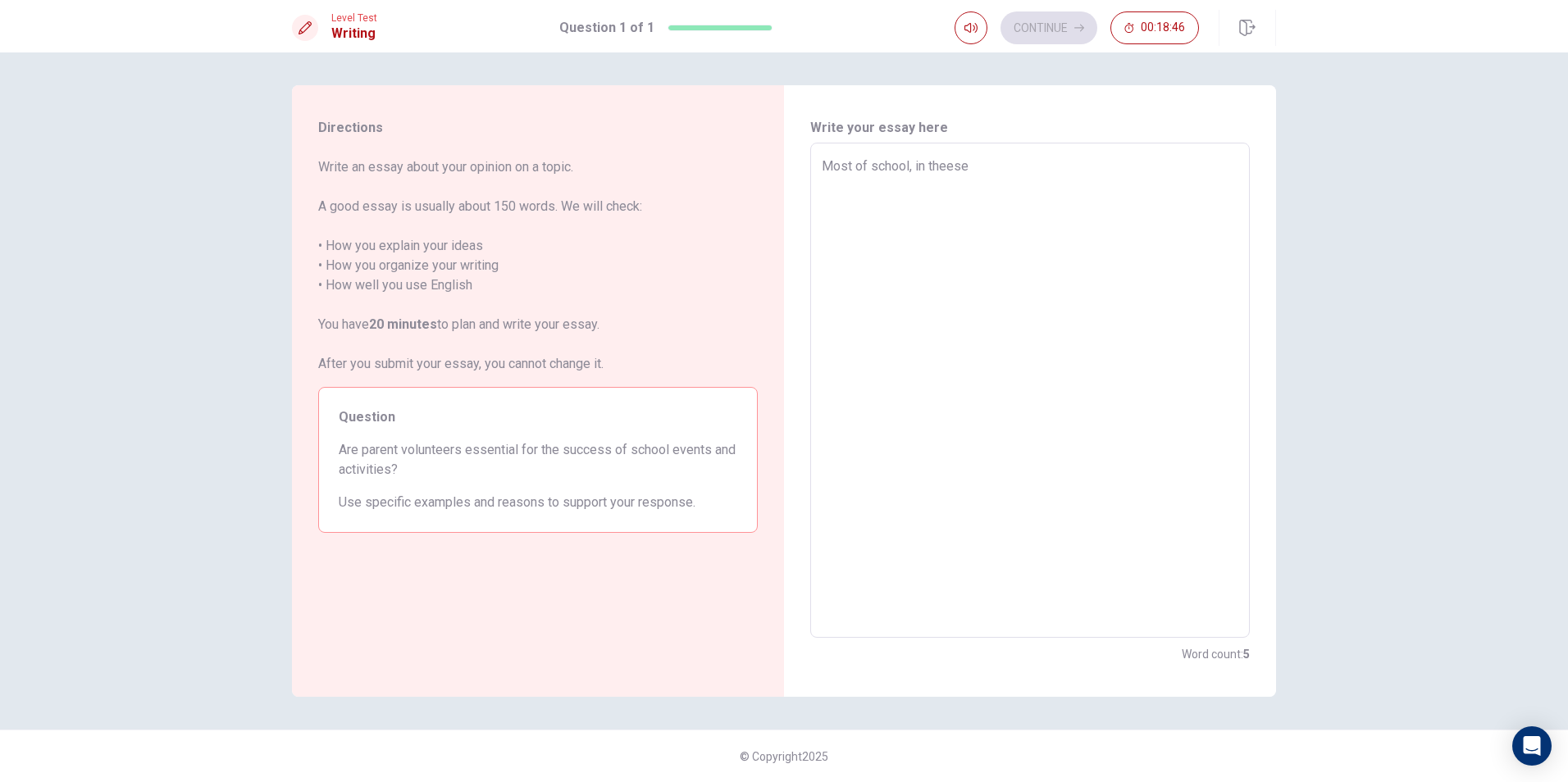
type textarea "Most of school, in theese"
type textarea "x"
type textarea "Most of school, in theese d"
type textarea "x"
type textarea "Most of school, in theese da"
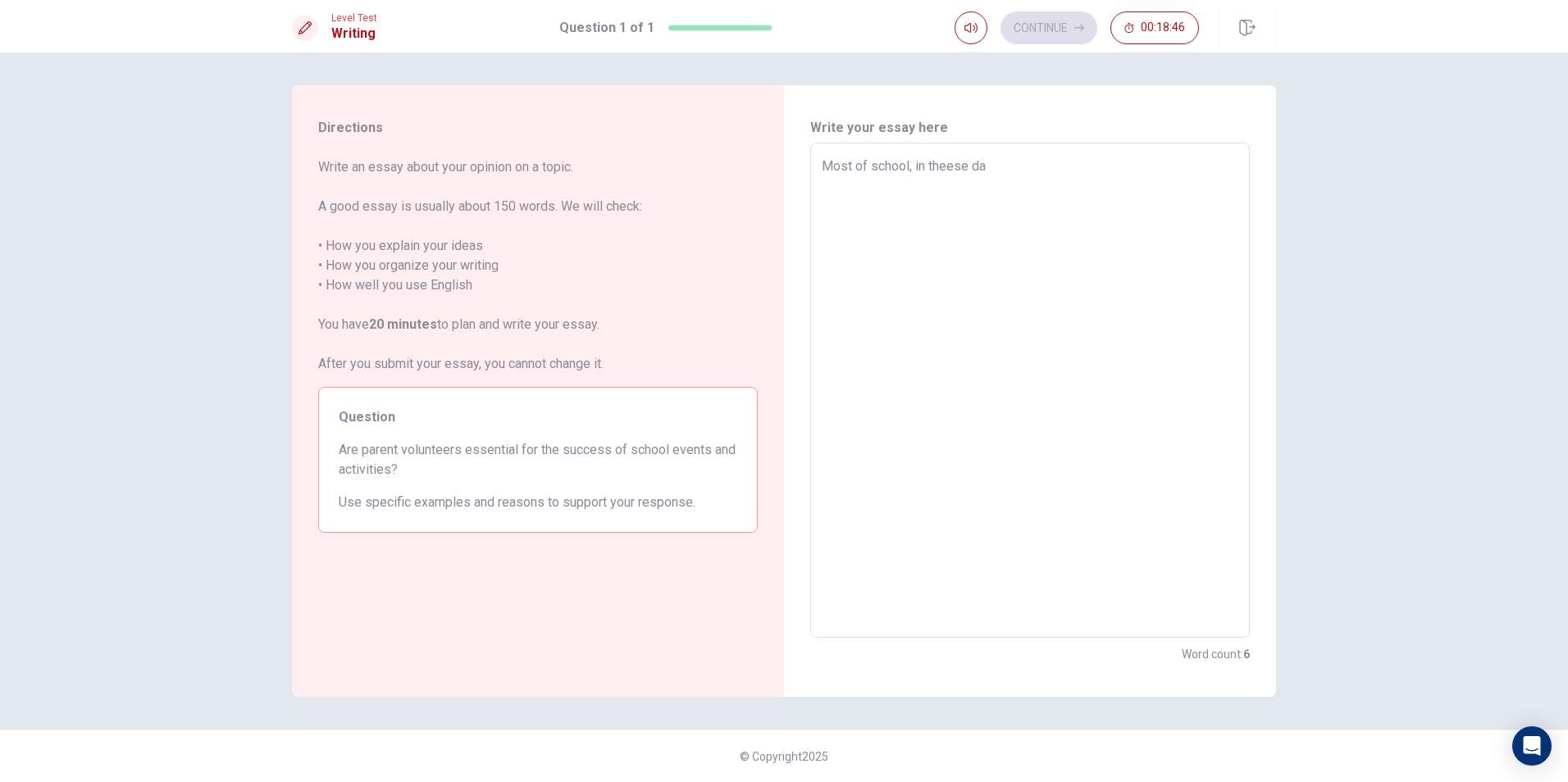
type textarea "x"
type textarea "Most of school, in theese day"
type textarea "x"
type textarea "Most of school, in theese days"
type textarea "x"
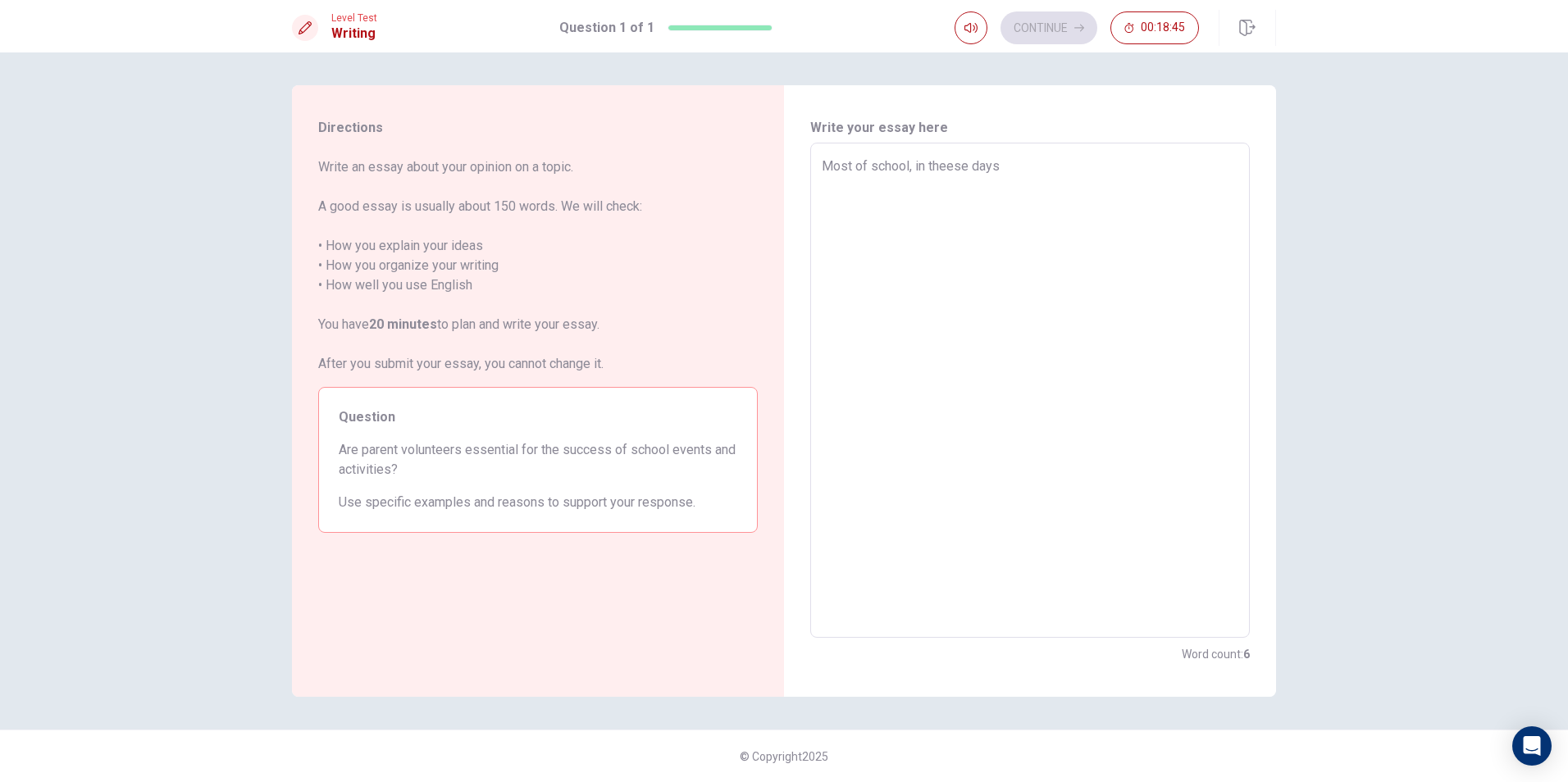
type textarea "Most of school, in theese days"
type textarea "x"
type textarea "Most of school, in theese days"
type textarea "x"
type textarea "Most of school, in theese day"
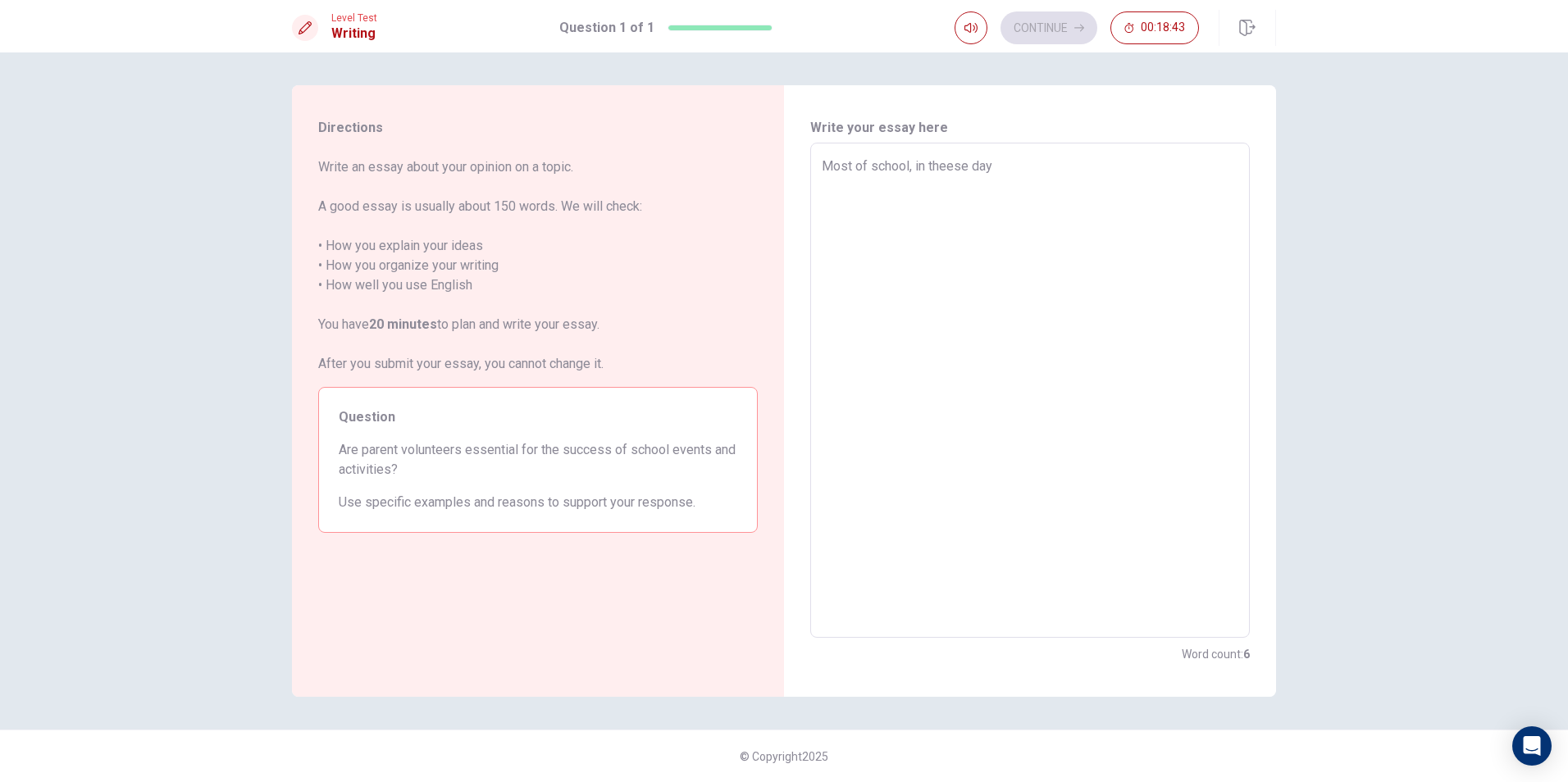
type textarea "x"
type textarea "Most of school, in theese da"
type textarea "x"
type textarea "Most of school, in theese d"
type textarea "x"
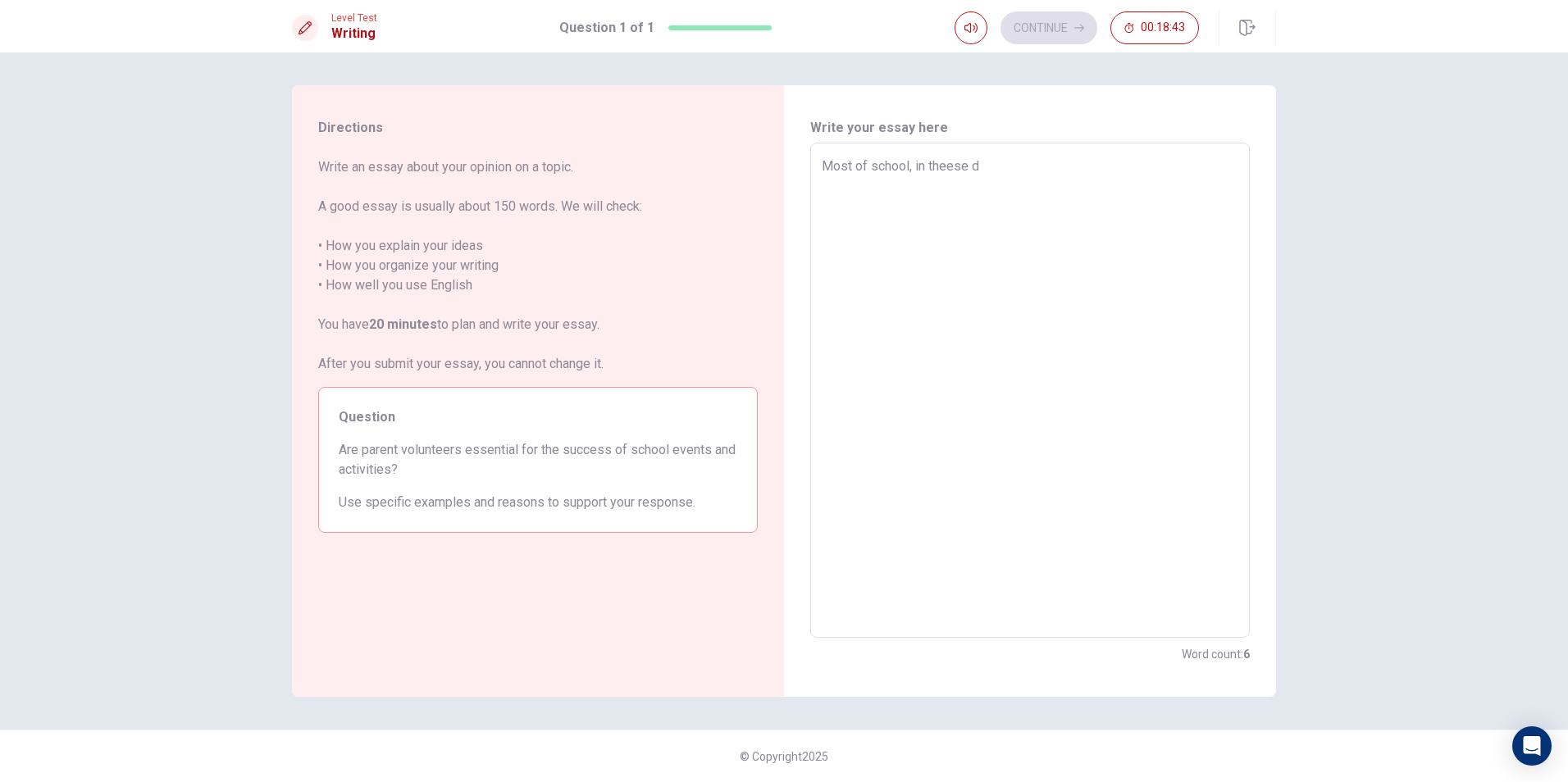
type textarea "Most of school, in theese"
type textarea "x"
type textarea "Most of school, in theese"
type textarea "x"
type textarea "Most of school, in thees"
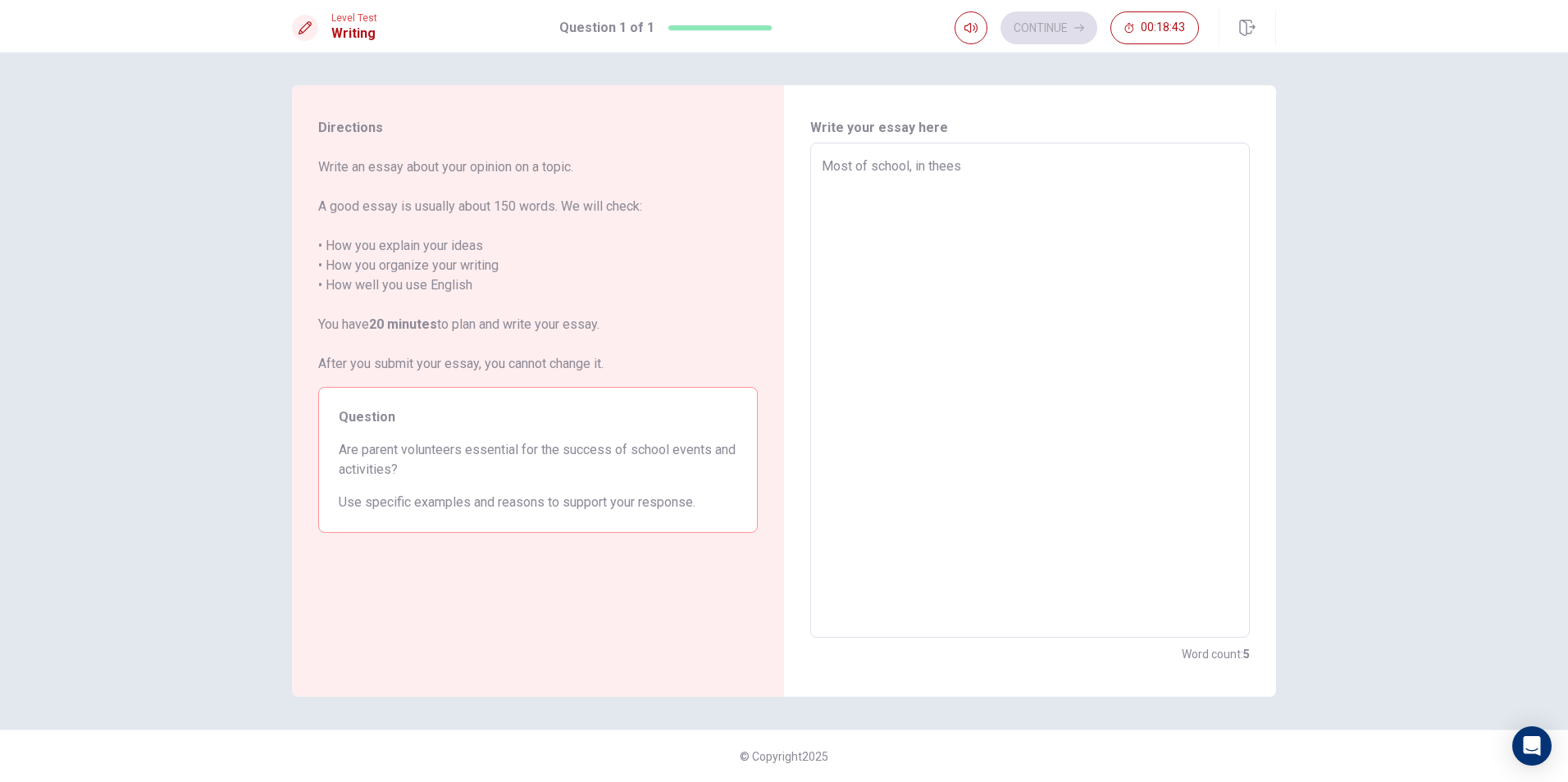
type textarea "x"
type textarea "Most of school, in thee"
type textarea "x"
type textarea "Most of school, in the"
type textarea "x"
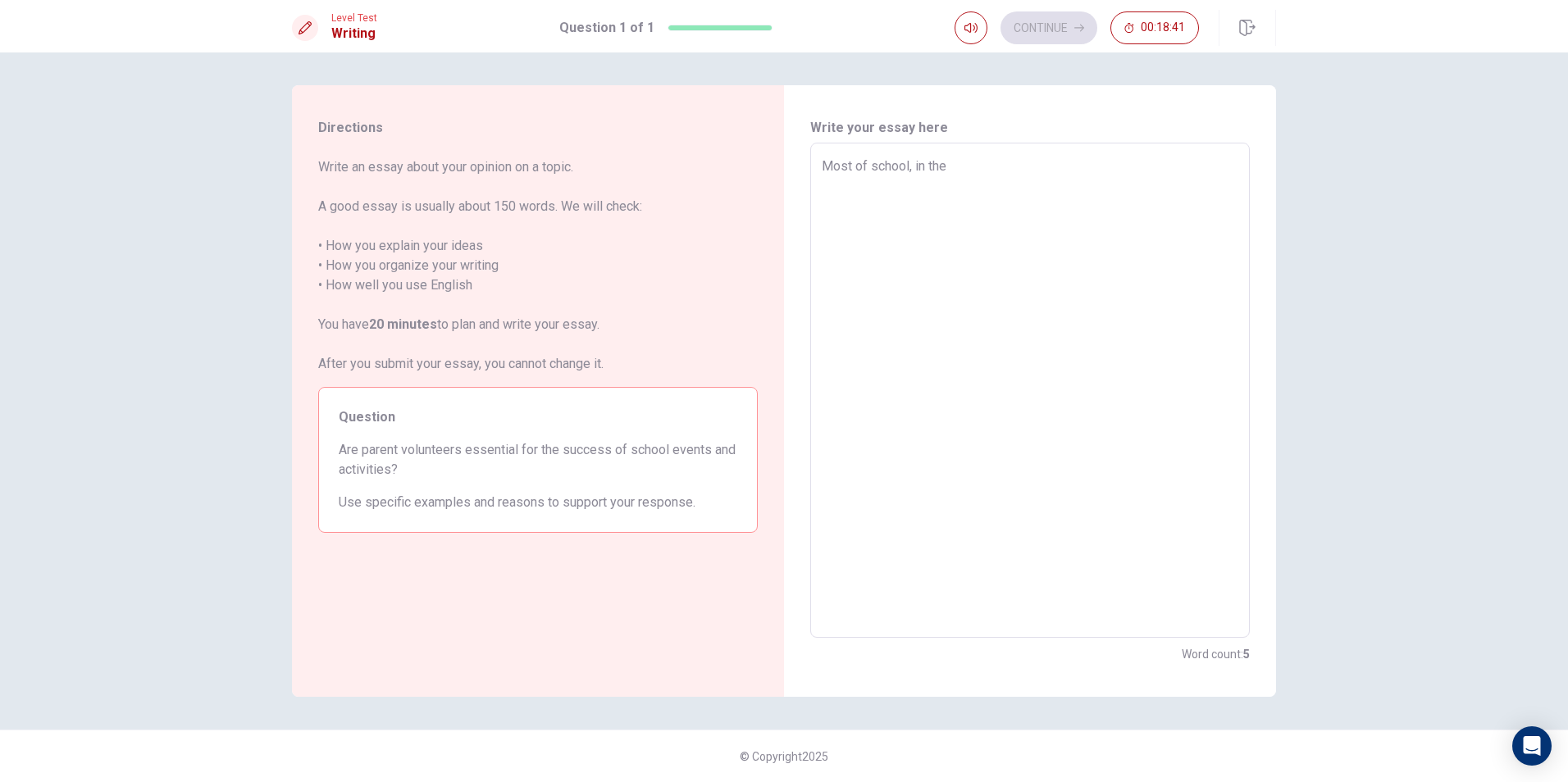
type textarea "Most of school, in thes"
type textarea "x"
type textarea "Most of school, in these"
type textarea "x"
type textarea "Most of school, in these"
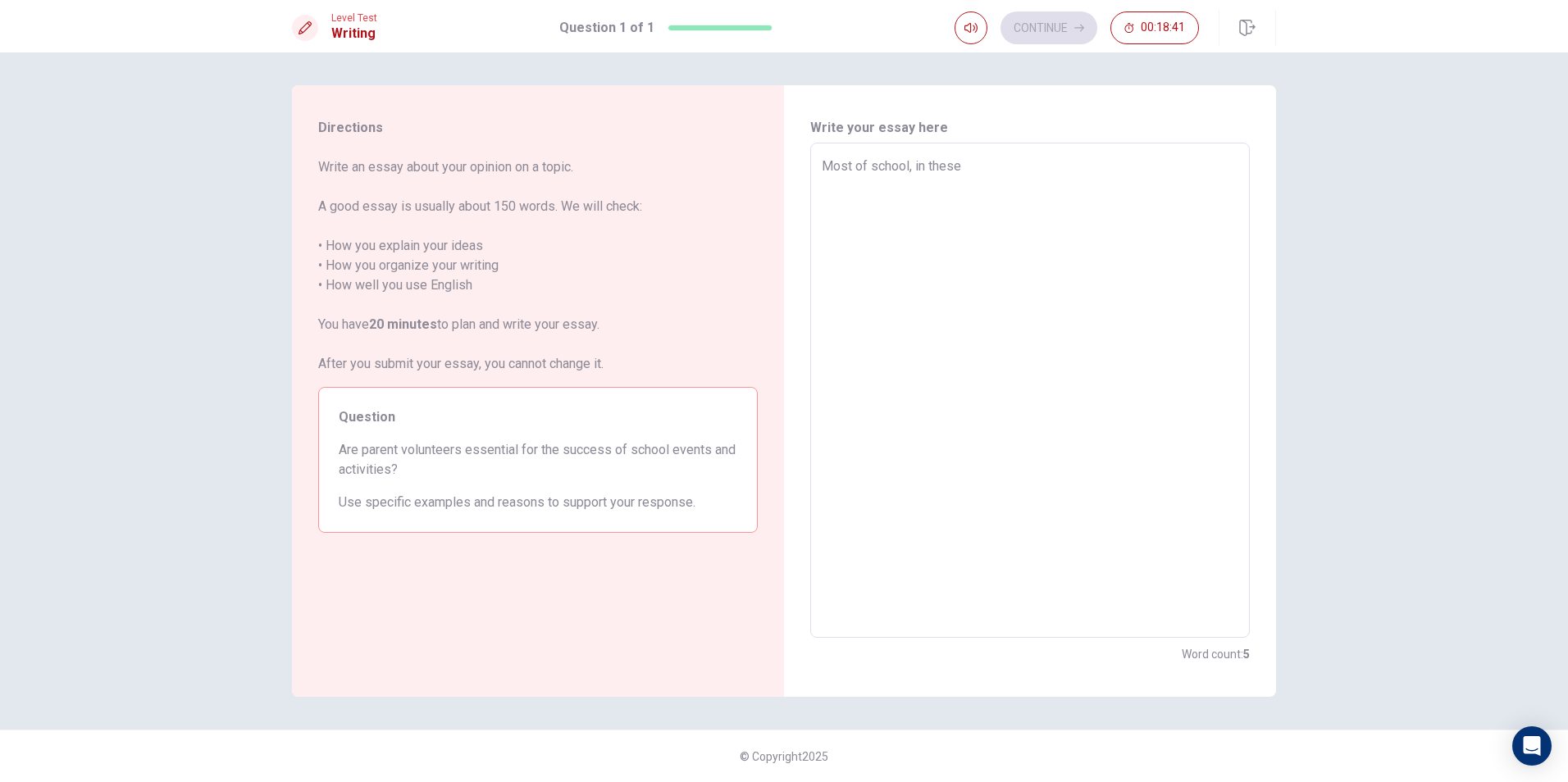
type textarea "x"
type textarea "Most of school, in these d"
type textarea "x"
type textarea "Most of school, in these da"
type textarea "x"
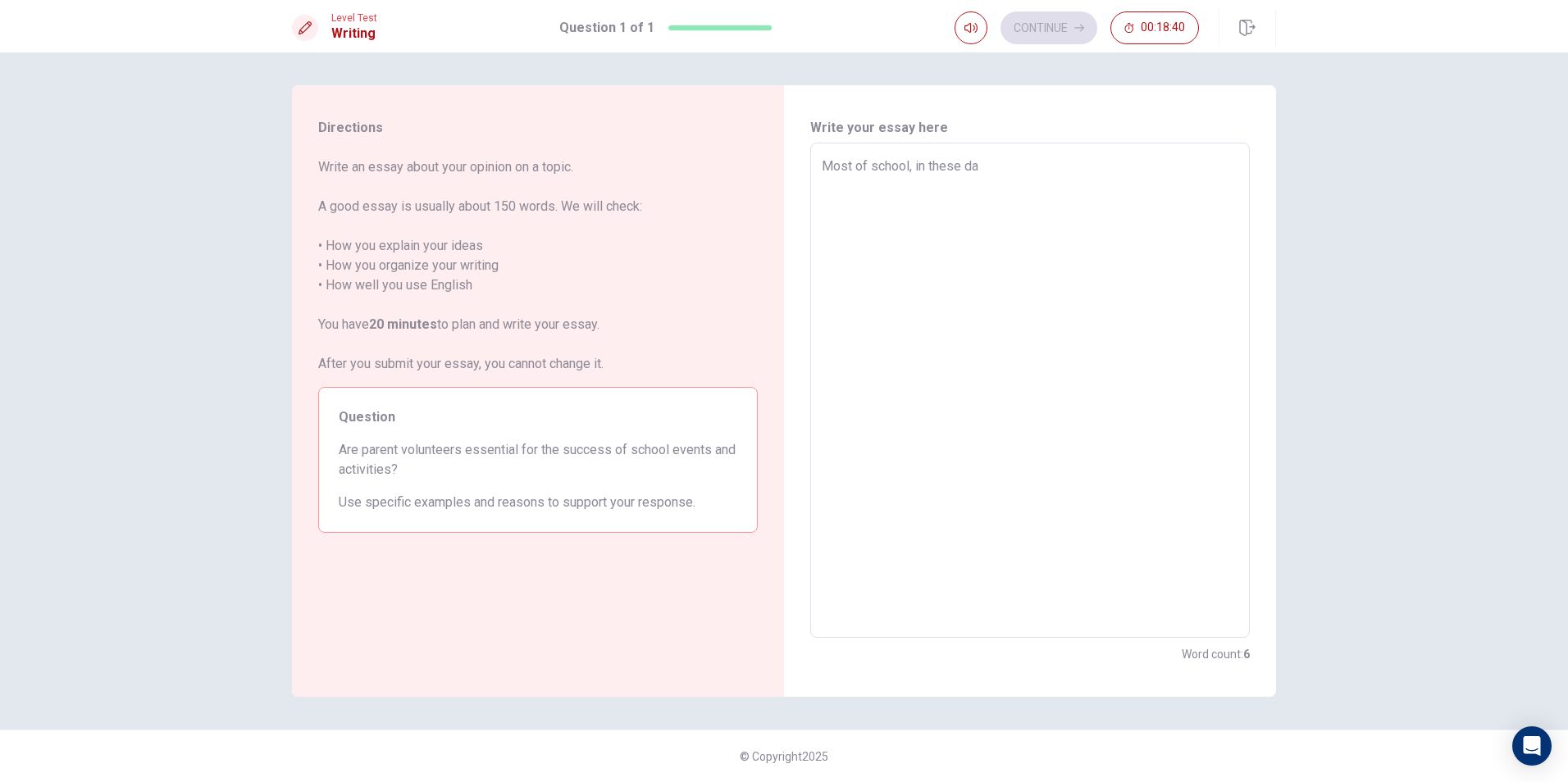
type textarea "Most of school, in these day"
type textarea "x"
type textarea "Most of school, in these days"
type textarea "x"
type textarea "Most of school, in these daysf"
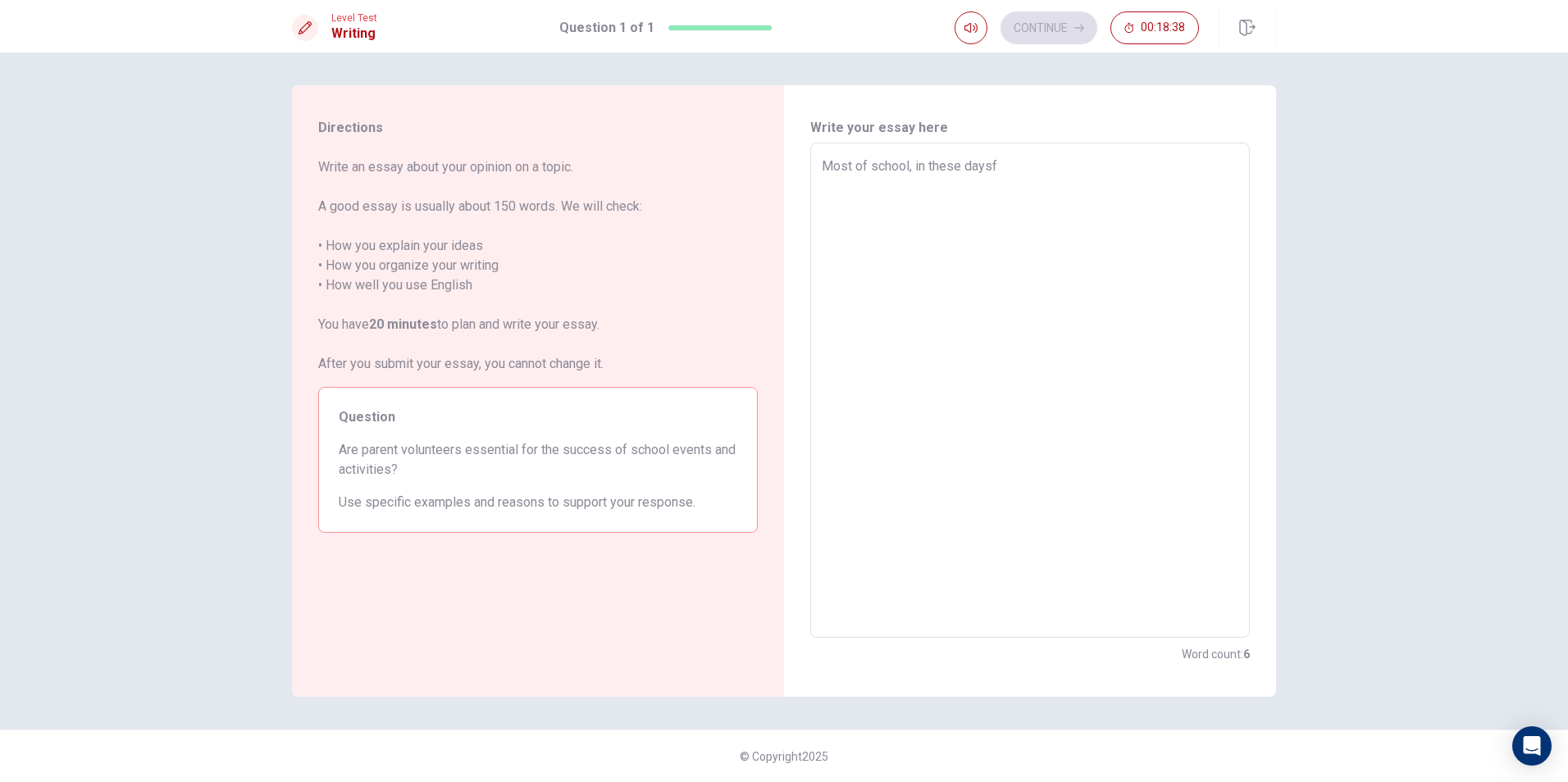
type textarea "x"
type textarea "Most of school, in these days"
type textarea "x"
type textarea "Most of school, in these days"
type textarea "x"
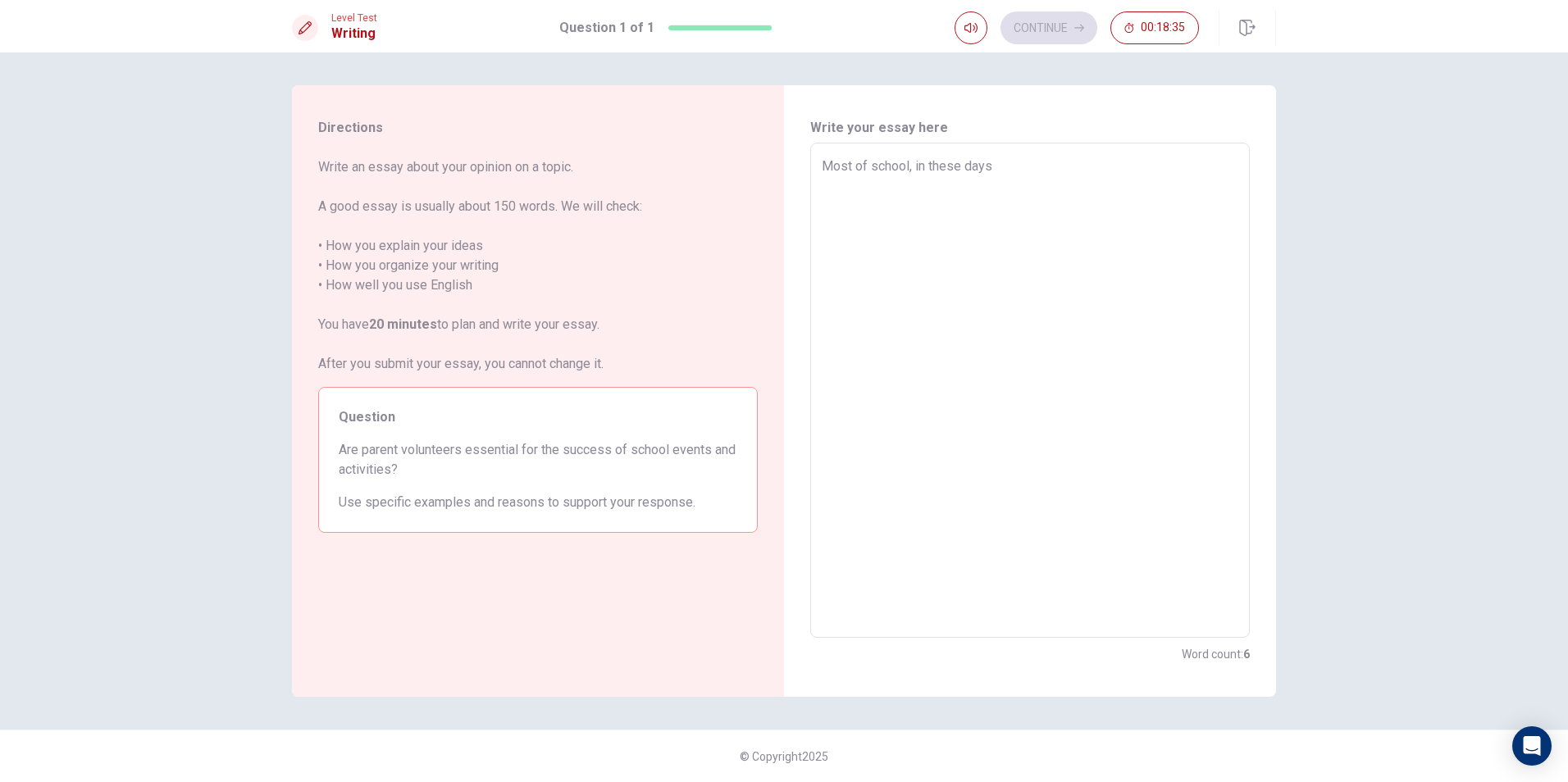
type textarea "Most of school, in these days t"
type textarea "x"
type textarea "Most of school, in these days tr"
type textarea "x"
type textarea "Most of school, in these days try"
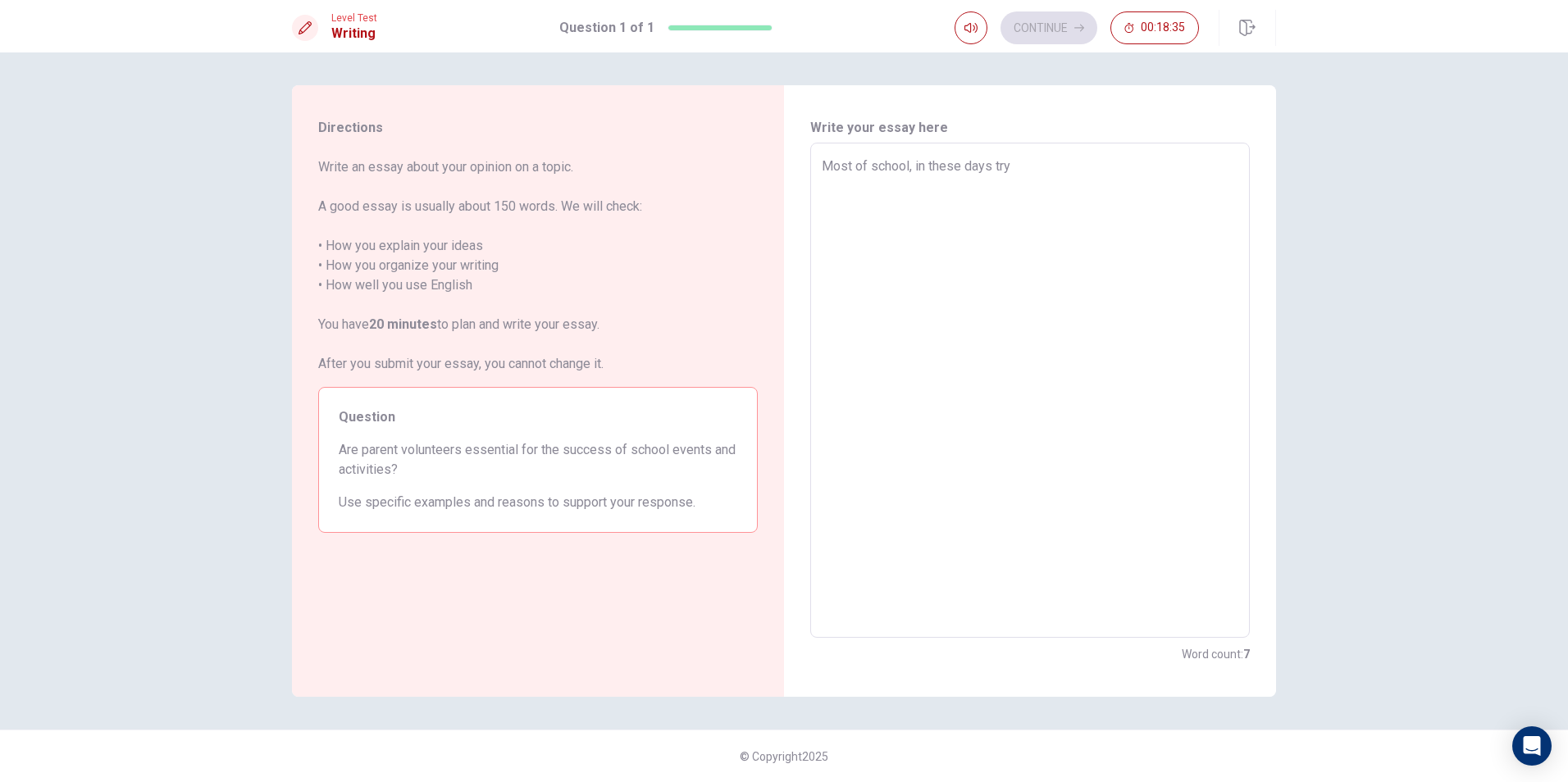
type textarea "x"
type textarea "Most of school, in these days try"
type textarea "x"
type textarea "Most of school, in these days try t"
type textarea "x"
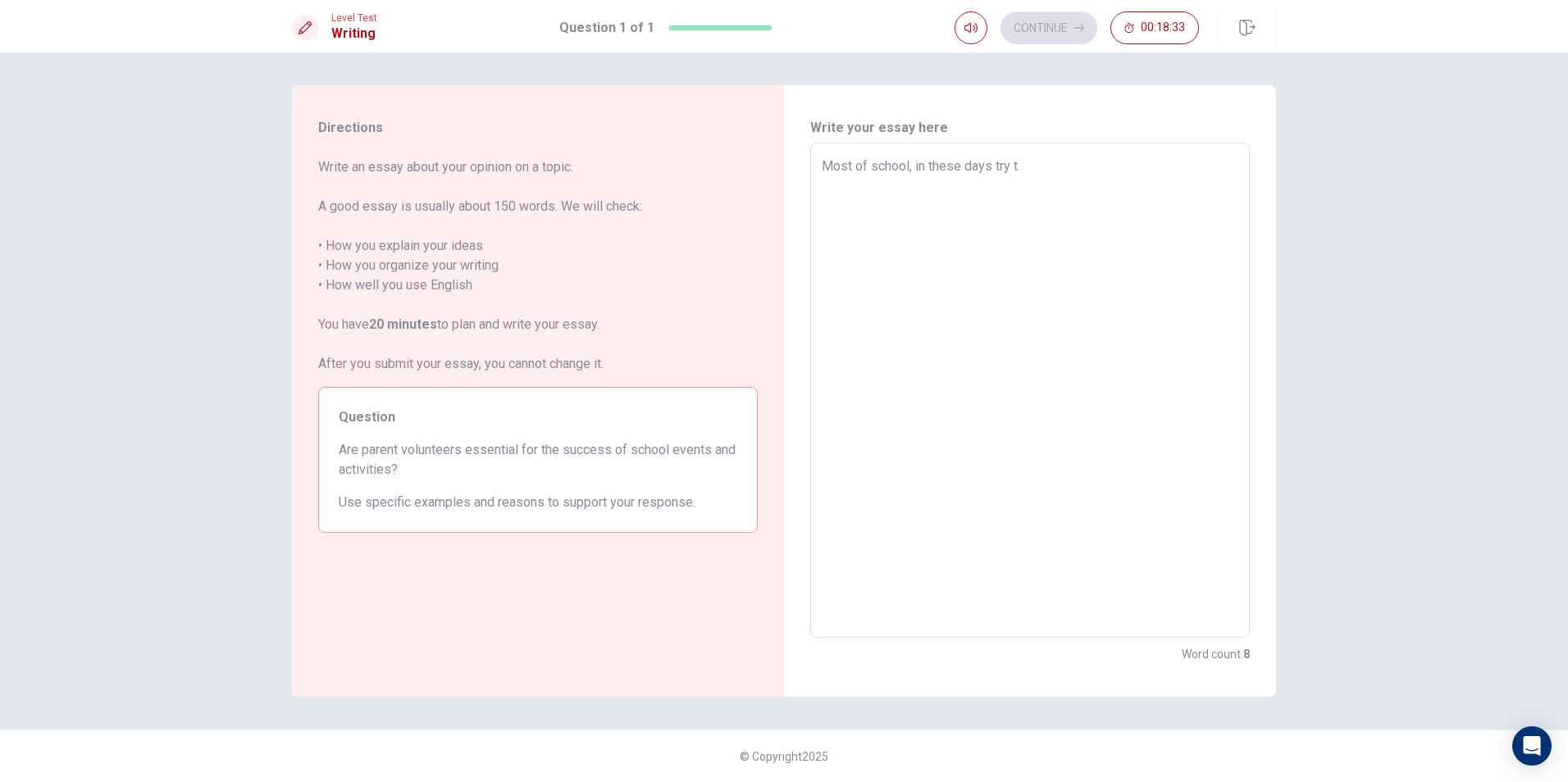
type textarea "Most of school, in these days try to"
type textarea "x"
type textarea "Most of school, in these days try to"
type textarea "x"
type textarea "Most of school, in these days try to c"
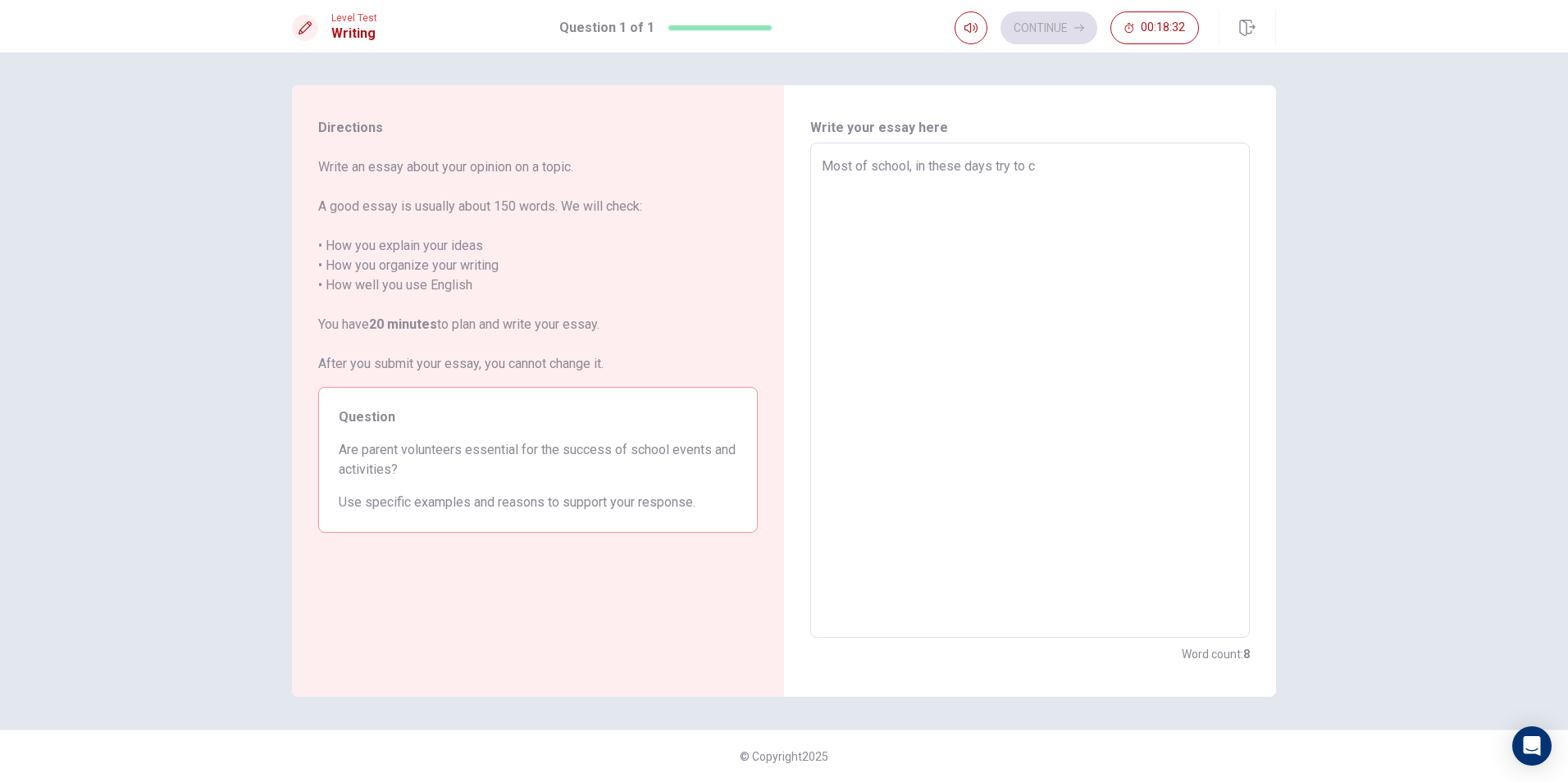
type textarea "x"
type textarea "Most of school, in these days try to co"
type textarea "x"
type textarea "Most of school, in these days try to con"
type textarea "x"
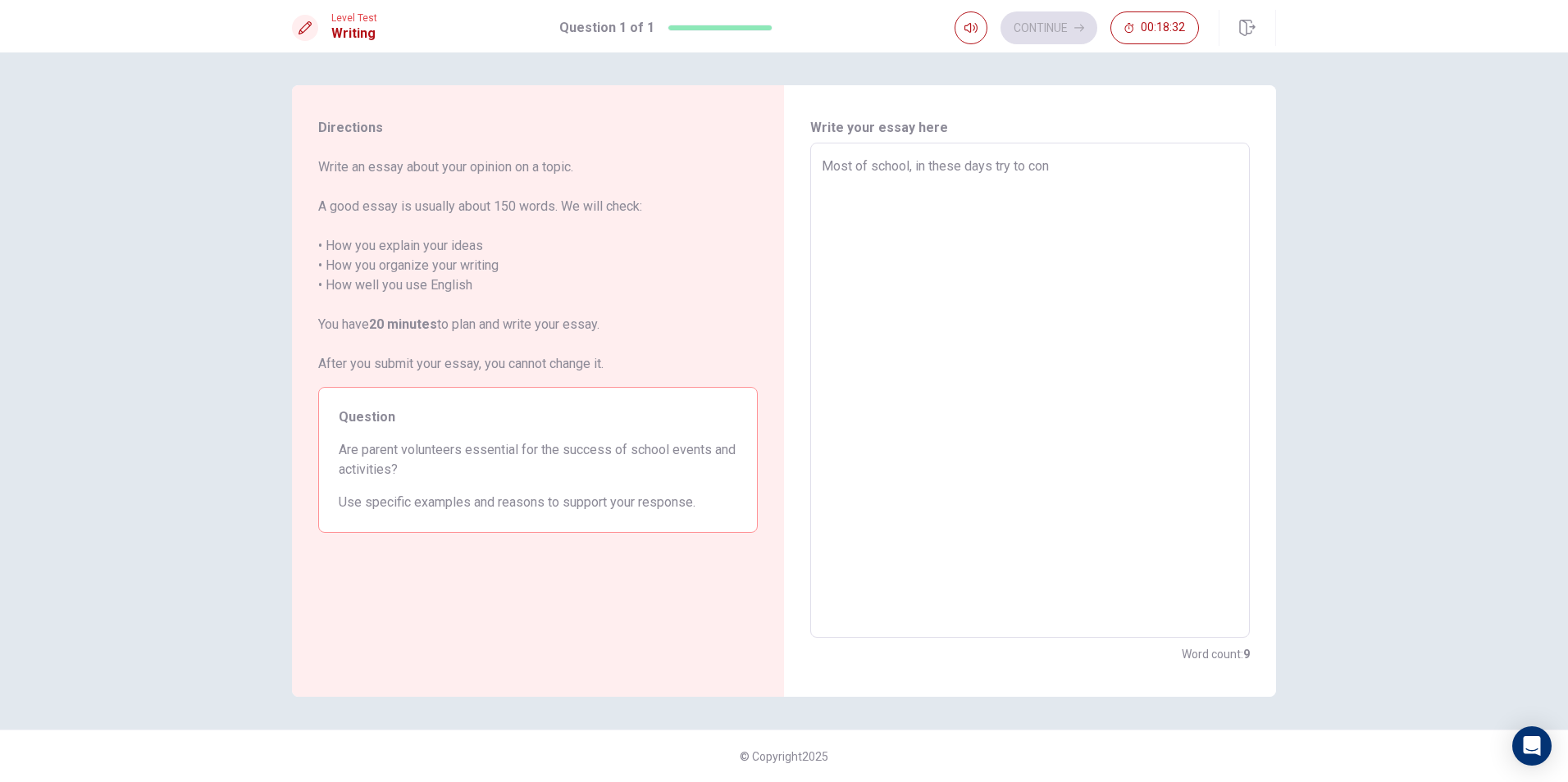
type textarea "Most of school, in these days try to conn"
type textarea "x"
type textarea "Most of school, in these days try to conna"
type textarea "x"
type textarea "Most of school, in these days try to conn"
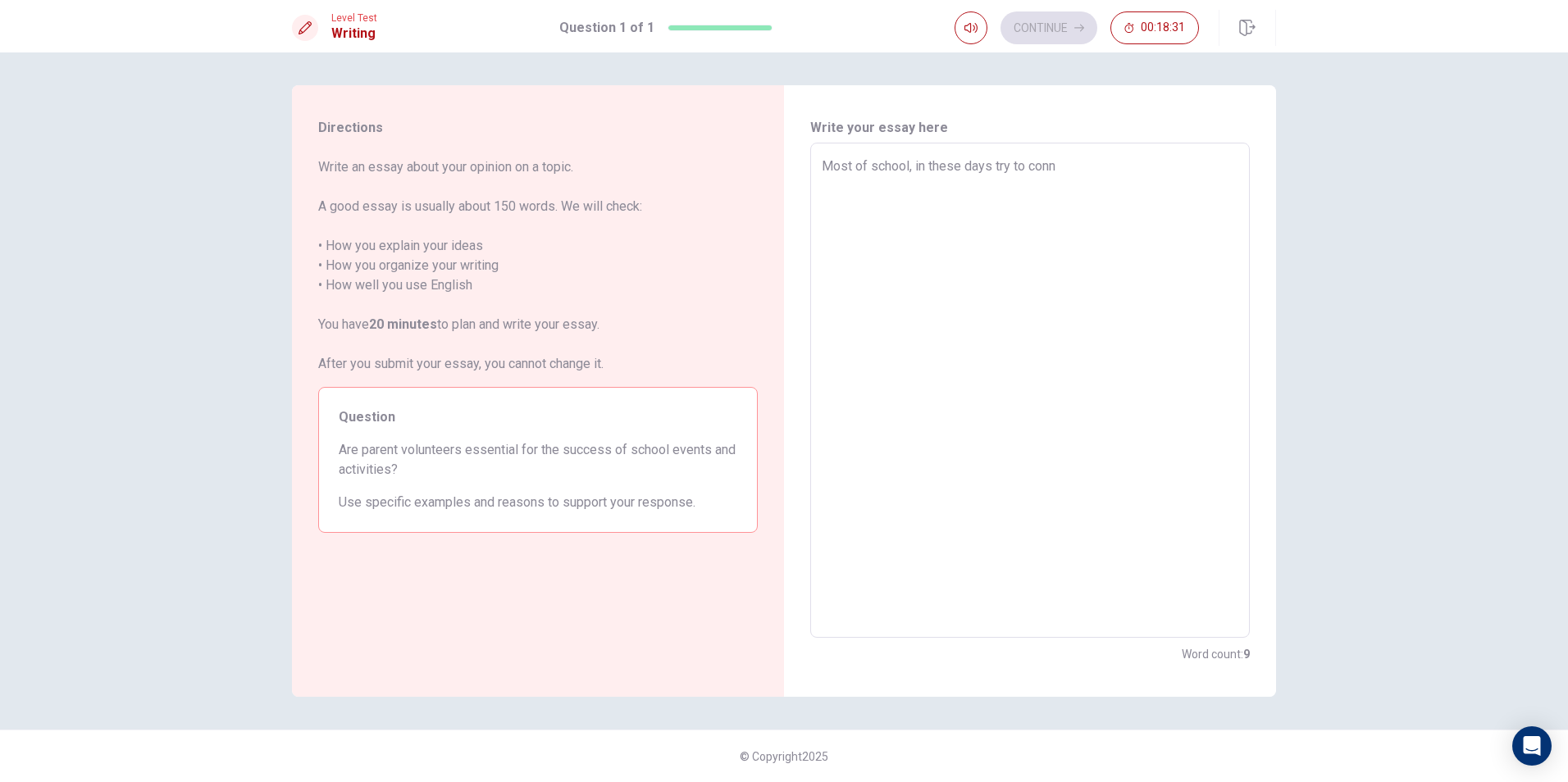
type textarea "x"
type textarea "Most of school, in these days try to conne"
type textarea "x"
type textarea "Most of school, in these days try to connec"
type textarea "x"
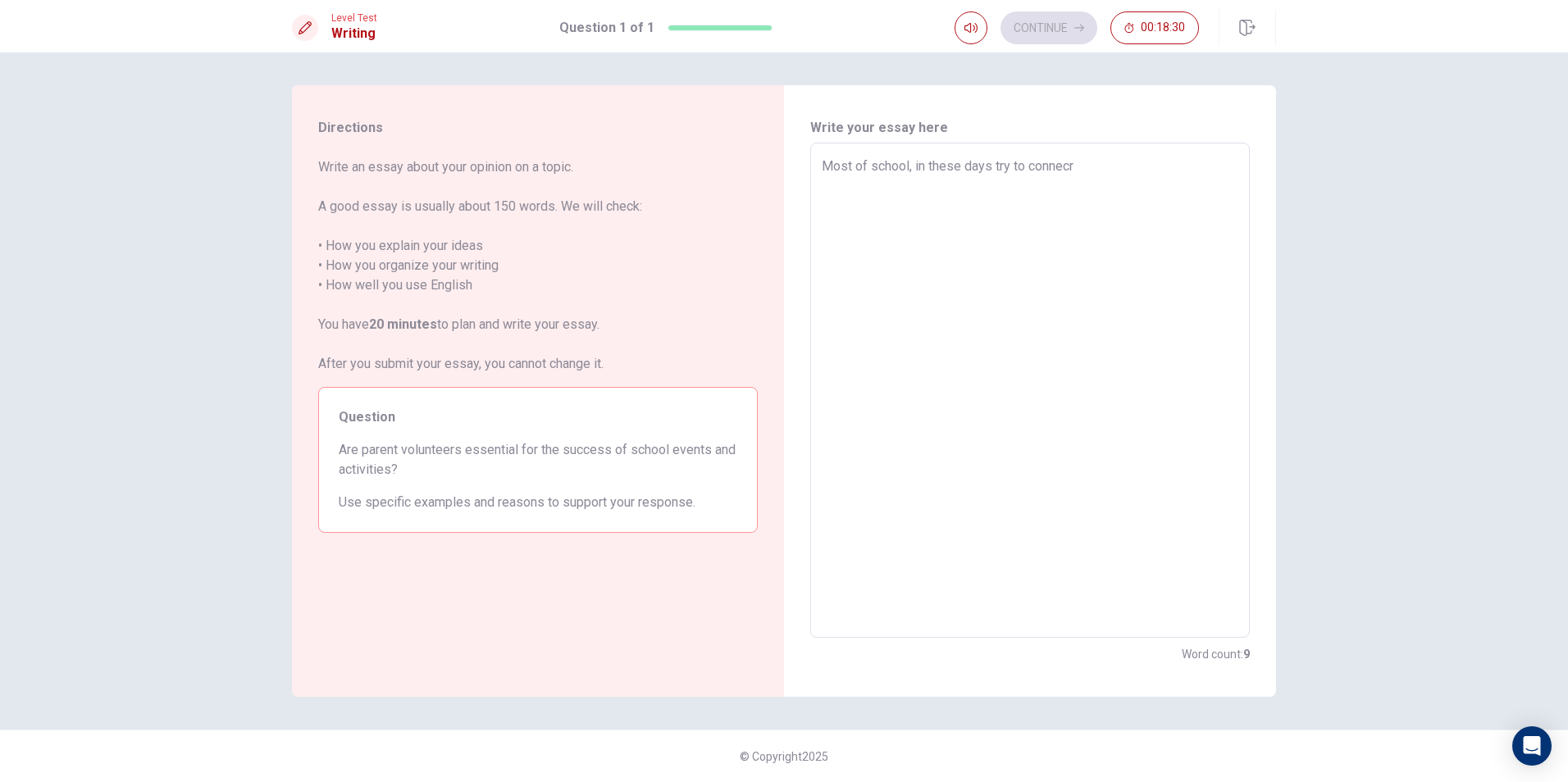
type textarea "Most of school, in these days try to connecrt"
type textarea "x"
type textarea "Most of school, in these days try to connecr"
type textarea "x"
type textarea "Most of school, in these days try to connec"
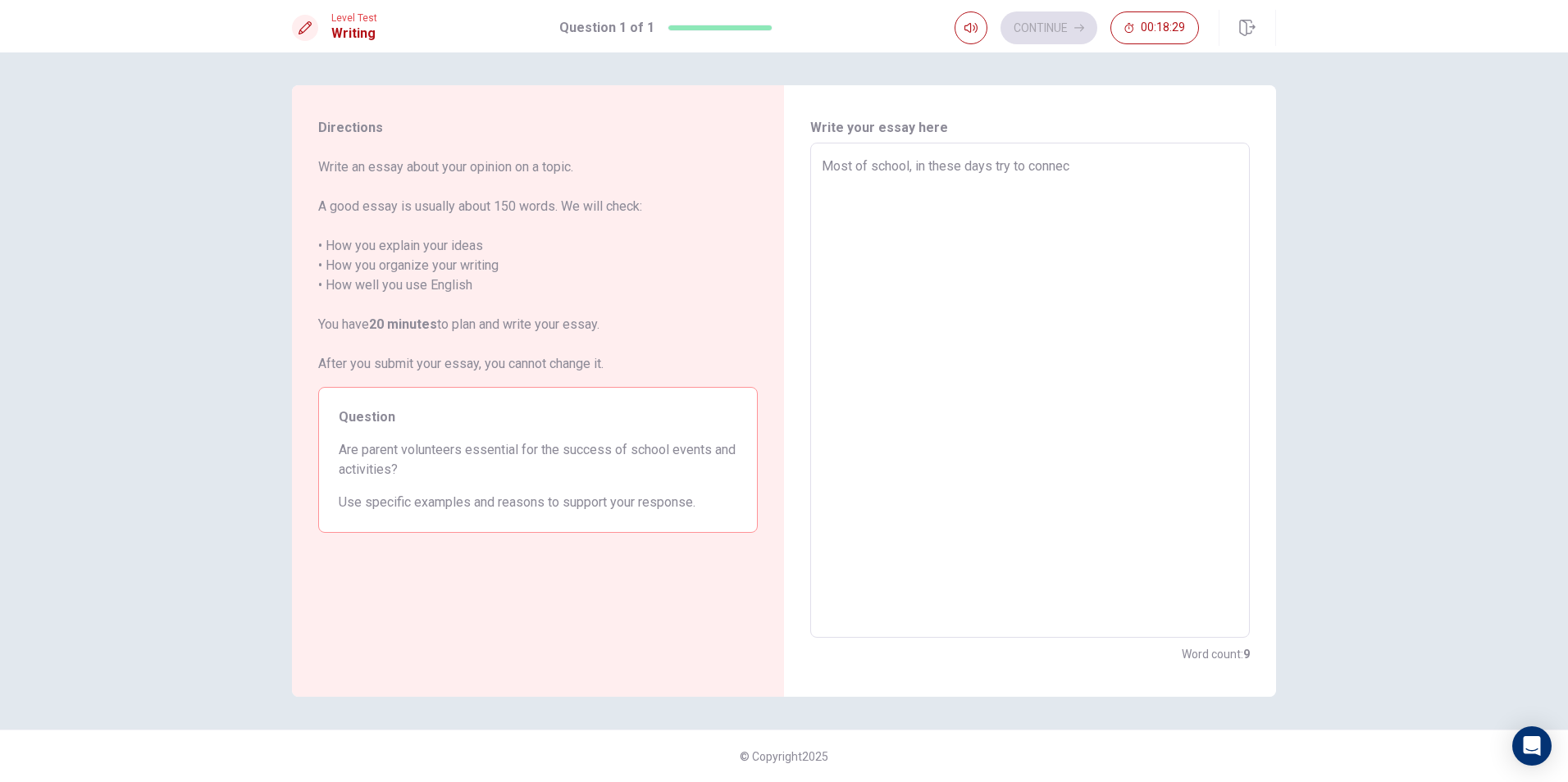
type textarea "x"
type textarea "Most of school, in these days try to connecrt"
type textarea "x"
type textarea "Most of school, in these days try to connecr"
type textarea "x"
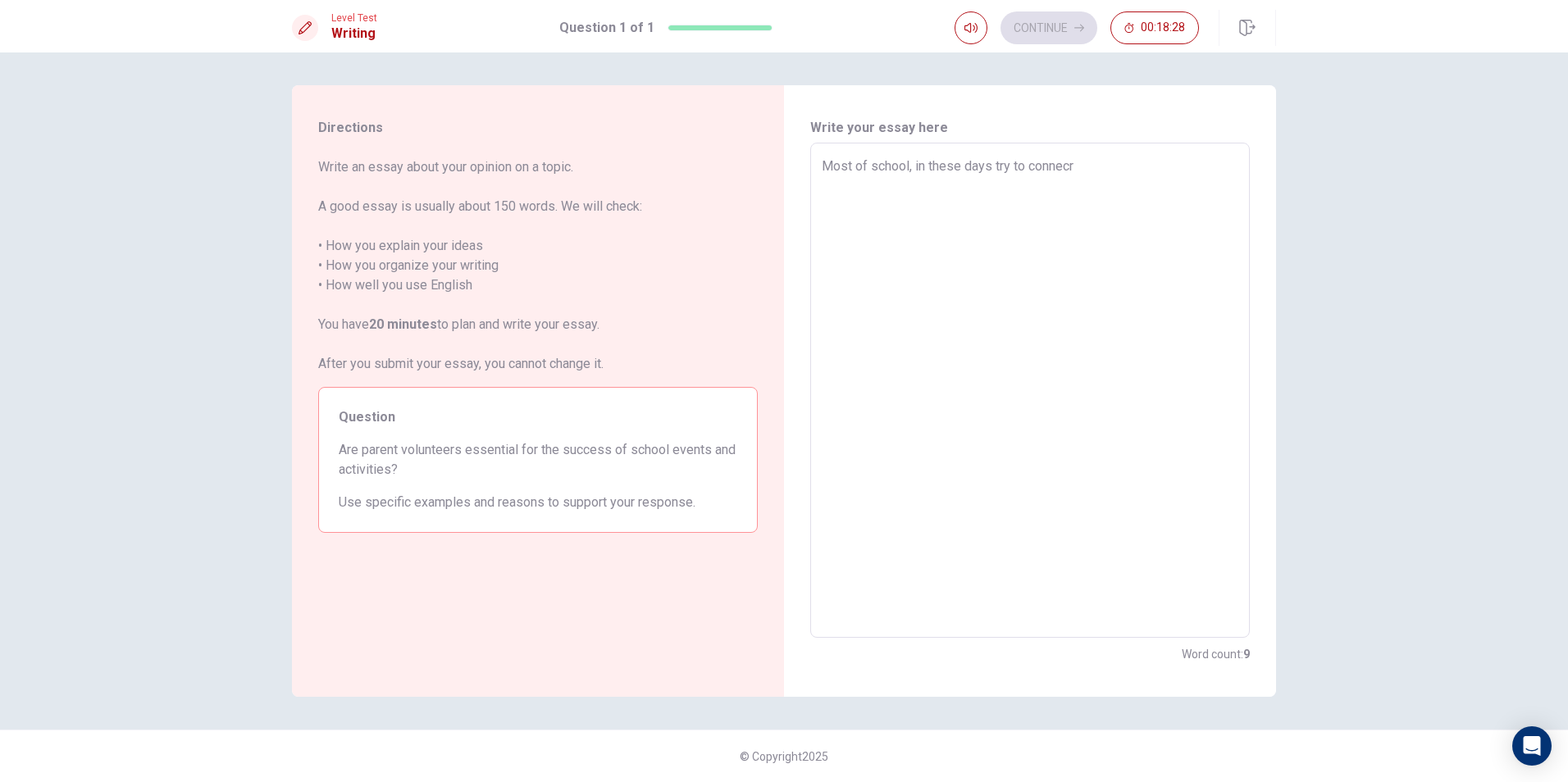
type textarea "Most of school, in these days try to connec"
type textarea "x"
type textarea "Most of school, in these days try to connect"
type textarea "x"
type textarea "Most of school, in these days try to connect"
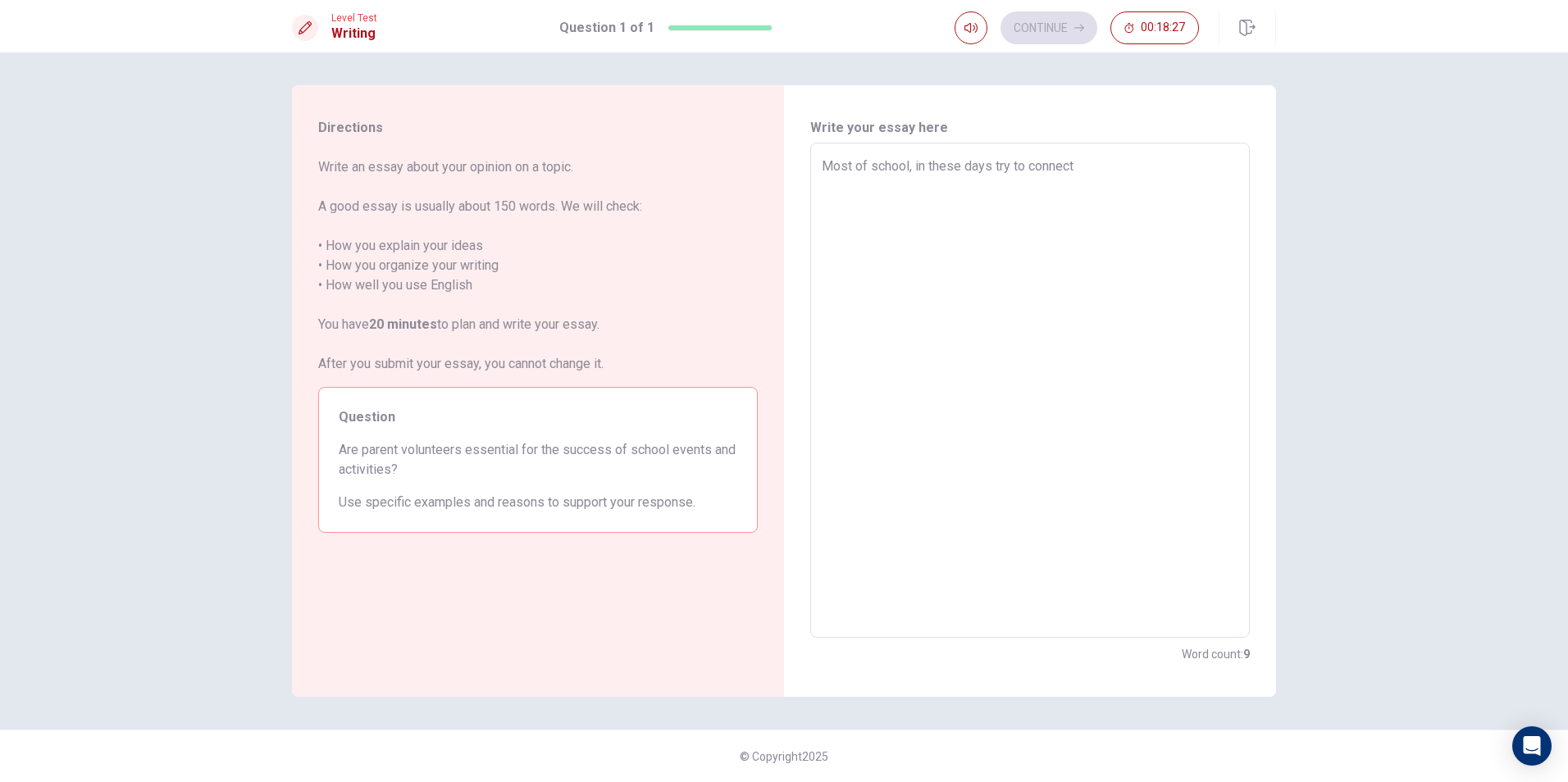
type textarea "x"
type textarea "Most of school, in these days try to connect p"
type textarea "x"
type textarea "Most of school, in these days try to connect pa"
type textarea "x"
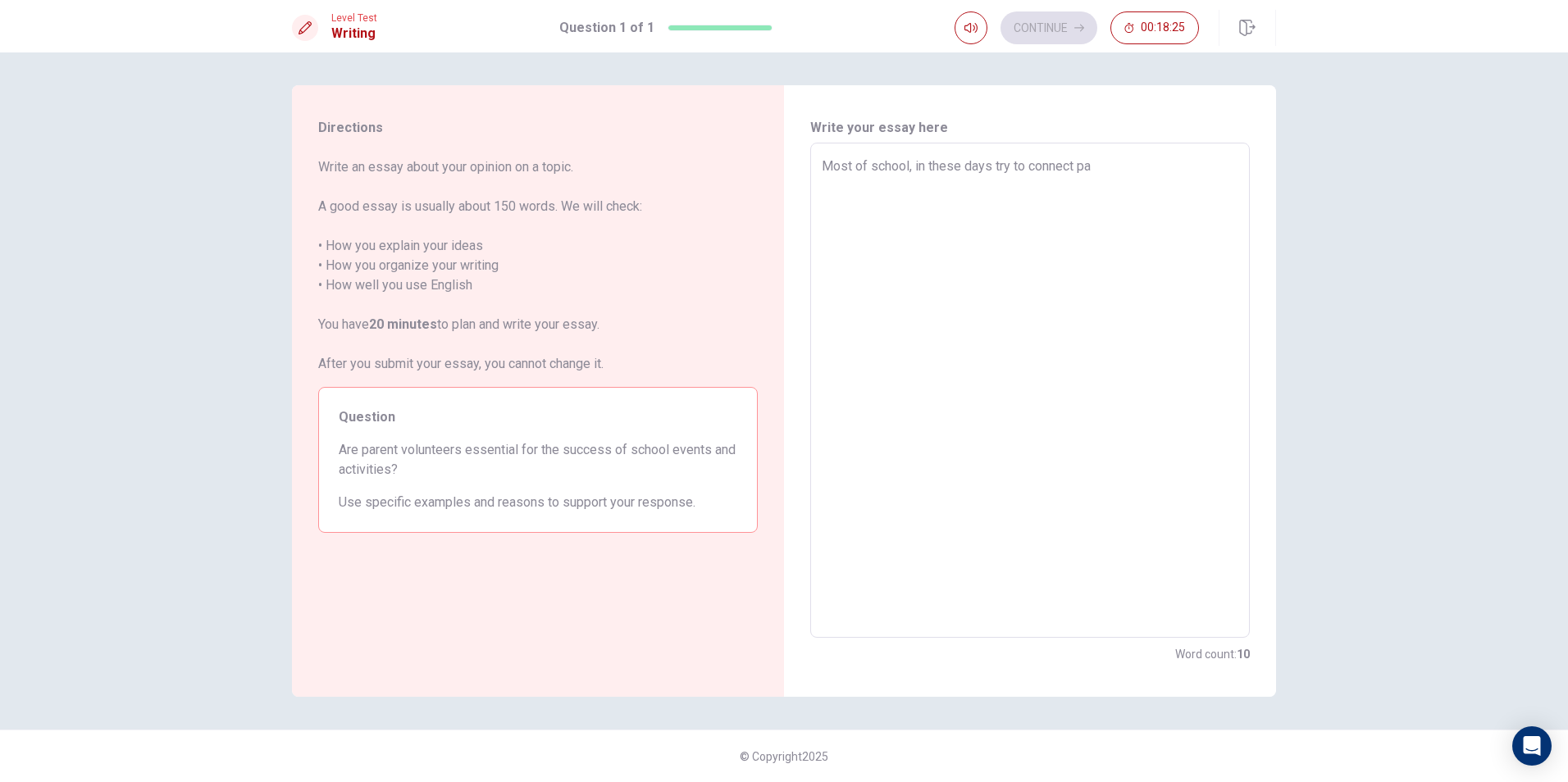
type textarea "Most of school, in these days try to connect par"
type textarea "x"
type textarea "Most of school, in these days try to connect pare"
type textarea "x"
type textarea "Most of school, in these days try to connect paren"
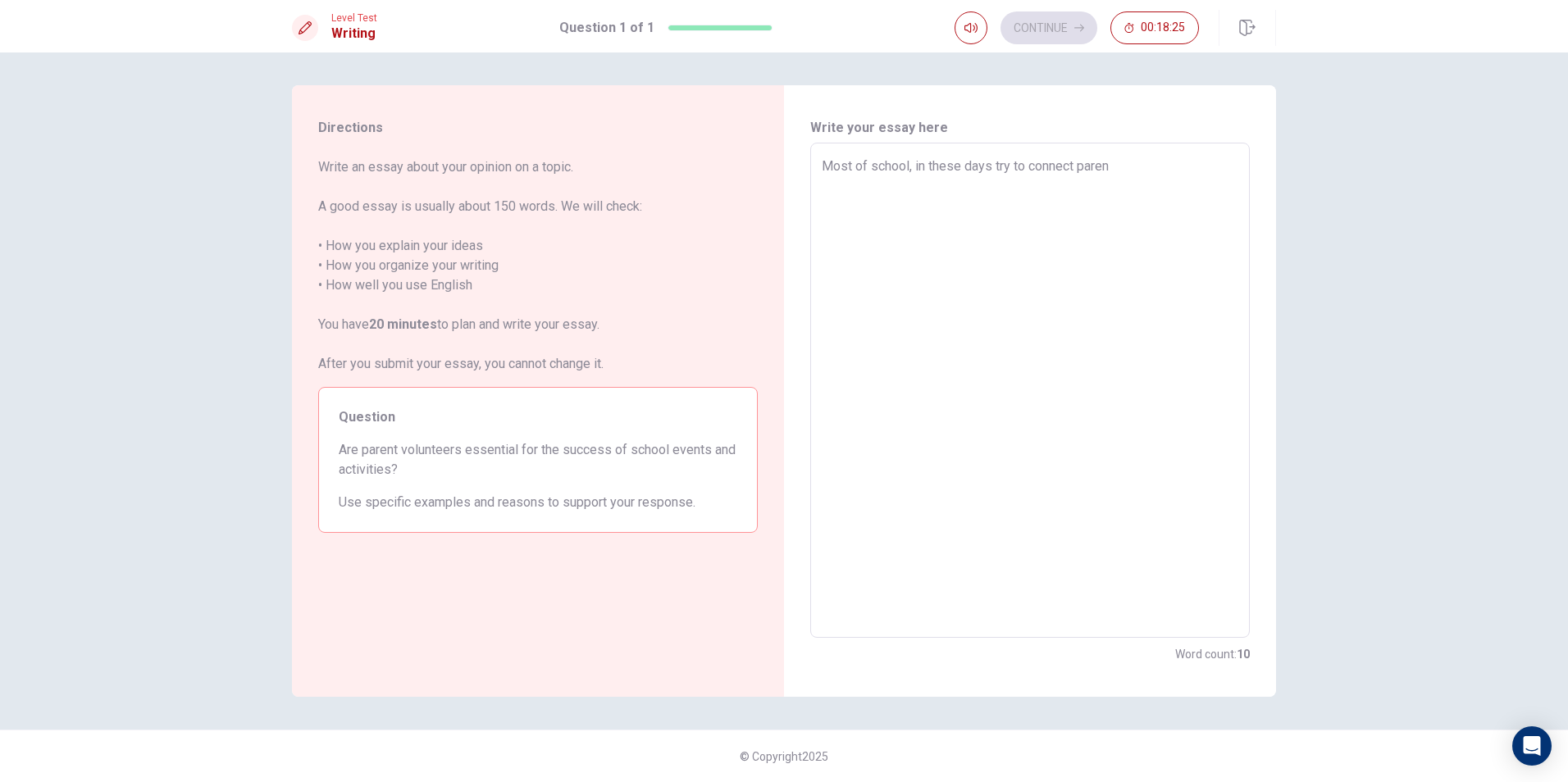
type textarea "x"
type textarea "Most of school, in these days try to connect parent"
type textarea "x"
type textarea "Most of school, in these days try to connect parents"
type textarea "x"
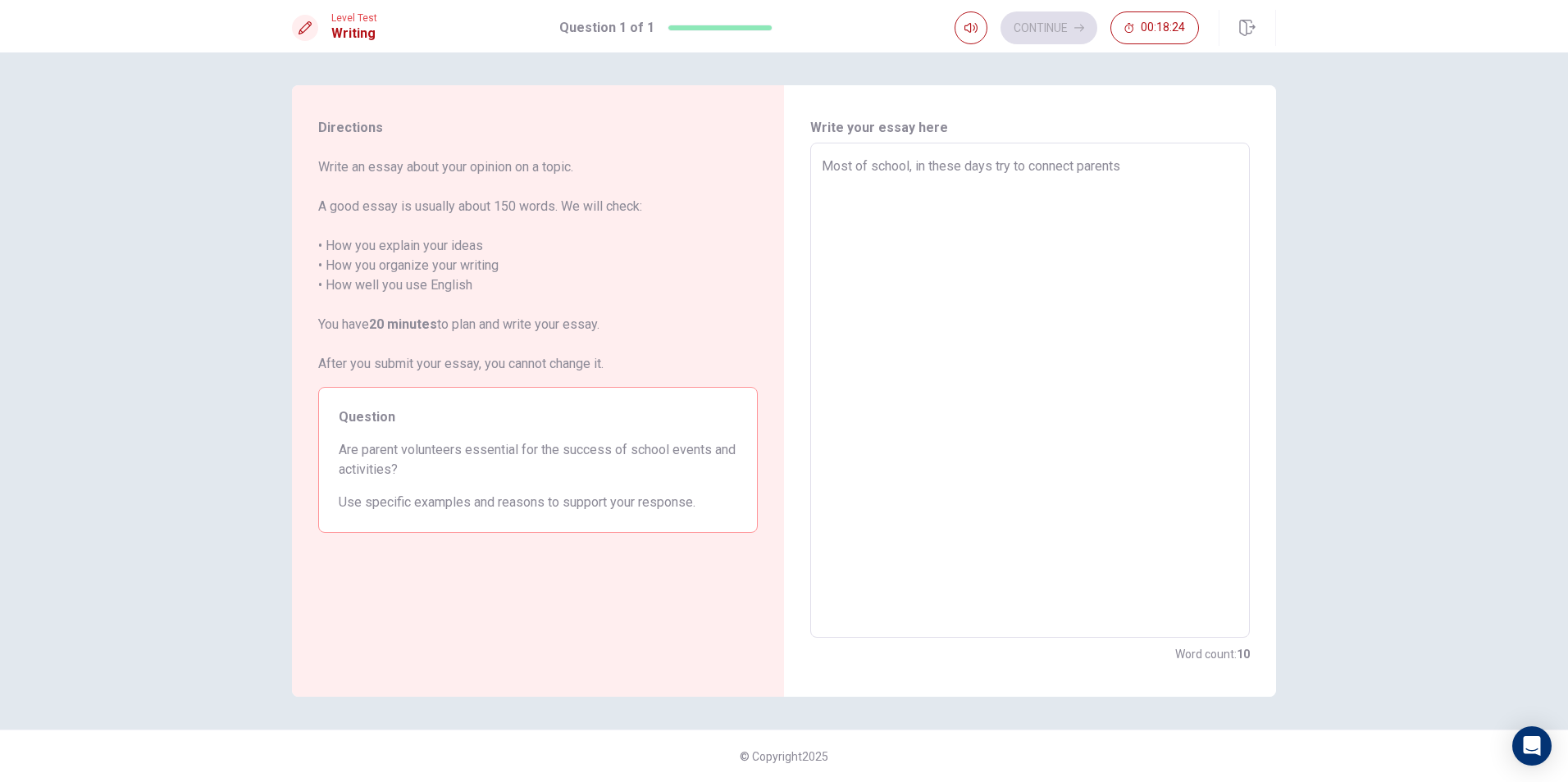
type textarea "Most of school, in these days try to connect parents"
type textarea "x"
type textarea "Most of school, in these days try to connect parents a"
type textarea "x"
type textarea "Most of school, in these days try to connect parents an"
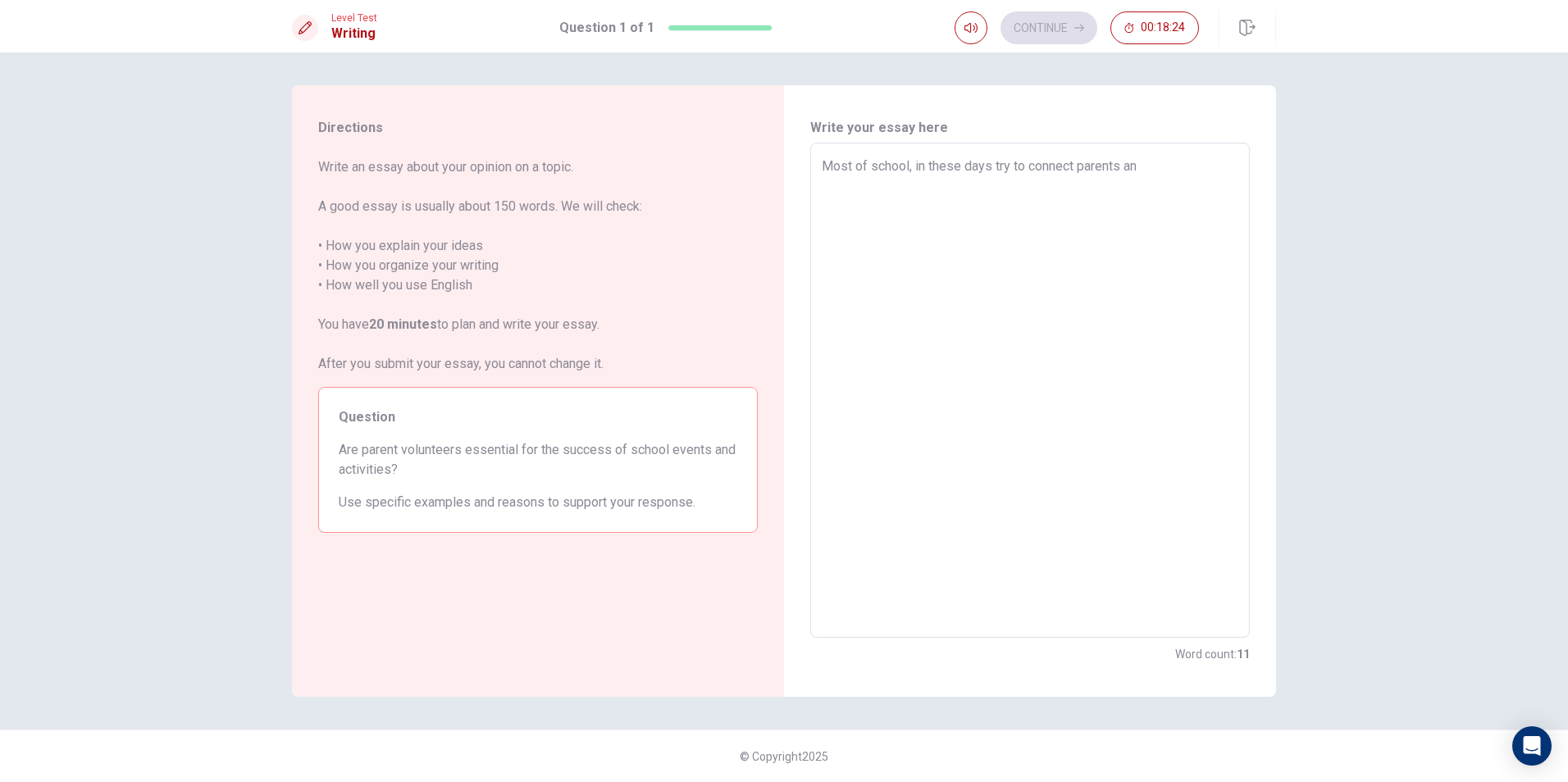
type textarea "x"
click at [1123, 188] on textarea "Most of school, in these days try to connect parents and school together. Schoo…" at bounding box center [1029, 391] width 416 height 468
click at [1088, 204] on textarea "Most of school, in these days try to connect parents and school together. Schoo…" at bounding box center [1029, 391] width 416 height 468
drag, startPoint x: 983, startPoint y: 268, endPoint x: 992, endPoint y: 258, distance: 13.5
click at [988, 261] on textarea "Most of school, in these days try to connect parents and school together. Schoo…" at bounding box center [1029, 391] width 416 height 468
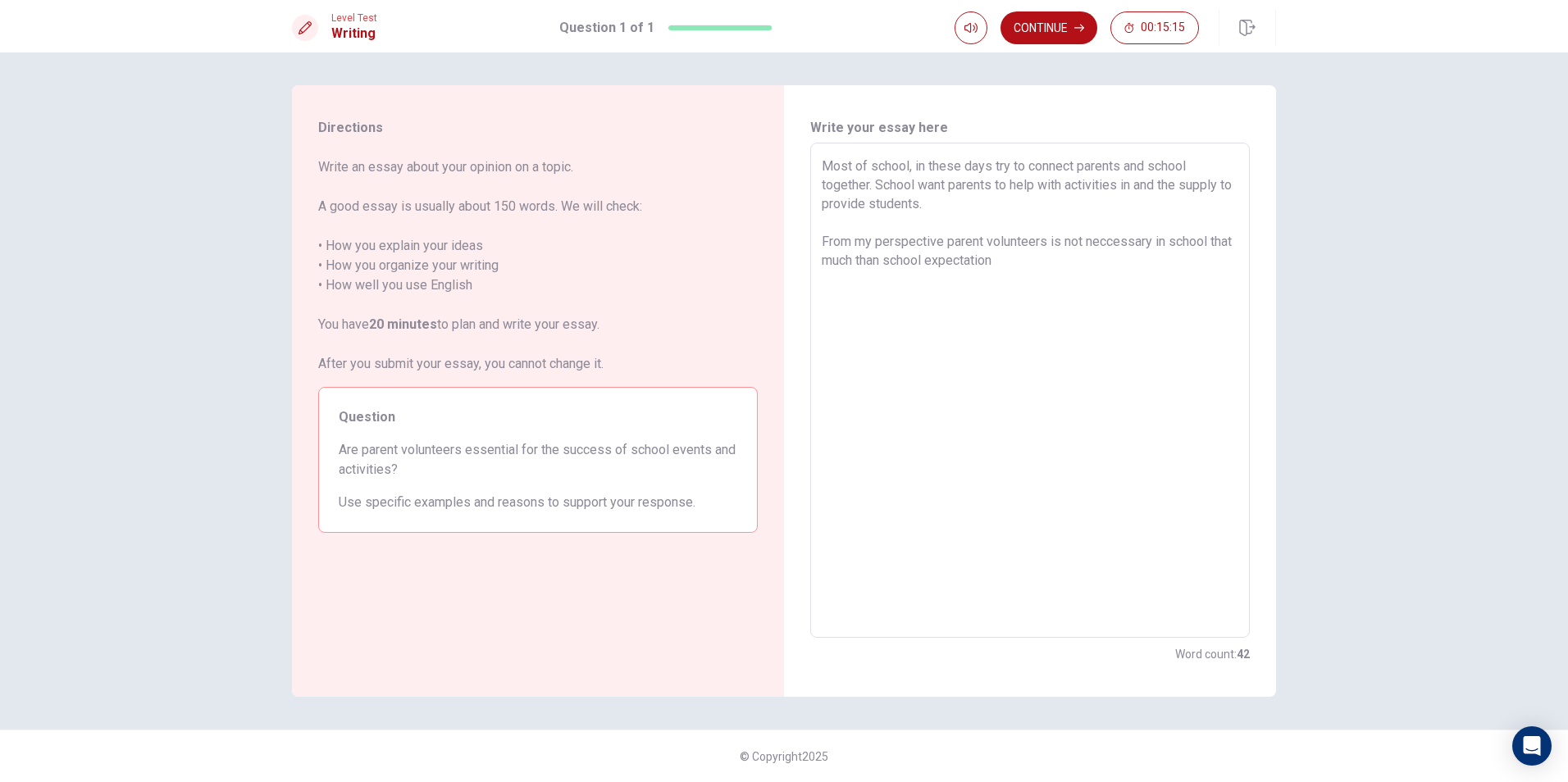
click at [906, 263] on textarea "Most of school, in these days try to connect parents and school together. Schoo…" at bounding box center [1029, 391] width 416 height 468
click at [1095, 274] on textarea "Most of school, in these days try to connect parents and school together. Schoo…" at bounding box center [1029, 391] width 416 height 468
click at [1230, 259] on textarea "Most of school, in these days try to connect parents and school together. Schoo…" at bounding box center [1029, 391] width 416 height 468
click at [1046, 280] on textarea "Most of school, in these days try to connect parents and school together. Schoo…" at bounding box center [1029, 391] width 416 height 468
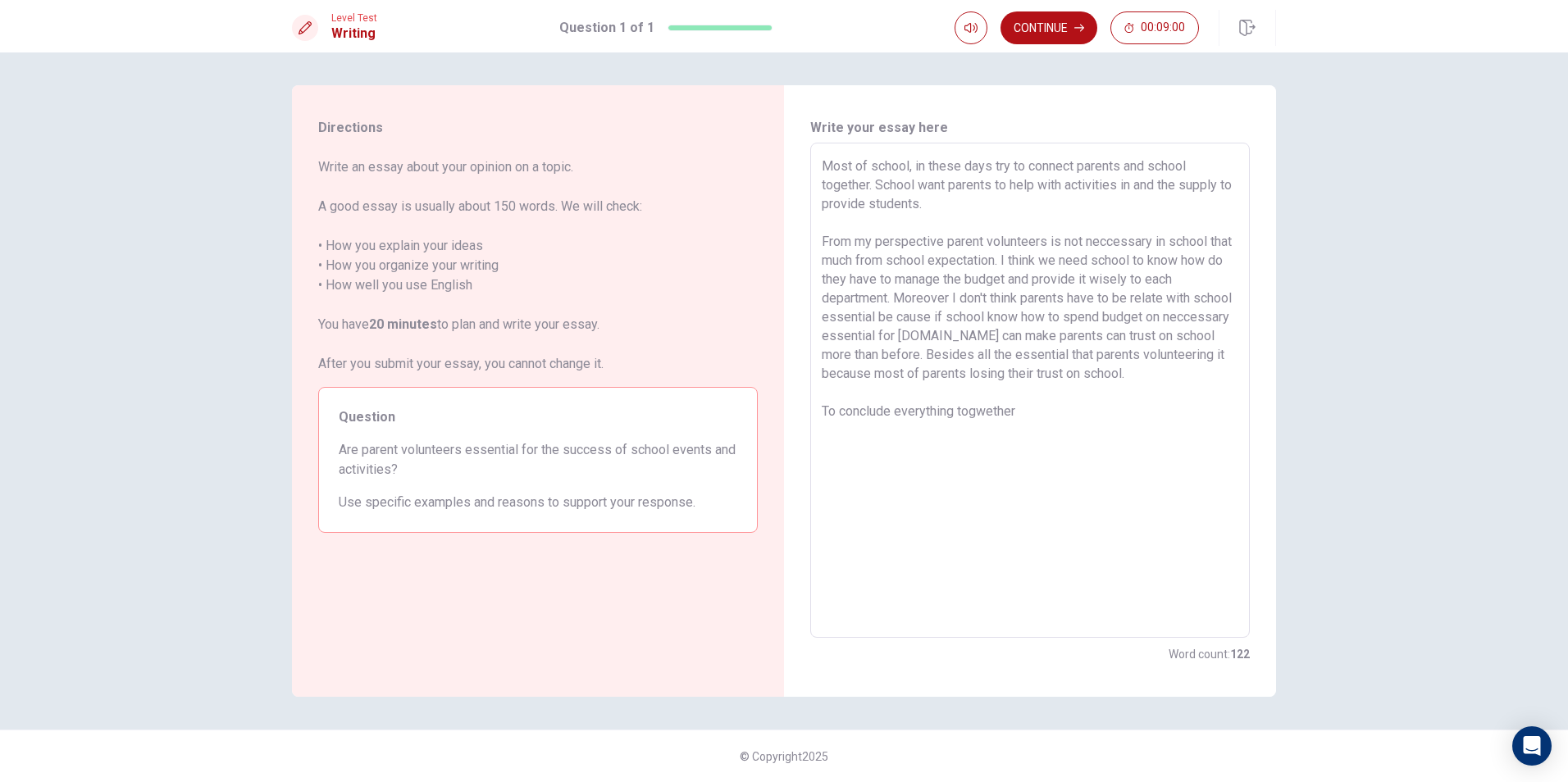
click at [991, 408] on textarea "Most of school, in these days try to connect parents and school together. Schoo…" at bounding box center [1029, 391] width 416 height 468
click at [1023, 407] on textarea "Most of school, in these days try to connect parents and school together. Schoo…" at bounding box center [1029, 391] width 416 height 468
click at [865, 451] on textarea "Most of school, in these days try to connect parents and school together. Schoo…" at bounding box center [1029, 391] width 416 height 468
click at [964, 454] on textarea "Most of school, in these days try to connect parents and school together. Schoo…" at bounding box center [1029, 391] width 416 height 468
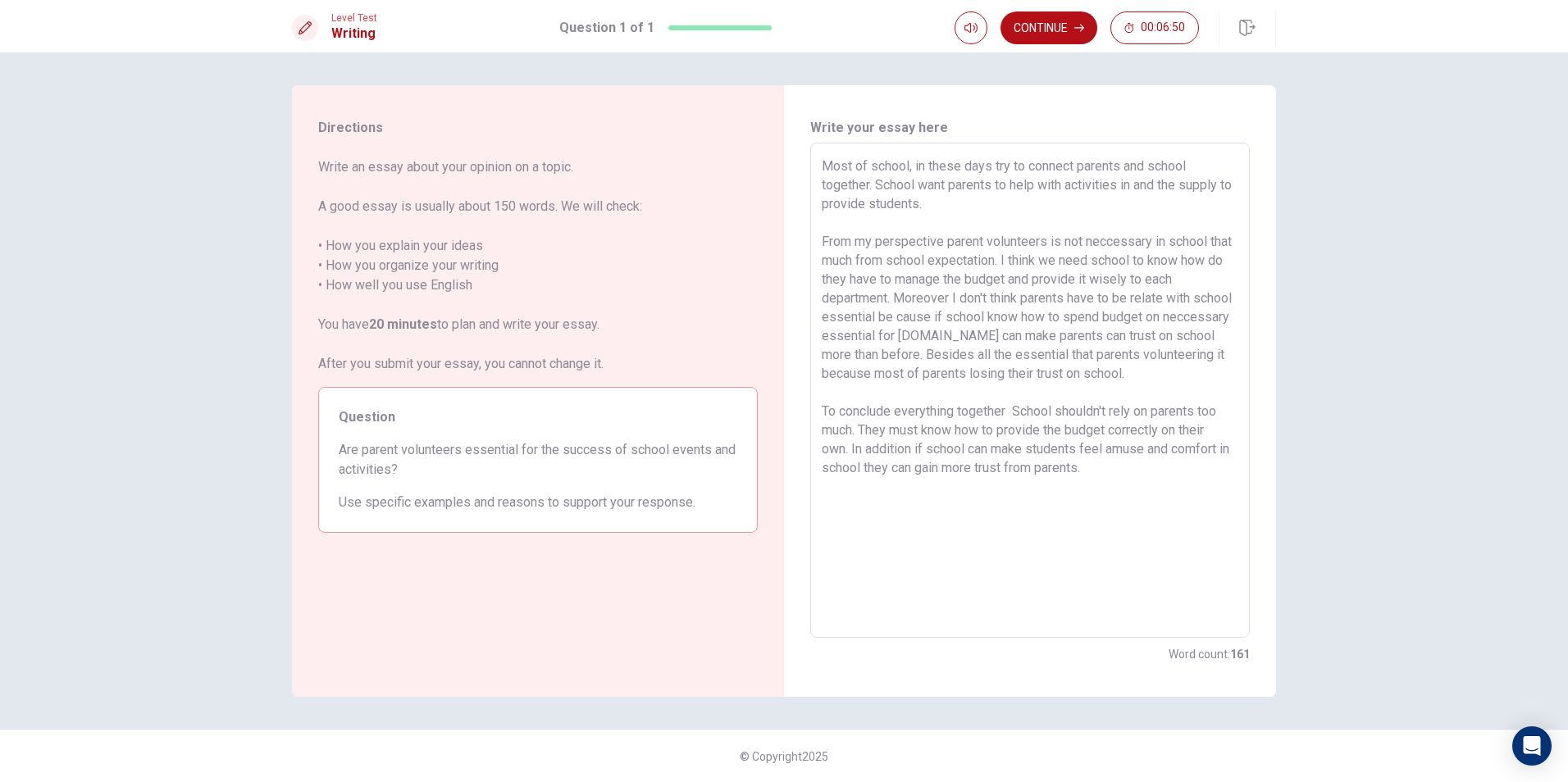
click at [1014, 408] on textarea "Most of school, in these days try to connect parents and school together. Schoo…" at bounding box center [1029, 391] width 416 height 468
click at [1025, 415] on textarea "Most of school, in these days try to connect parents and school together. Schoo…" at bounding box center [1029, 391] width 416 height 468
click at [1035, 29] on button "Continue" at bounding box center [1048, 28] width 97 height 33
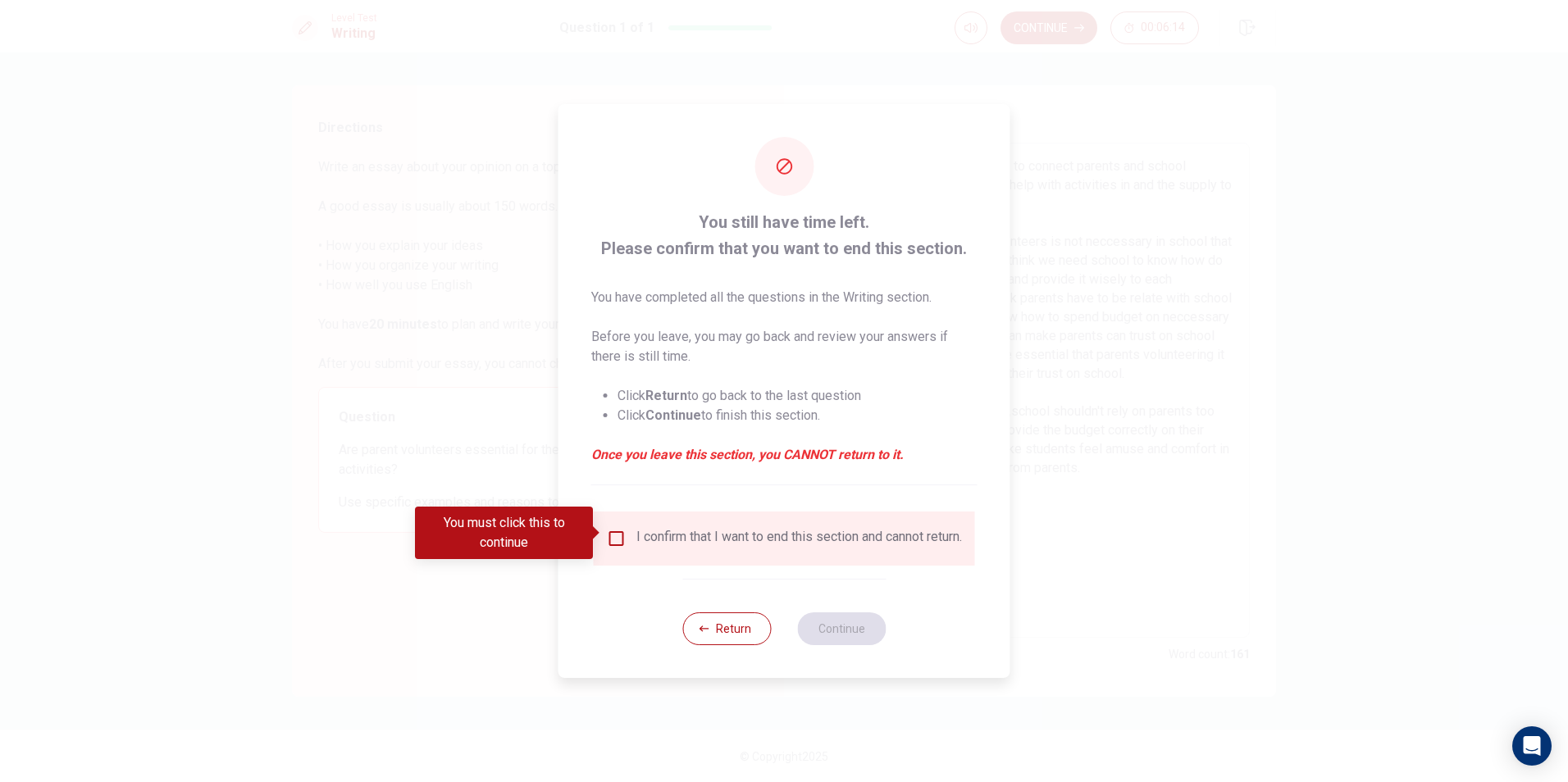
click at [628, 529] on div "I confirm that I want to end this section and cannot return." at bounding box center [784, 539] width 355 height 20
click at [621, 539] on input "You must click this to continue" at bounding box center [617, 539] width 20 height 20
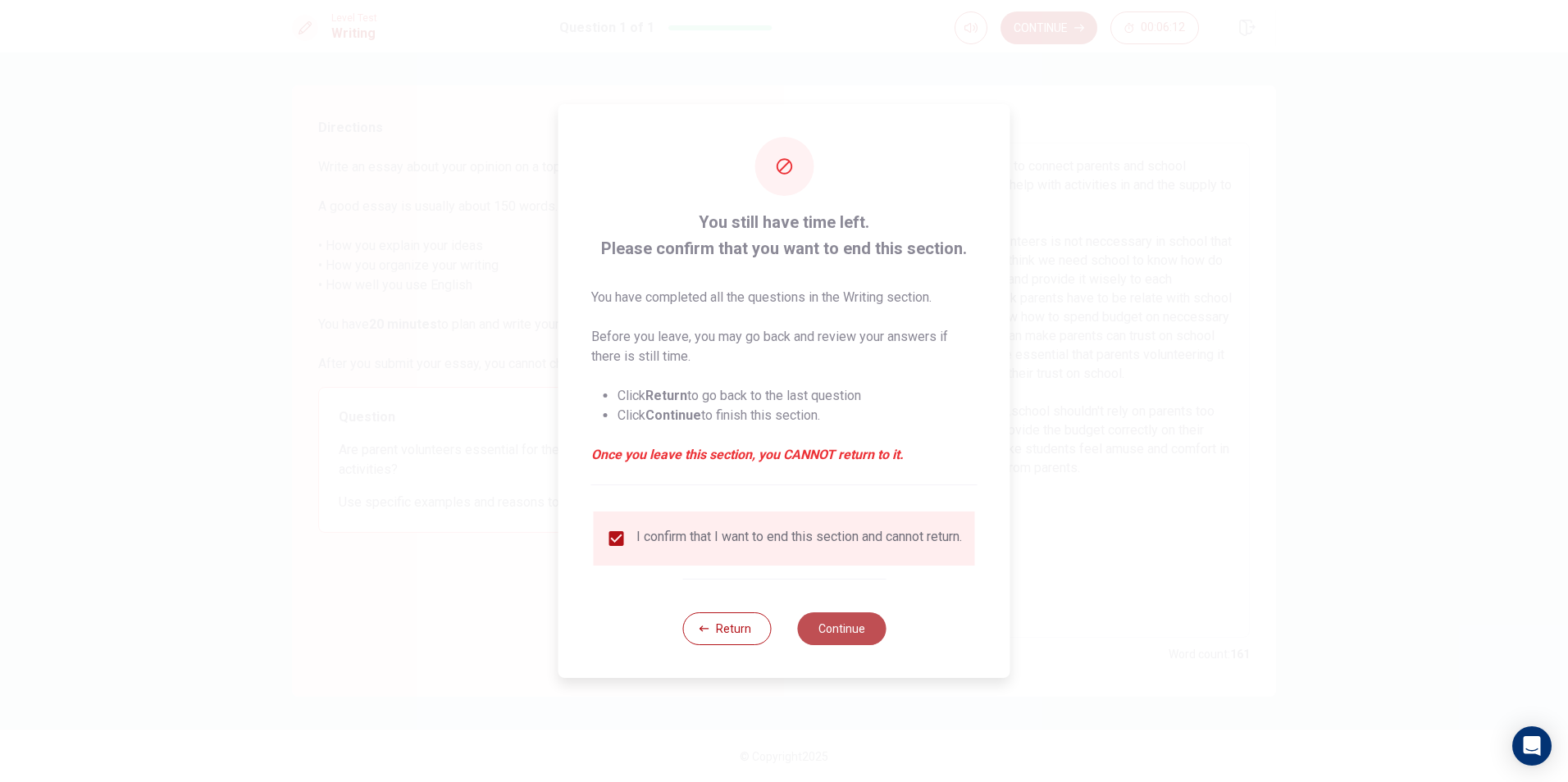
click at [858, 636] on button "Continue" at bounding box center [841, 629] width 89 height 33
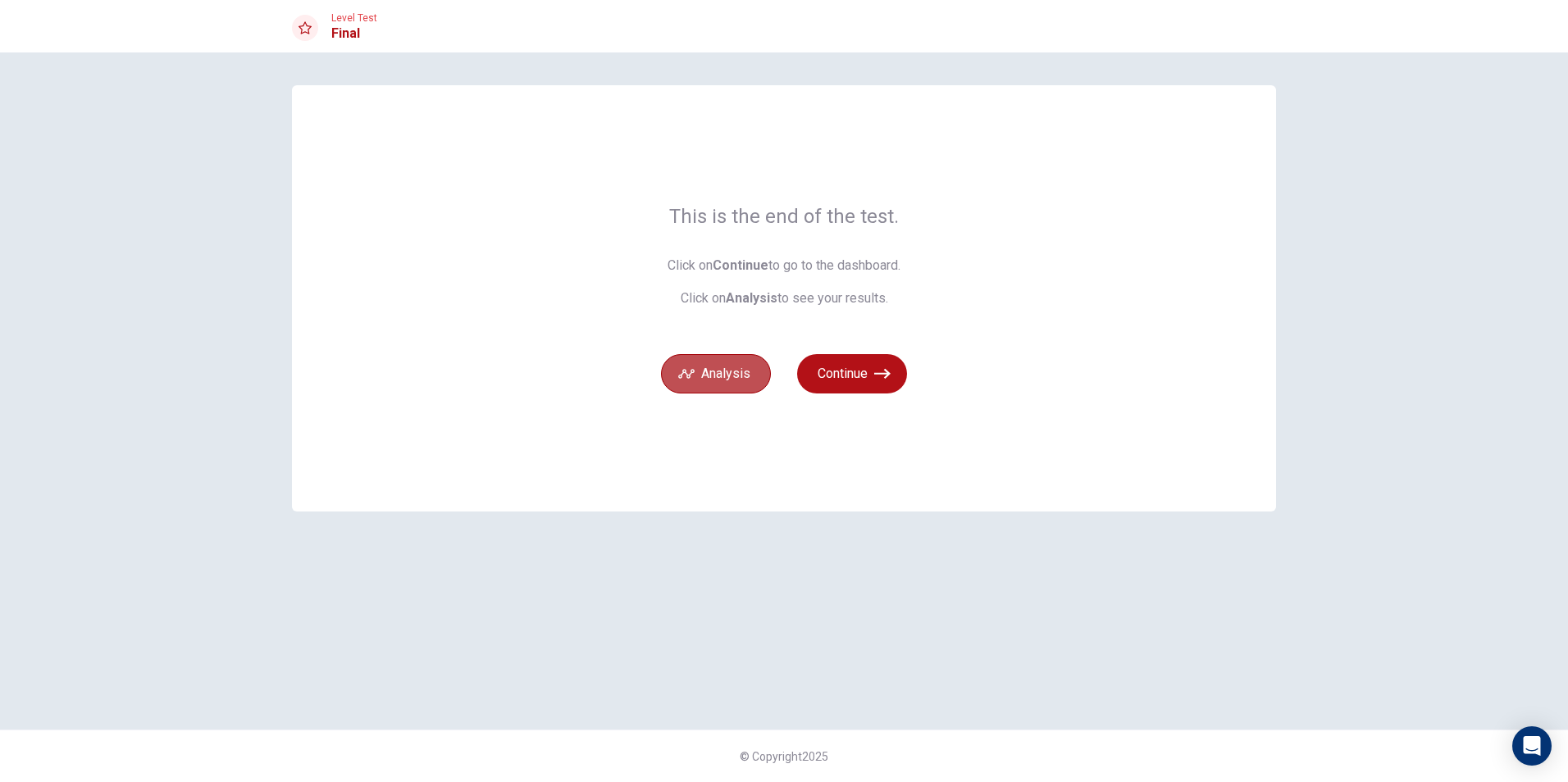
click at [710, 387] on button "Analysis" at bounding box center [715, 373] width 110 height 39
